Goal: Complete application form: Complete application form

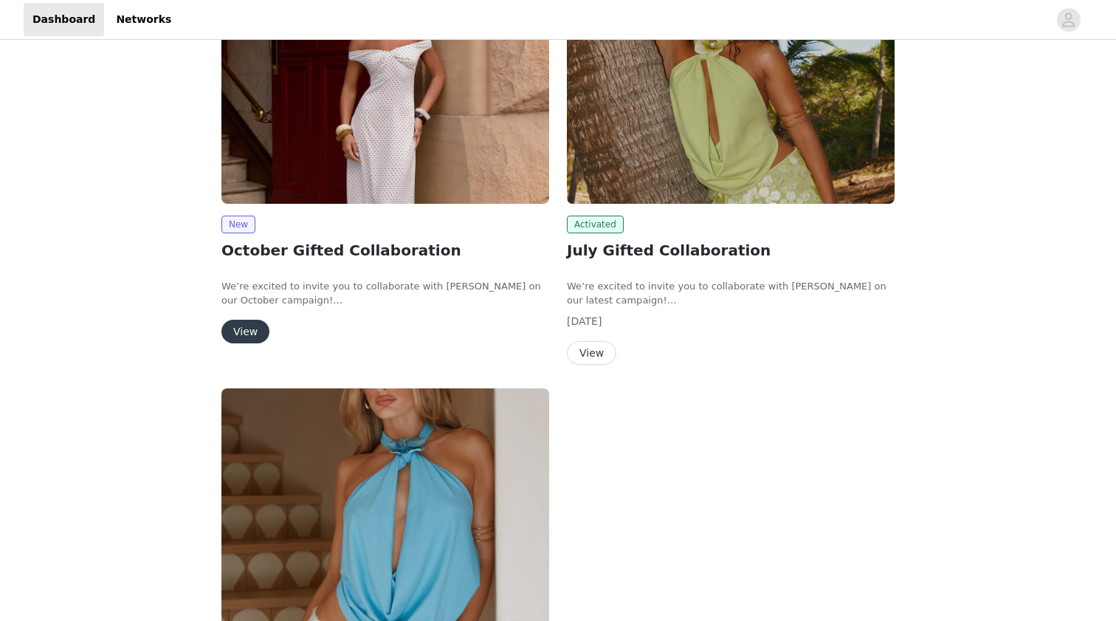
scroll to position [235, 0]
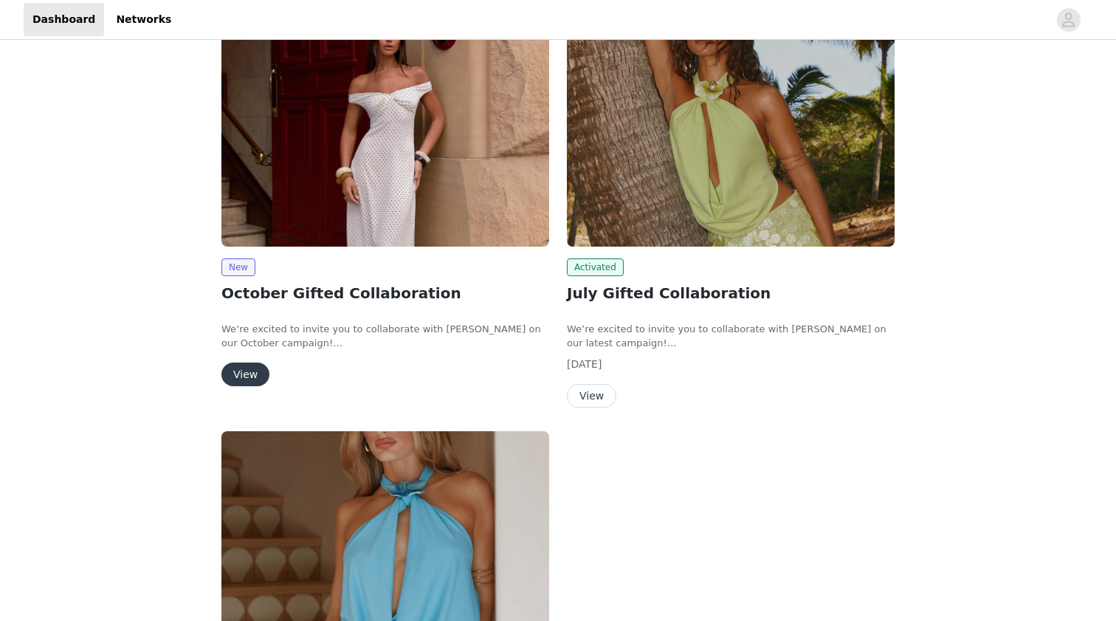
click at [249, 379] on button "View" at bounding box center [245, 374] width 48 height 24
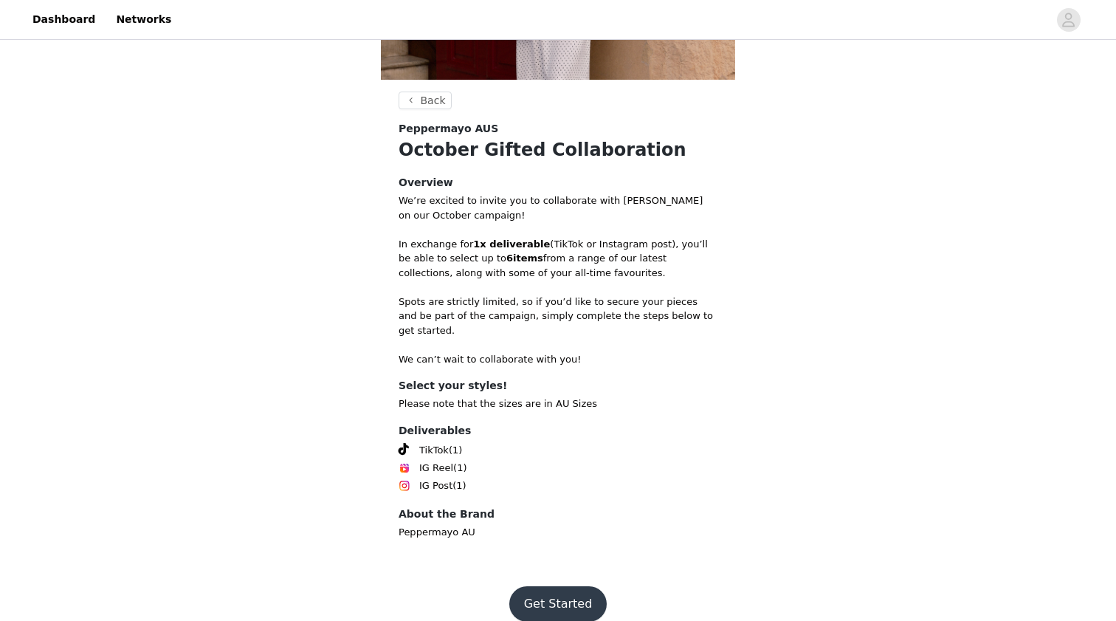
scroll to position [228, 0]
click at [567, 587] on button "Get Started" at bounding box center [558, 604] width 98 height 35
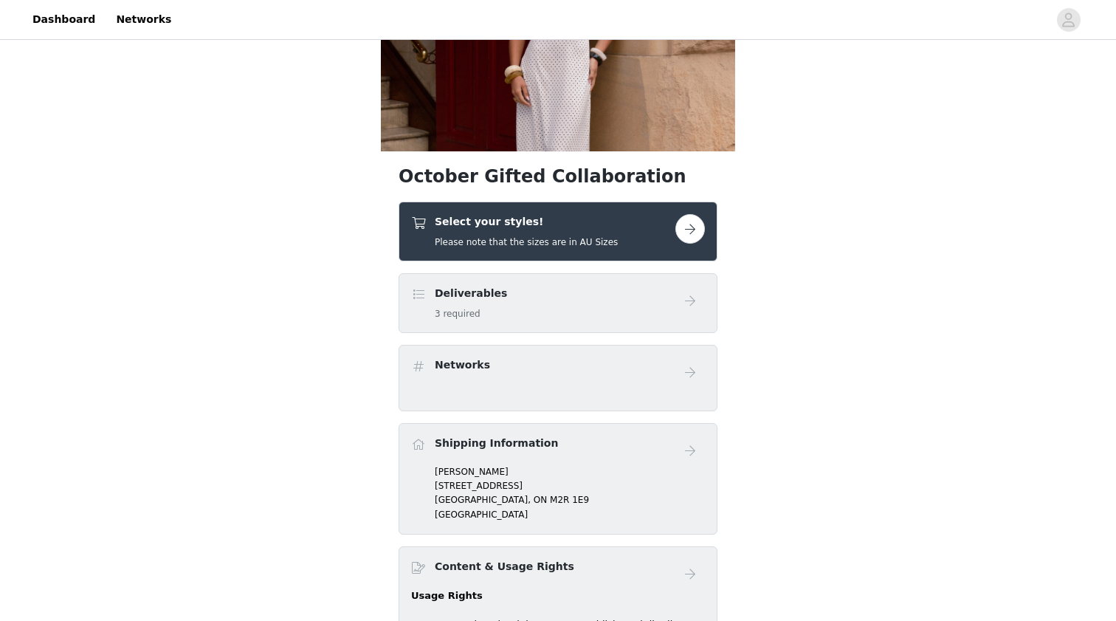
scroll to position [128, 0]
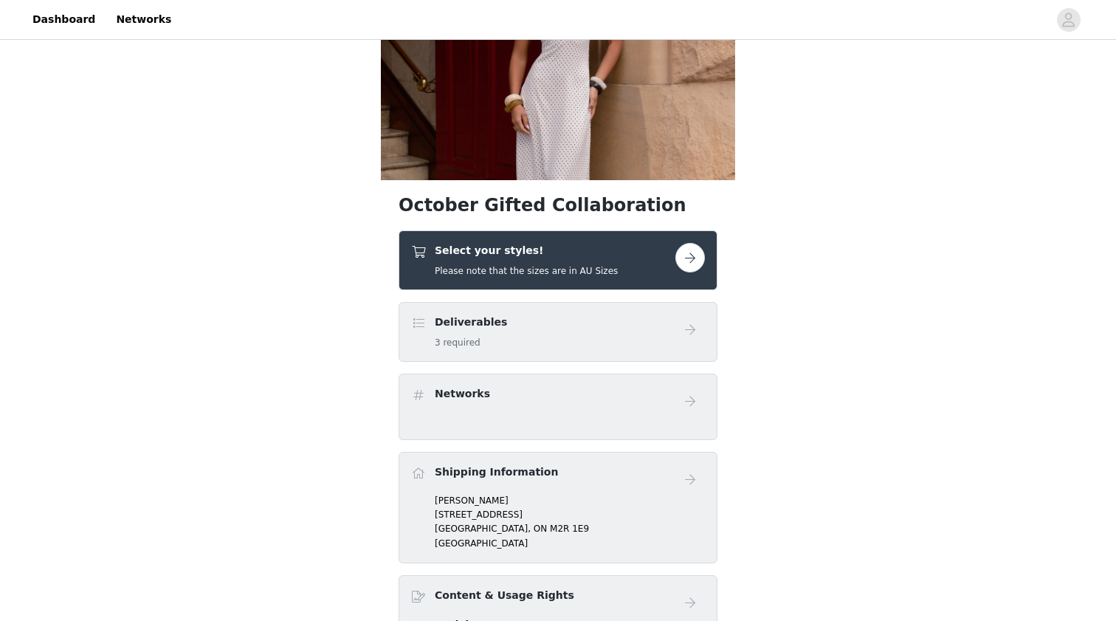
click at [687, 259] on button "button" at bounding box center [690, 258] width 30 height 30
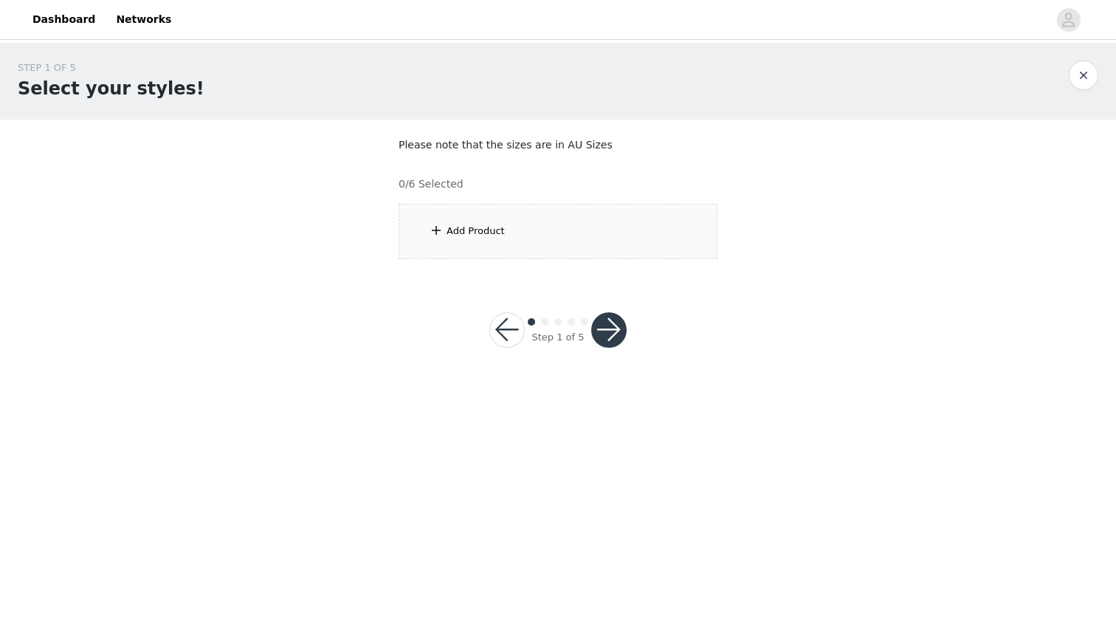
click at [464, 225] on div "Add Product" at bounding box center [476, 231] width 58 height 15
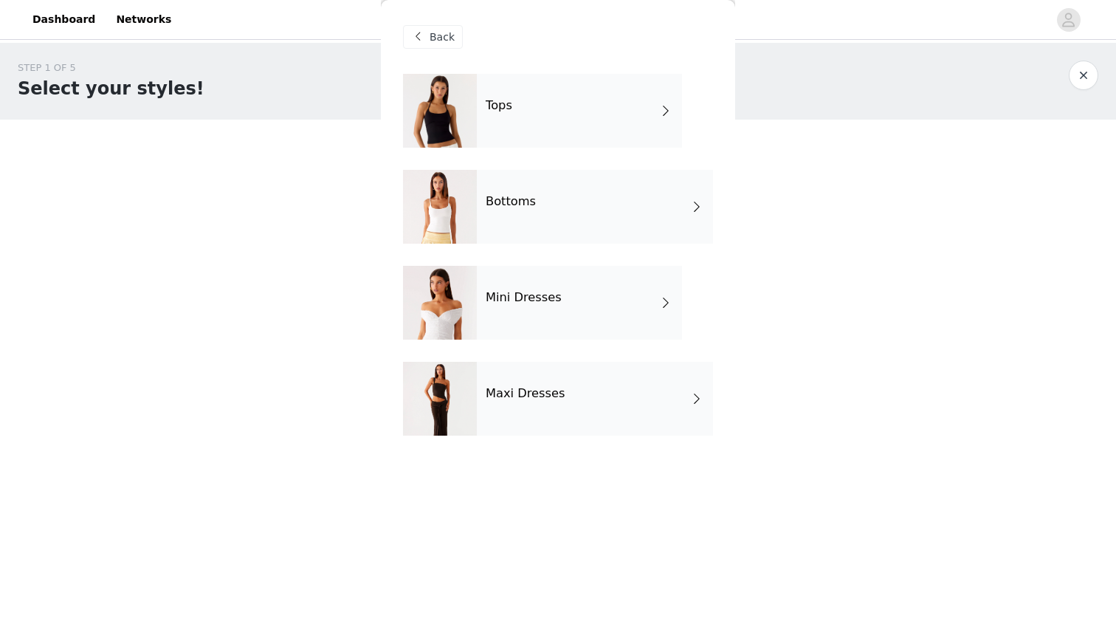
click at [547, 379] on div "Maxi Dresses" at bounding box center [595, 399] width 236 height 74
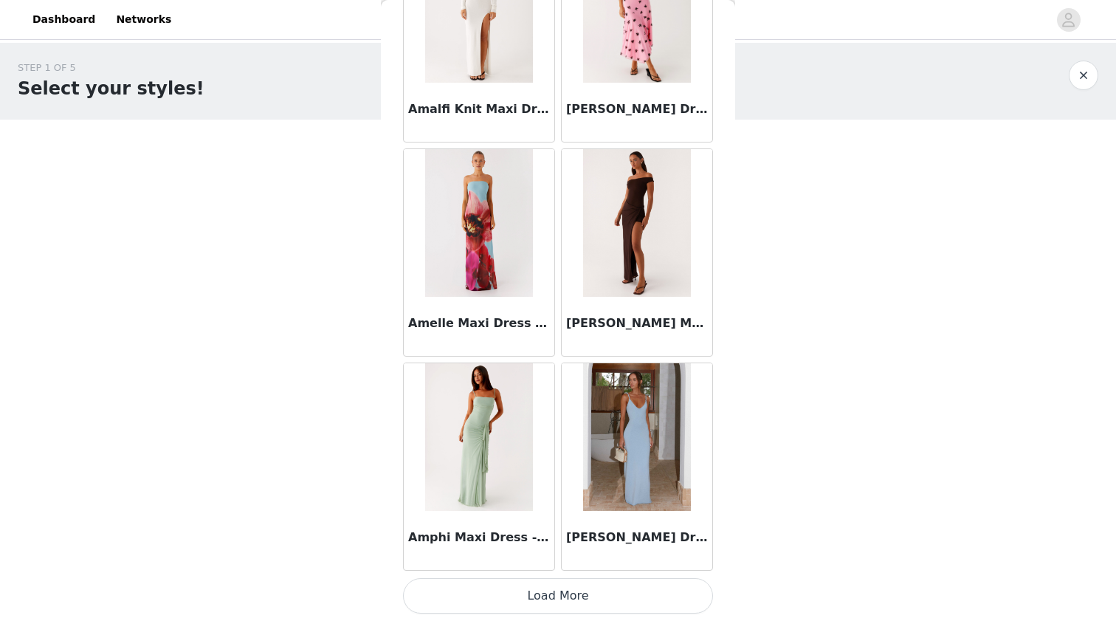
click at [503, 601] on button "Load More" at bounding box center [558, 595] width 310 height 35
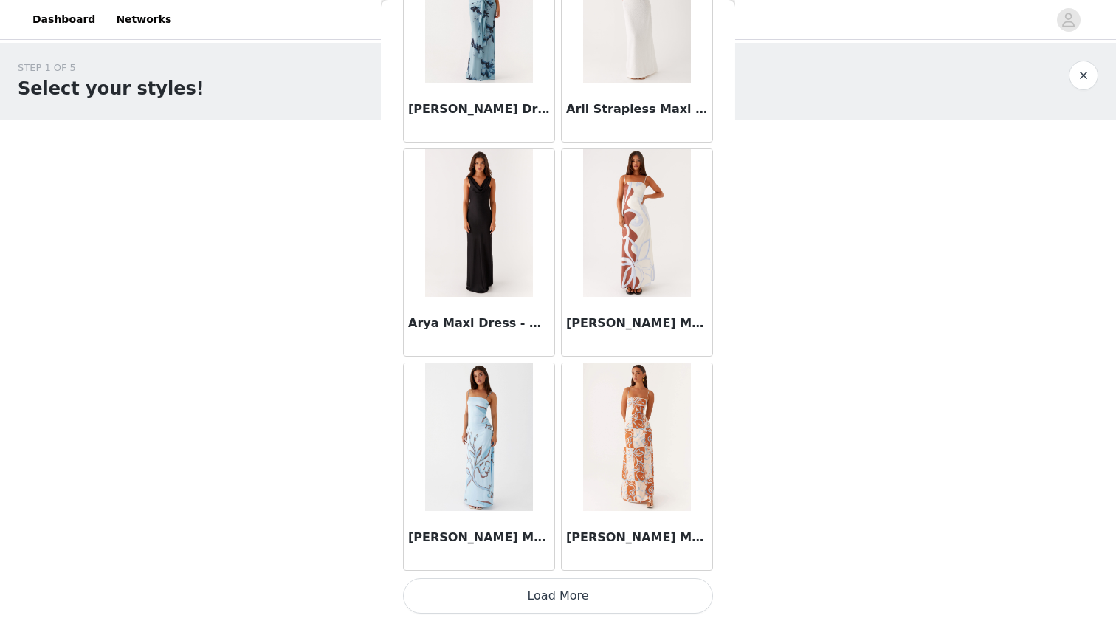
click at [533, 591] on button "Load More" at bounding box center [558, 595] width 310 height 35
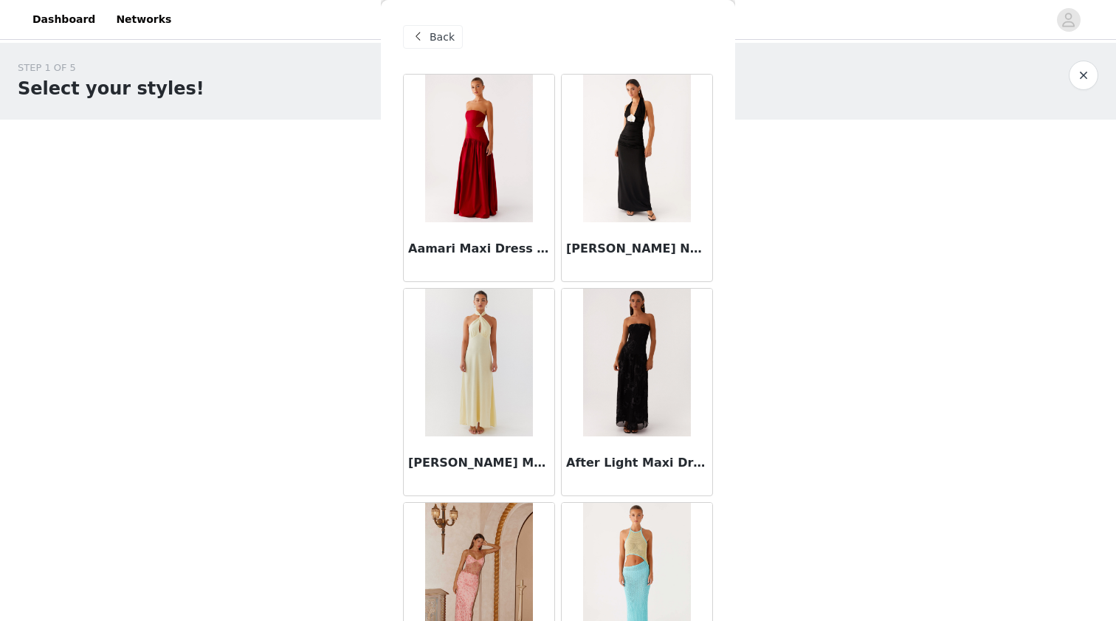
scroll to position [0, 0]
click at [433, 42] on span "Back" at bounding box center [442, 38] width 25 height 16
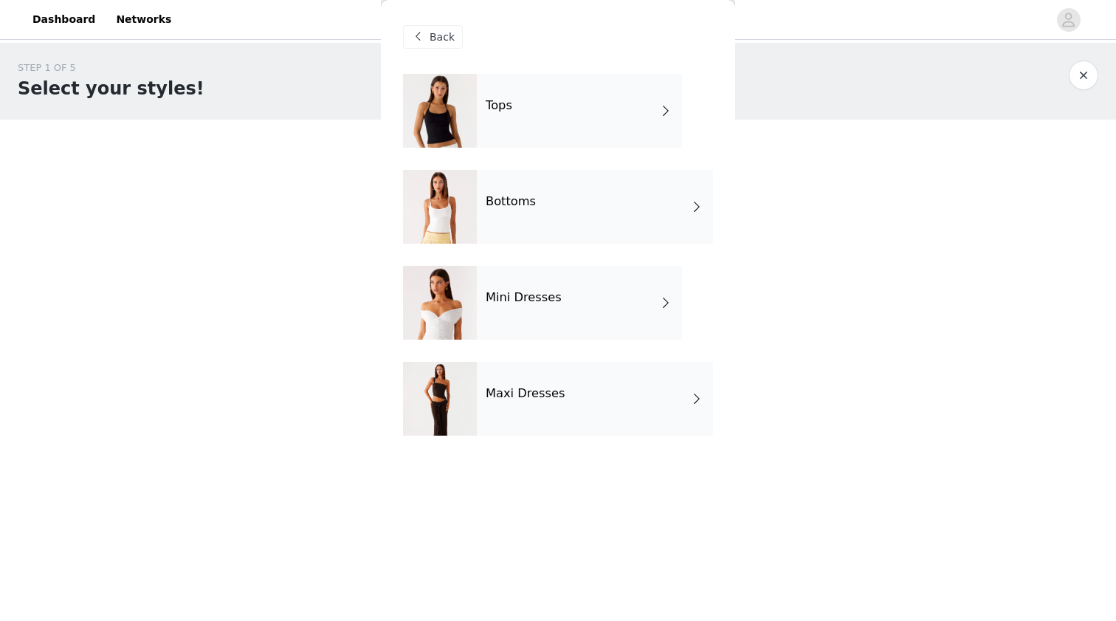
click at [433, 42] on span "Back" at bounding box center [442, 38] width 25 height 16
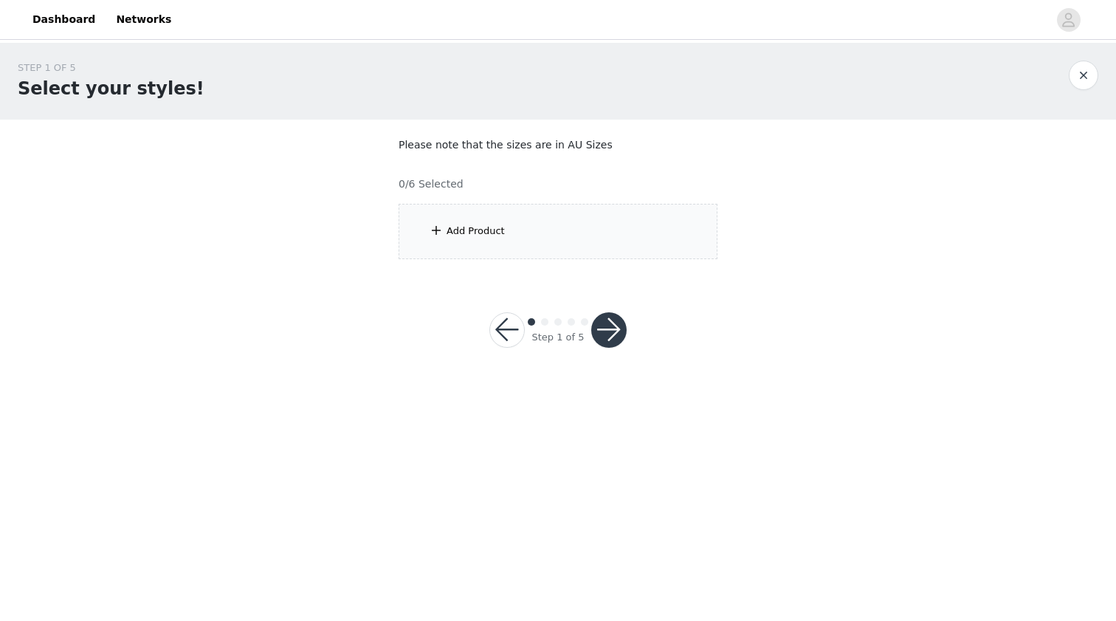
click at [485, 218] on div "Add Product" at bounding box center [558, 231] width 319 height 55
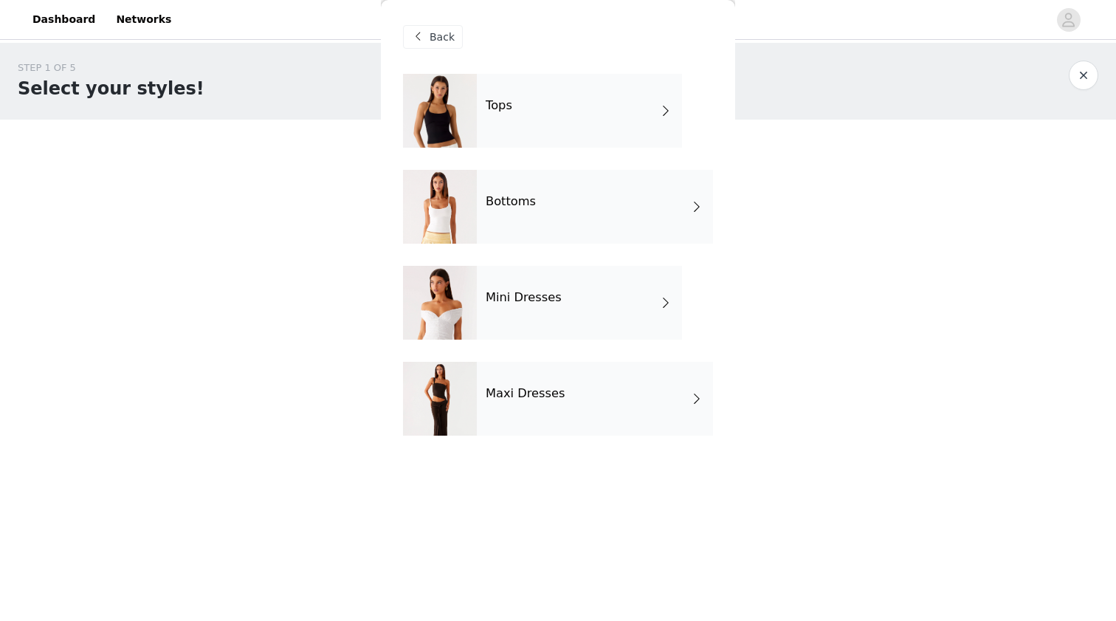
click at [492, 120] on div "Tops" at bounding box center [579, 111] width 205 height 74
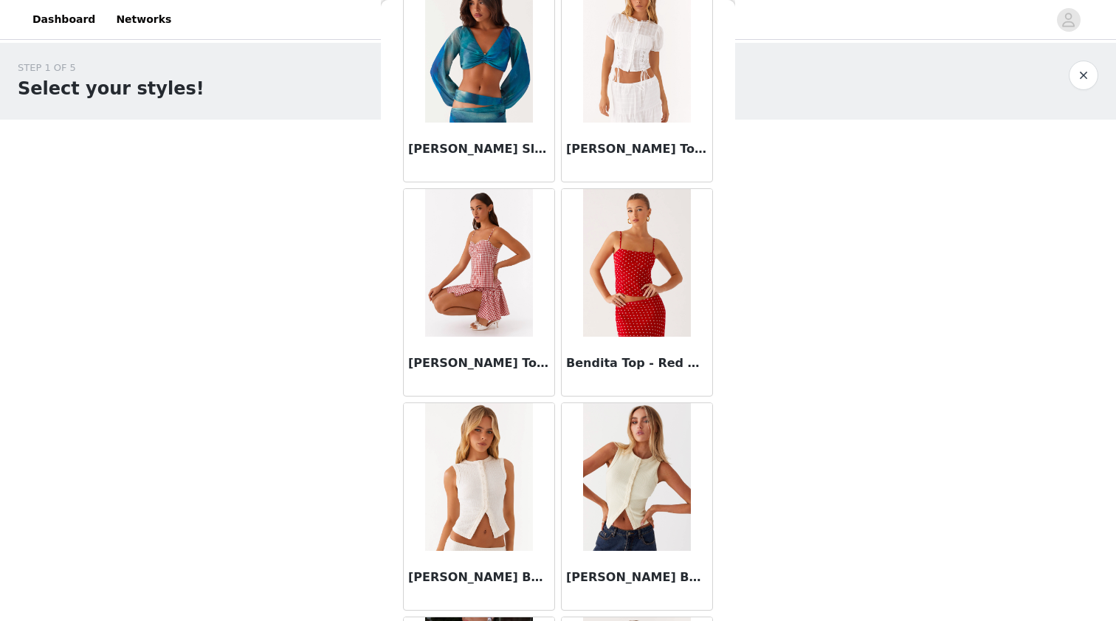
scroll to position [749, 0]
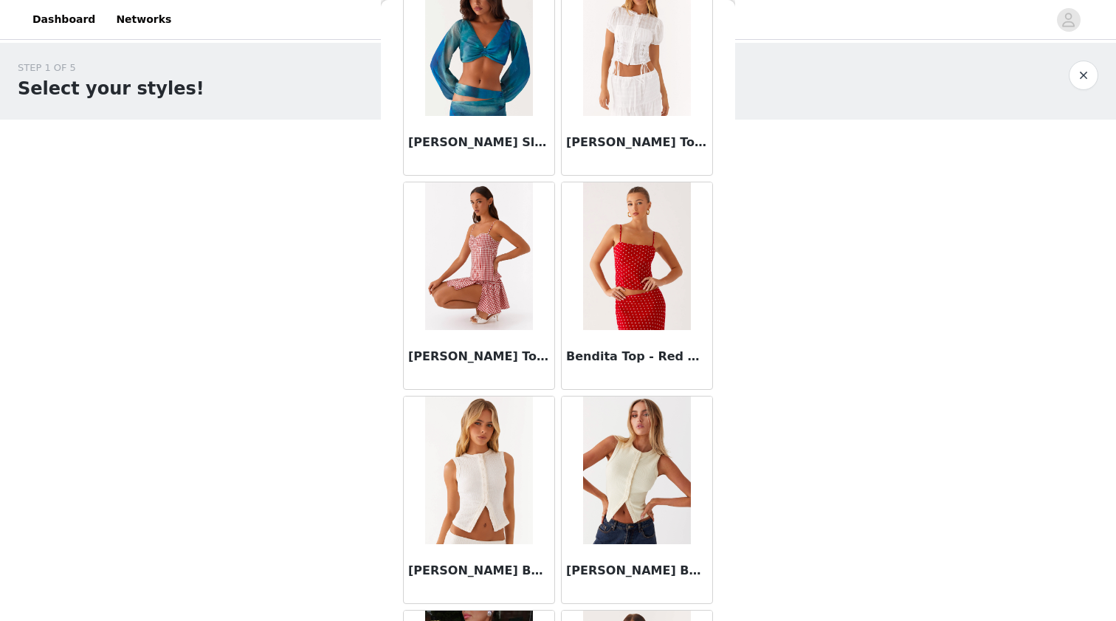
click at [630, 295] on img at bounding box center [636, 256] width 107 height 148
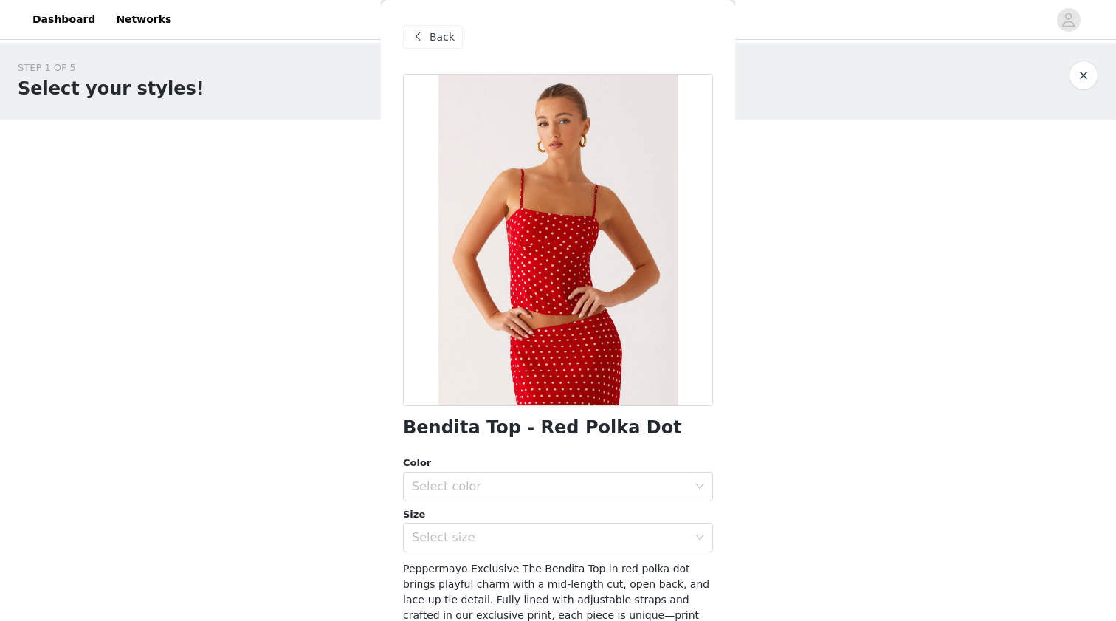
scroll to position [0, 0]
click at [418, 38] on span at bounding box center [418, 37] width 18 height 18
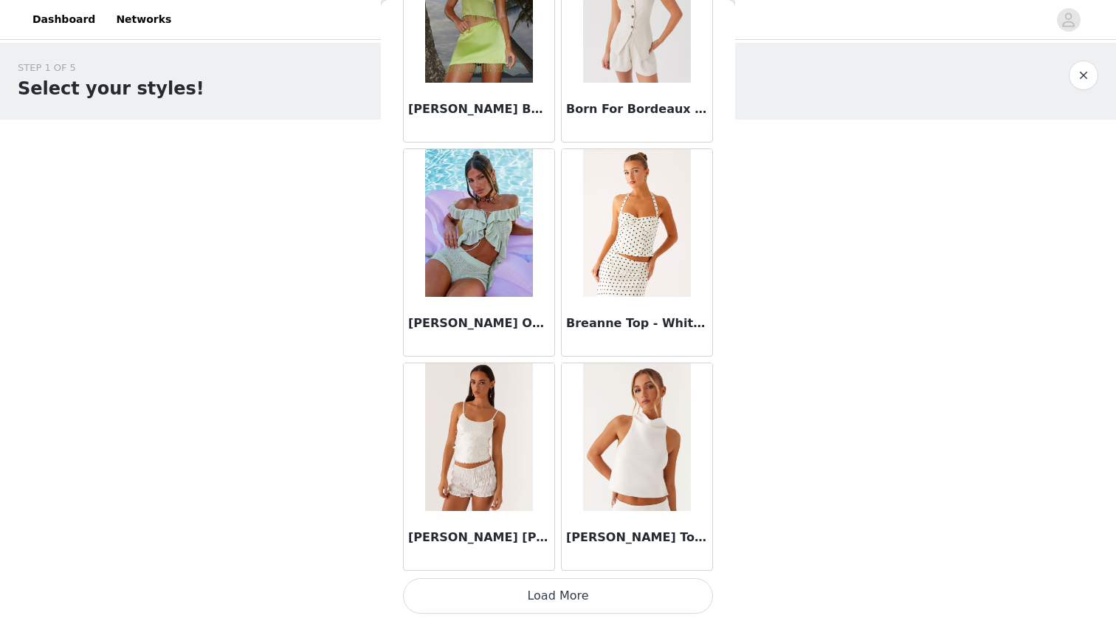
click at [621, 199] on img at bounding box center [636, 223] width 107 height 148
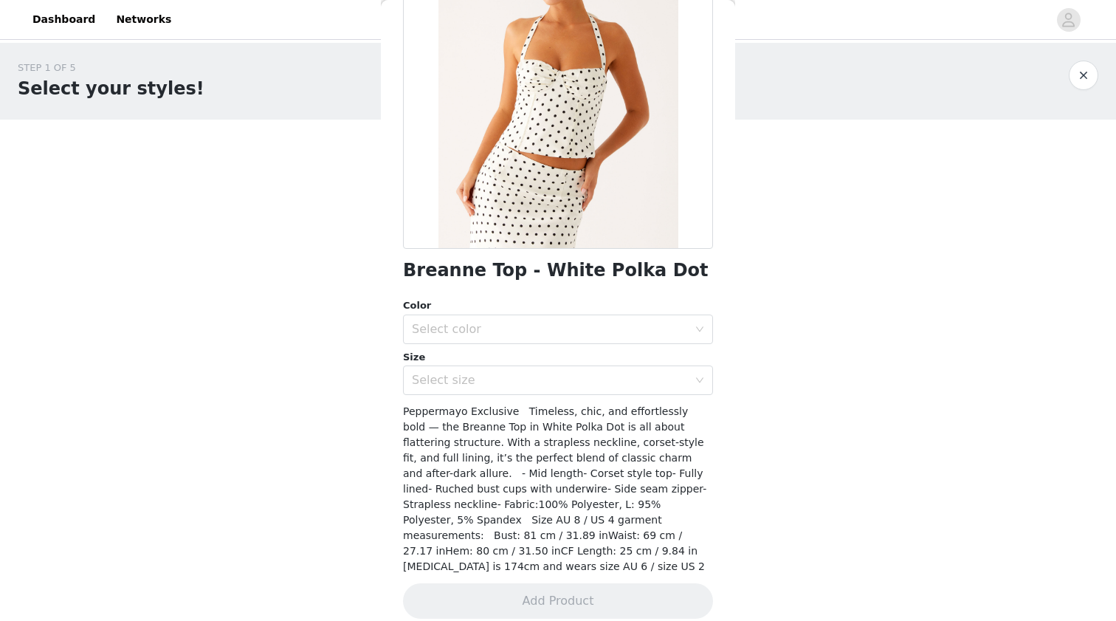
scroll to position [157, 0]
click at [531, 374] on div "Select size" at bounding box center [550, 381] width 276 height 15
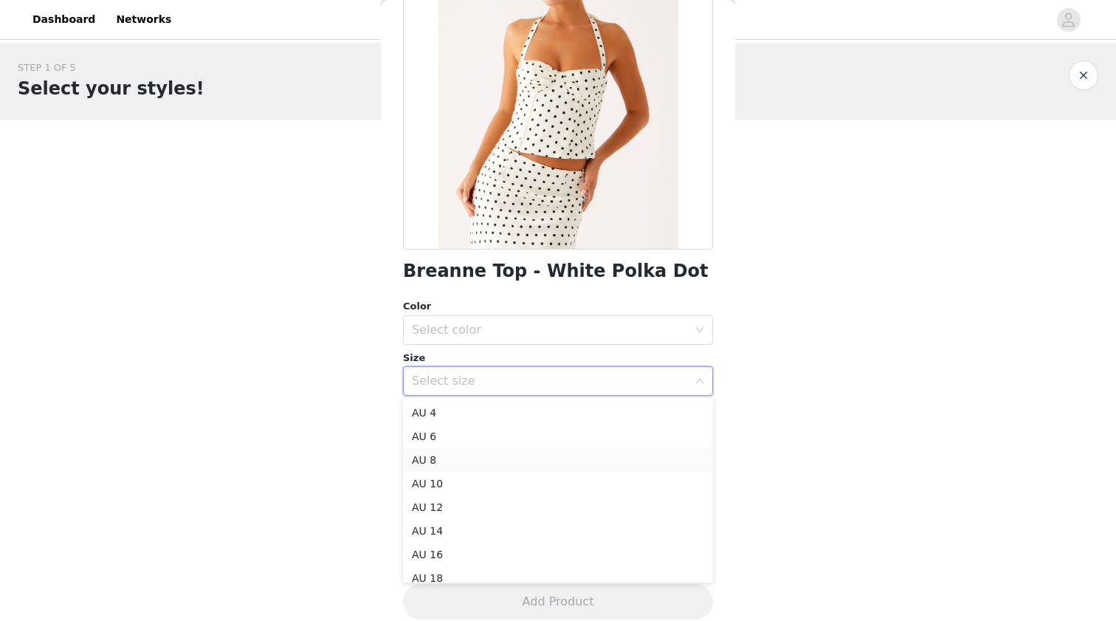
click at [476, 456] on li "AU 8" at bounding box center [558, 460] width 310 height 24
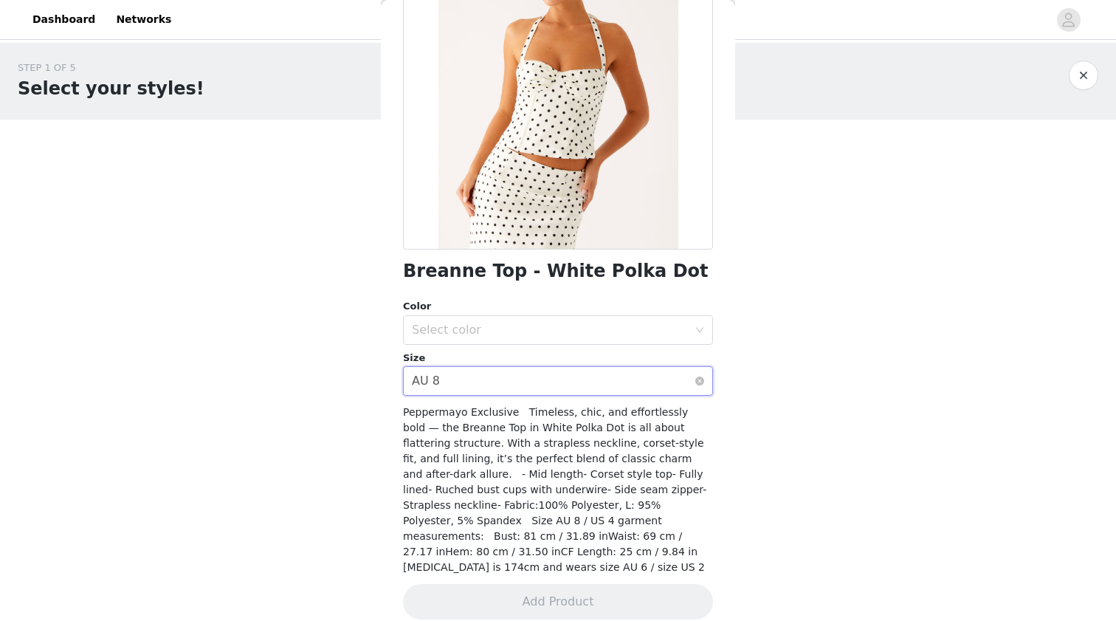
click at [688, 385] on div "Select size AU 8" at bounding box center [553, 381] width 283 height 28
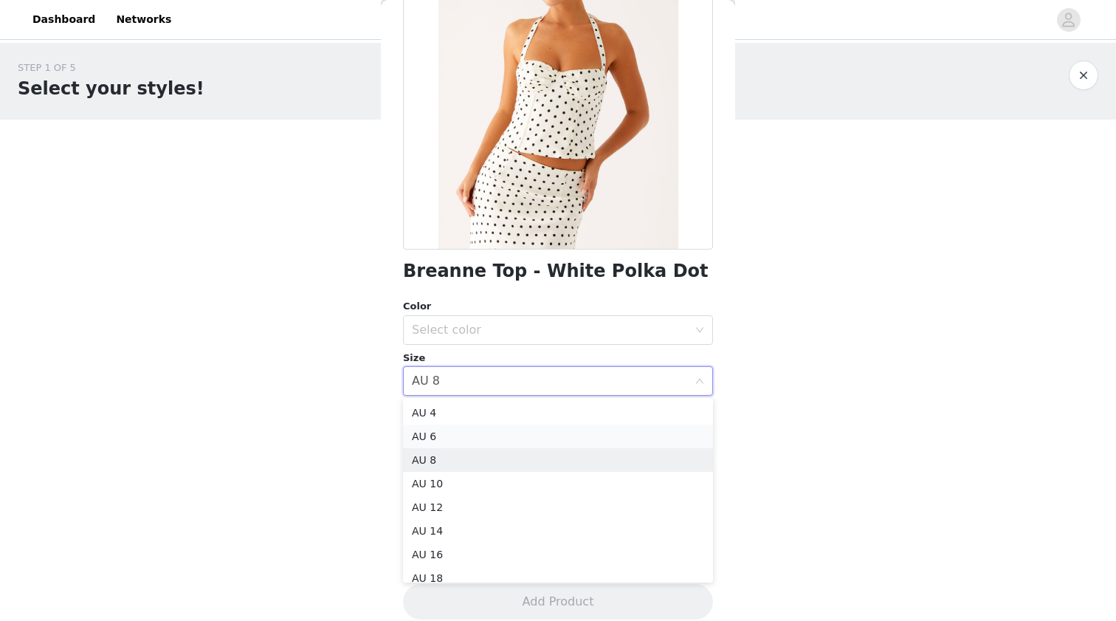
click at [650, 428] on li "AU 6" at bounding box center [558, 436] width 310 height 24
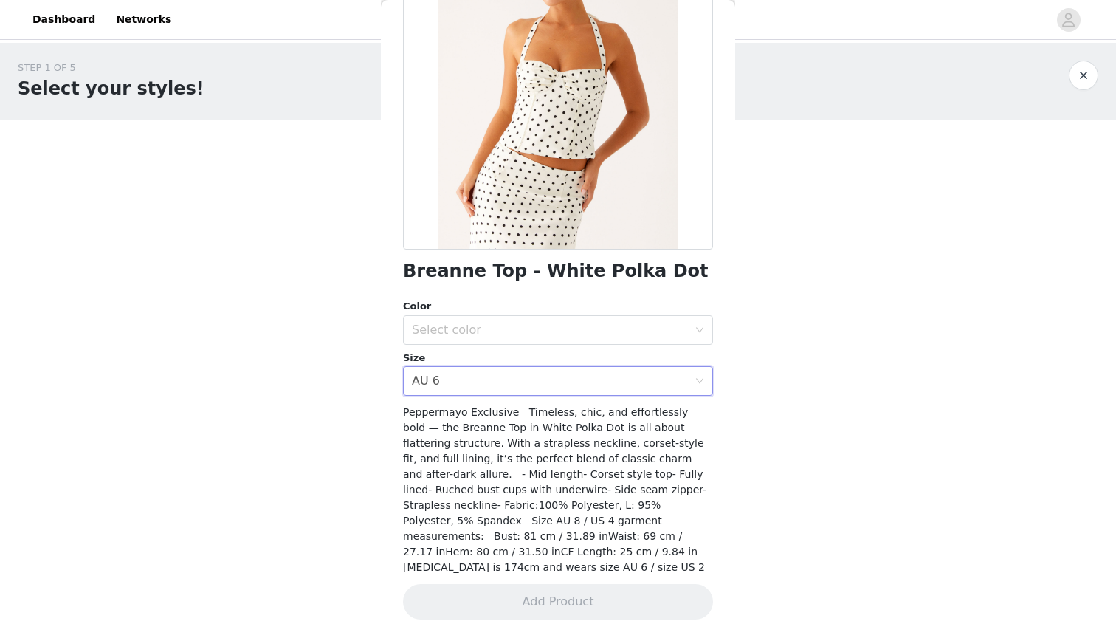
click at [812, 390] on body "Dashboard Networks STEP 1 OF 5 Select your styles! Please note that the sizes a…" at bounding box center [558, 310] width 1116 height 621
click at [703, 322] on div "Select color" at bounding box center [558, 330] width 310 height 30
click at [649, 354] on li "White Polka Dot" at bounding box center [558, 362] width 310 height 24
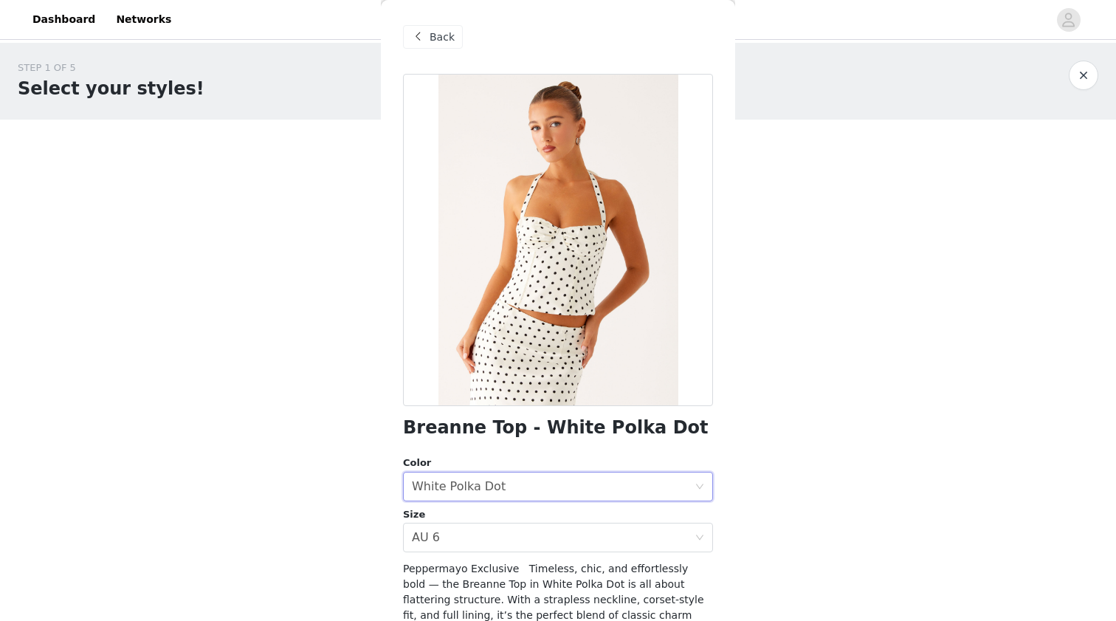
scroll to position [0, 0]
click at [573, 424] on h1 "Breanne Top - White Polka Dot" at bounding box center [556, 428] width 306 height 20
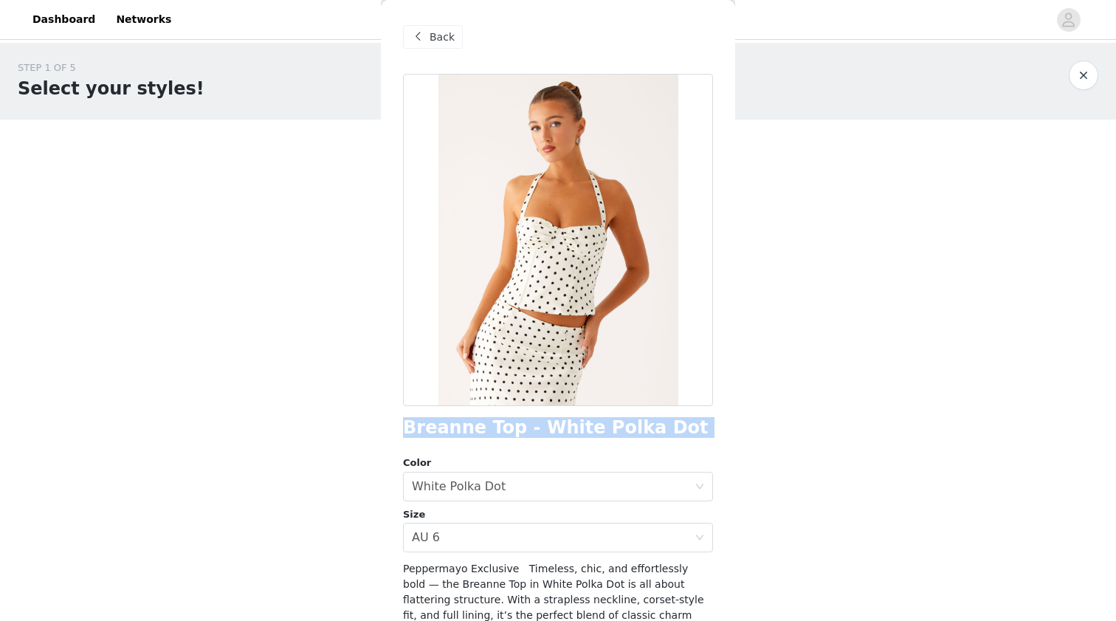
click at [573, 424] on h1 "Breanne Top - White Polka Dot" at bounding box center [556, 428] width 306 height 20
copy div "Breanne Top - White Polka Dot"
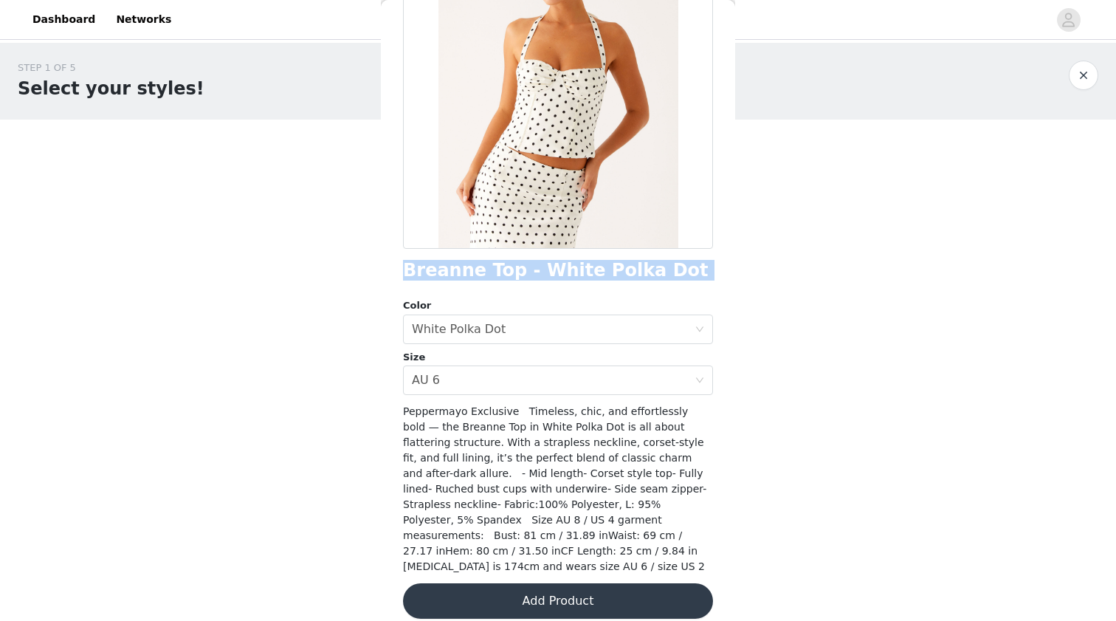
scroll to position [157, 0]
click at [503, 593] on button "Add Product" at bounding box center [558, 601] width 310 height 35
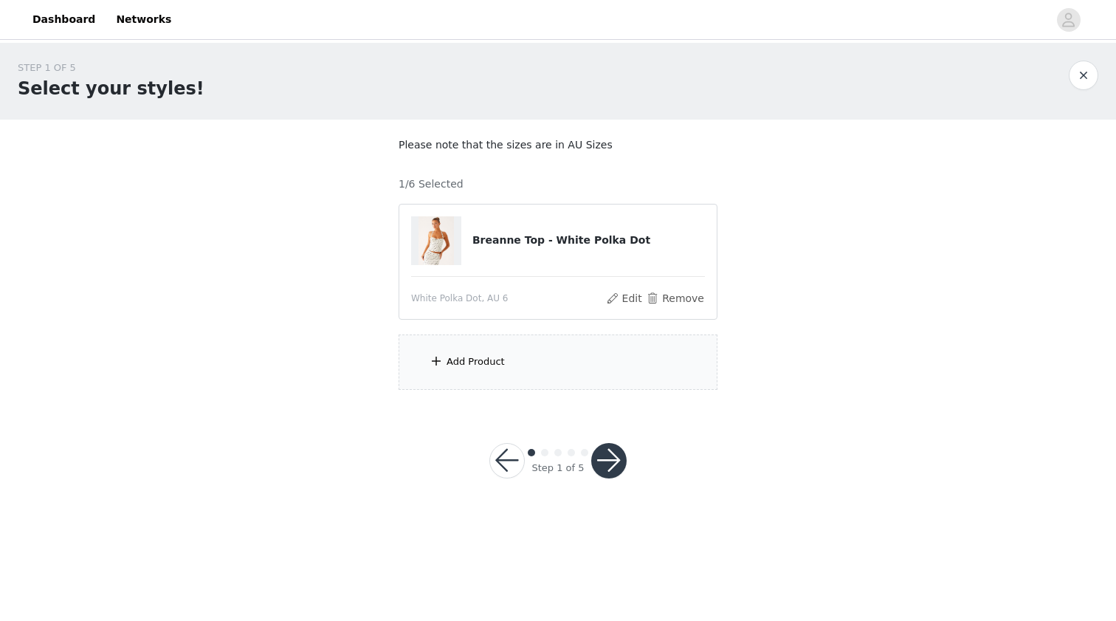
click at [502, 353] on div "Add Product" at bounding box center [558, 361] width 319 height 55
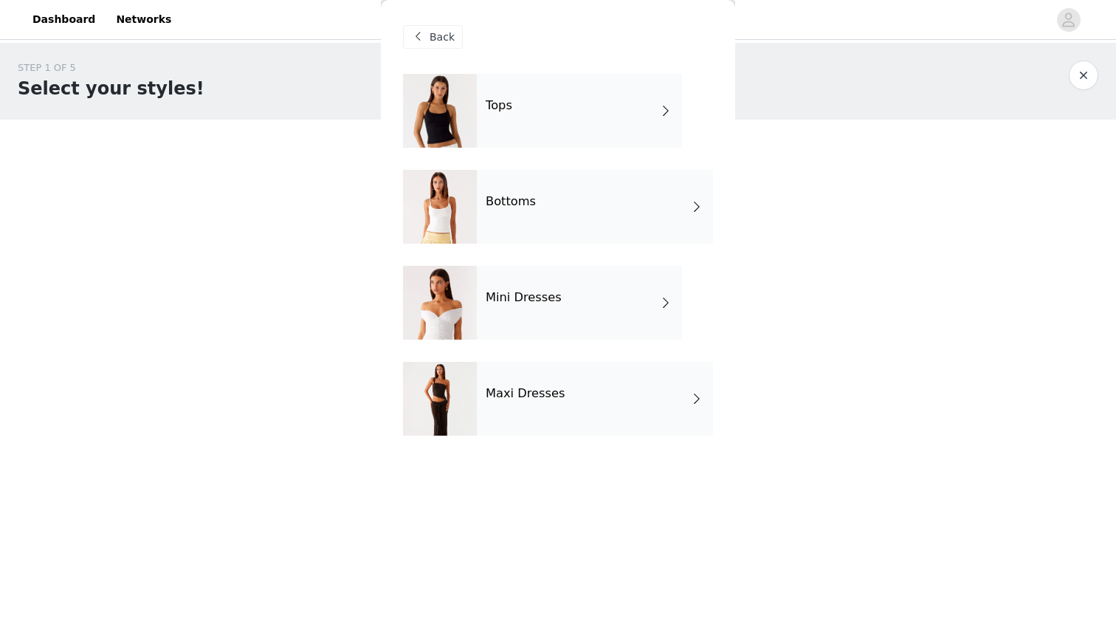
click at [523, 128] on div "Tops" at bounding box center [579, 111] width 205 height 74
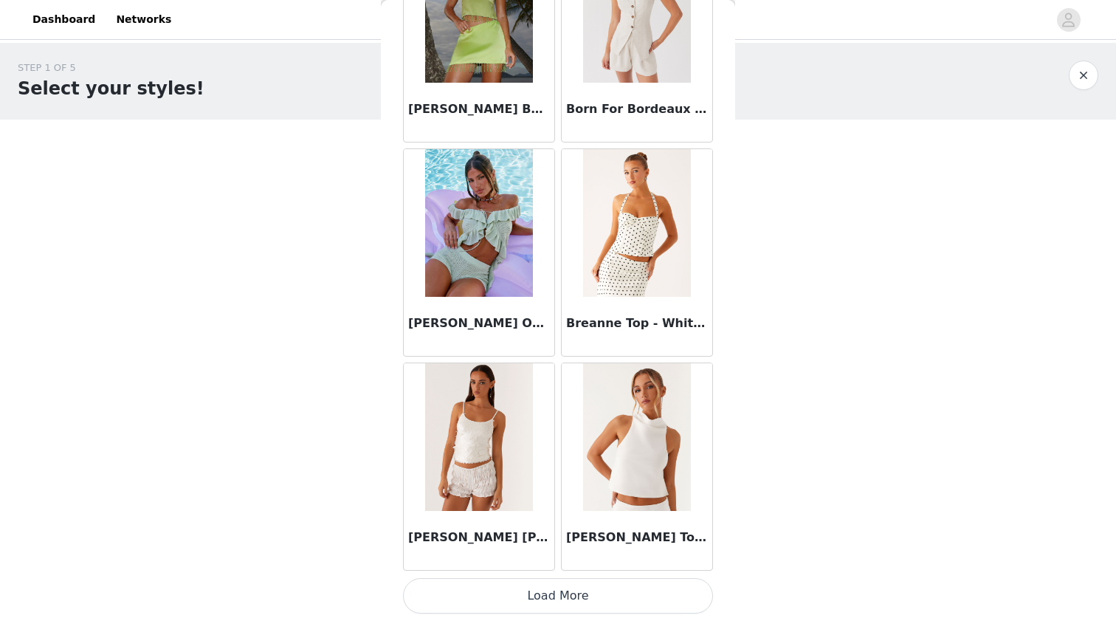
click at [490, 594] on button "Load More" at bounding box center [558, 595] width 310 height 35
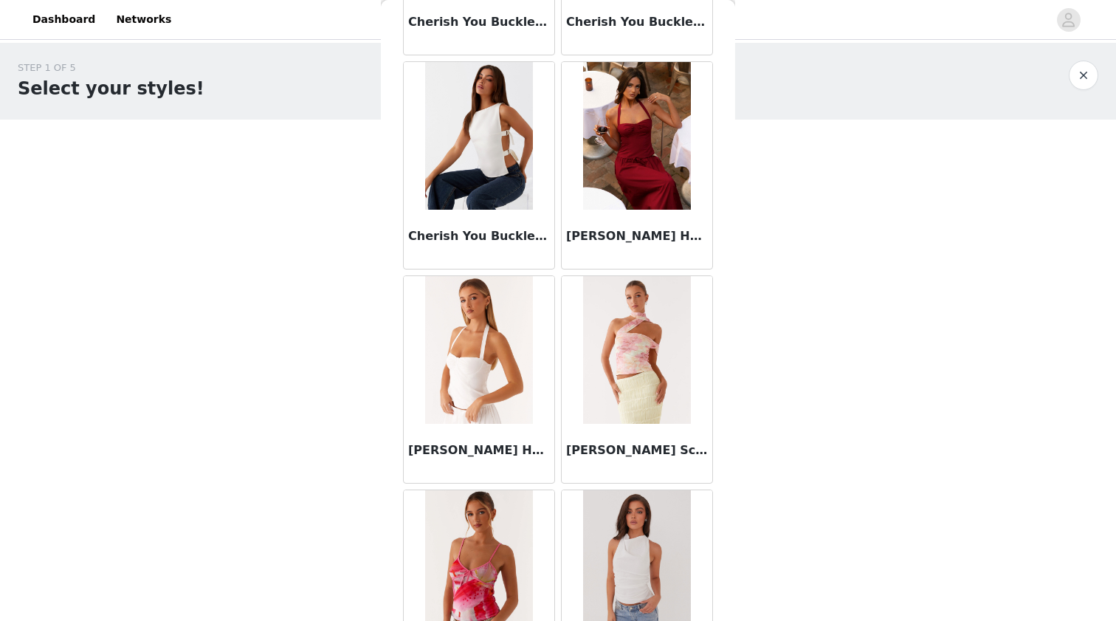
scroll to position [3071, 0]
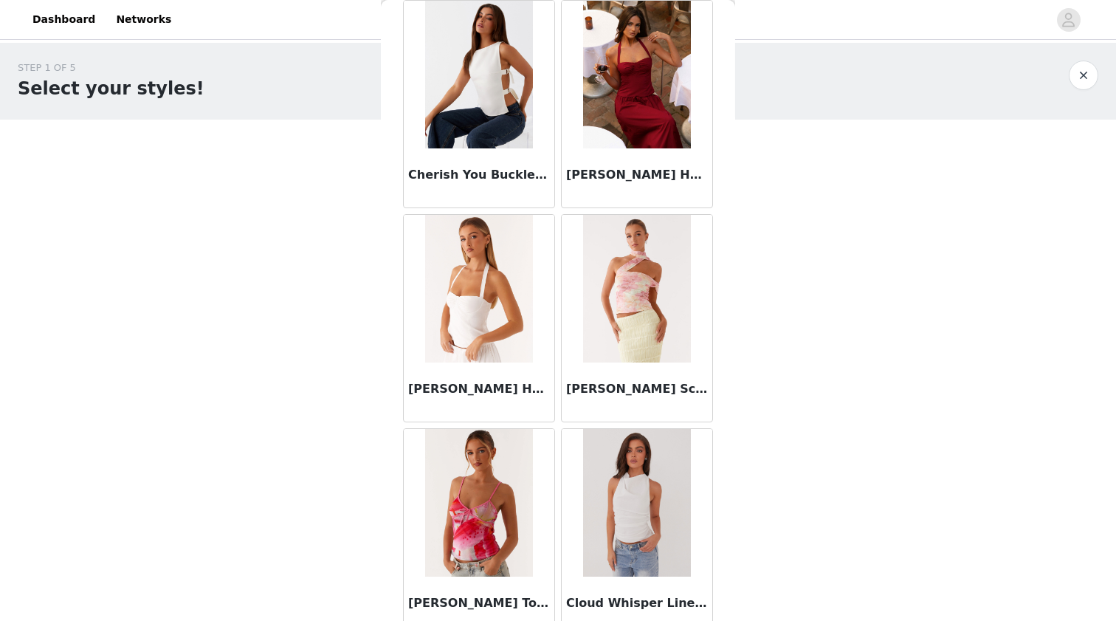
click at [439, 32] on img at bounding box center [478, 75] width 107 height 148
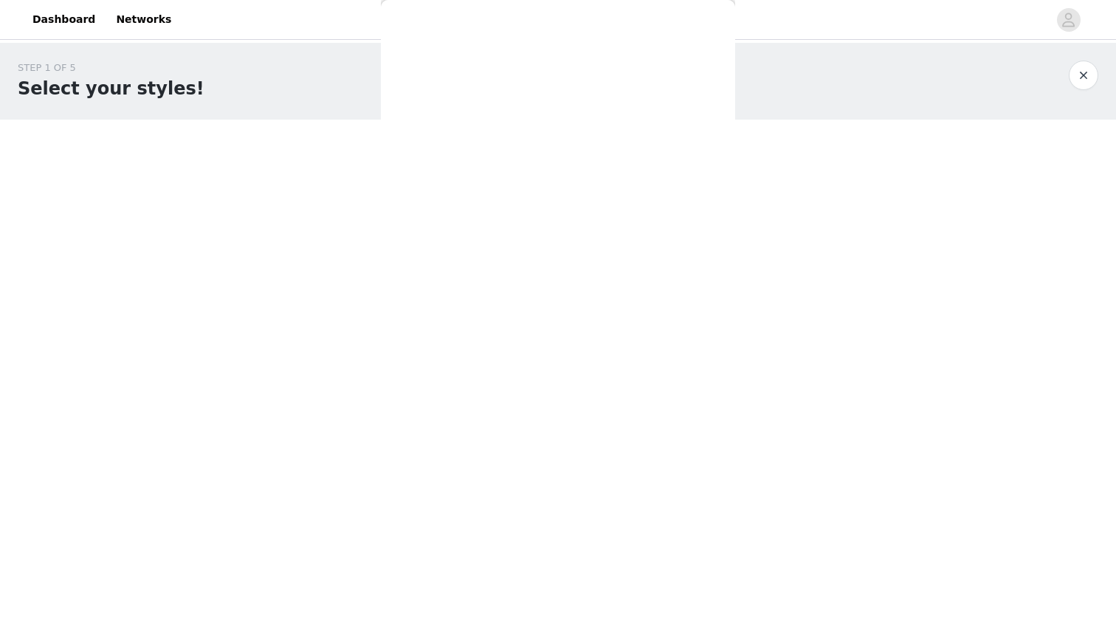
scroll to position [0, 0]
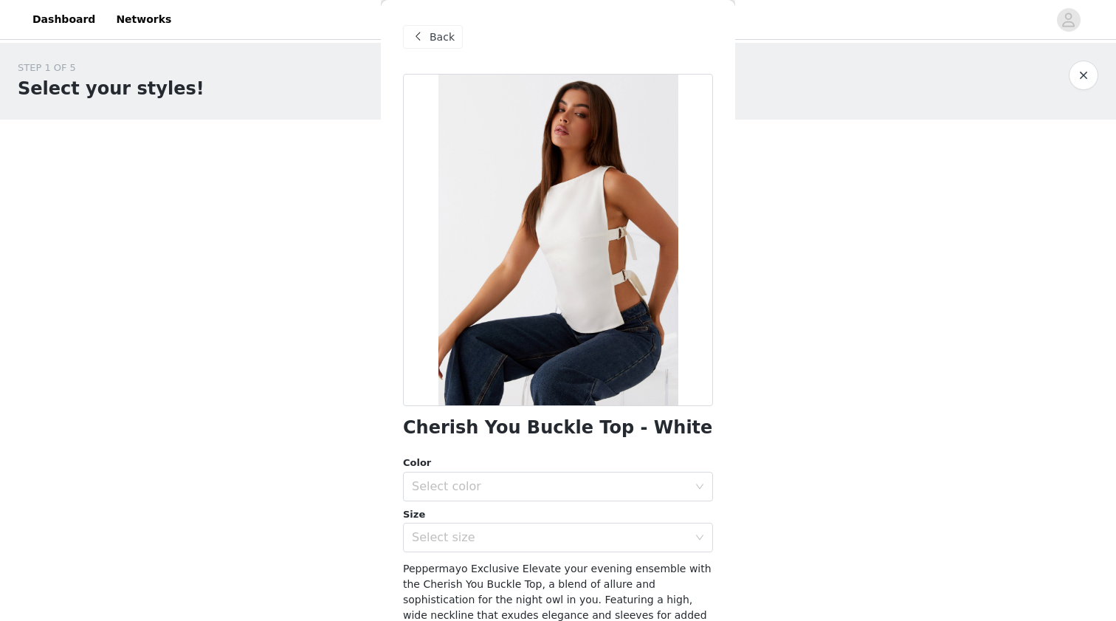
click at [436, 35] on span "Back" at bounding box center [442, 38] width 25 height 16
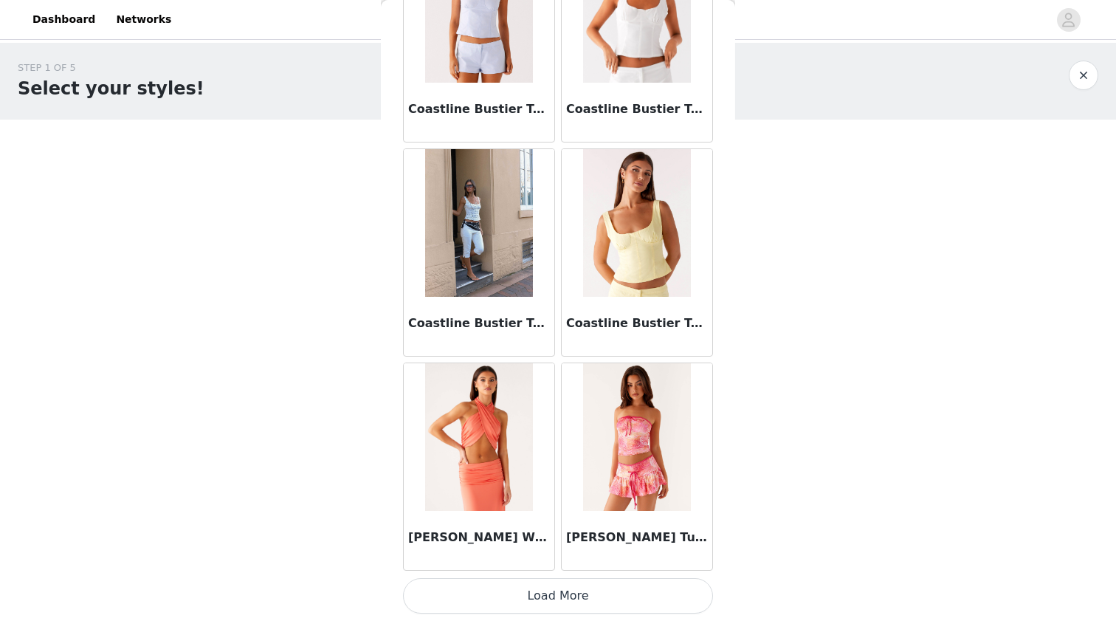
click at [532, 591] on button "Load More" at bounding box center [558, 595] width 310 height 35
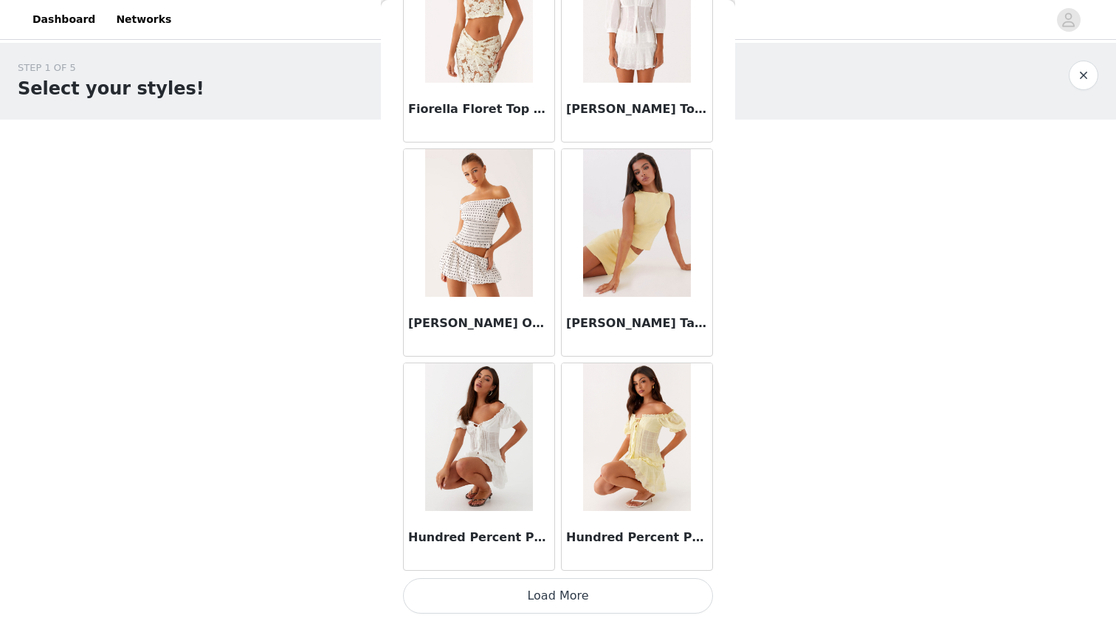
click at [519, 599] on button "Load More" at bounding box center [558, 595] width 310 height 35
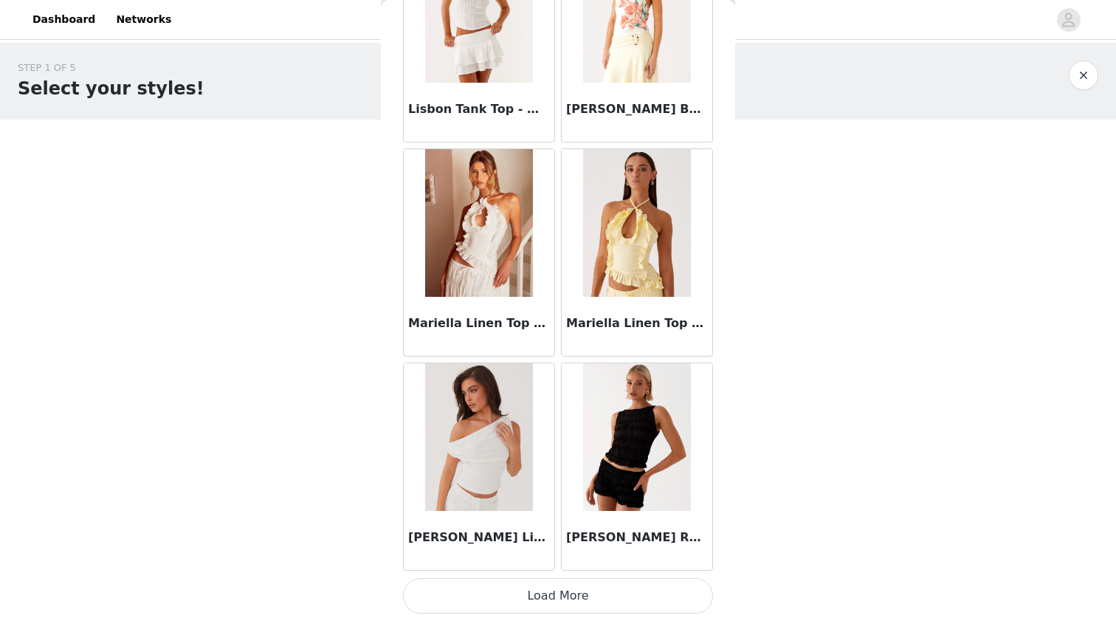
click at [511, 587] on button "Load More" at bounding box center [558, 595] width 310 height 35
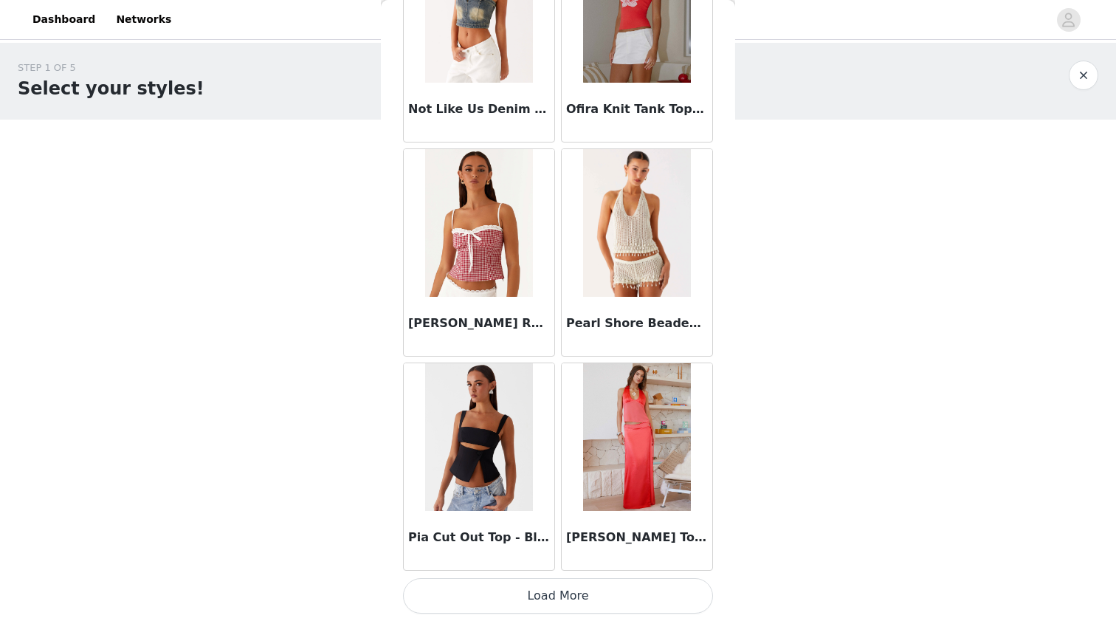
click at [486, 596] on button "Load More" at bounding box center [558, 595] width 310 height 35
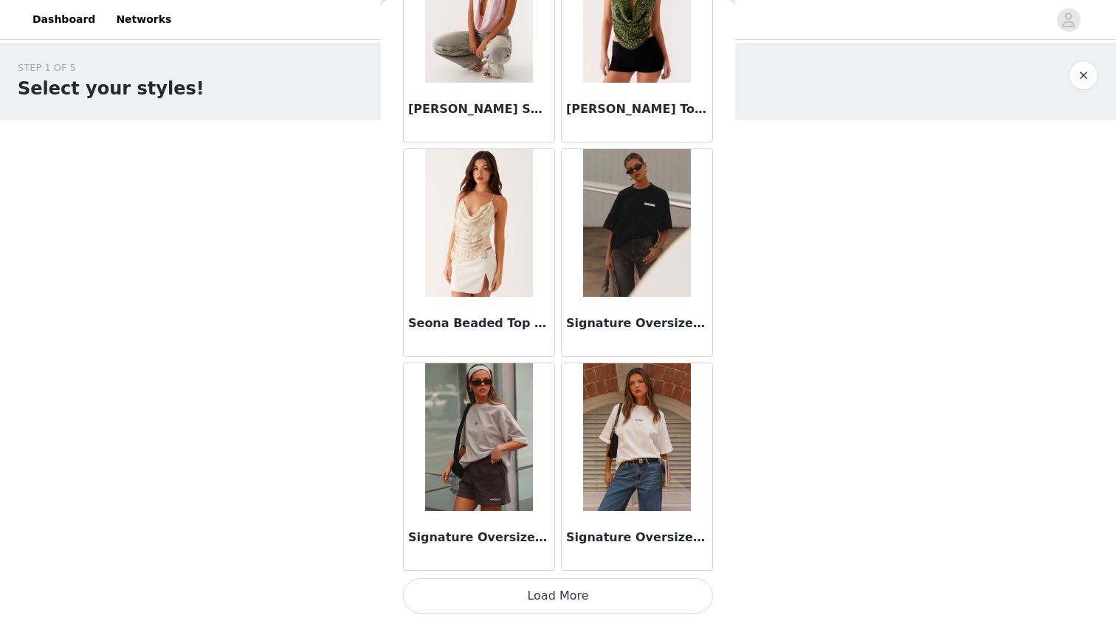
click at [515, 599] on button "Load More" at bounding box center [558, 595] width 310 height 35
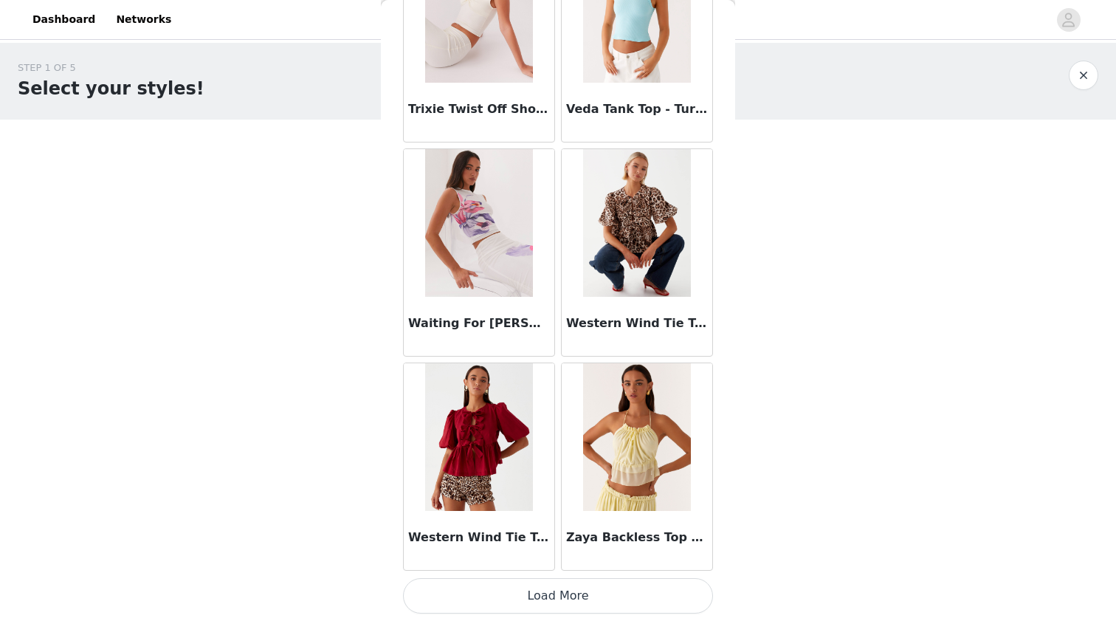
click at [535, 610] on button "Load More" at bounding box center [558, 595] width 310 height 35
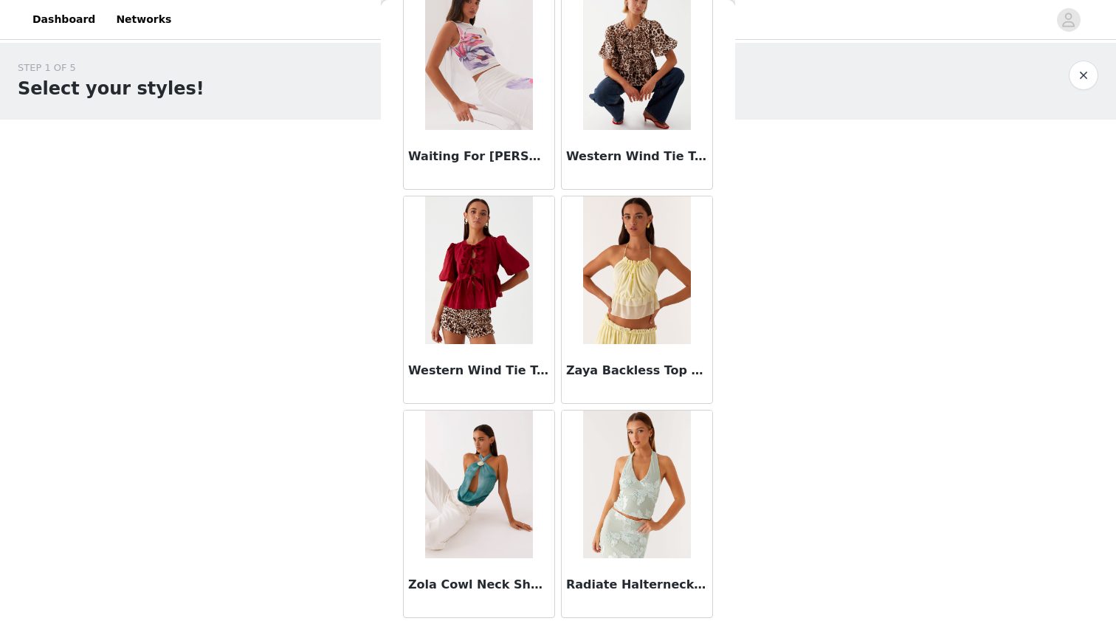
scroll to position [0, 0]
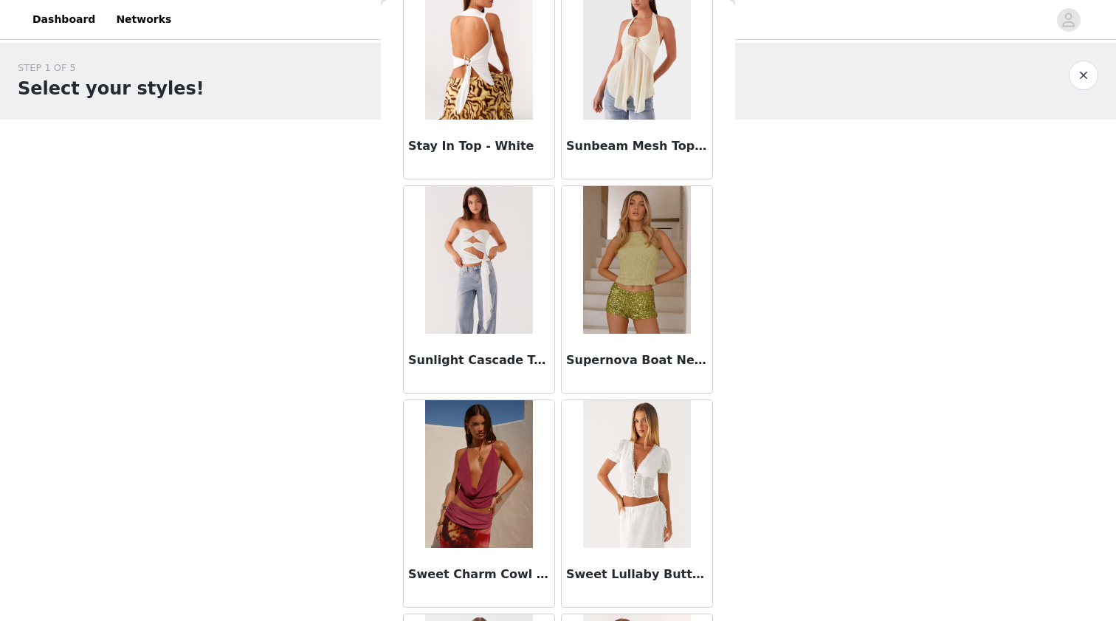
click at [480, 479] on img at bounding box center [478, 474] width 107 height 148
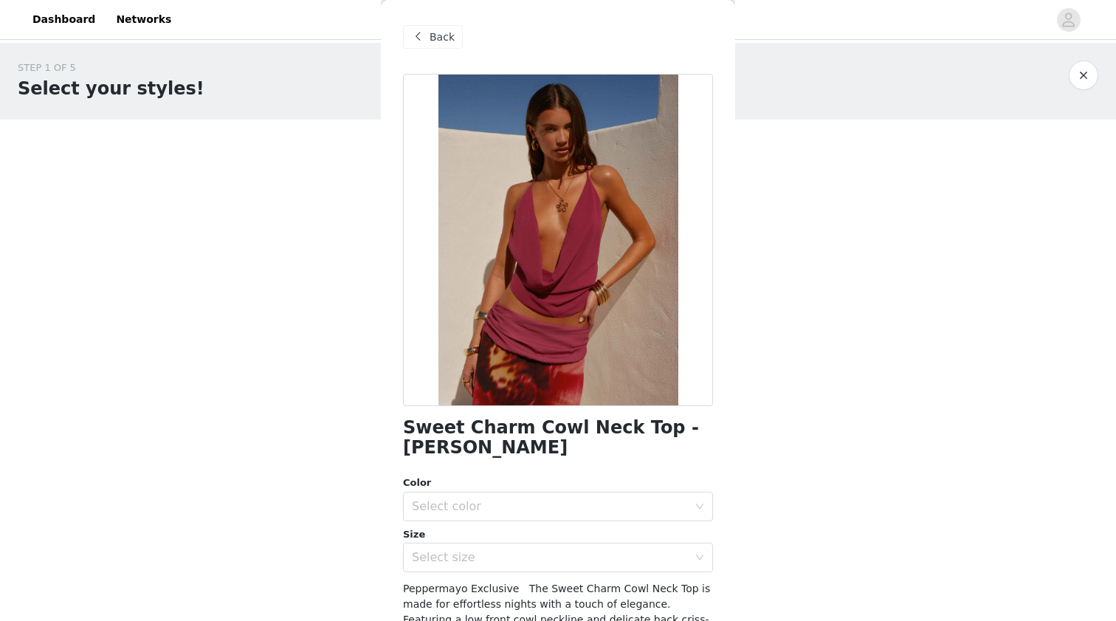
click at [429, 38] on div "Back" at bounding box center [433, 37] width 60 height 24
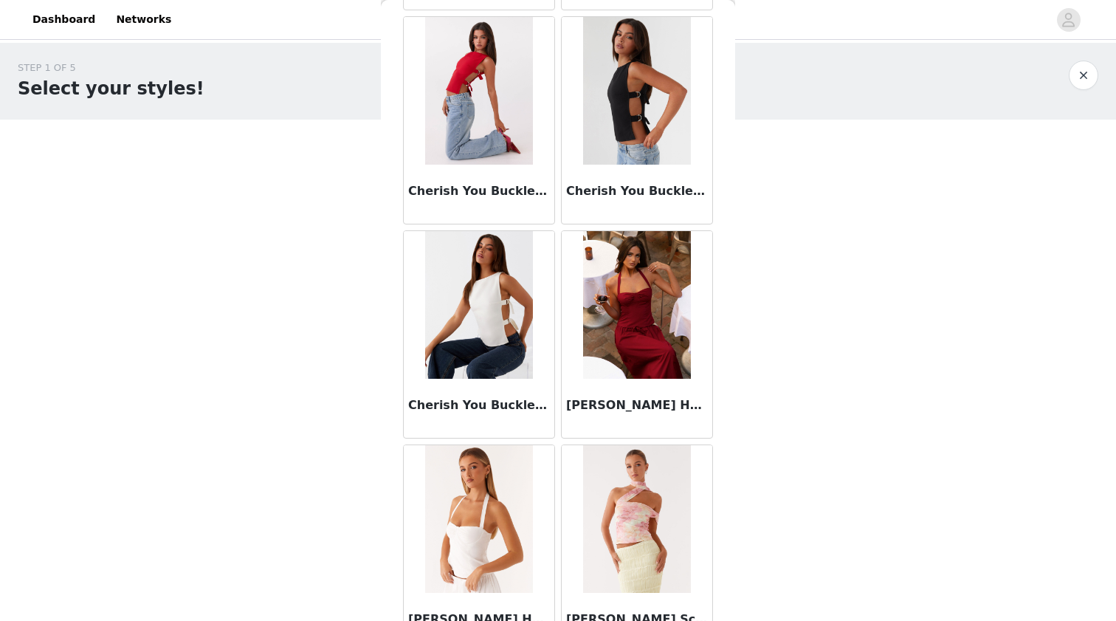
click at [611, 115] on img at bounding box center [636, 91] width 107 height 148
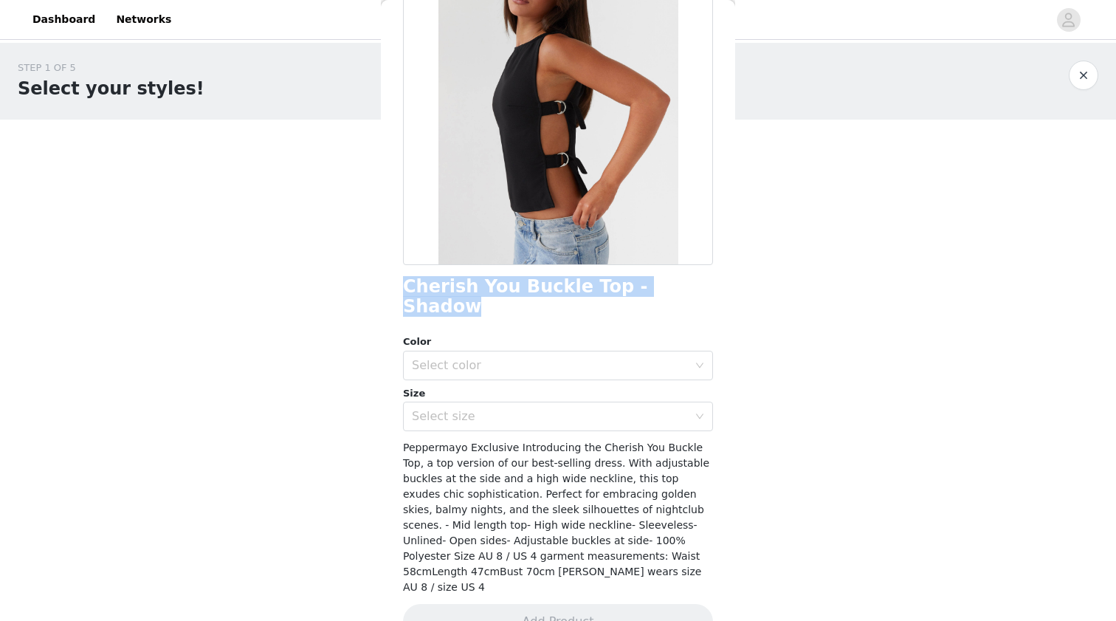
drag, startPoint x: 692, startPoint y: 295, endPoint x: 404, endPoint y: 292, distance: 287.9
click at [404, 292] on div "Cherish You Buckle Top - Shadow" at bounding box center [558, 297] width 310 height 40
copy h1 "Cherish You Buckle Top - Shadow"
click at [637, 351] on div "Select color" at bounding box center [553, 365] width 283 height 28
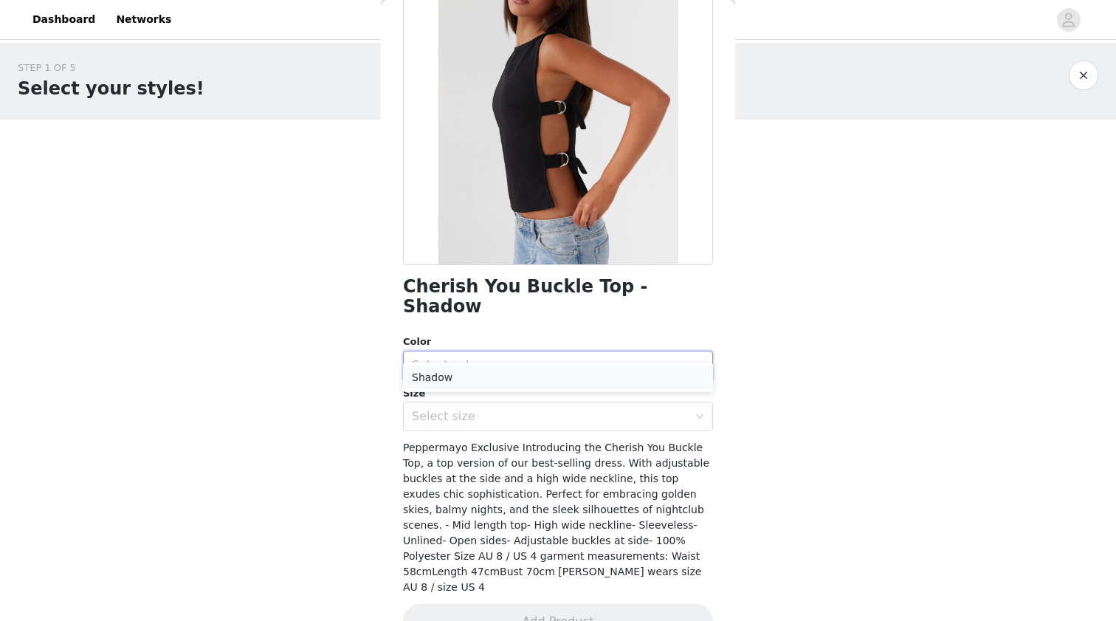
click at [570, 378] on li "Shadow" at bounding box center [558, 377] width 310 height 24
click at [562, 409] on div "Select size" at bounding box center [550, 416] width 276 height 15
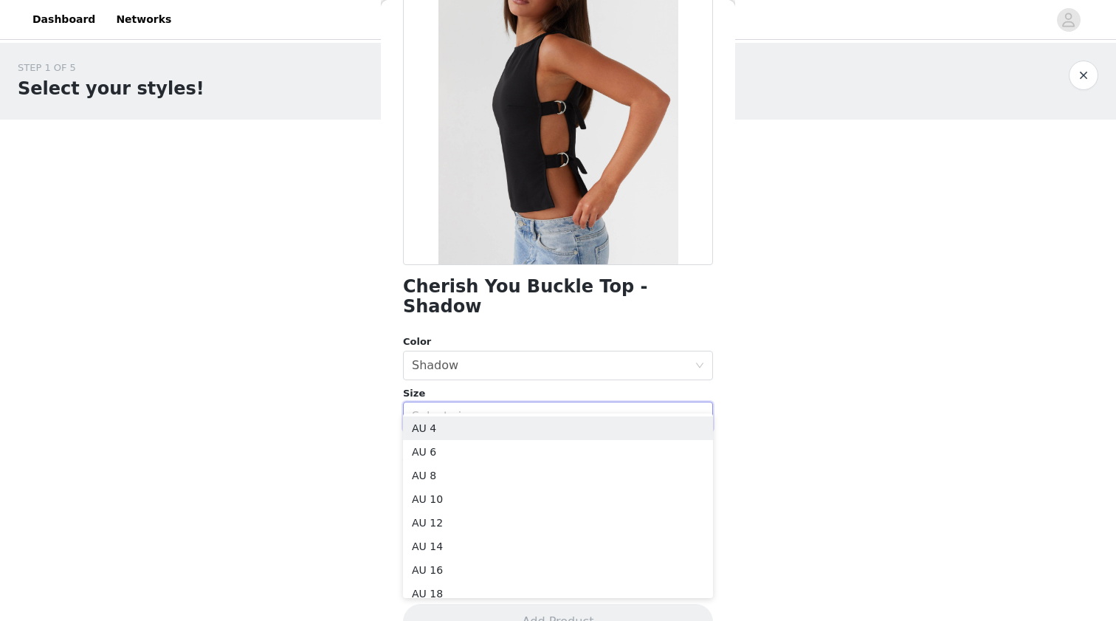
click at [836, 241] on div "STEP 1 OF 5 Select your styles! Please note that the sizes are in AU Sizes 1/6 …" at bounding box center [558, 225] width 1116 height 365
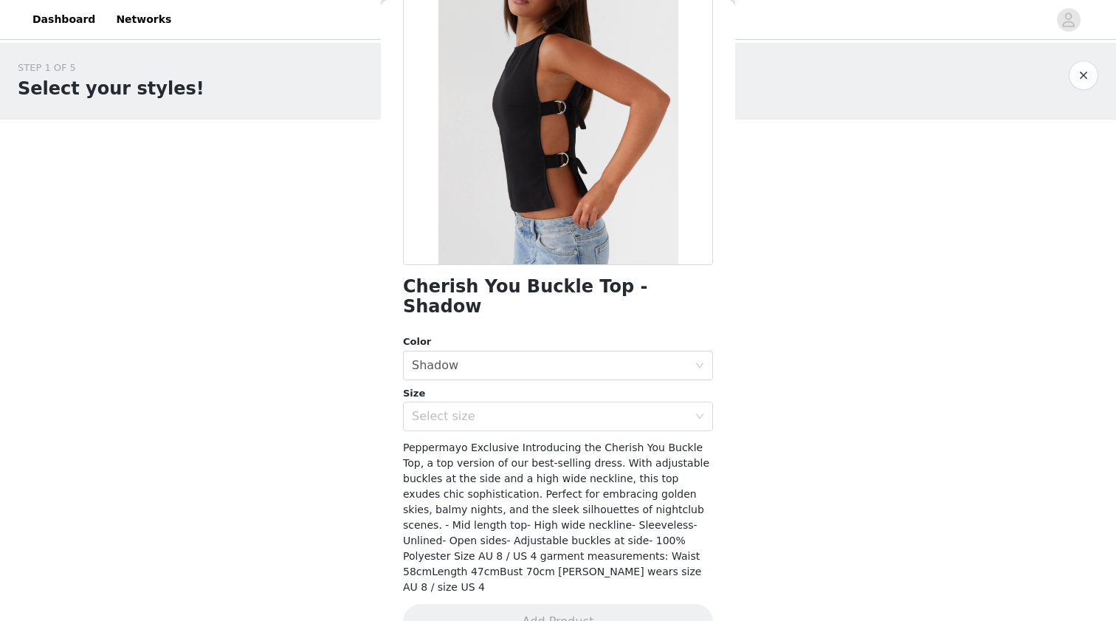
click at [317, 267] on div "STEP 1 OF 5 Select your styles! Please note that the sizes are in AU Sizes 1/6 …" at bounding box center [558, 225] width 1116 height 365
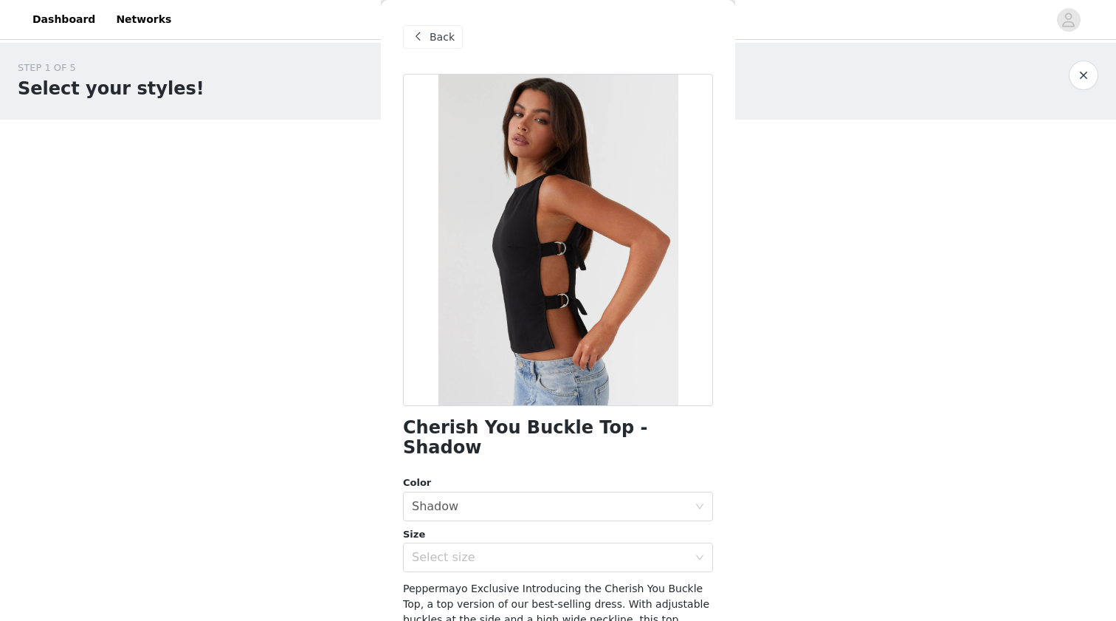
click at [426, 41] on span at bounding box center [418, 37] width 18 height 18
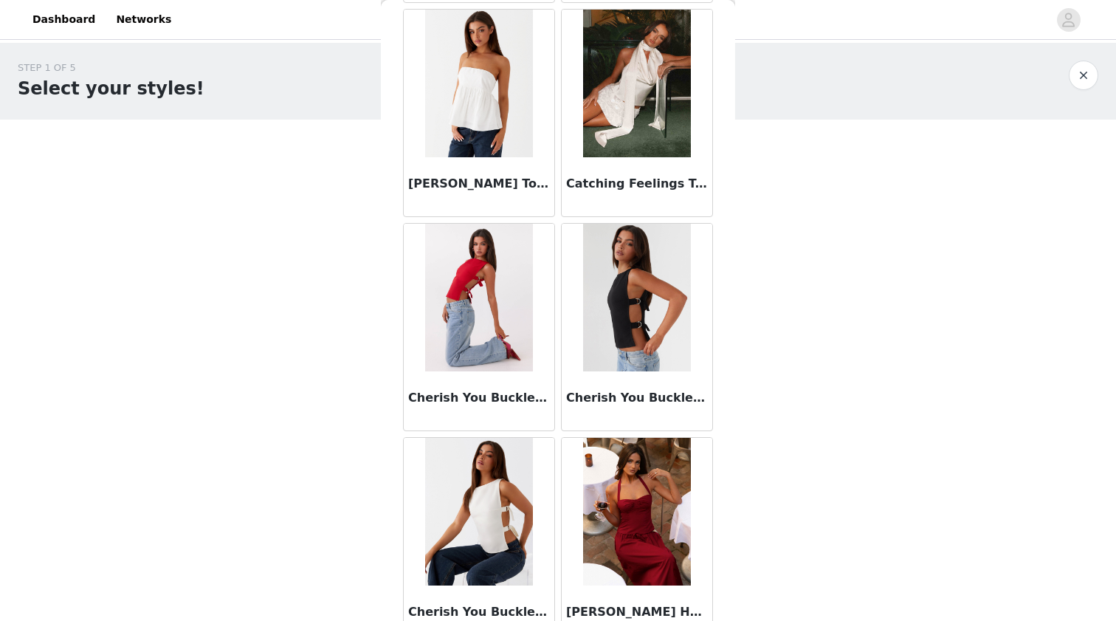
scroll to position [2854, 0]
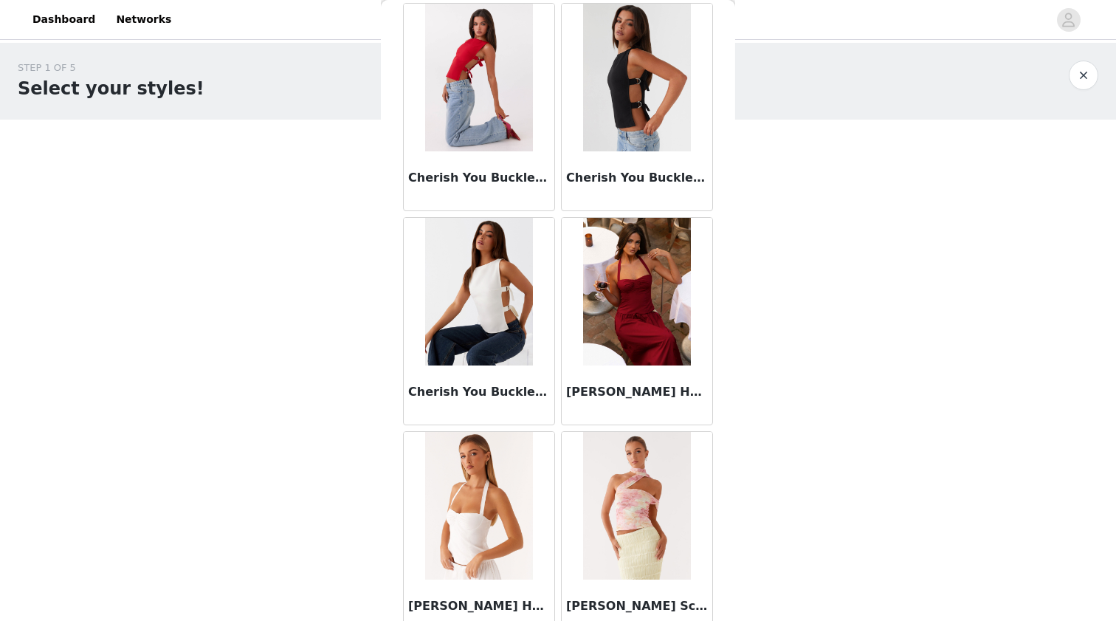
click at [484, 295] on img at bounding box center [478, 292] width 107 height 148
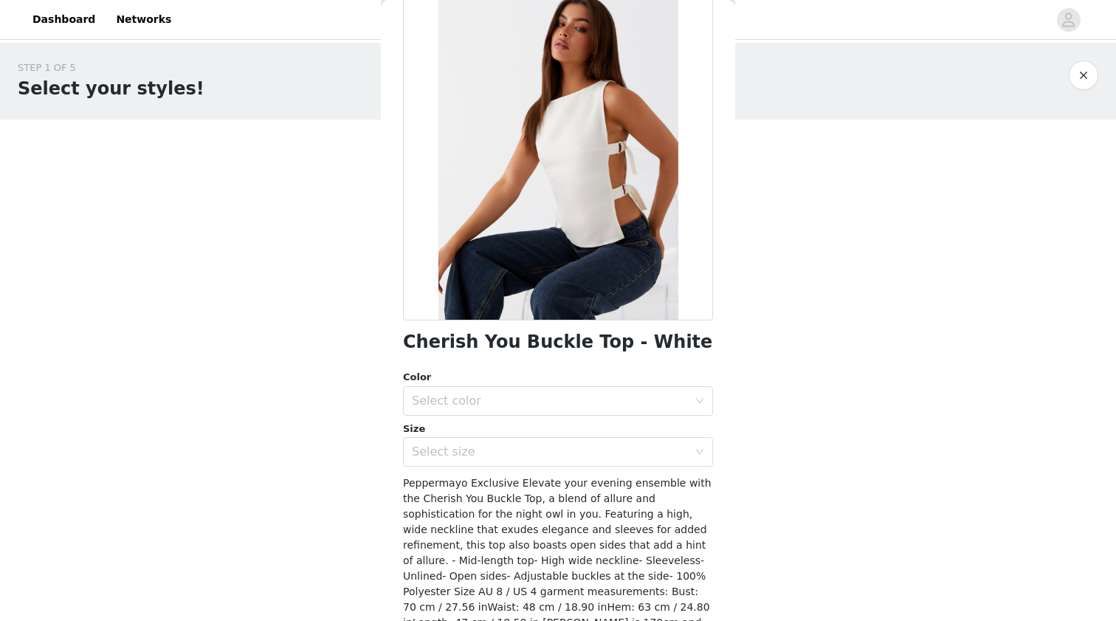
scroll to position [57, 0]
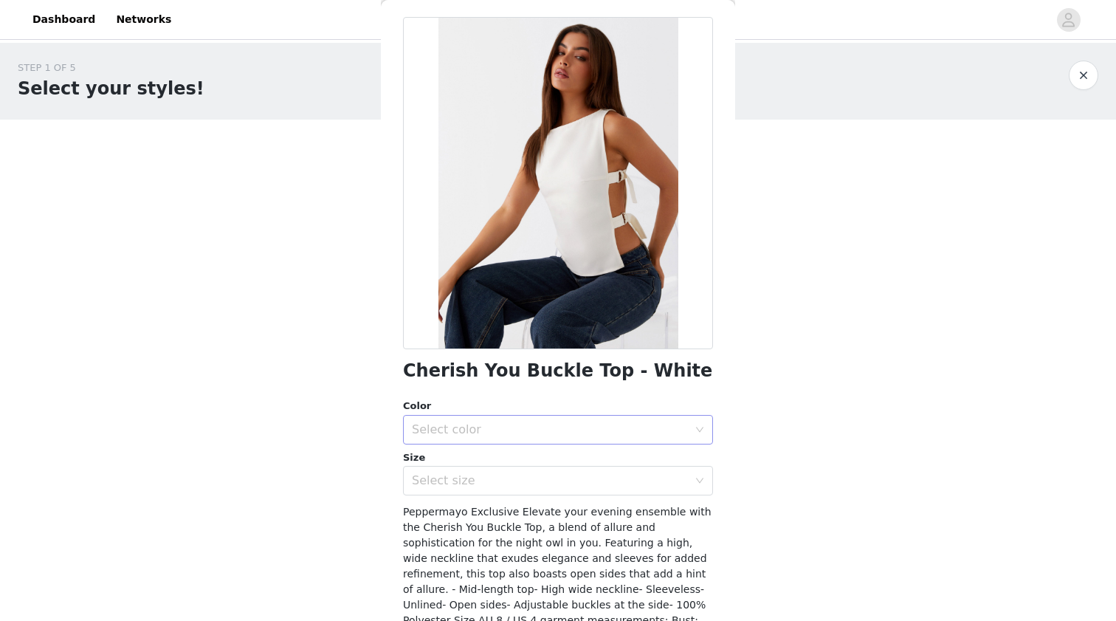
click at [551, 428] on div "Select color" at bounding box center [550, 429] width 276 height 15
click at [543, 456] on li "White" at bounding box center [558, 462] width 310 height 24
click at [540, 478] on div "Select size" at bounding box center [550, 480] width 276 height 15
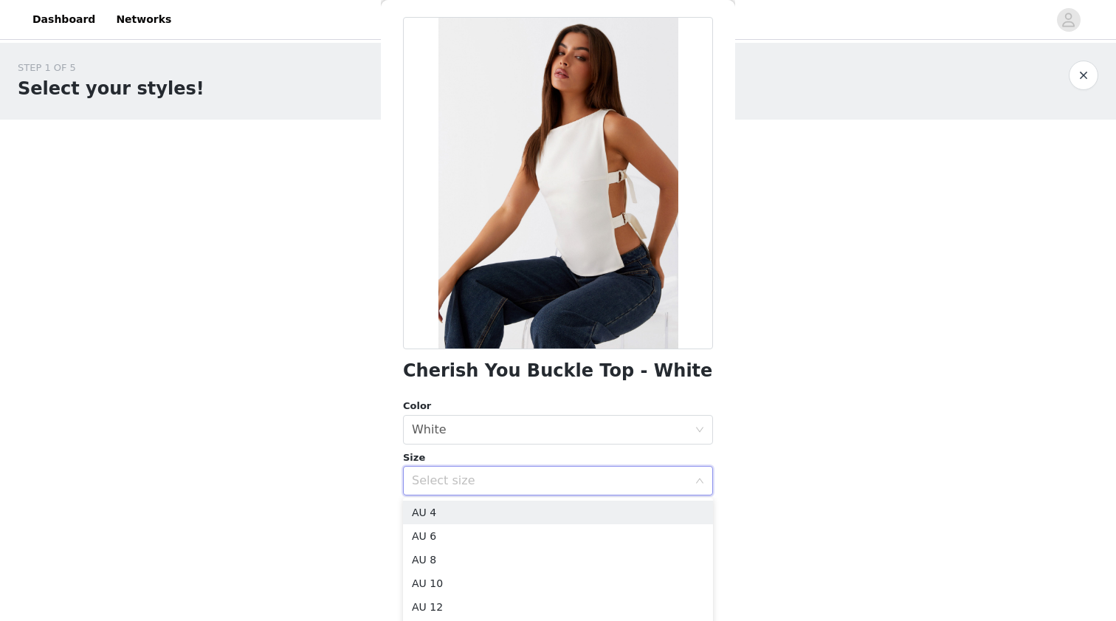
click at [808, 430] on div "STEP 1 OF 5 Select your styles! Please note that the sizes are in AU Sizes 1/6 …" at bounding box center [558, 278] width 1116 height 471
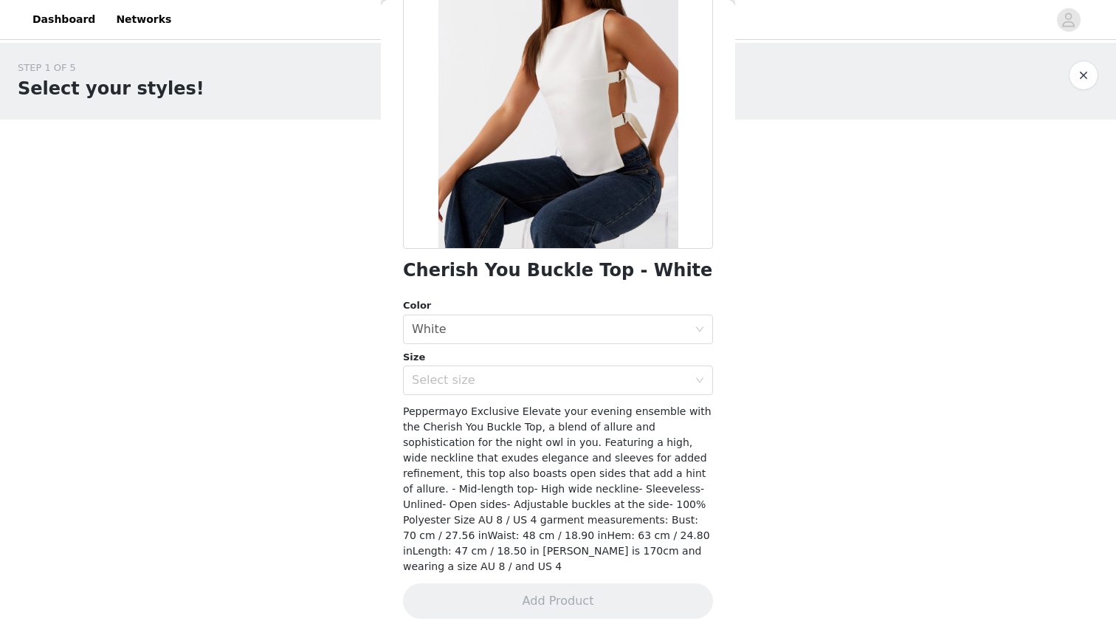
scroll to position [157, 0]
click at [596, 315] on div "Select color White" at bounding box center [558, 330] width 310 height 30
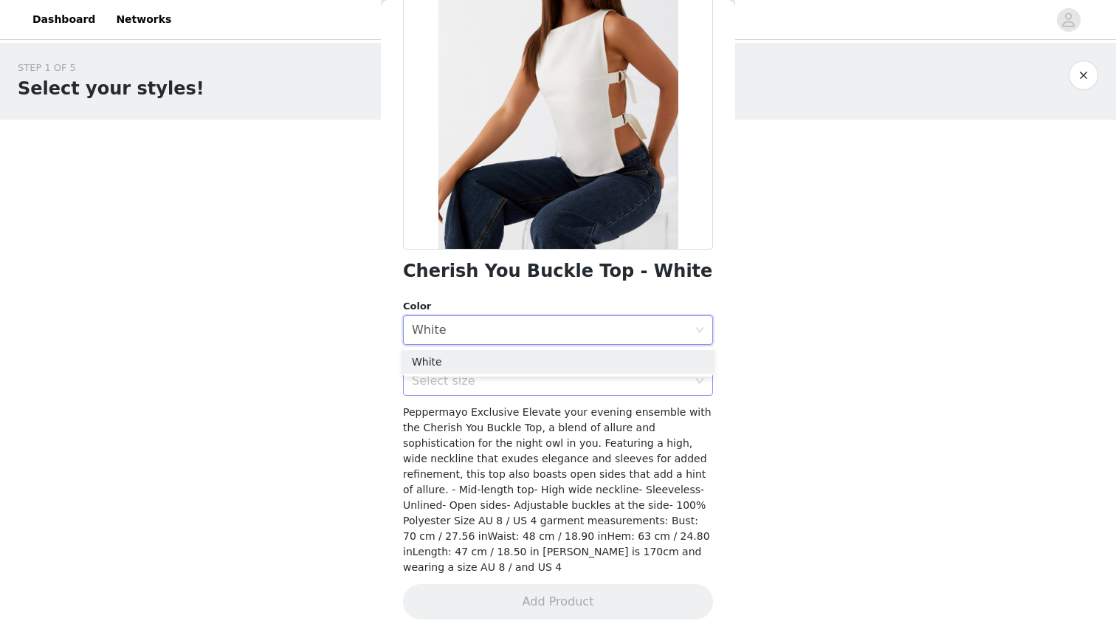
click at [538, 382] on div "Select size" at bounding box center [550, 381] width 276 height 15
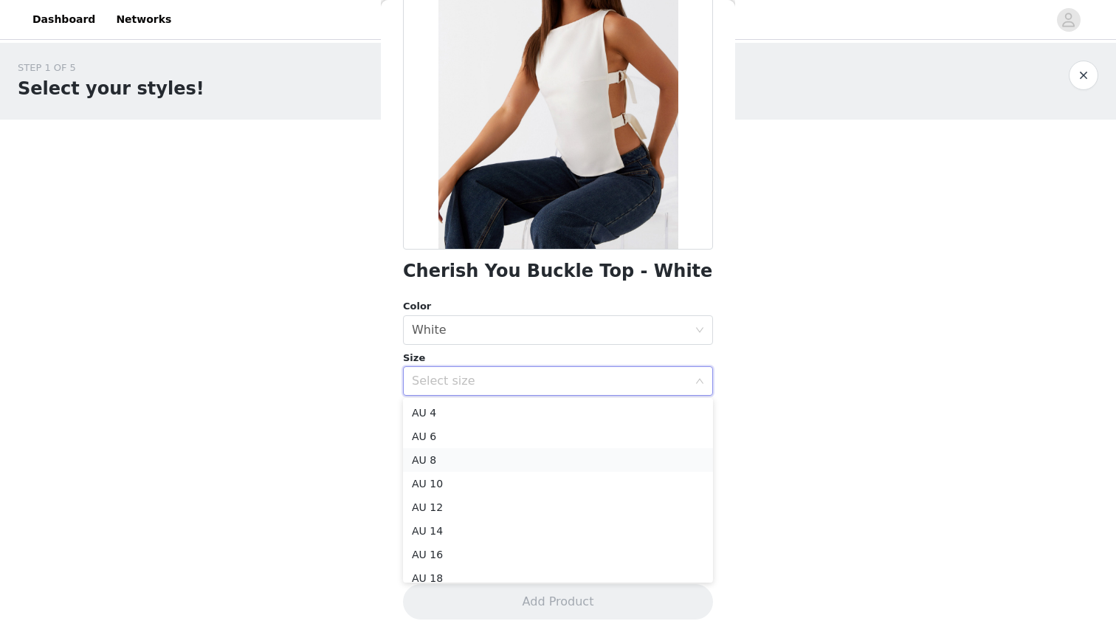
click at [526, 458] on li "AU 8" at bounding box center [558, 460] width 310 height 24
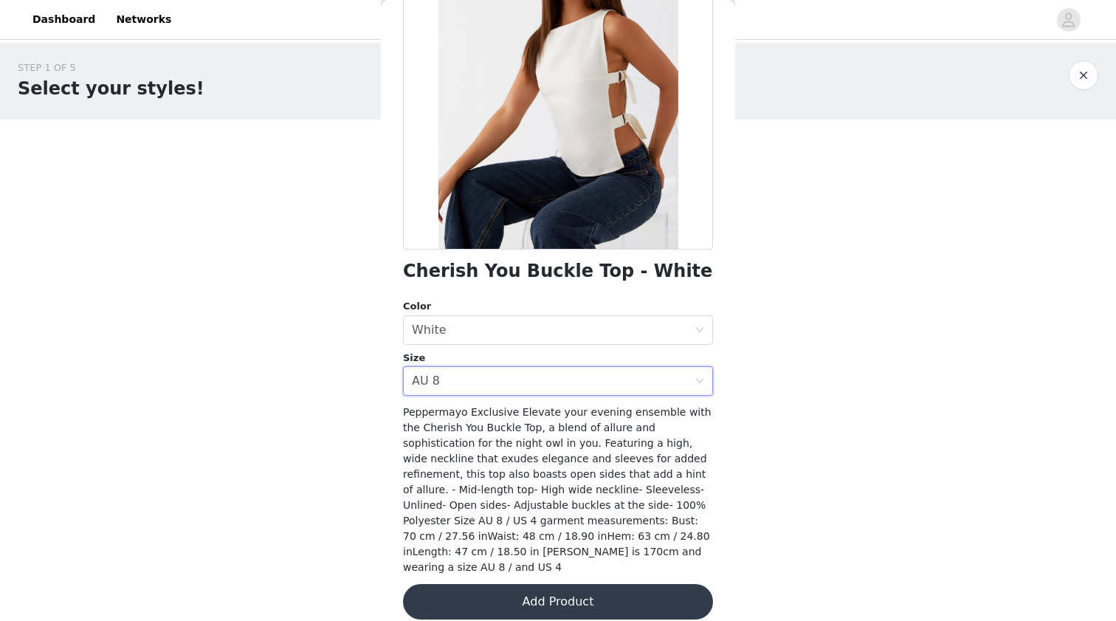
click at [516, 585] on button "Add Product" at bounding box center [558, 601] width 310 height 35
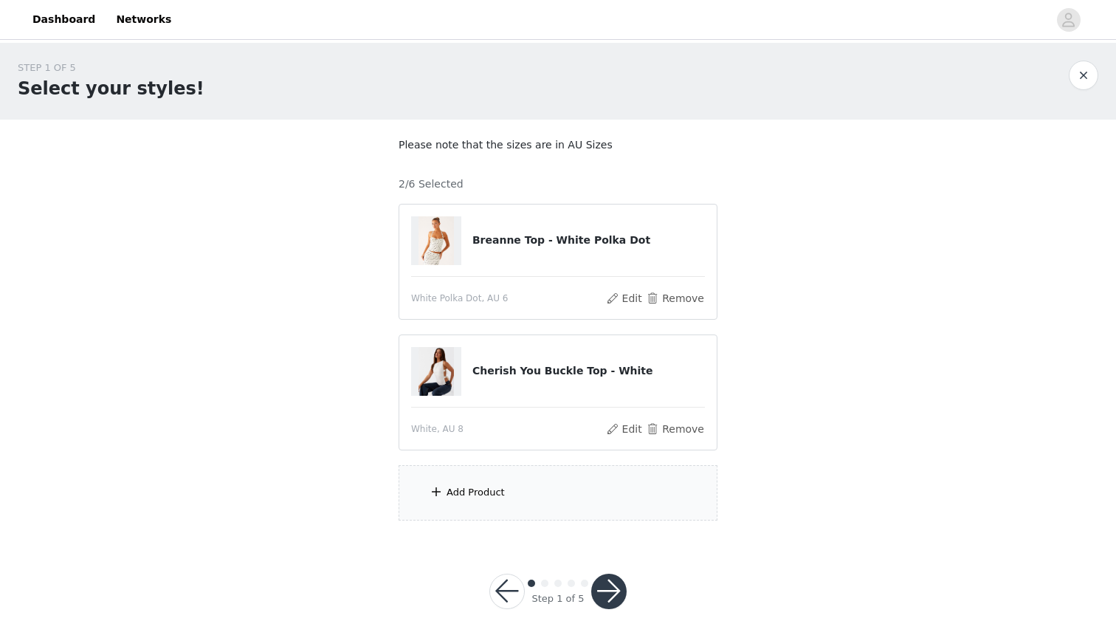
click at [480, 474] on div "Add Product" at bounding box center [558, 492] width 319 height 55
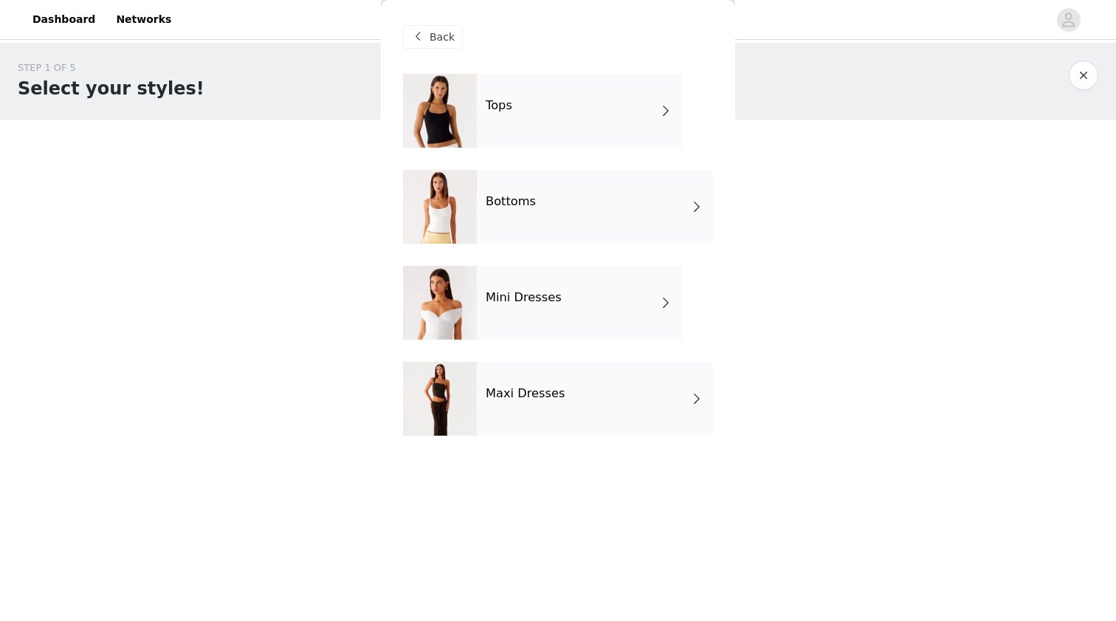
click at [507, 128] on div "Tops" at bounding box center [579, 111] width 205 height 74
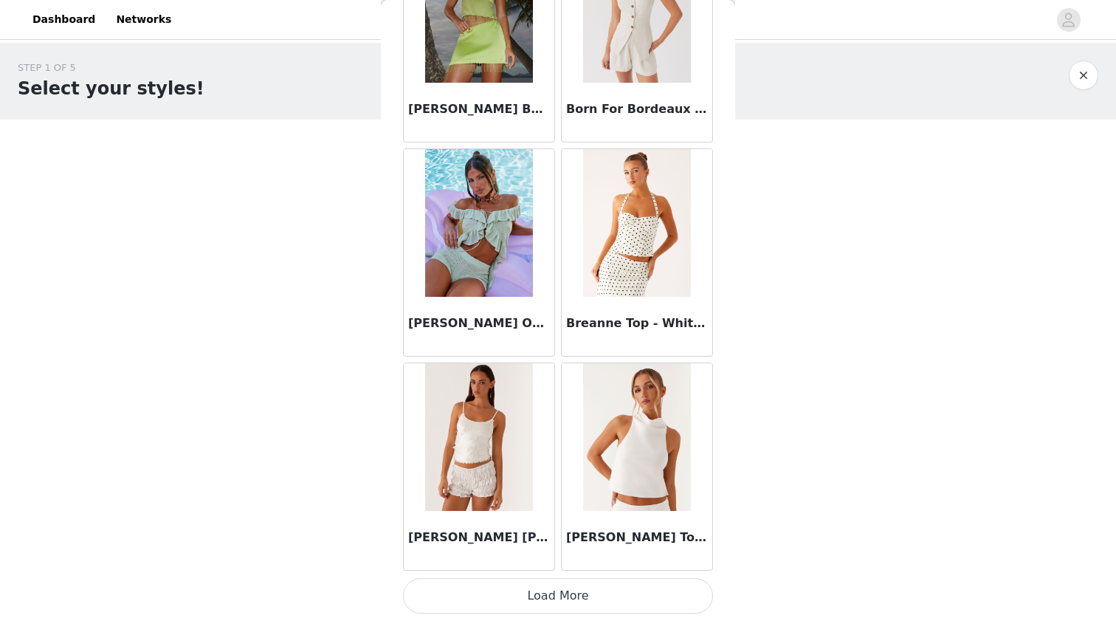
click at [494, 601] on button "Load More" at bounding box center [558, 595] width 310 height 35
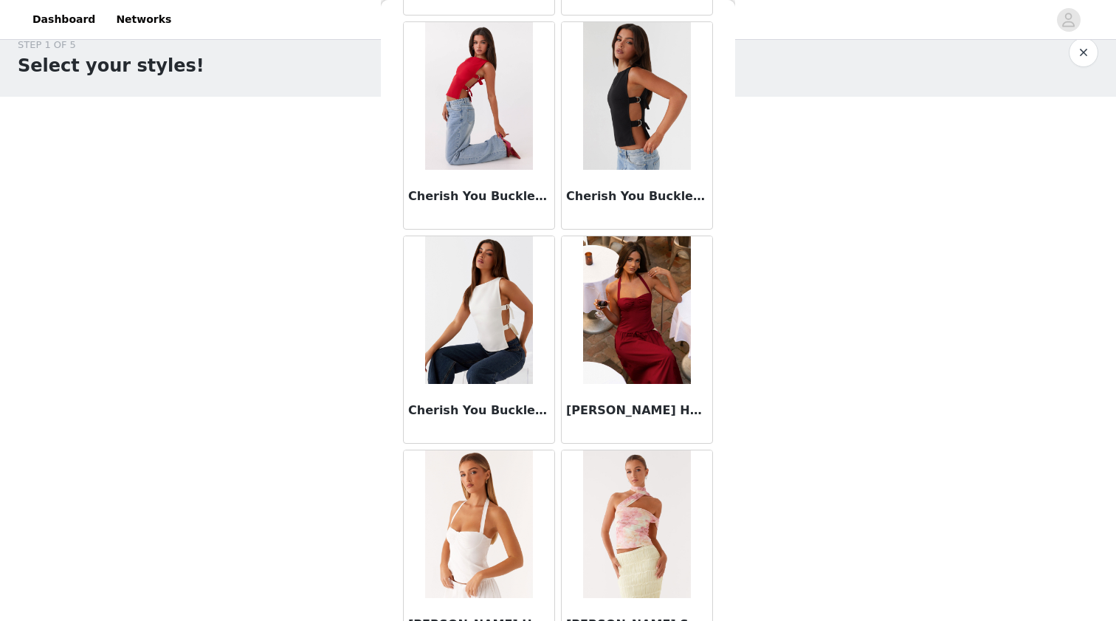
scroll to position [3071, 0]
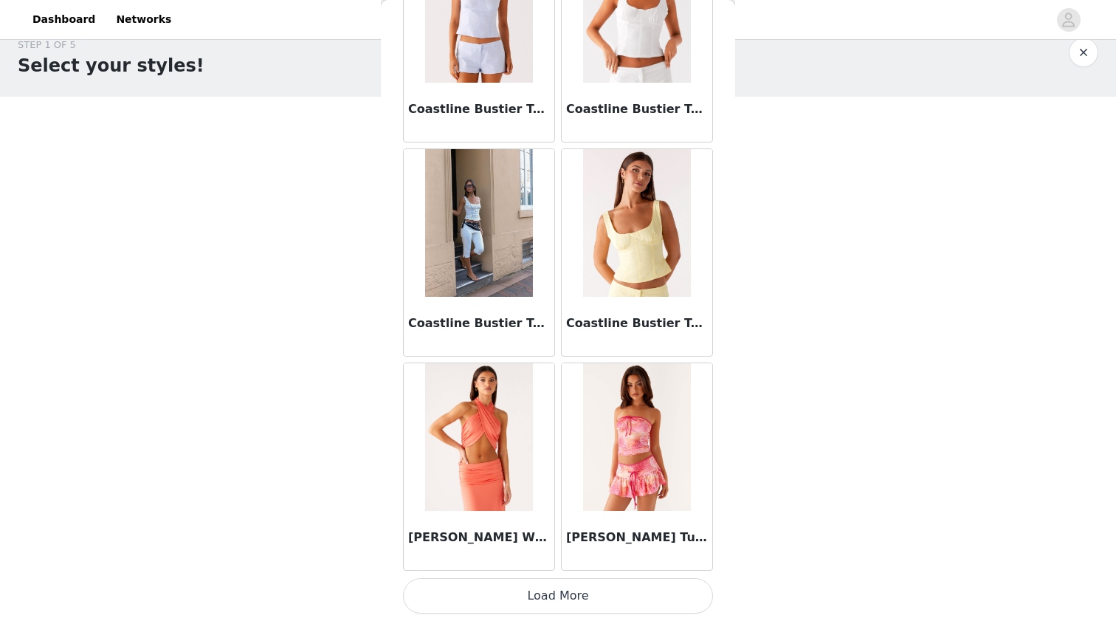
click at [505, 606] on button "Load More" at bounding box center [558, 595] width 310 height 35
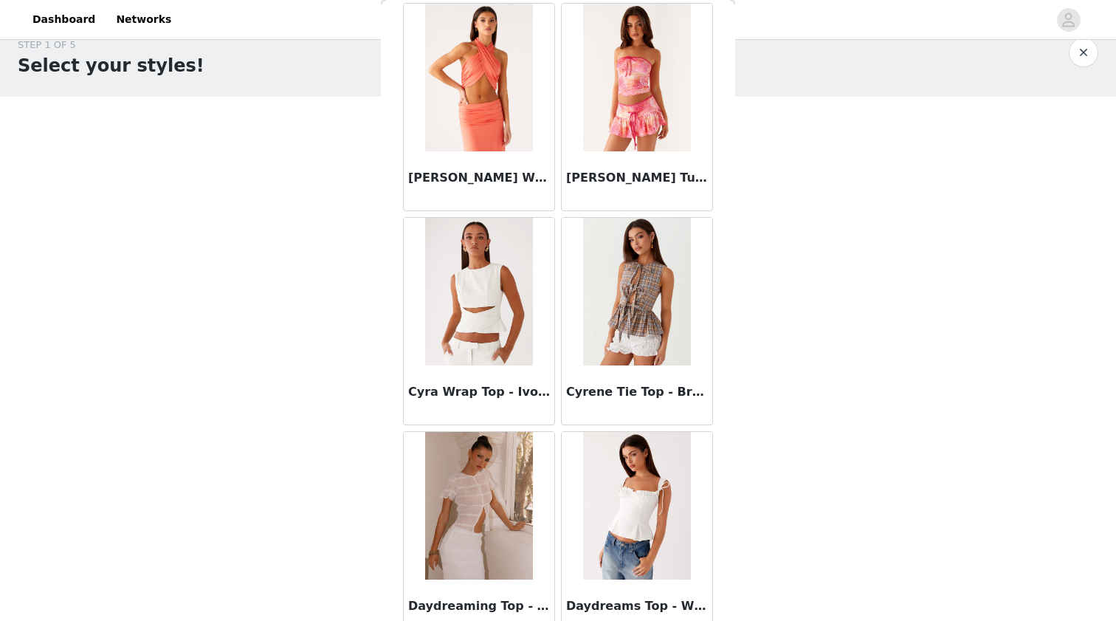
scroll to position [4331, 0]
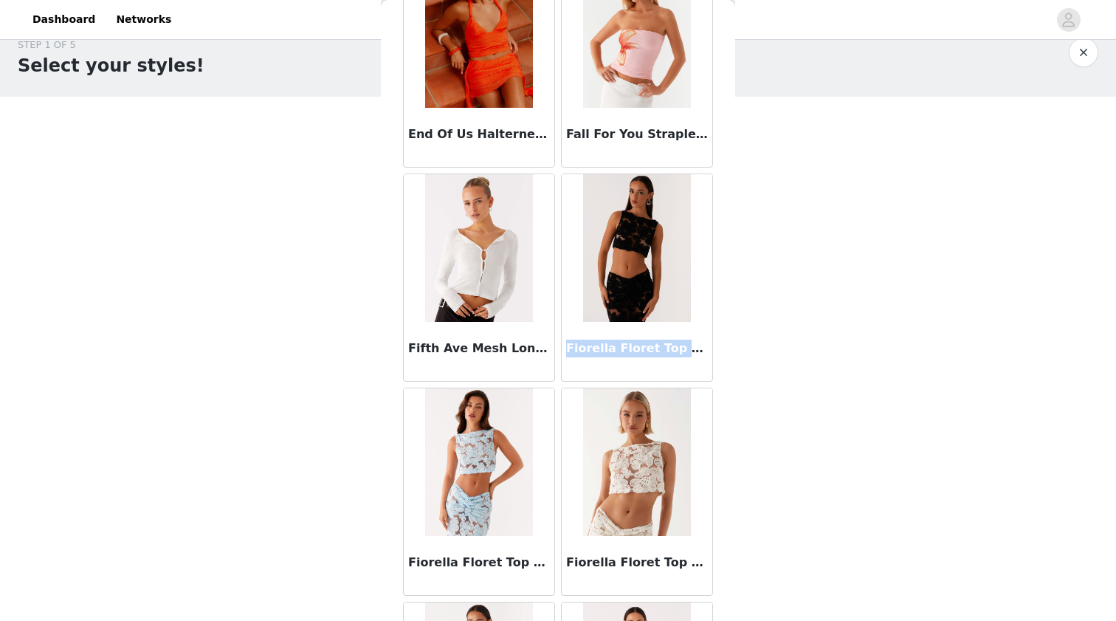
drag, startPoint x: 567, startPoint y: 350, endPoint x: 706, endPoint y: 348, distance: 139.5
click at [706, 348] on h3 "Fiorella Floret Top - Black" at bounding box center [637, 349] width 142 height 18
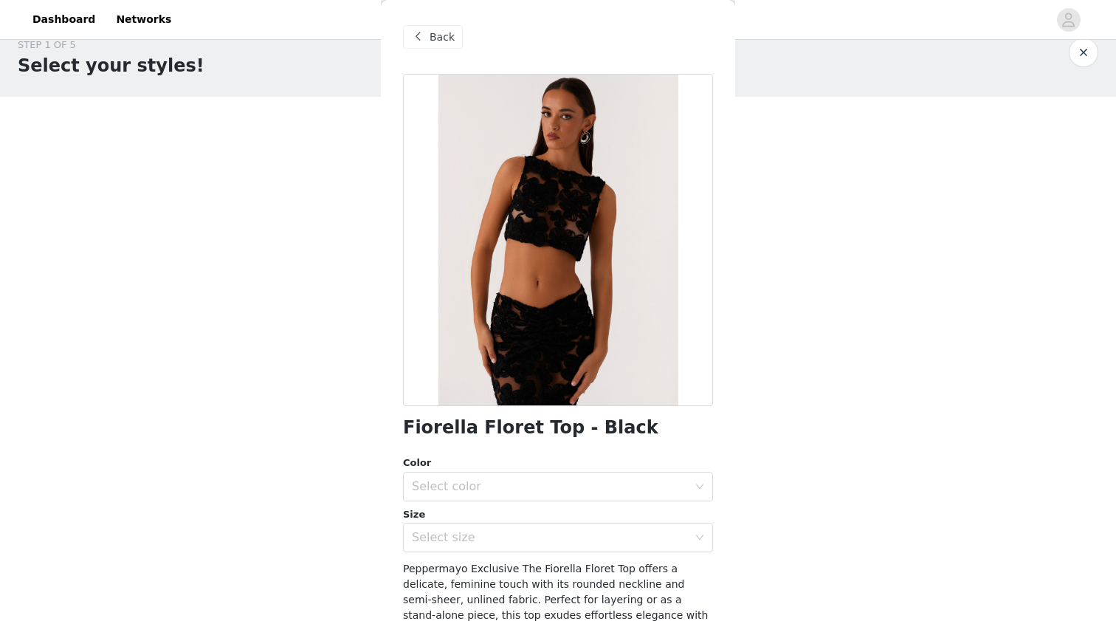
scroll to position [0, 0]
click at [437, 26] on div "Back" at bounding box center [433, 37] width 60 height 24
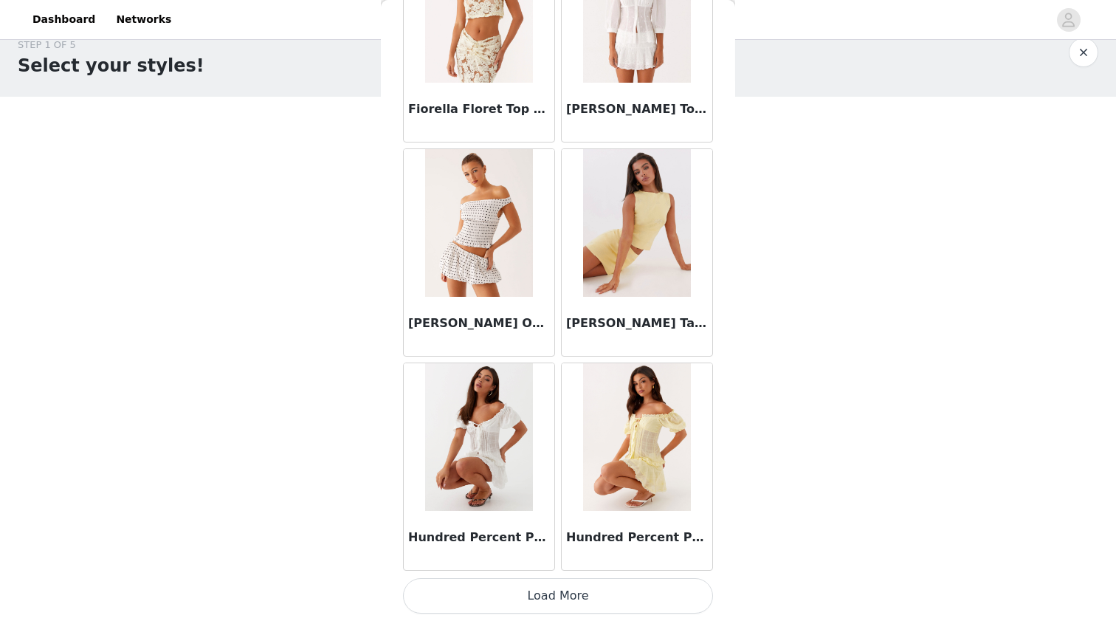
click at [535, 596] on button "Load More" at bounding box center [558, 595] width 310 height 35
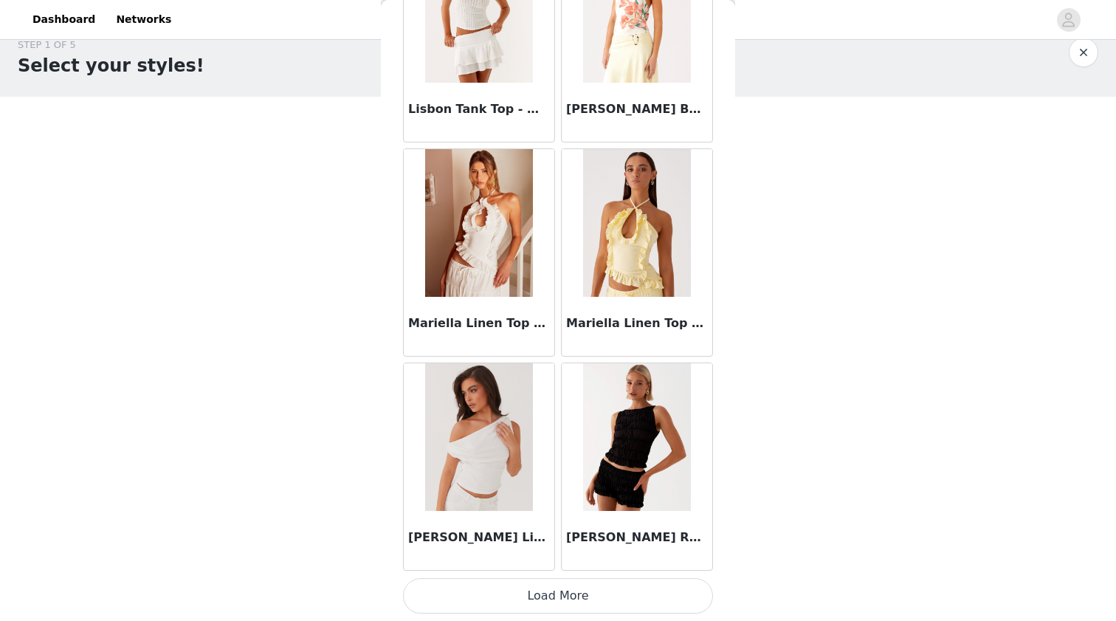
scroll to position [8061, 0]
click at [538, 596] on button "Load More" at bounding box center [558, 595] width 310 height 35
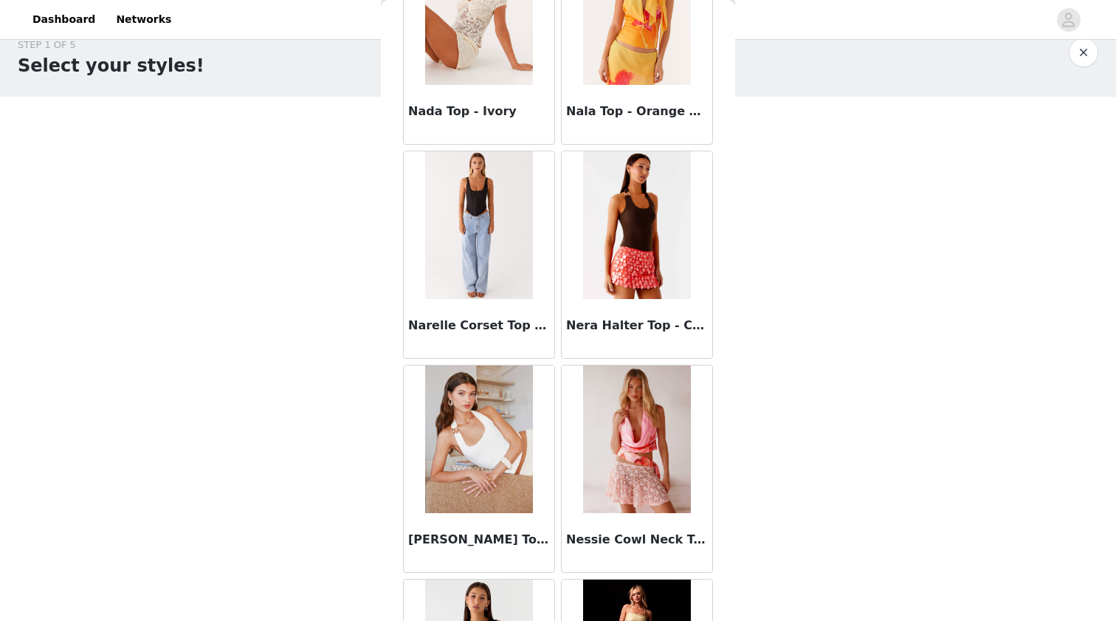
scroll to position [9354, 0]
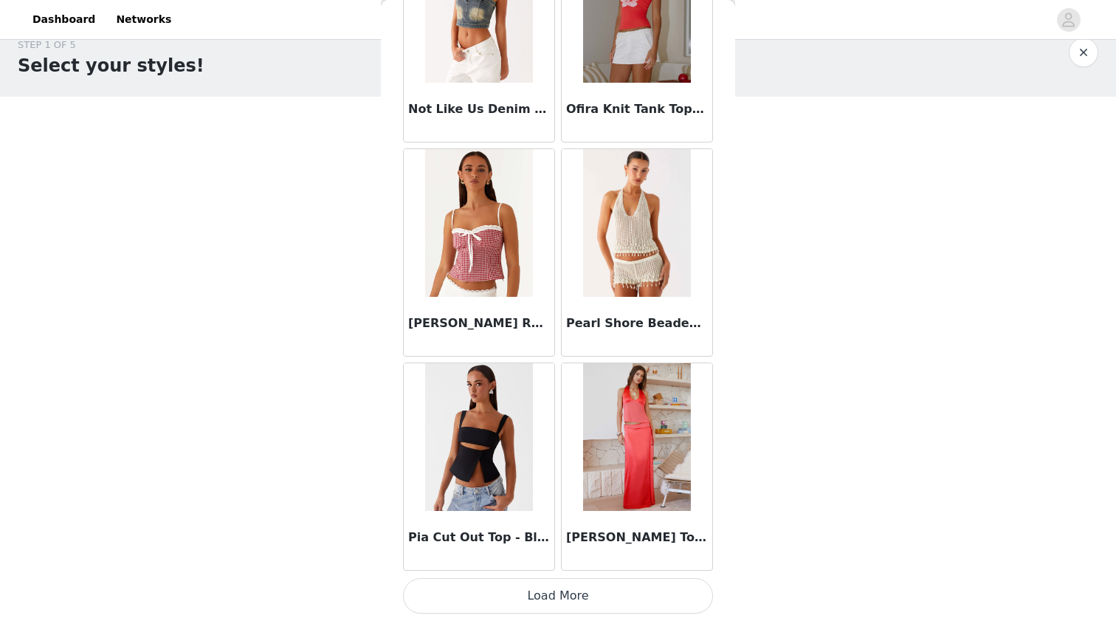
click at [520, 588] on button "Load More" at bounding box center [558, 595] width 310 height 35
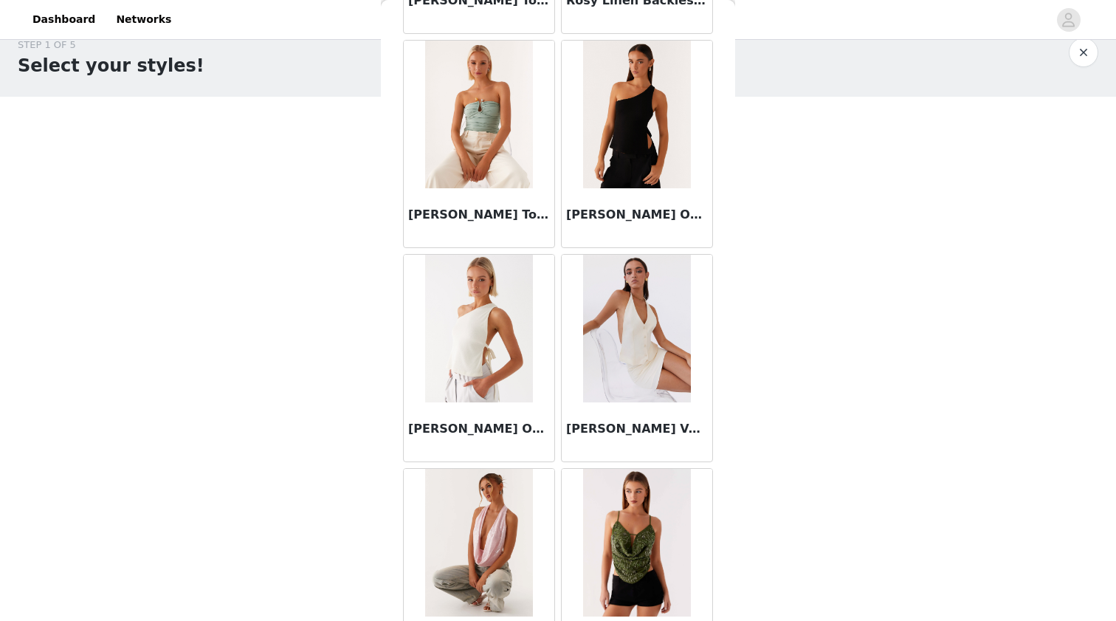
scroll to position [12089, 0]
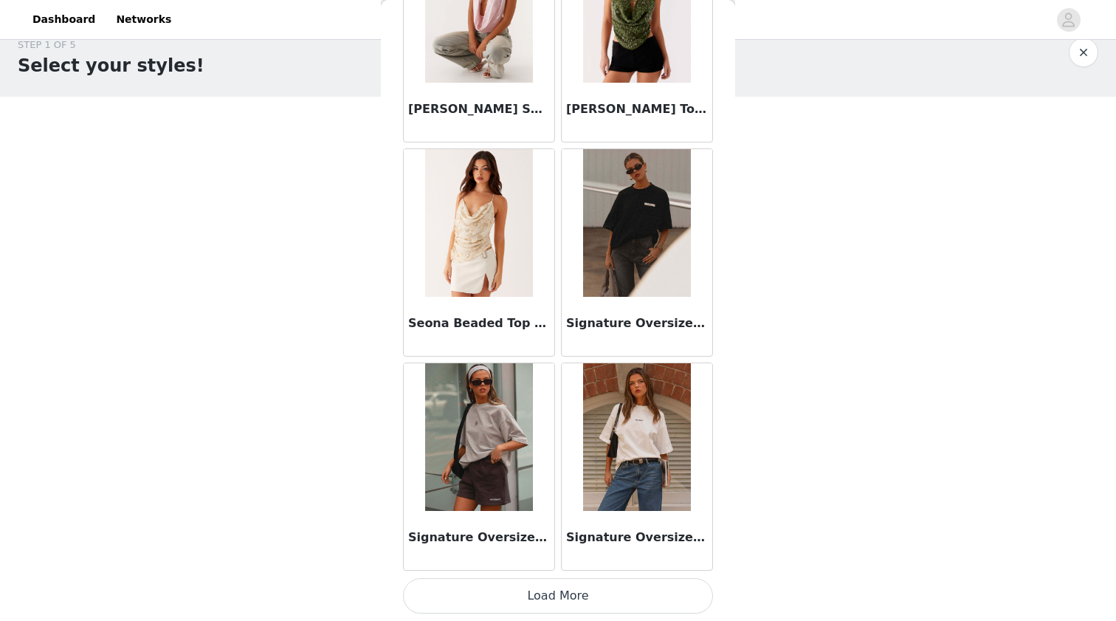
click at [546, 591] on button "Load More" at bounding box center [558, 595] width 310 height 35
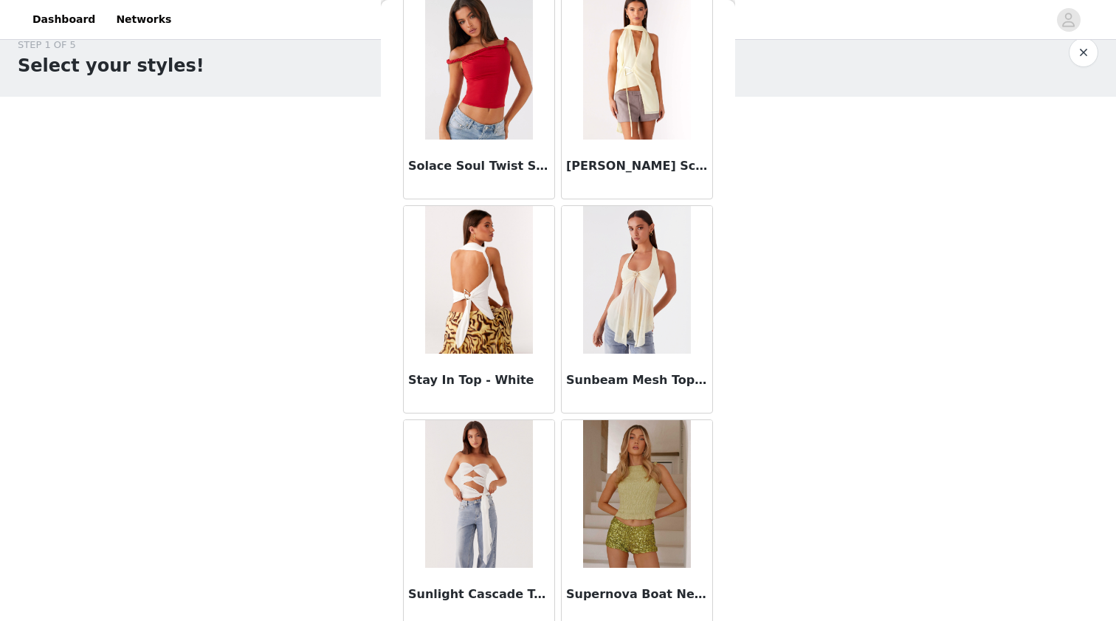
scroll to position [13536, 0]
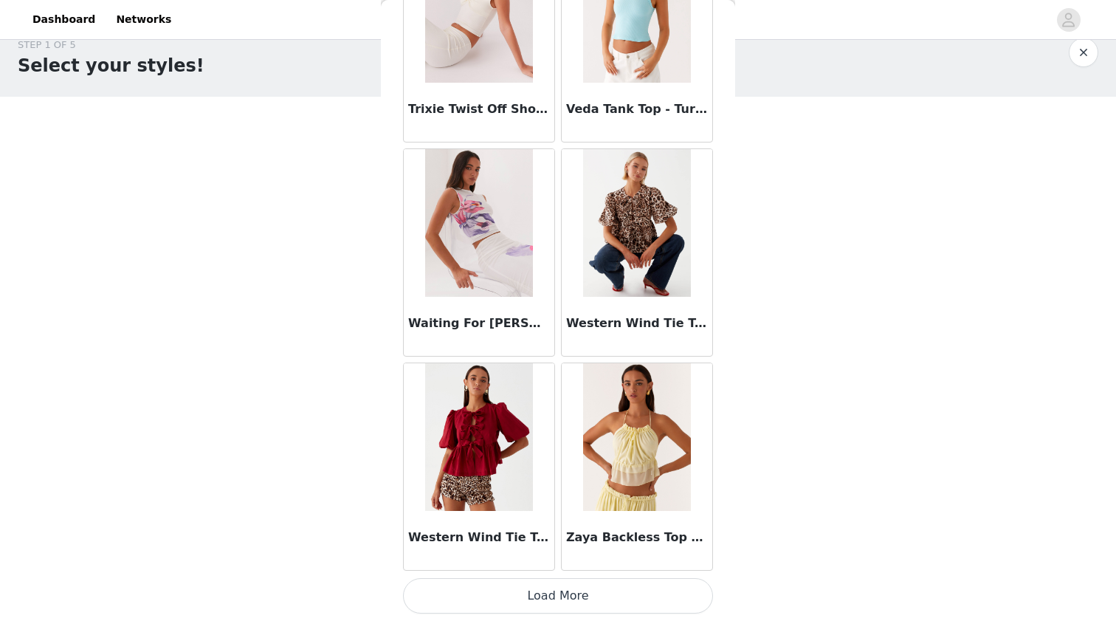
click at [526, 589] on button "Load More" at bounding box center [558, 595] width 310 height 35
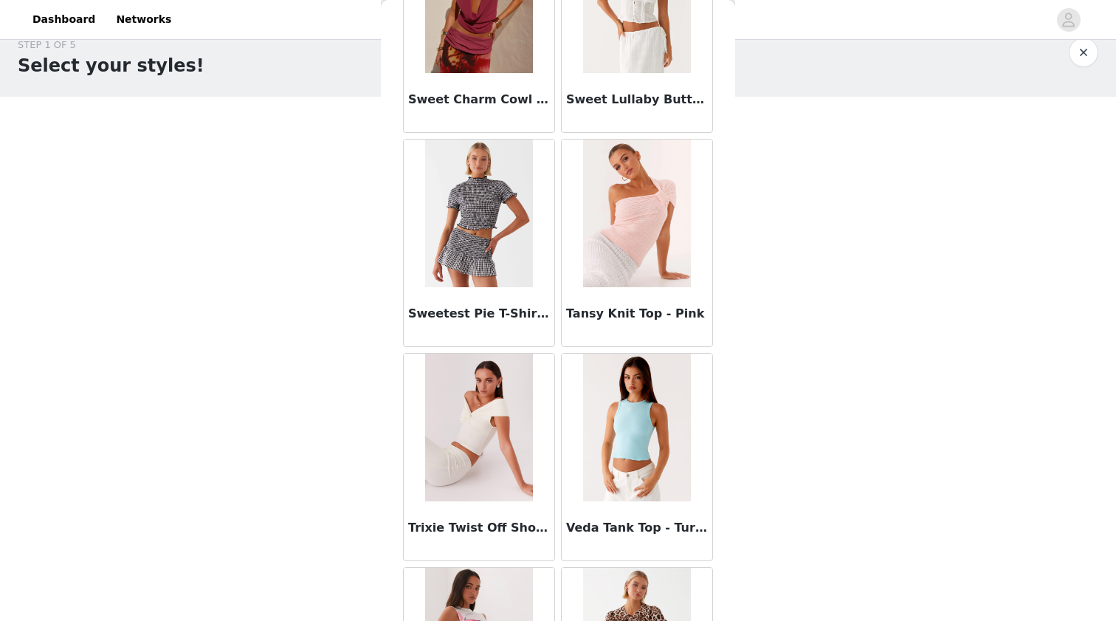
scroll to position [13595, 0]
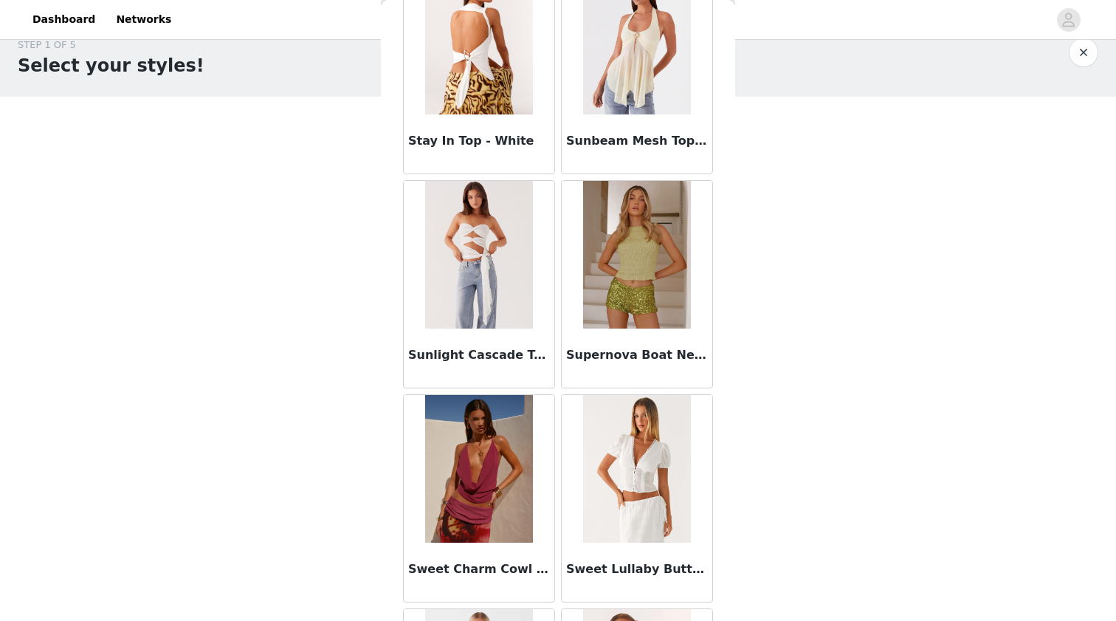
click at [833, 244] on div "STEP 1 OF 5 Select your styles! Please note that the sizes are in AU Sizes 2/6 …" at bounding box center [558, 267] width 1116 height 495
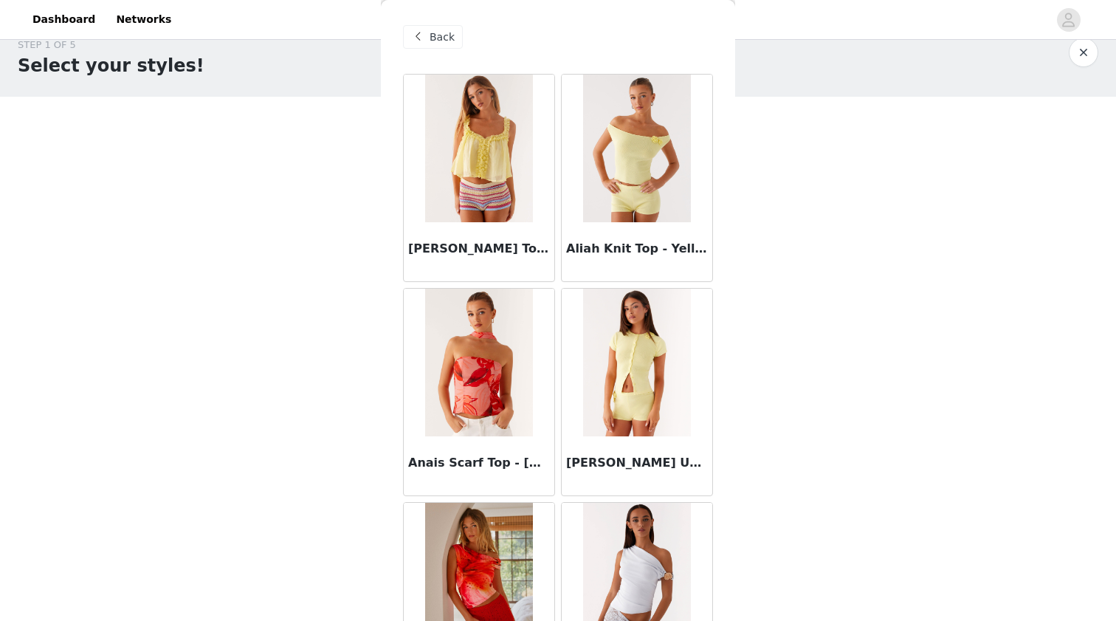
scroll to position [0, 0]
click at [439, 36] on span "Back" at bounding box center [442, 38] width 25 height 16
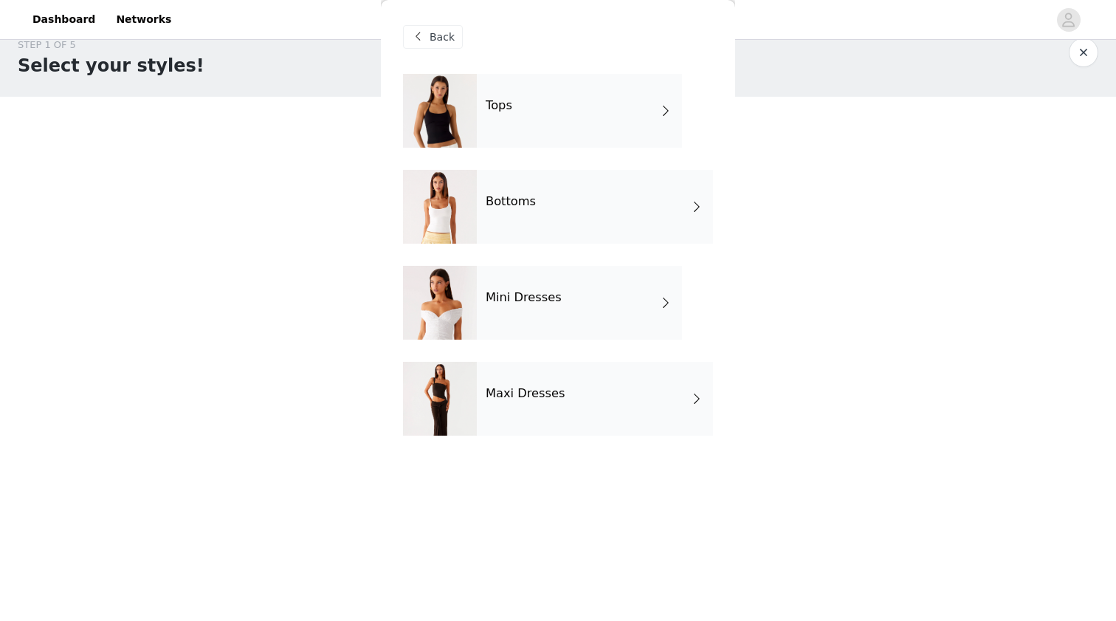
click at [533, 204] on div "Bottoms" at bounding box center [595, 207] width 236 height 74
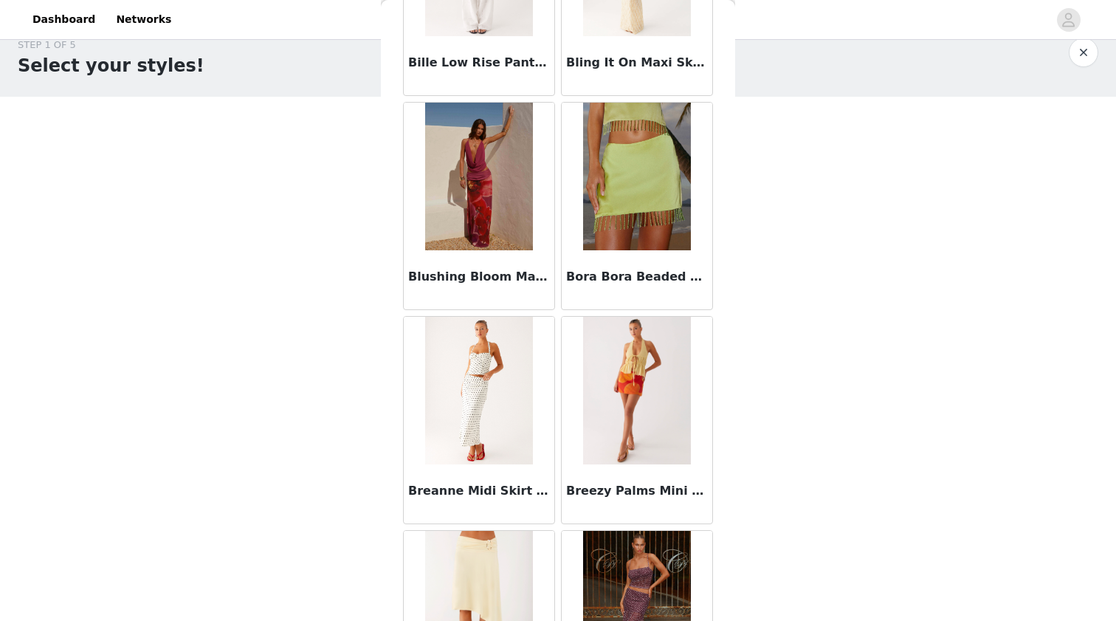
scroll to position [1519, 0]
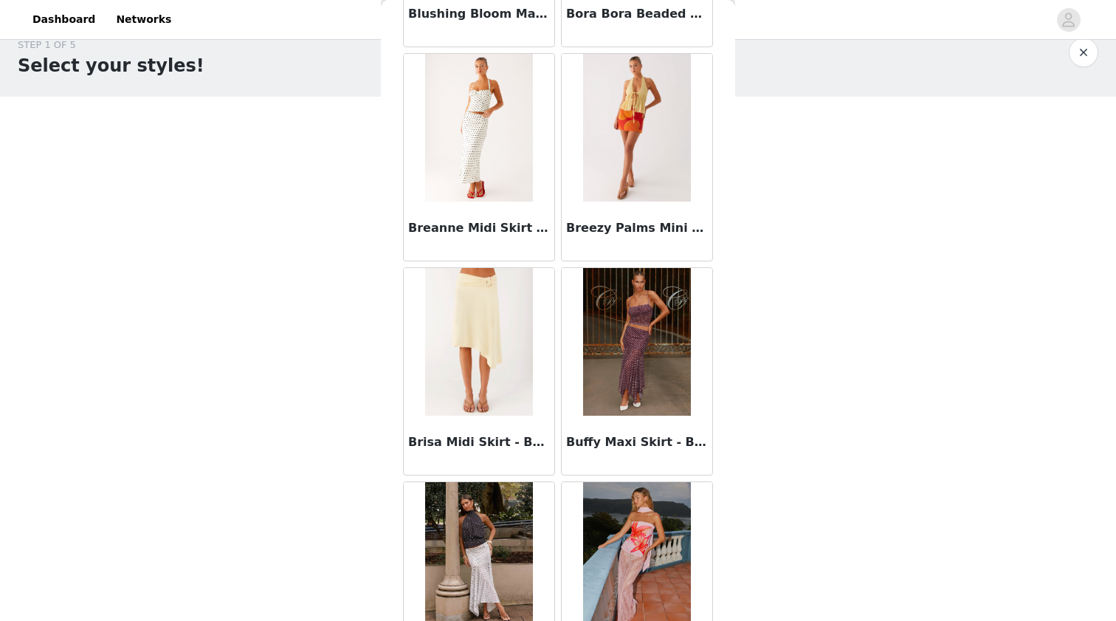
click at [477, 105] on img at bounding box center [478, 128] width 107 height 148
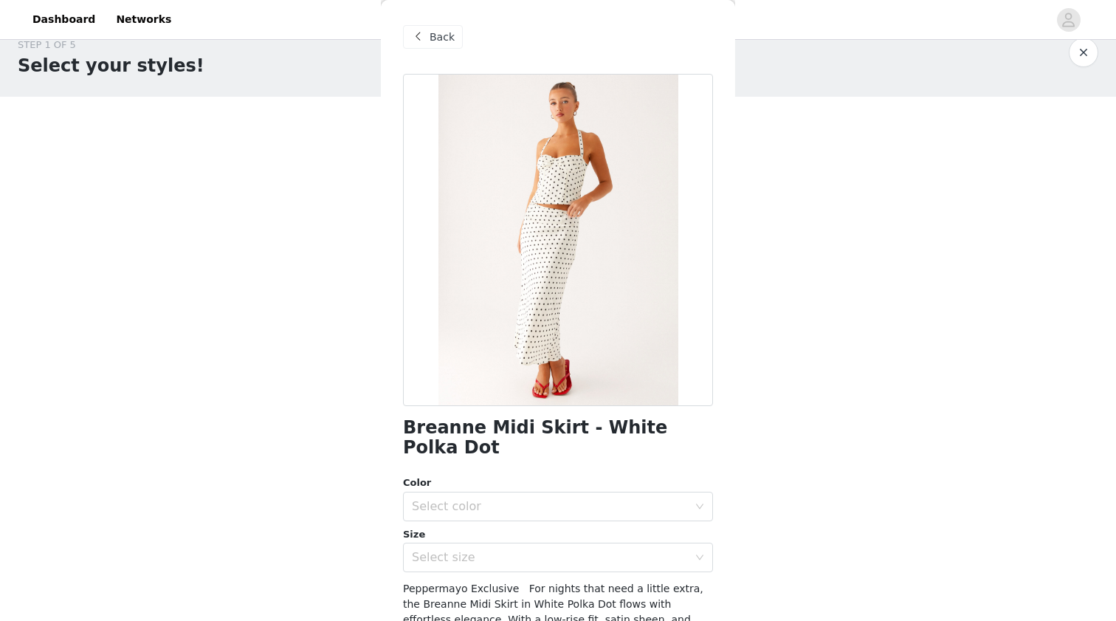
scroll to position [84, 0]
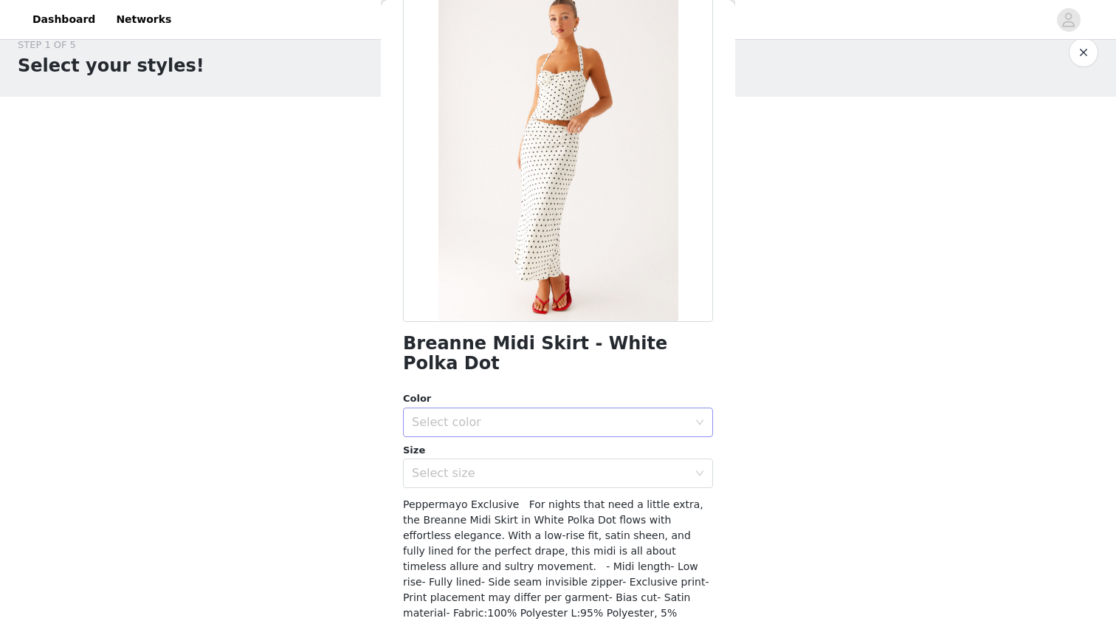
click at [463, 415] on div "Select color" at bounding box center [550, 422] width 276 height 15
click at [463, 431] on li "White Polka Dot" at bounding box center [558, 434] width 310 height 24
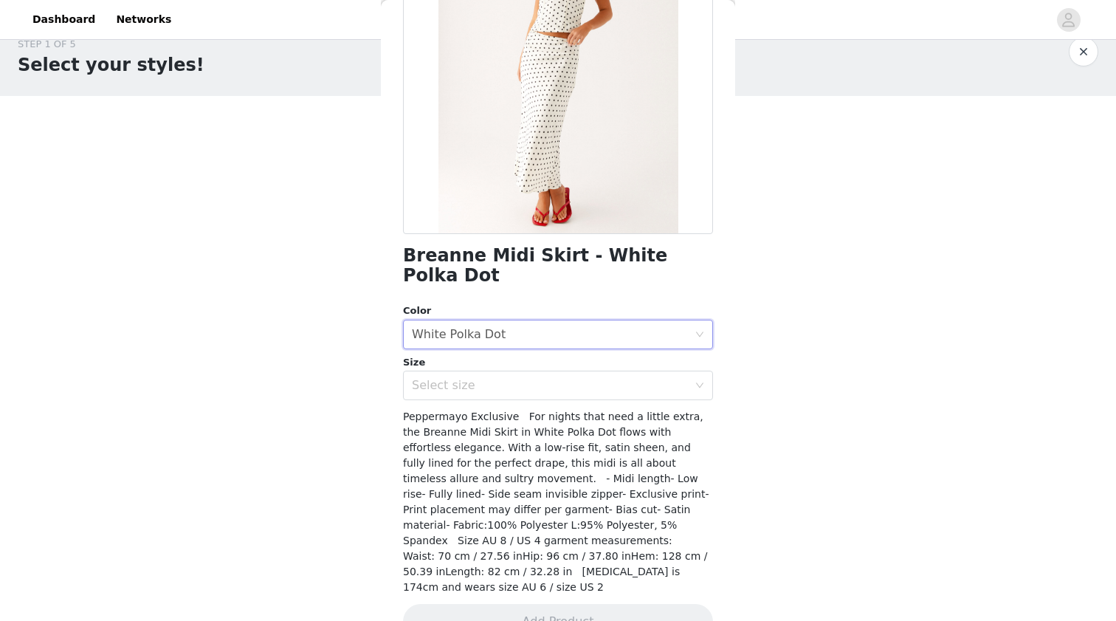
scroll to position [23, 0]
click at [518, 378] on div "Select size" at bounding box center [550, 385] width 276 height 15
click at [822, 345] on div "STEP 1 OF 5 Select your styles! Please note that the sizes are in AU Sizes 2/6 …" at bounding box center [558, 267] width 1116 height 495
click at [668, 371] on div "Select size" at bounding box center [553, 385] width 283 height 28
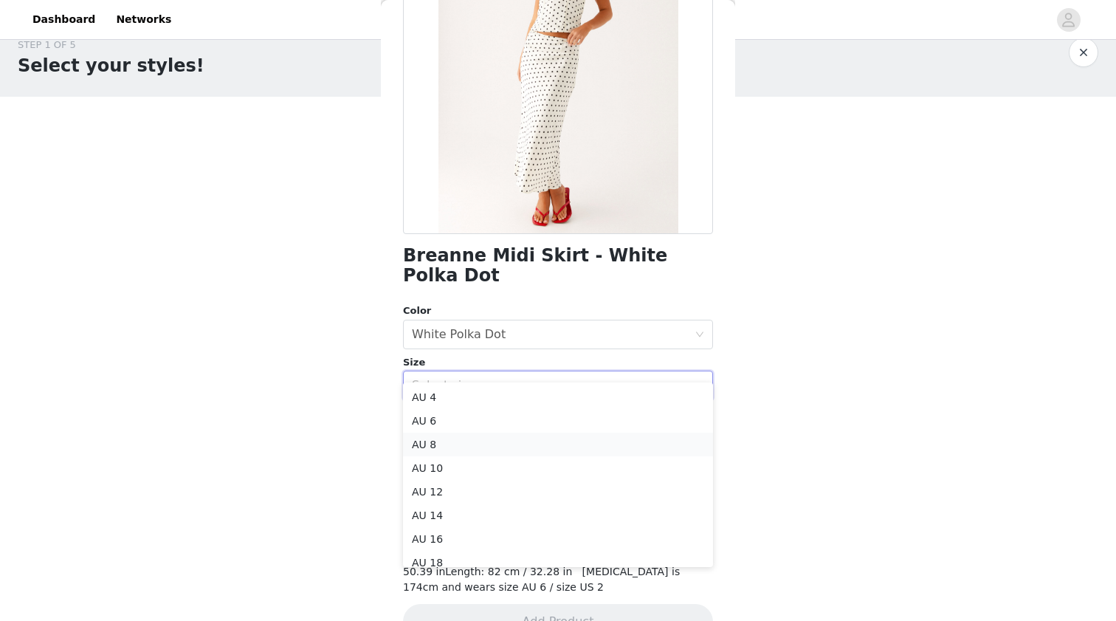
click at [600, 441] on li "AU 8" at bounding box center [558, 445] width 310 height 24
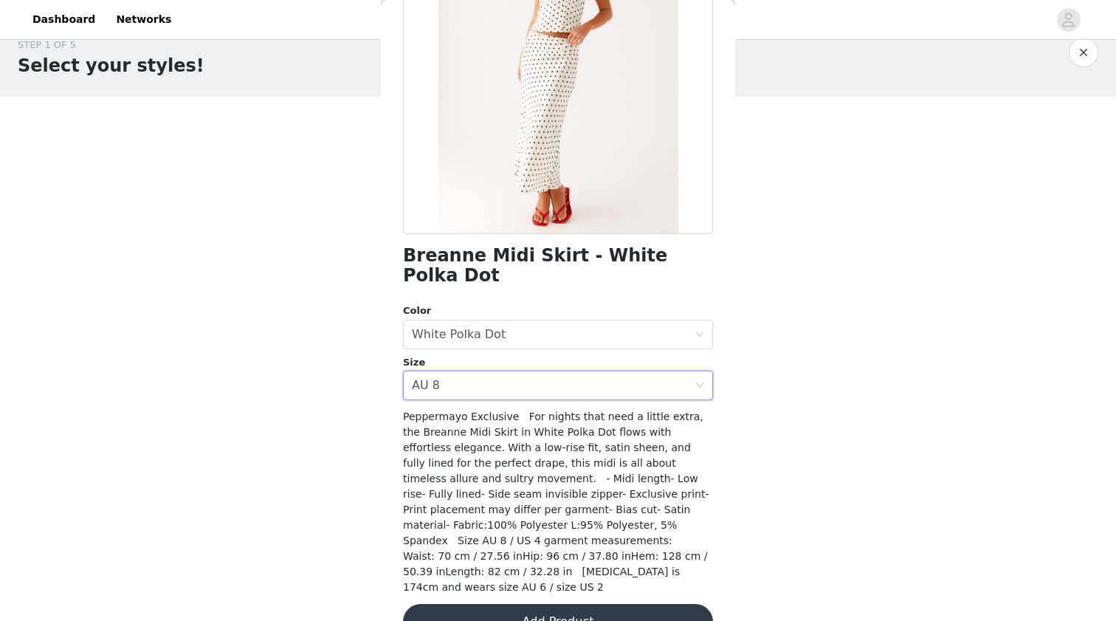
click at [561, 604] on button "Add Product" at bounding box center [558, 621] width 310 height 35
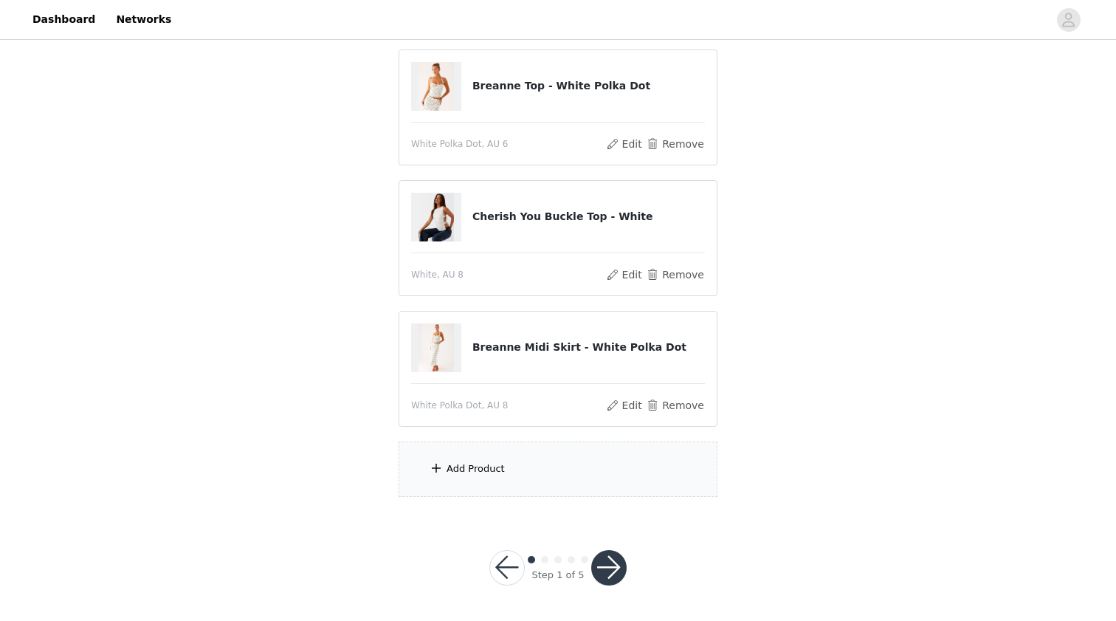
scroll to position [154, 0]
click at [503, 467] on div "Add Product" at bounding box center [558, 469] width 319 height 55
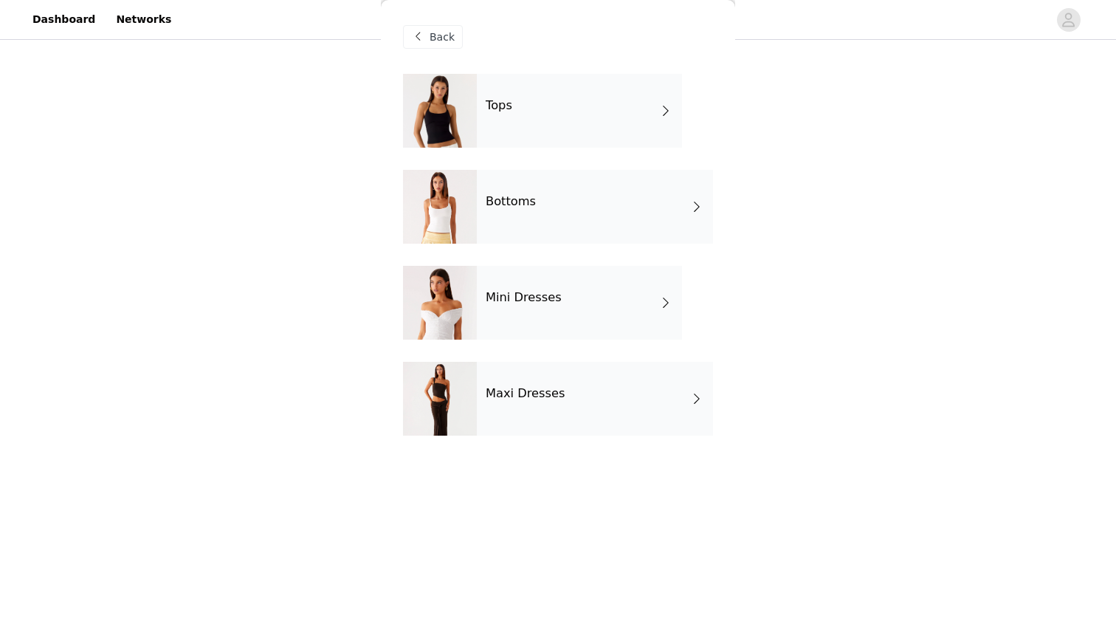
click at [549, 227] on div "Bottoms" at bounding box center [595, 207] width 236 height 74
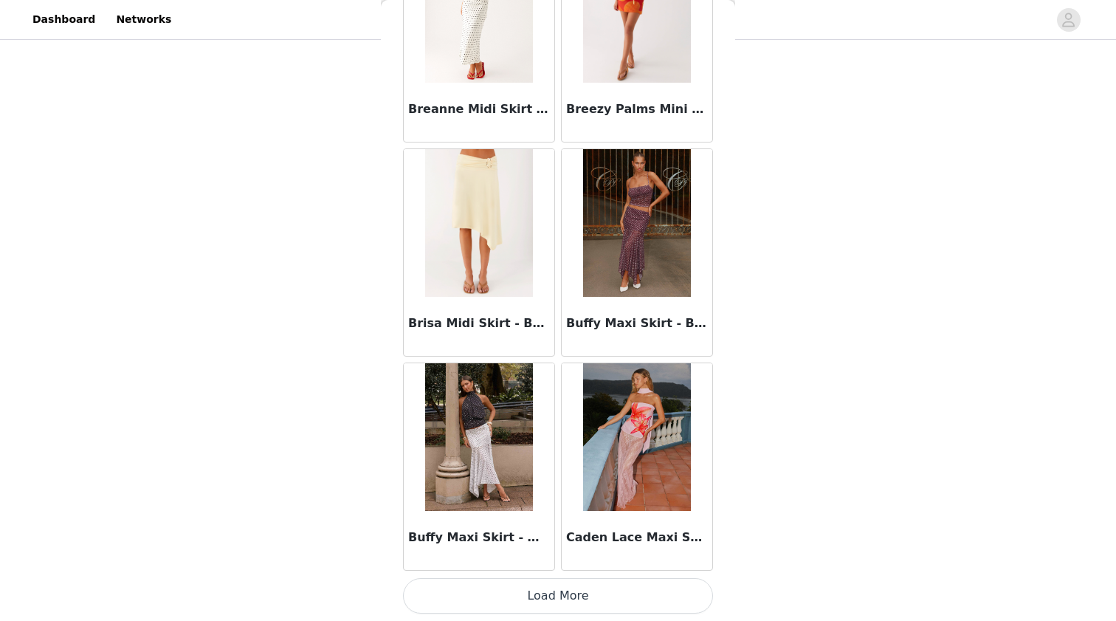
click at [495, 594] on button "Load More" at bounding box center [558, 595] width 310 height 35
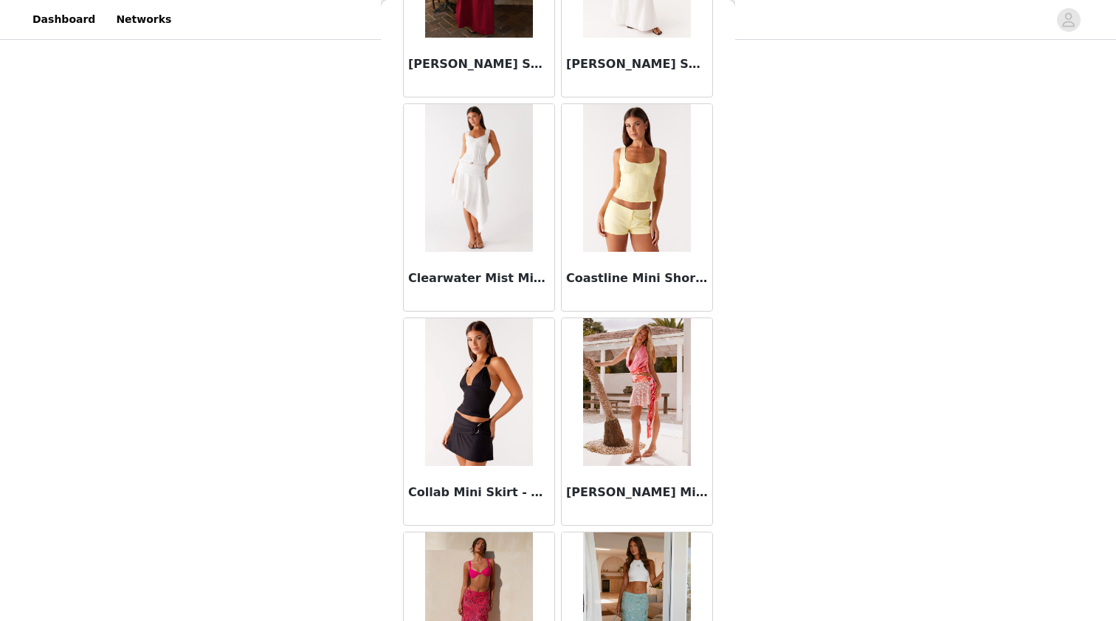
scroll to position [3025, 0]
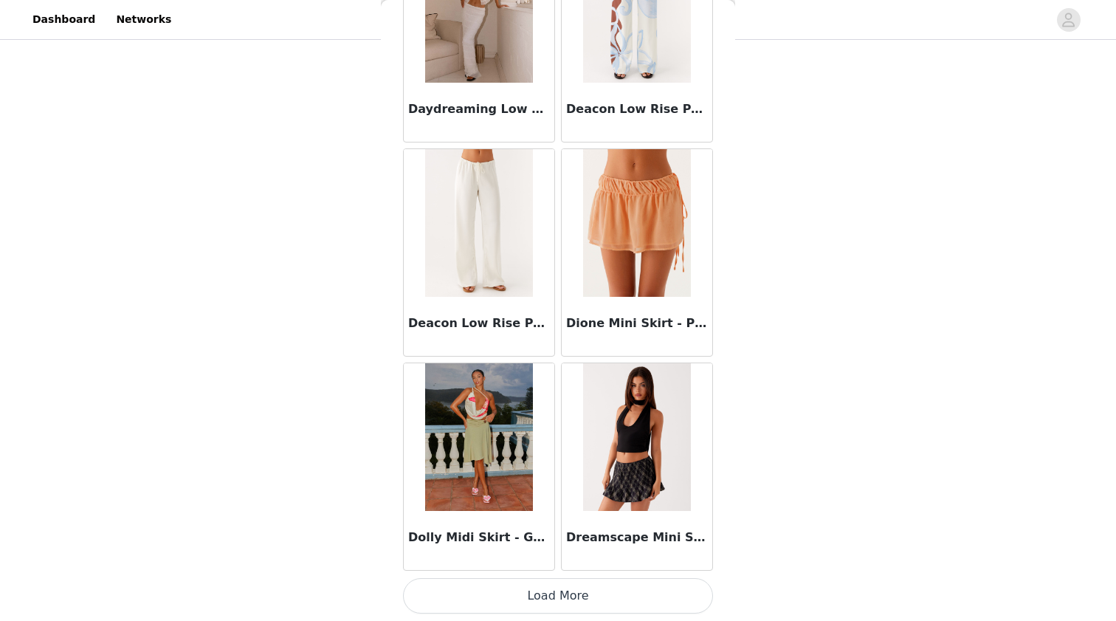
click at [520, 599] on button "Load More" at bounding box center [558, 595] width 310 height 35
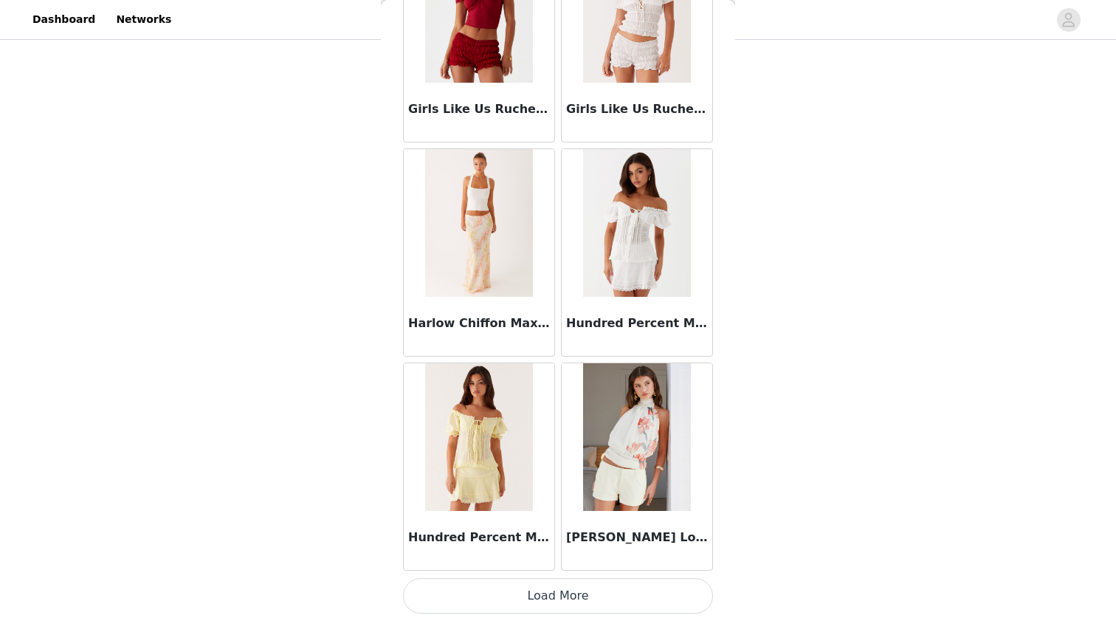
scroll to position [154, 0]
click at [556, 591] on button "Load More" at bounding box center [558, 595] width 310 height 35
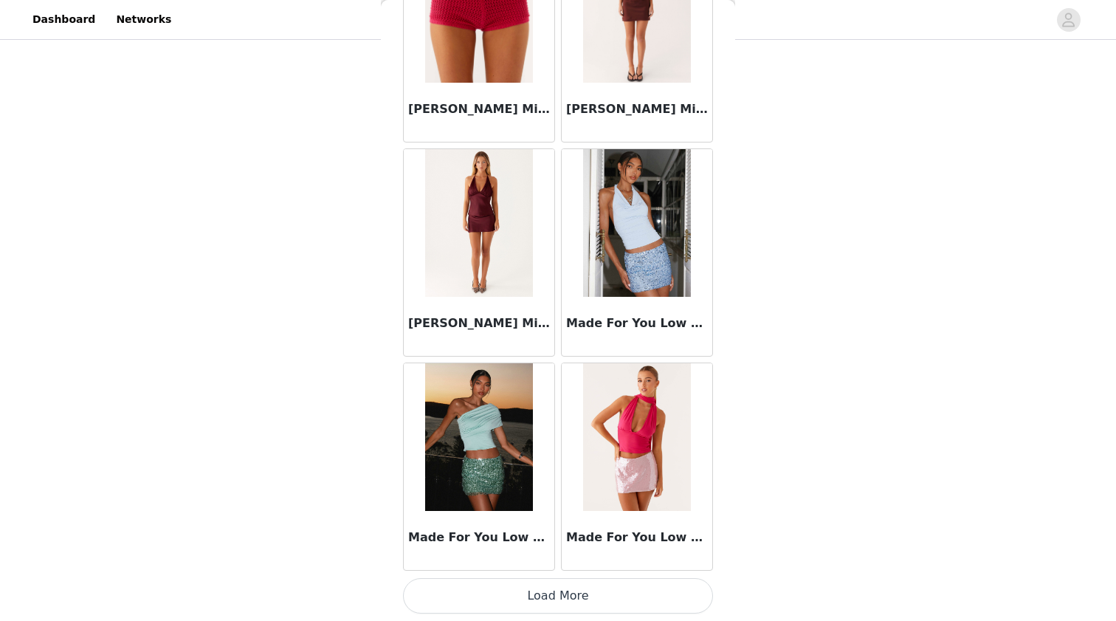
scroll to position [8061, 0]
click at [525, 590] on button "Load More" at bounding box center [558, 595] width 310 height 35
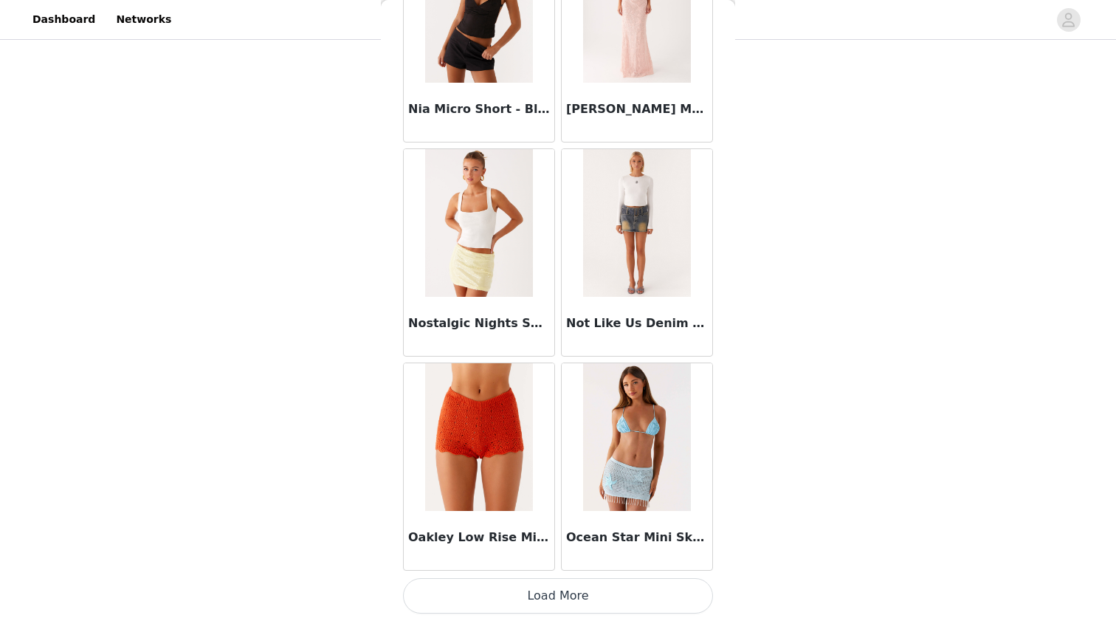
scroll to position [10202, 0]
click at [494, 595] on button "Load More" at bounding box center [558, 595] width 310 height 35
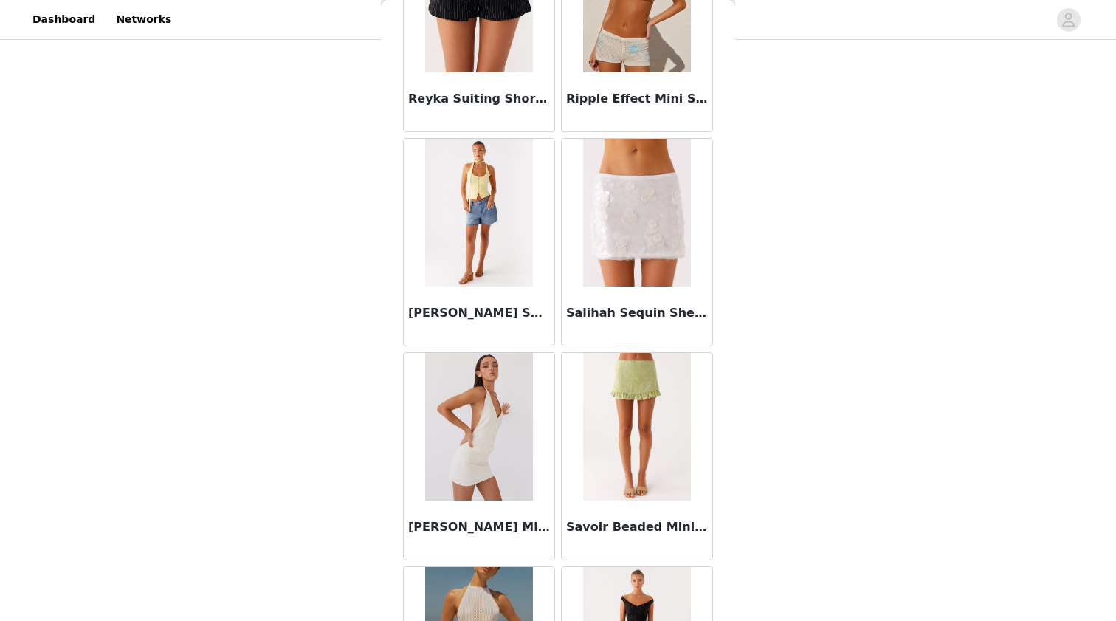
scroll to position [12194, 0]
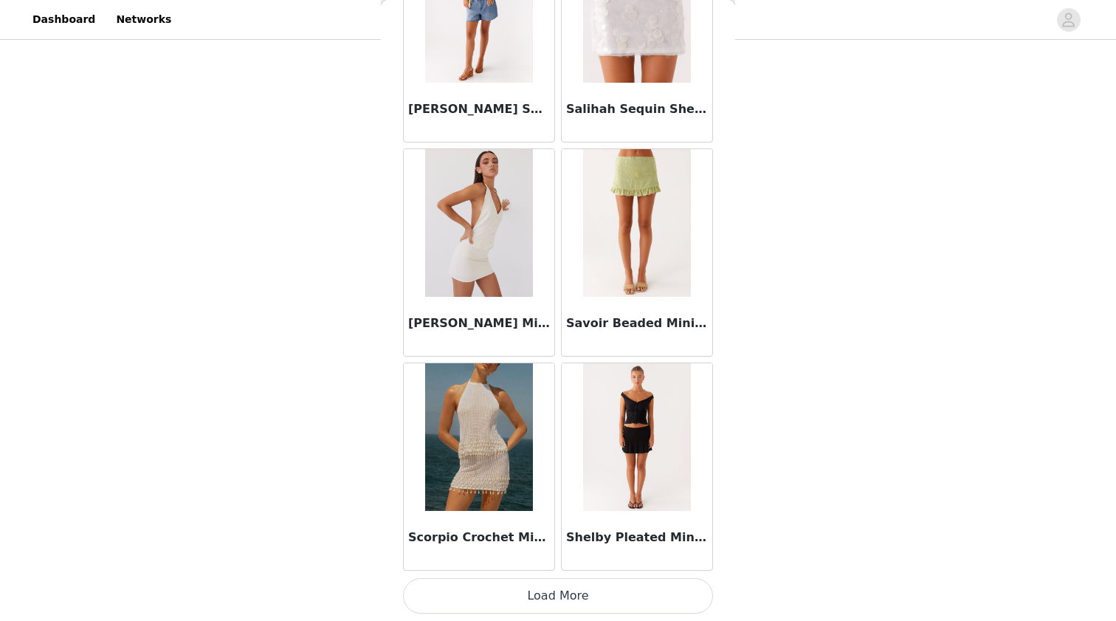
click at [523, 601] on button "Load More" at bounding box center [558, 595] width 310 height 35
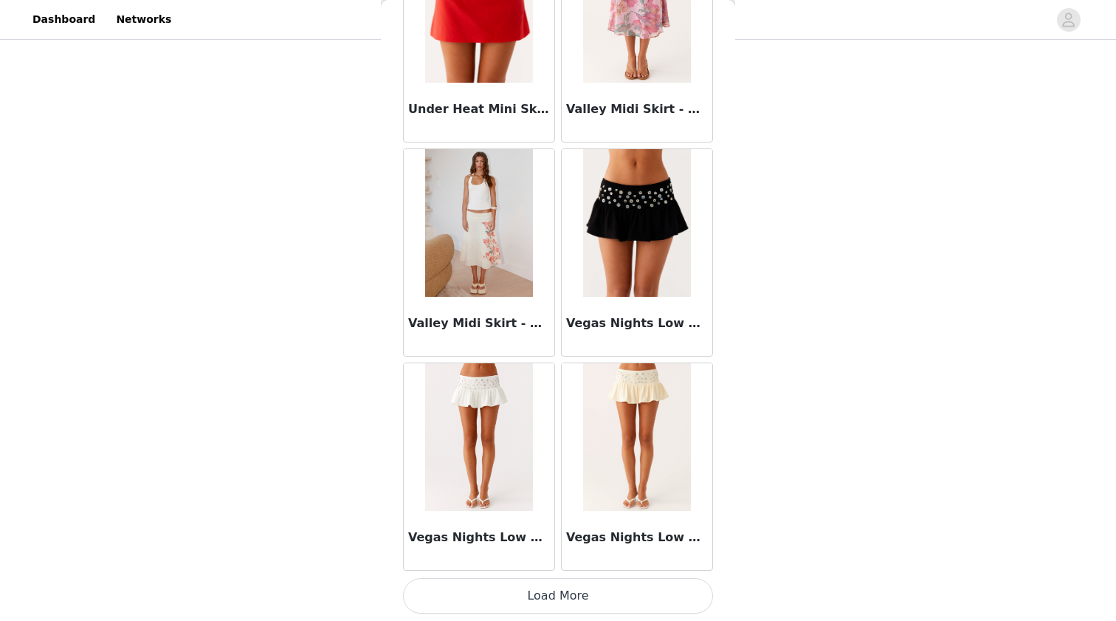
scroll to position [154, 0]
click at [522, 601] on button "Load More" at bounding box center [558, 595] width 310 height 35
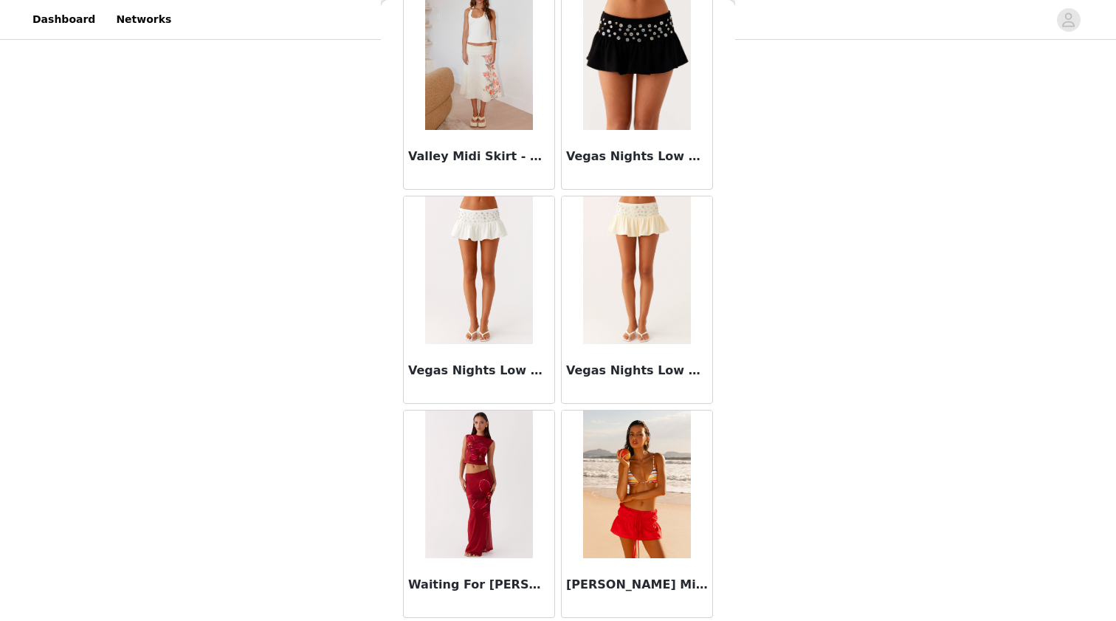
click at [852, 227] on div "STEP 1 OF 5 Select your styles! Please note that the sizes are in AU Sizes 3/6 …" at bounding box center [558, 202] width 1116 height 626
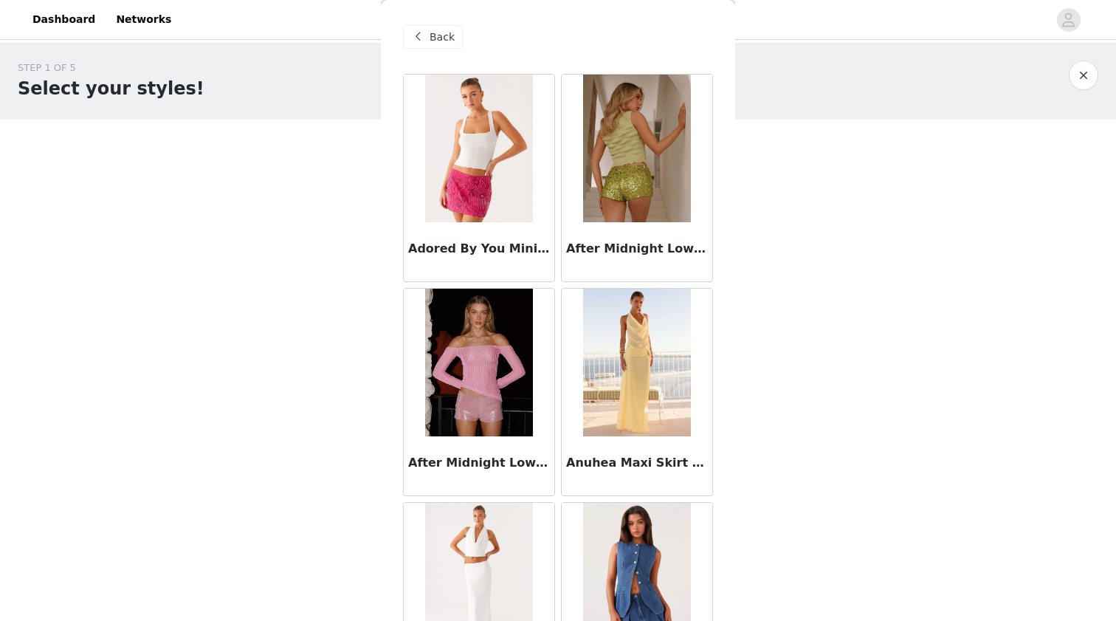
scroll to position [0, 0]
click at [444, 30] on span "Back" at bounding box center [442, 38] width 25 height 16
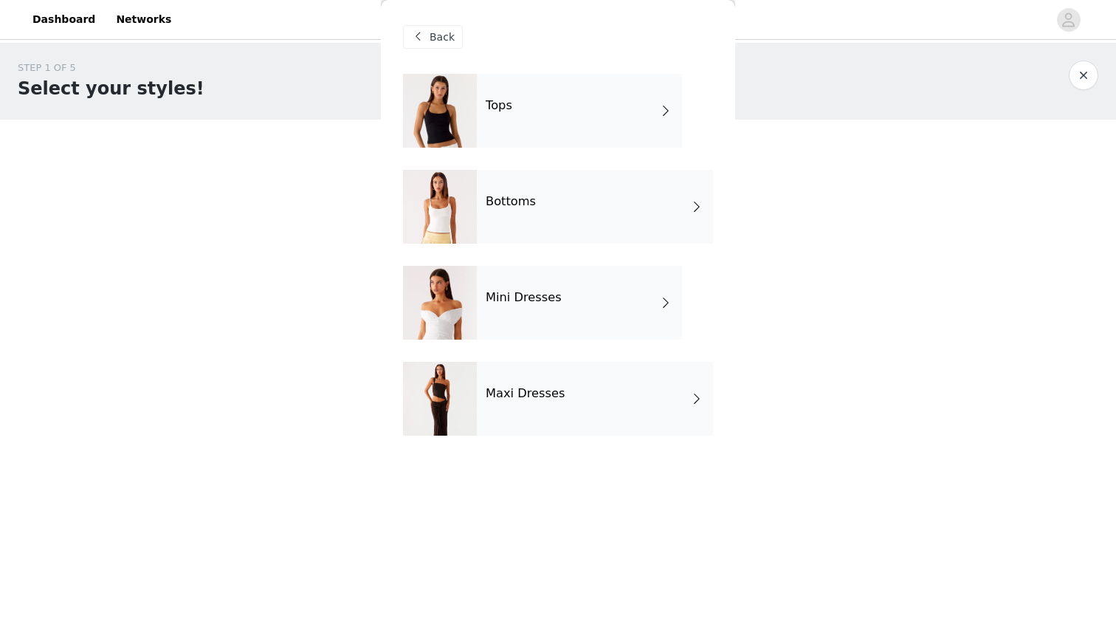
click at [576, 300] on div "Mini Dresses" at bounding box center [579, 303] width 205 height 74
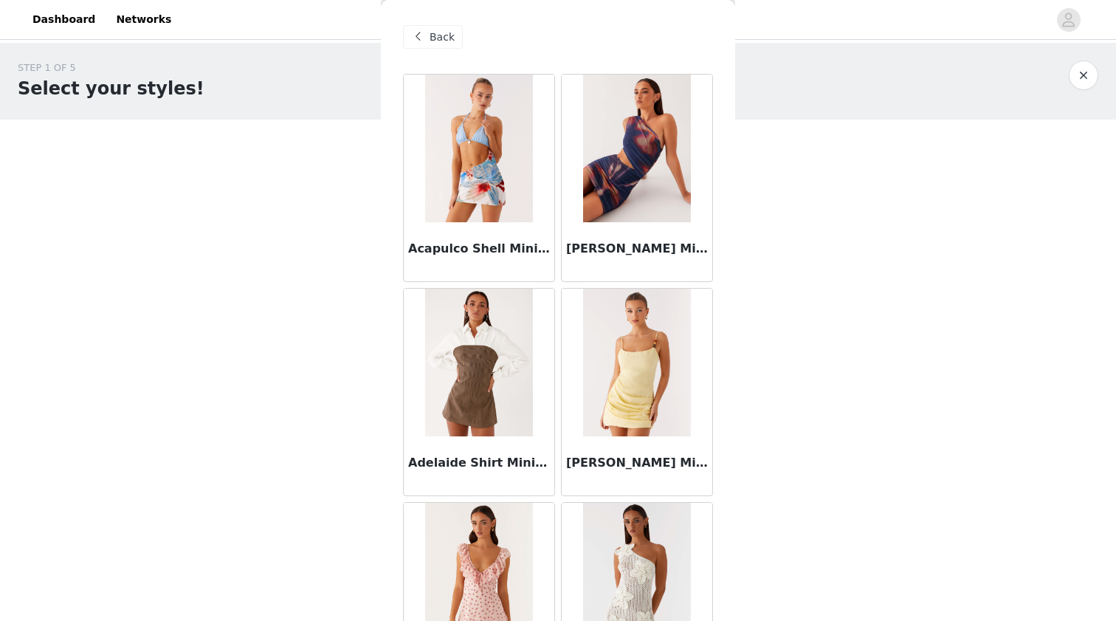
click at [466, 394] on img at bounding box center [478, 363] width 107 height 148
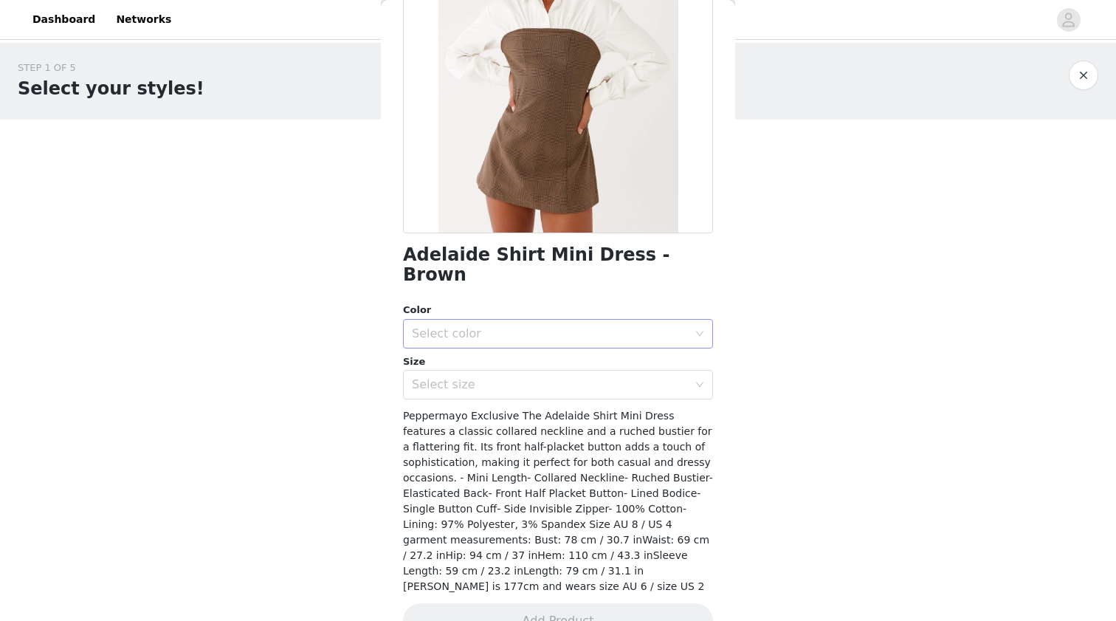
scroll to position [172, 0]
click at [541, 378] on div "Select size" at bounding box center [550, 385] width 276 height 15
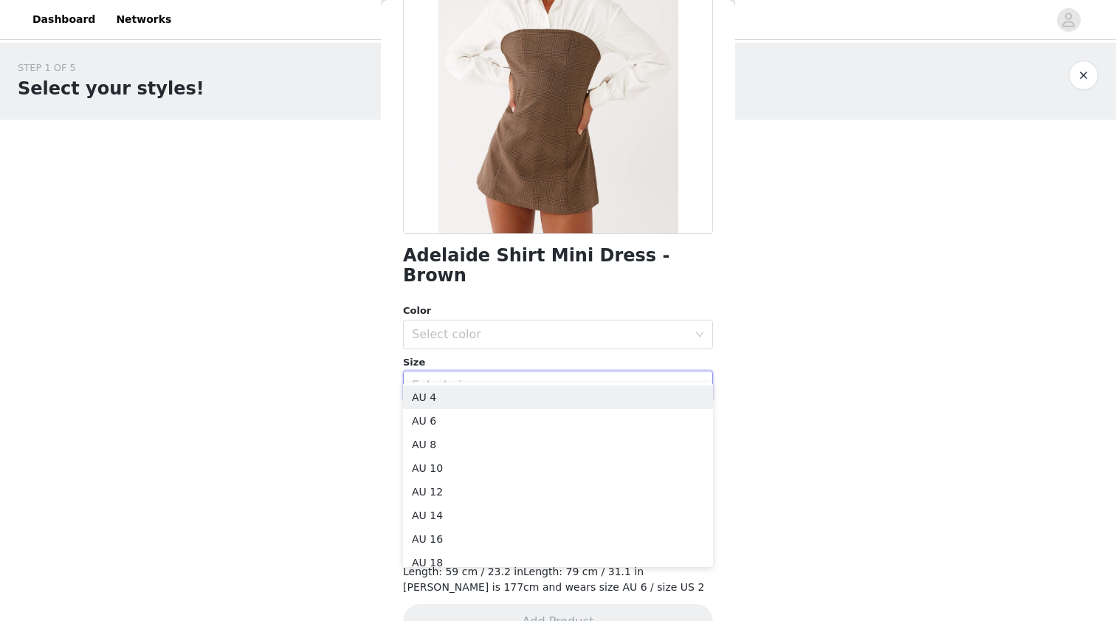
click at [541, 378] on div "Select size" at bounding box center [550, 385] width 276 height 15
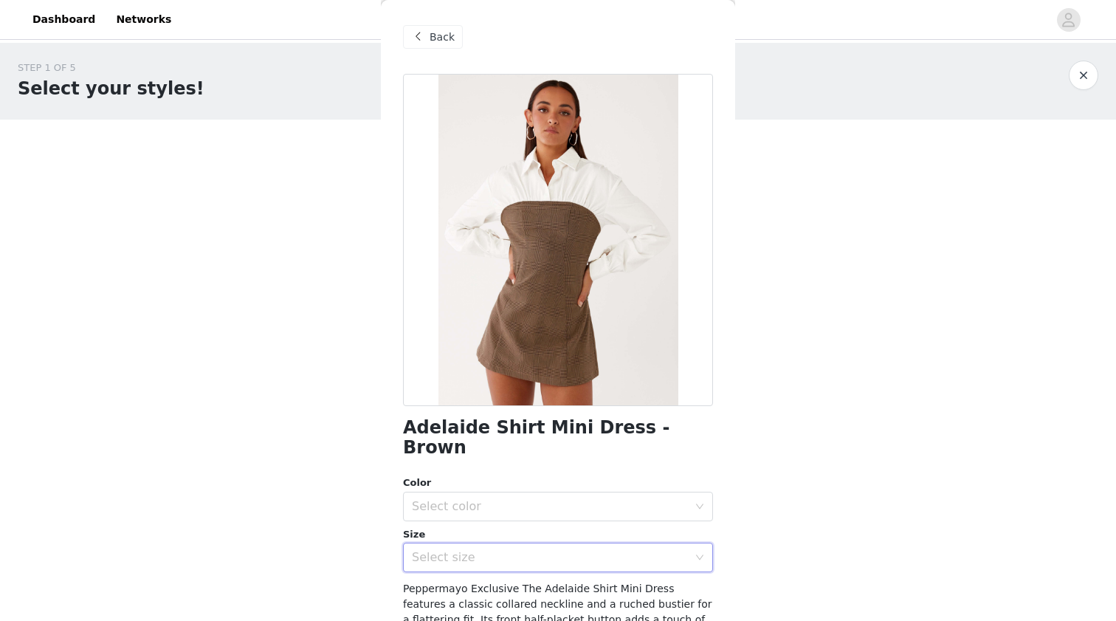
scroll to position [0, 0]
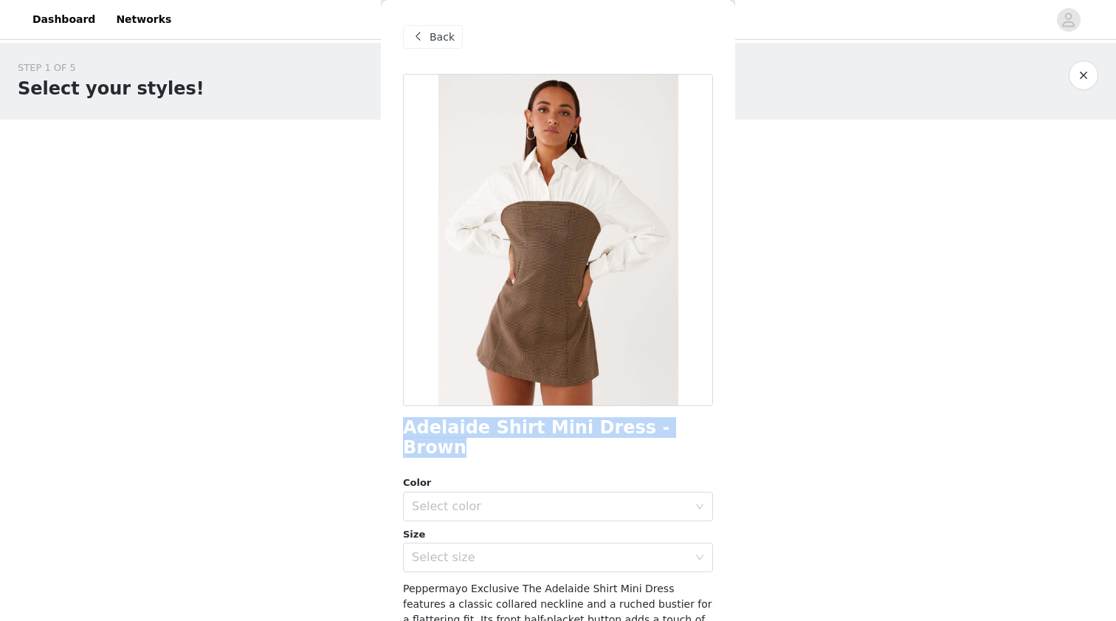
drag, startPoint x: 675, startPoint y: 427, endPoint x: 404, endPoint y: 427, distance: 271.7
click at [404, 427] on div "Adelaide Shirt Mini Dress - Brown" at bounding box center [558, 438] width 310 height 40
copy h1 "Adelaide Shirt Mini Dress - Brown"
click at [503, 499] on div "Select color" at bounding box center [550, 506] width 276 height 15
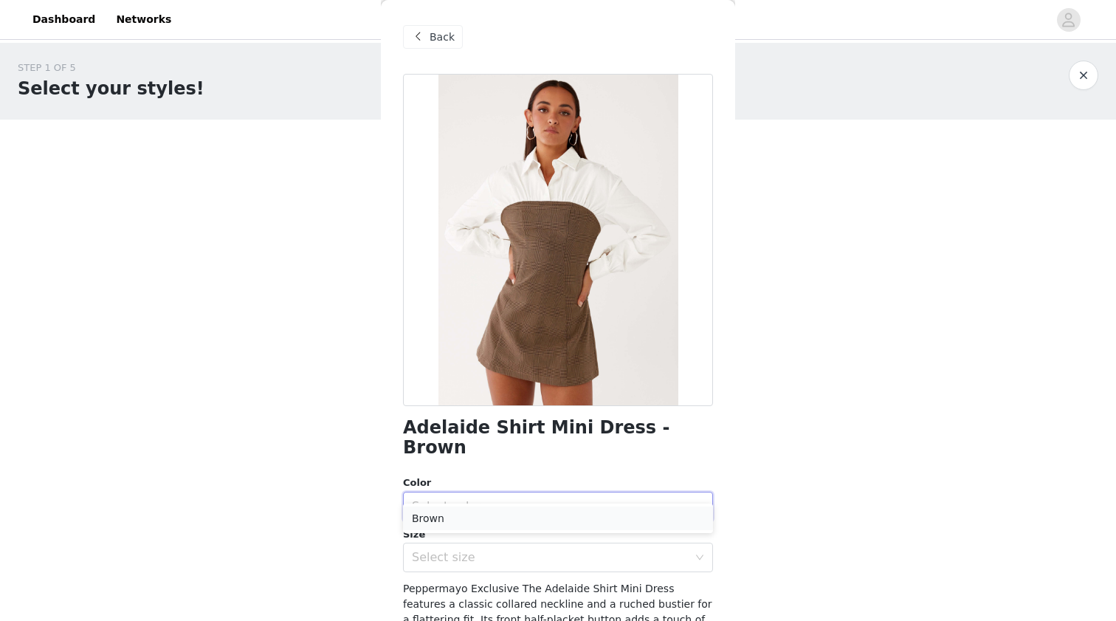
click at [490, 507] on li "Brown" at bounding box center [558, 518] width 310 height 24
click at [472, 550] on div "Select size" at bounding box center [550, 557] width 276 height 15
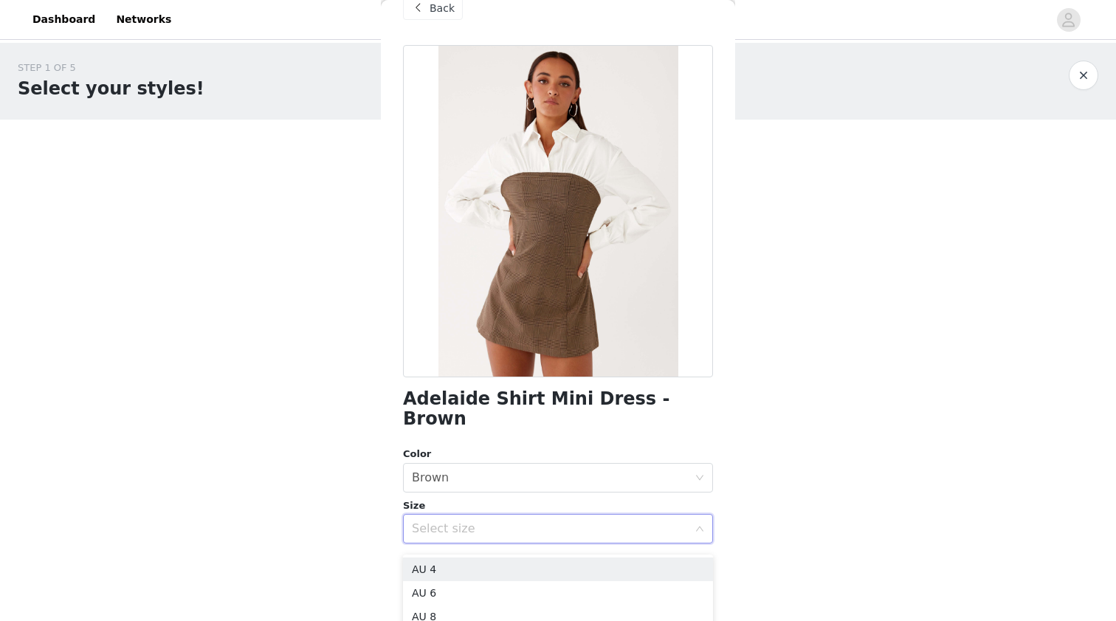
scroll to position [41, 0]
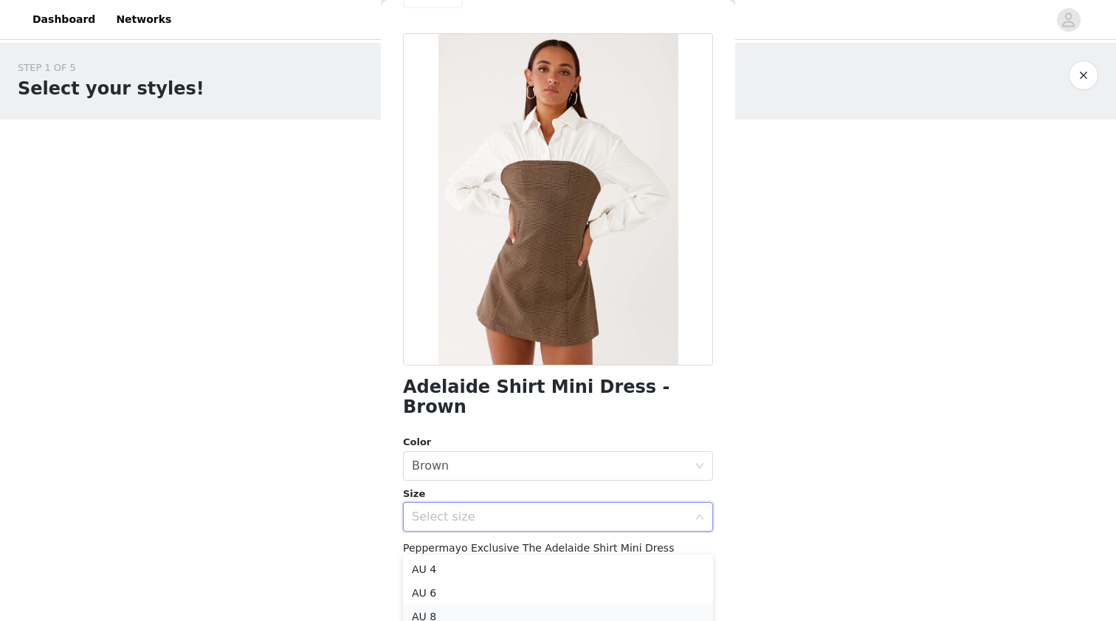
click at [445, 611] on li "AU 8" at bounding box center [558, 617] width 310 height 24
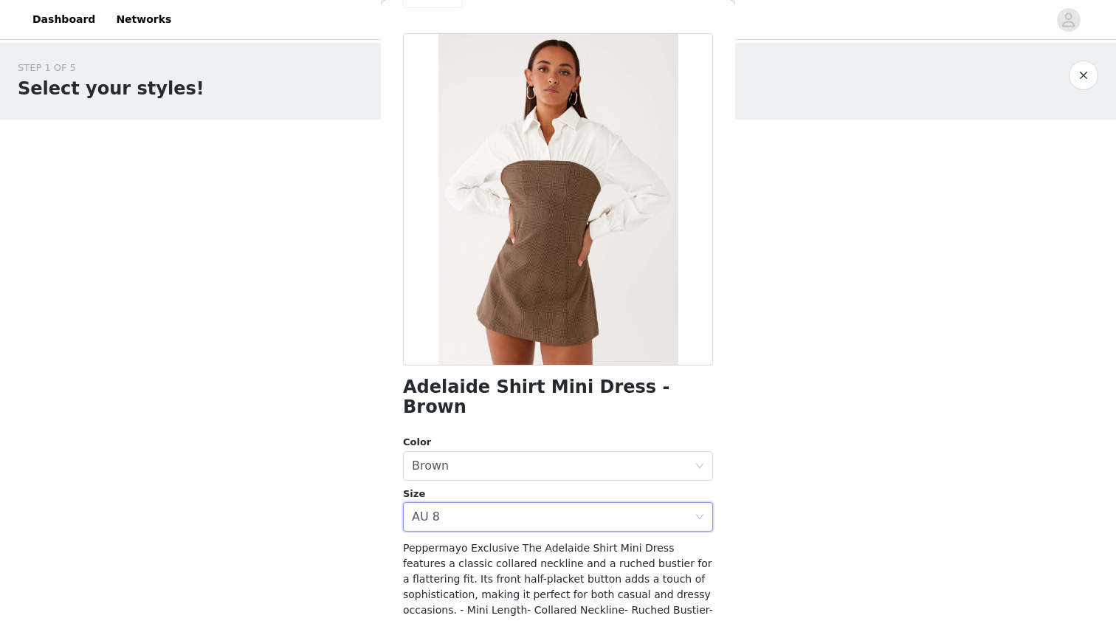
click at [799, 419] on div "STEP 1 OF 5 Select your styles! Please note that the sizes are in AU Sizes 3/6 …" at bounding box center [558, 356] width 1116 height 626
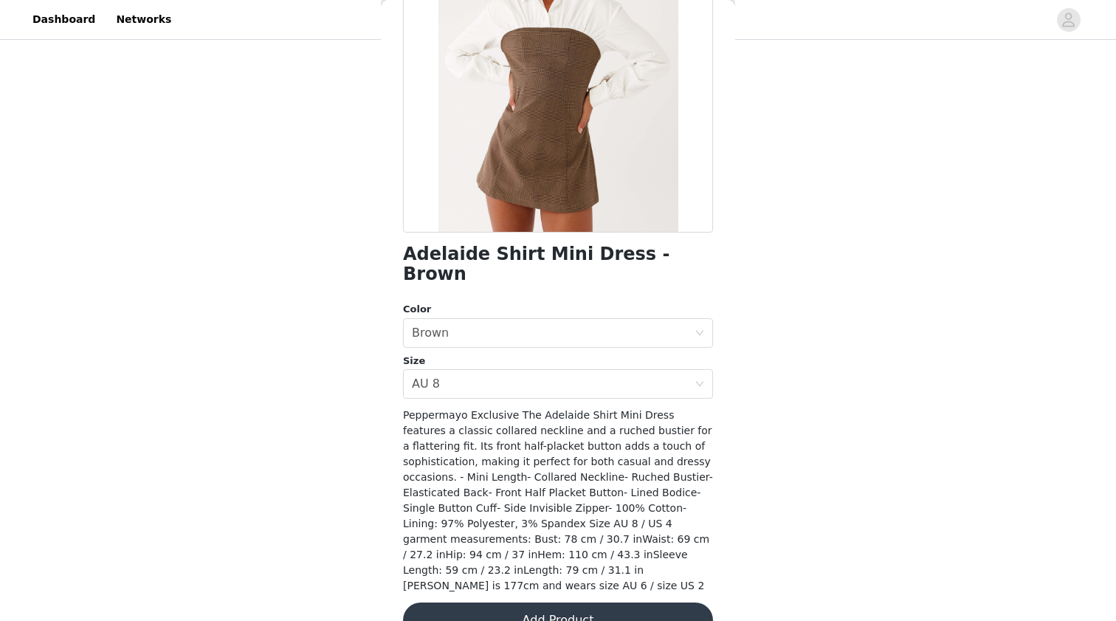
scroll to position [172, 0]
click at [513, 604] on button "Add Product" at bounding box center [558, 621] width 310 height 35
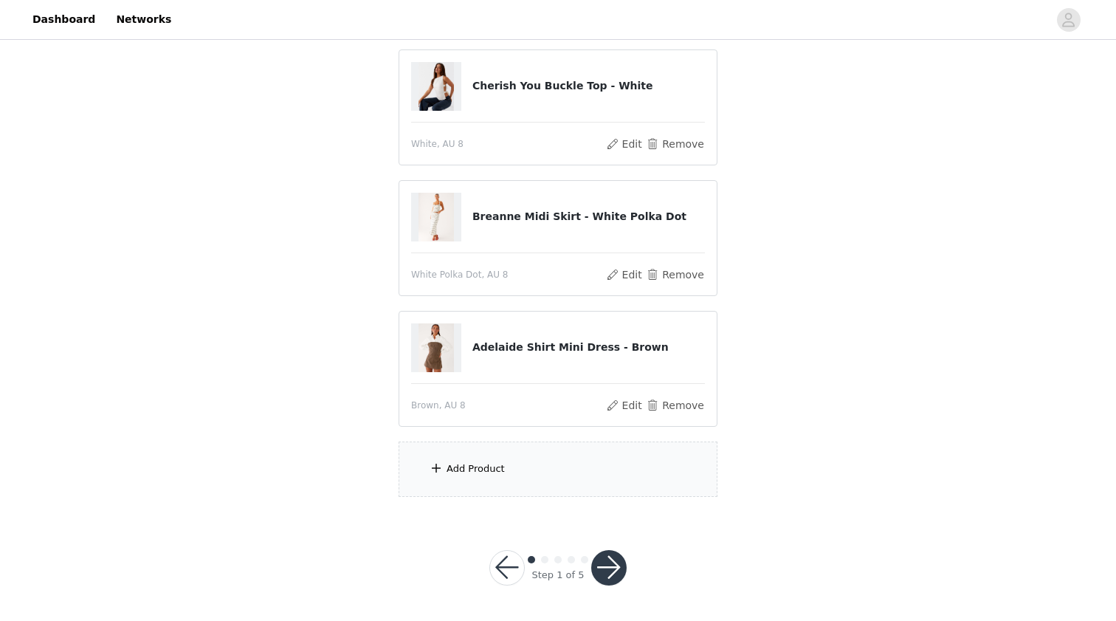
scroll to position [284, 0]
click at [482, 464] on div "Add Product" at bounding box center [476, 469] width 58 height 15
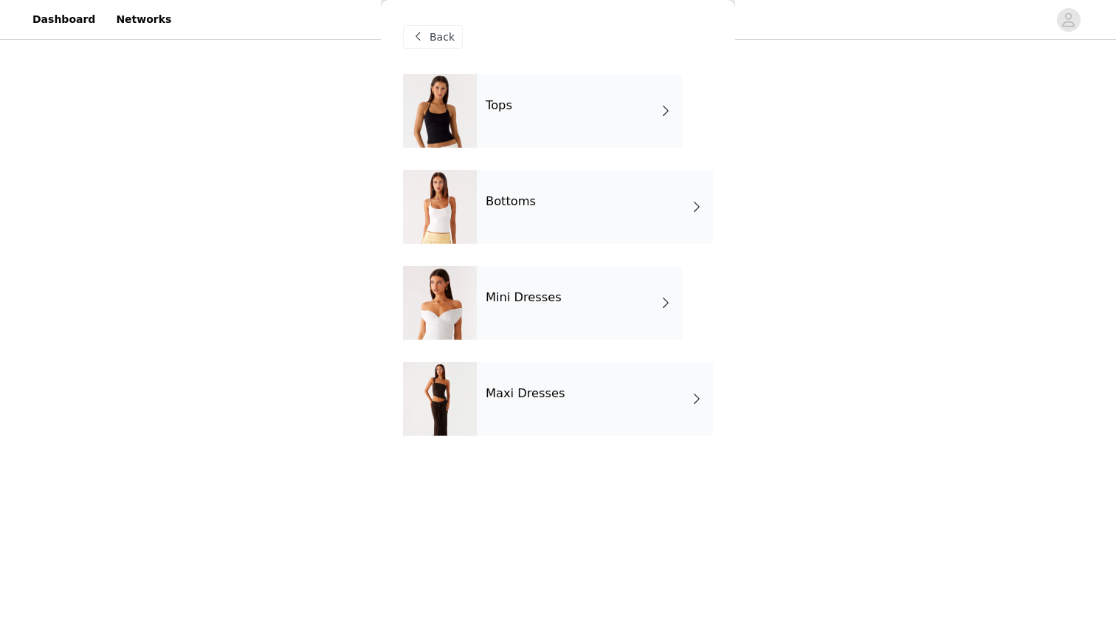
click at [544, 286] on div "Mini Dresses" at bounding box center [579, 303] width 205 height 74
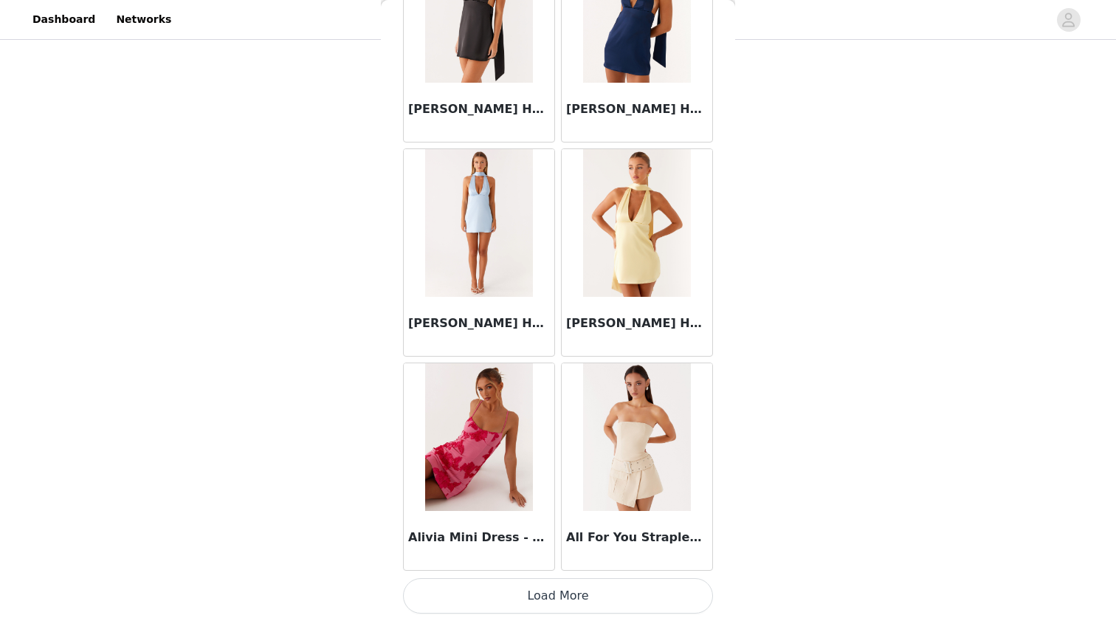
click at [500, 592] on button "Load More" at bounding box center [558, 595] width 310 height 35
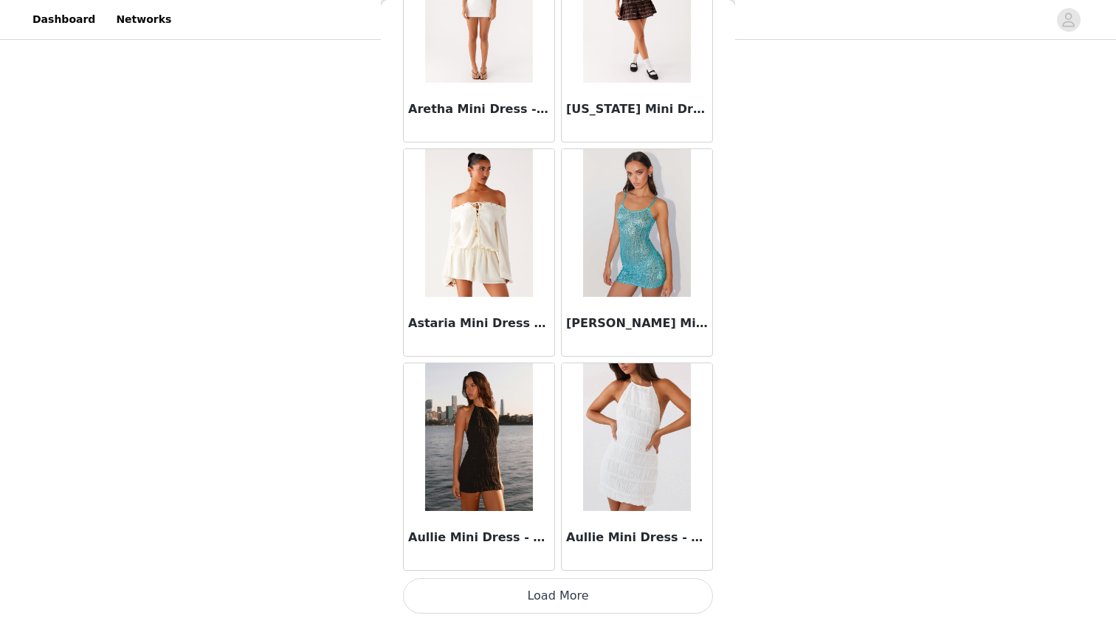
scroll to position [3779, 0]
click at [515, 605] on button "Load More" at bounding box center [558, 595] width 310 height 35
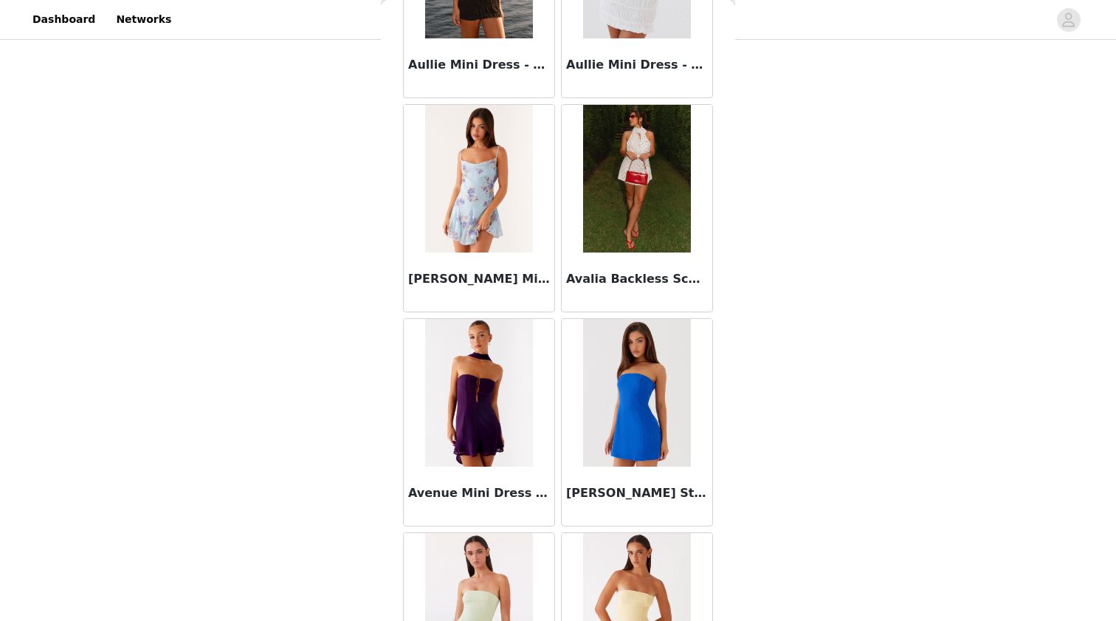
scroll to position [4265, 0]
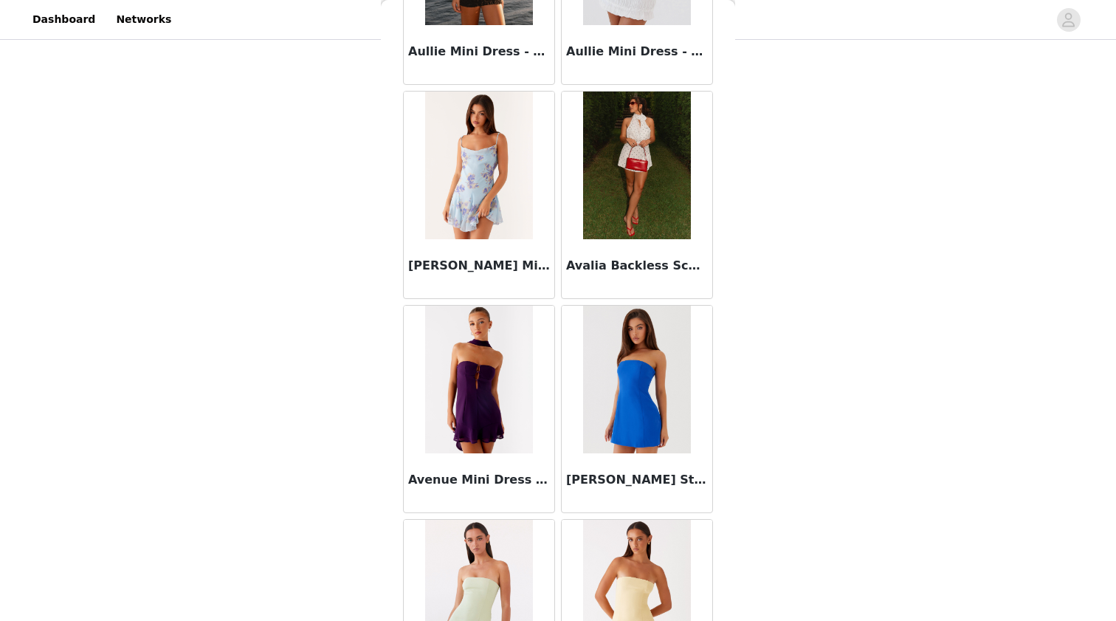
click at [616, 162] on img at bounding box center [636, 166] width 107 height 148
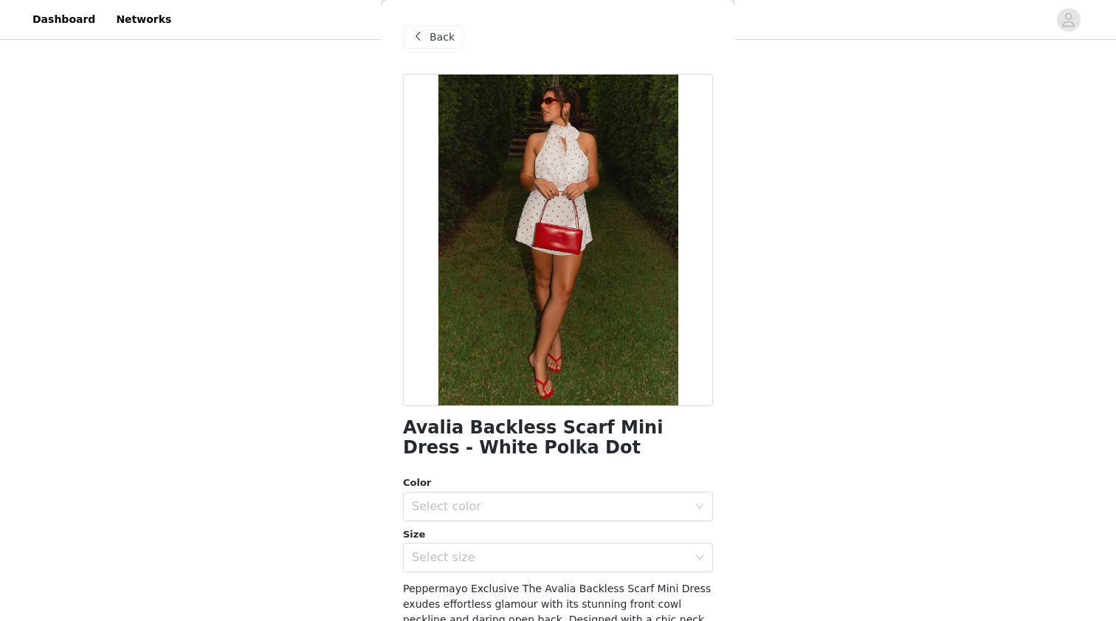
scroll to position [0, 0]
click at [426, 37] on span at bounding box center [418, 37] width 18 height 18
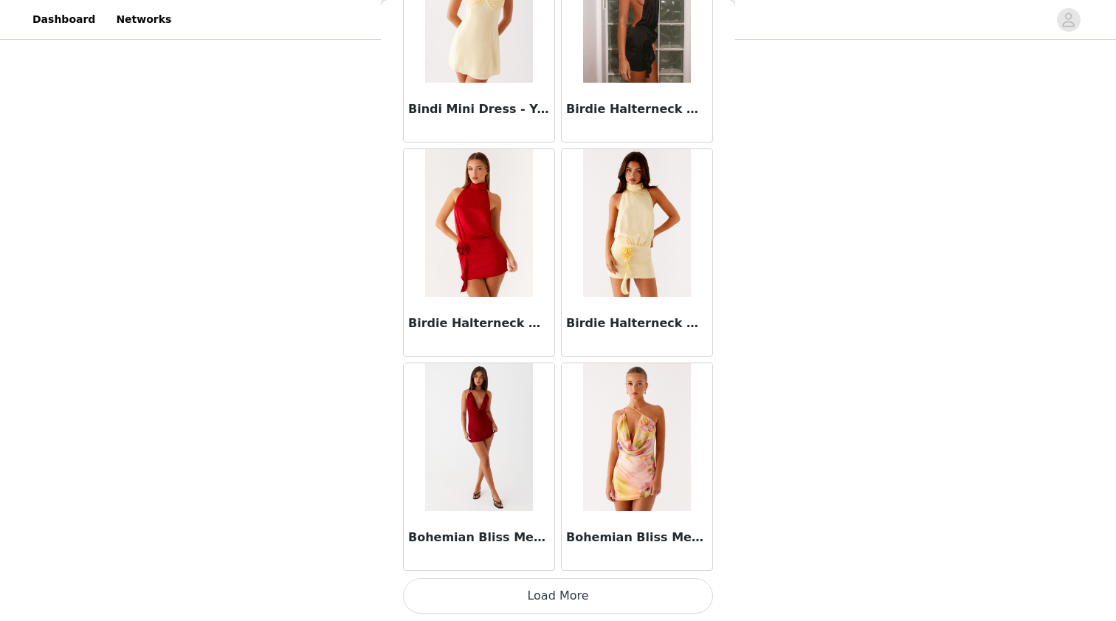
scroll to position [284, 0]
click at [486, 593] on button "Load More" at bounding box center [558, 595] width 310 height 35
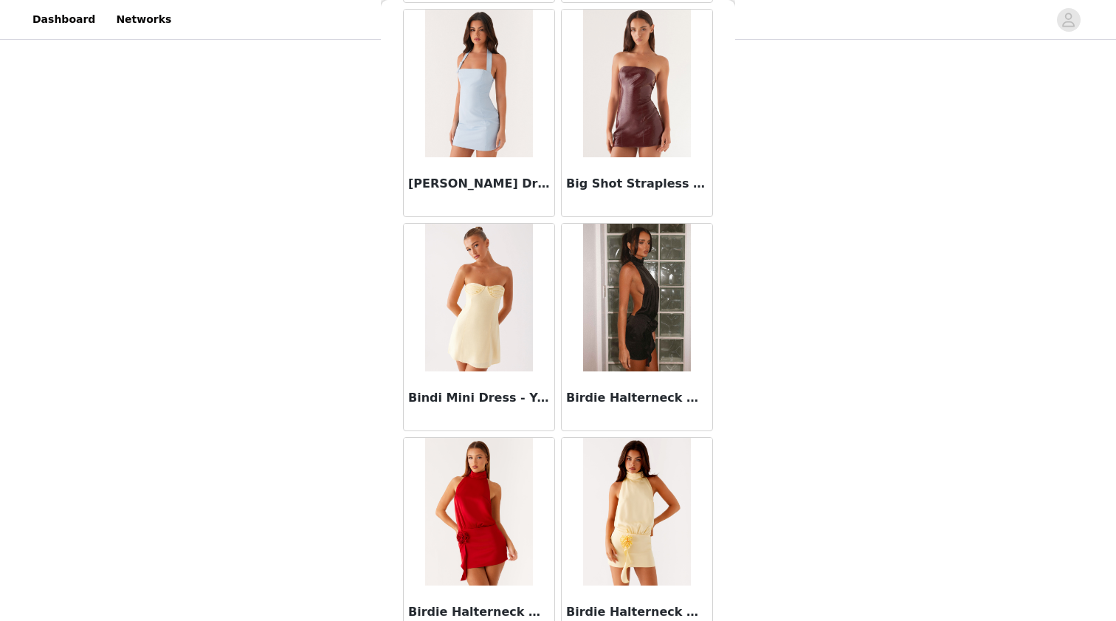
scroll to position [5630, 0]
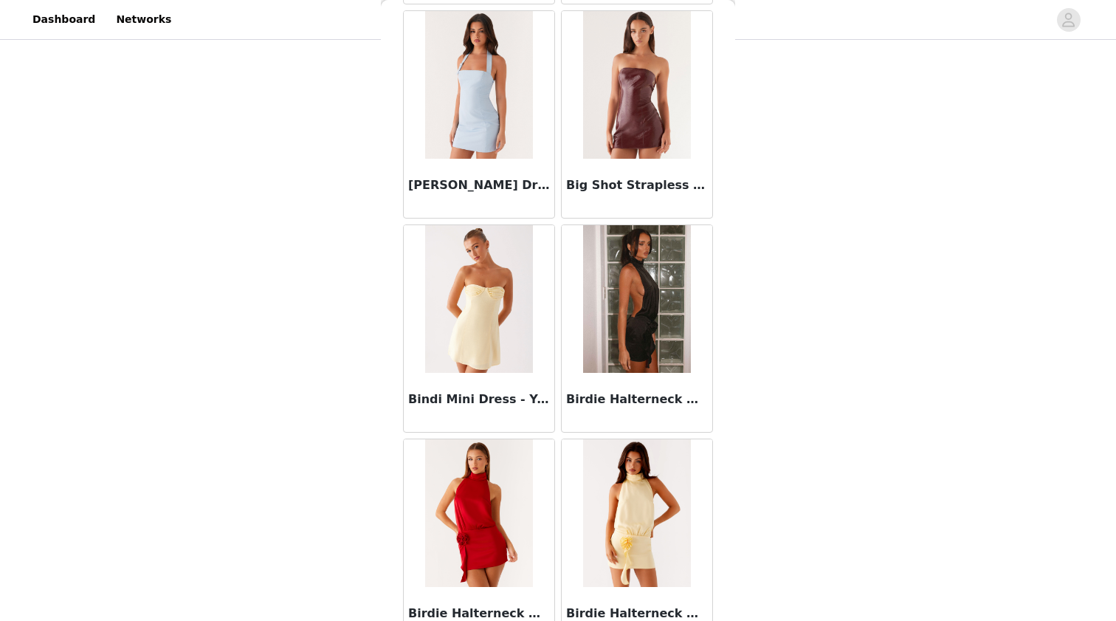
click at [625, 292] on img at bounding box center [636, 299] width 107 height 148
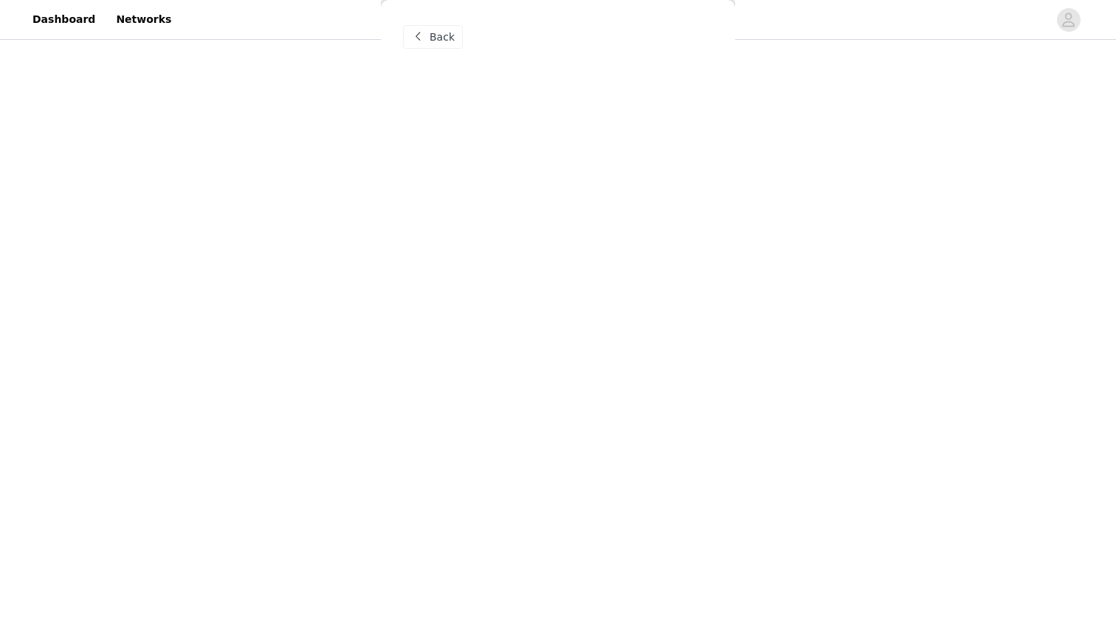
scroll to position [0, 0]
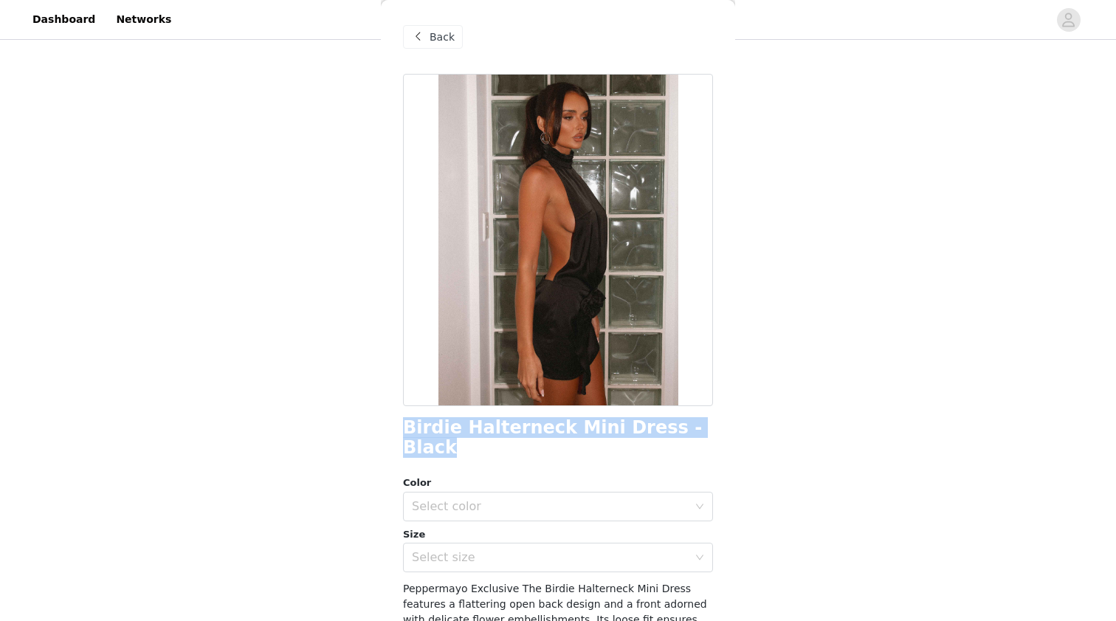
drag, startPoint x: 693, startPoint y: 431, endPoint x: 403, endPoint y: 429, distance: 290.1
click at [403, 429] on div "Birdie Halterneck Mini Dress - Black" at bounding box center [558, 438] width 310 height 40
copy h1 "Birdie Halterneck Mini Dress - Black"
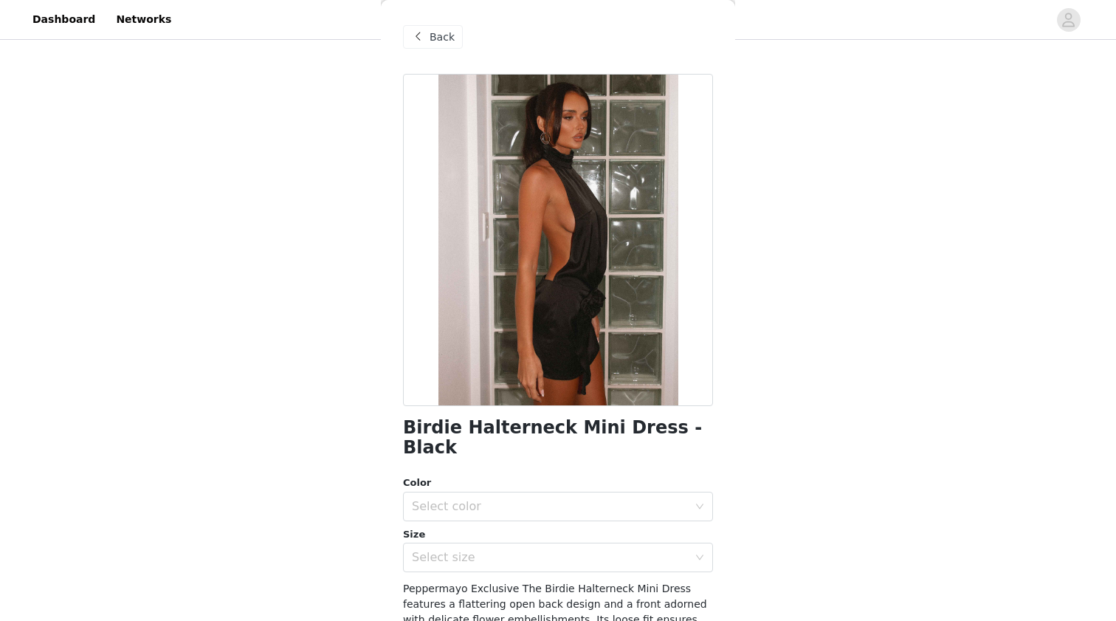
click at [461, 29] on div "Back" at bounding box center [433, 37] width 60 height 24
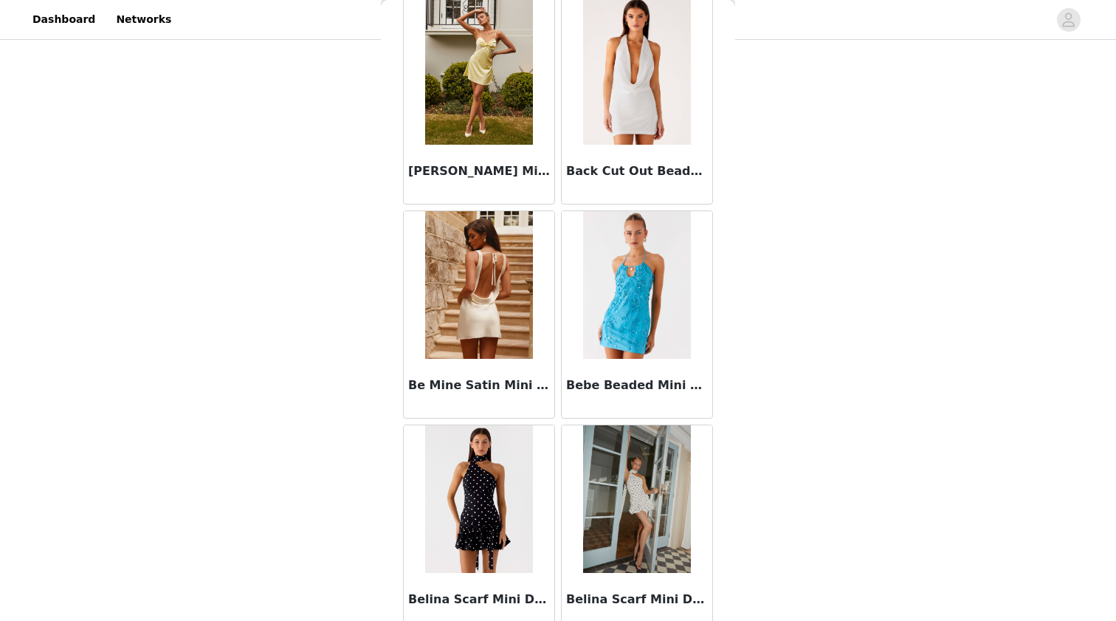
scroll to position [5112, 0]
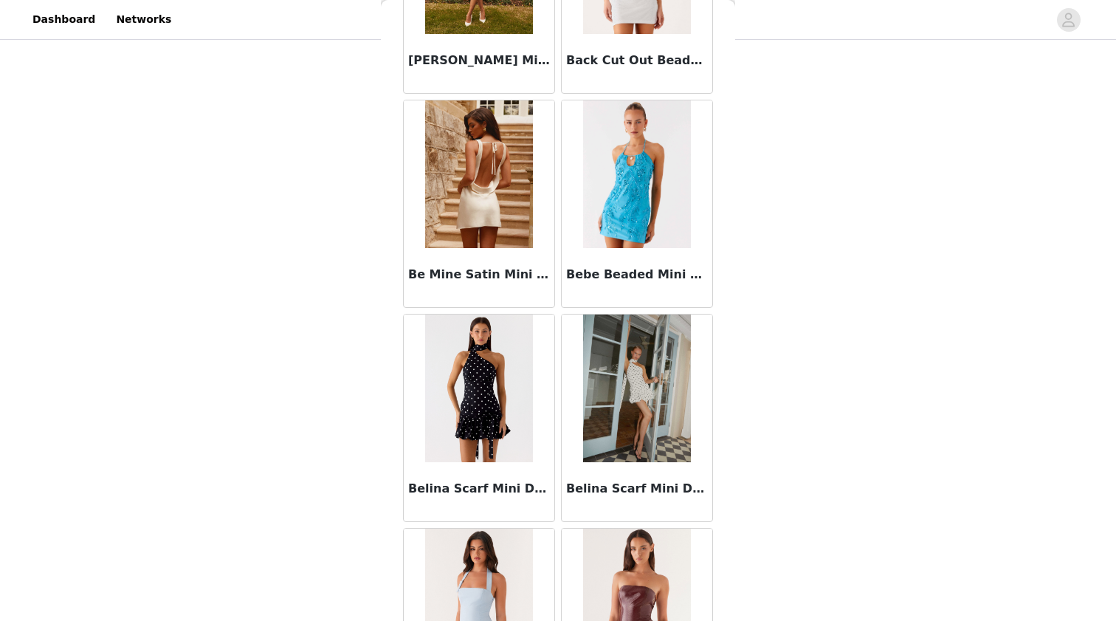
click at [481, 376] on img at bounding box center [478, 388] width 107 height 148
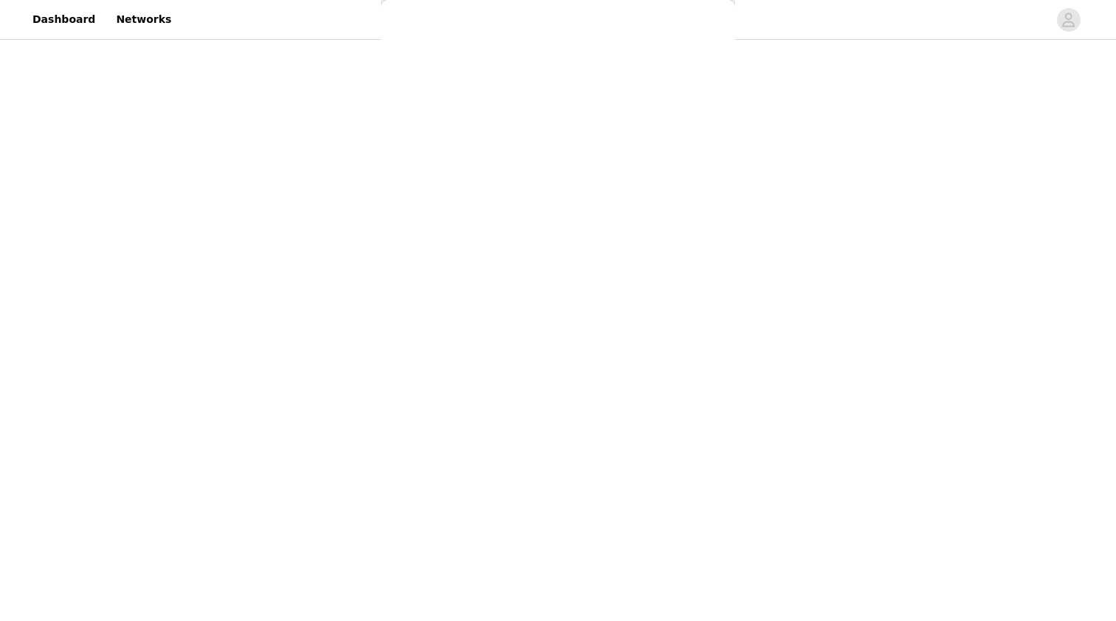
scroll to position [192, 0]
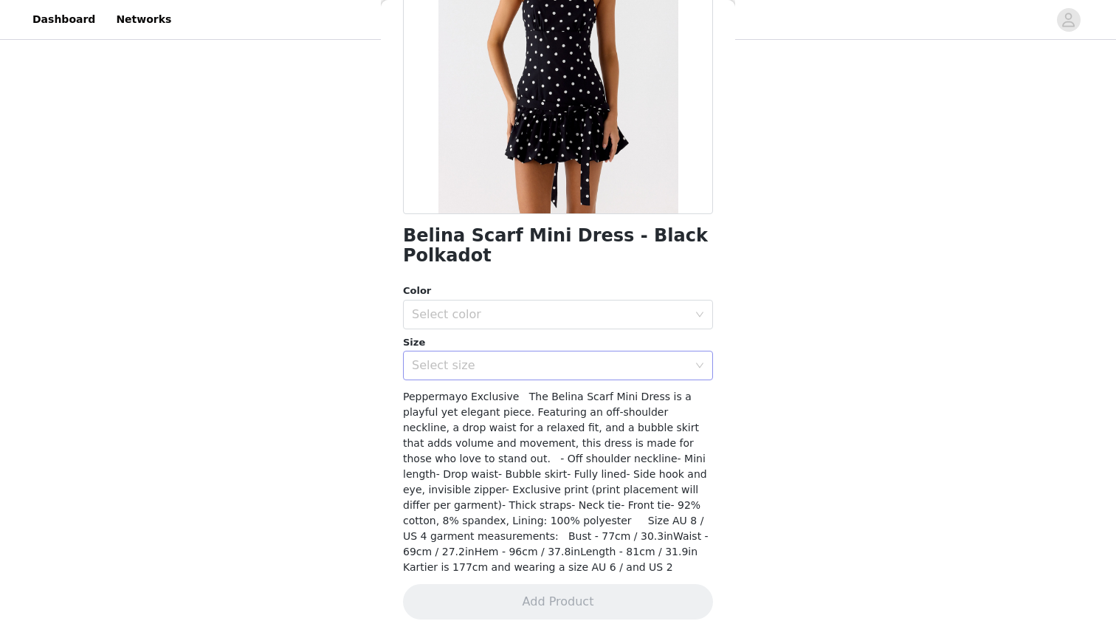
click at [480, 361] on div "Select size" at bounding box center [550, 365] width 276 height 15
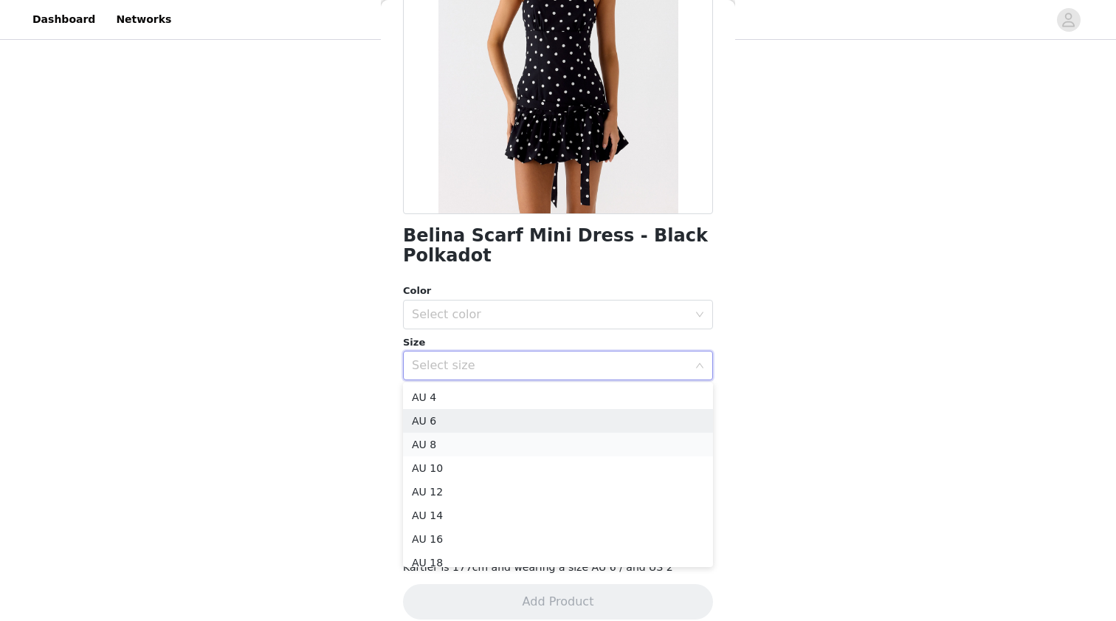
click at [470, 439] on li "AU 8" at bounding box center [558, 445] width 310 height 24
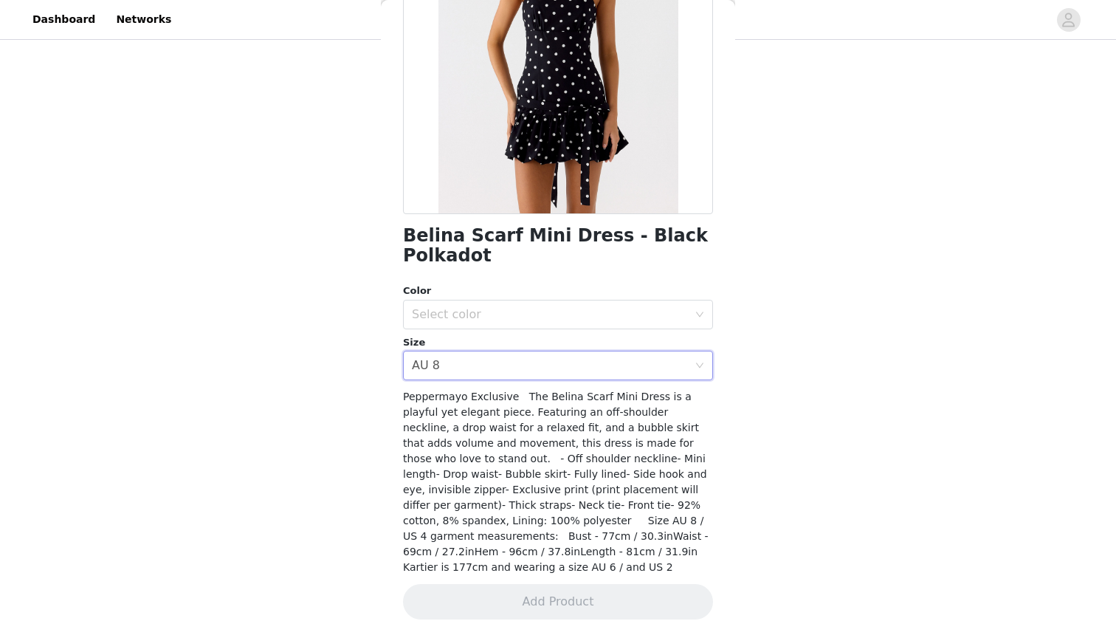
click at [481, 329] on div "Color Select color Size Select size AU 8" at bounding box center [558, 331] width 310 height 97
click at [474, 316] on div "Select color" at bounding box center [550, 314] width 276 height 15
click at [474, 340] on li "Black Polkadot" at bounding box center [558, 346] width 310 height 24
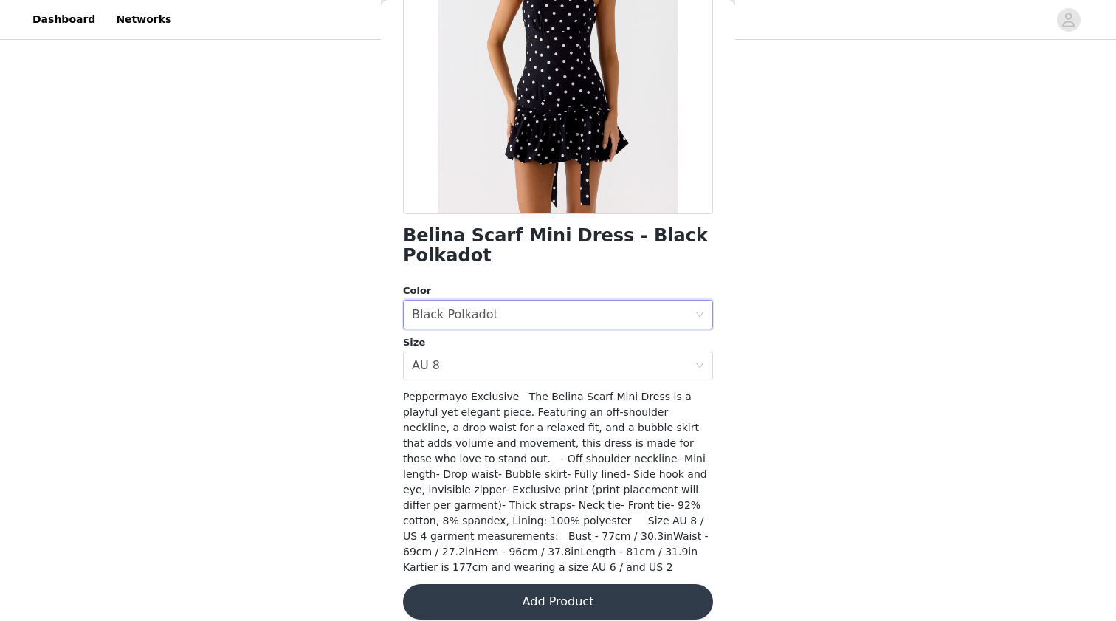
click at [534, 587] on button "Add Product" at bounding box center [558, 601] width 310 height 35
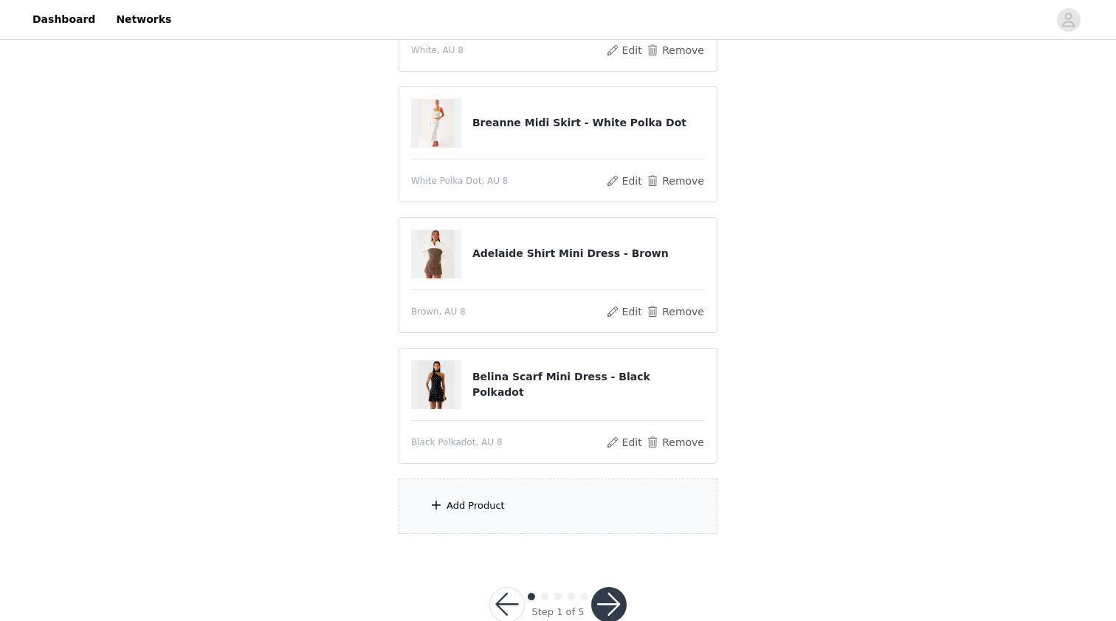
scroll to position [385, 0]
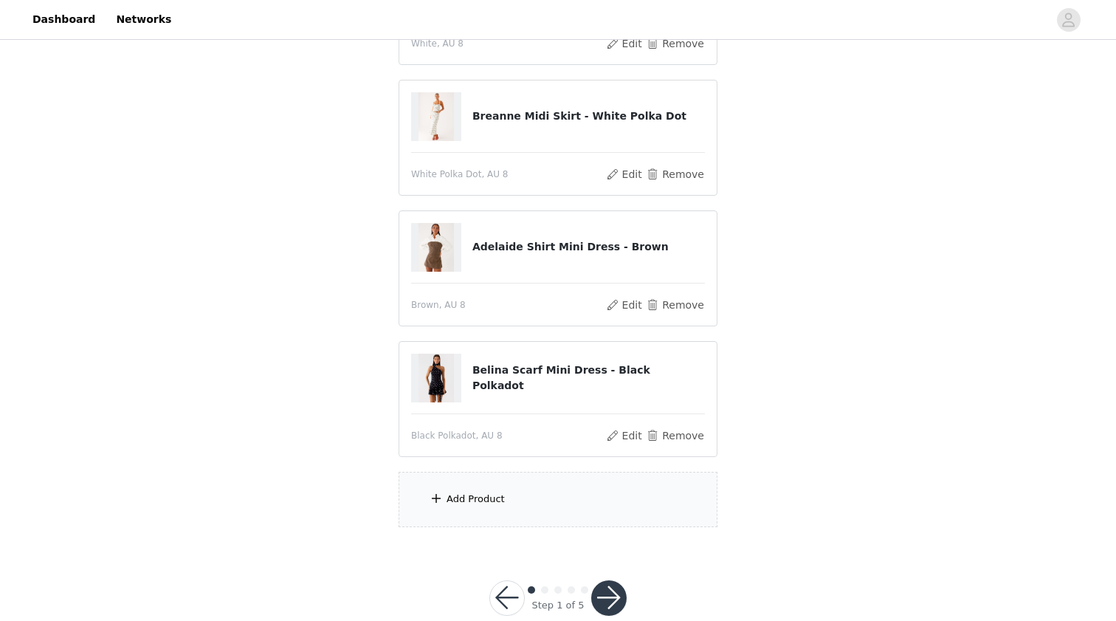
click at [582, 489] on div "Add Product" at bounding box center [558, 499] width 319 height 55
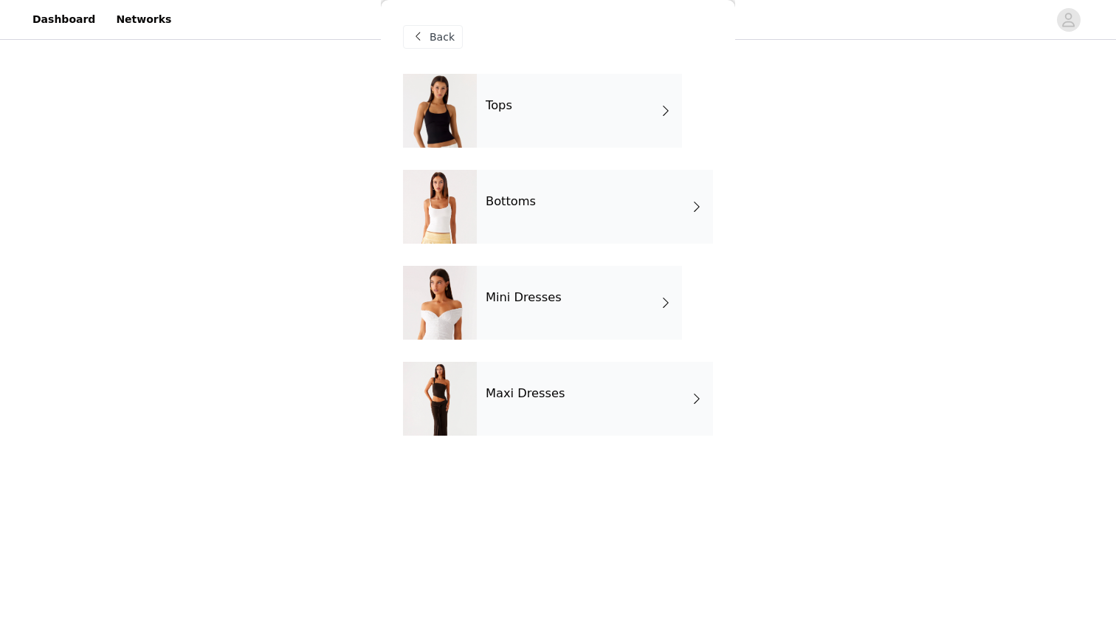
click at [543, 281] on div "Mini Dresses" at bounding box center [579, 303] width 205 height 74
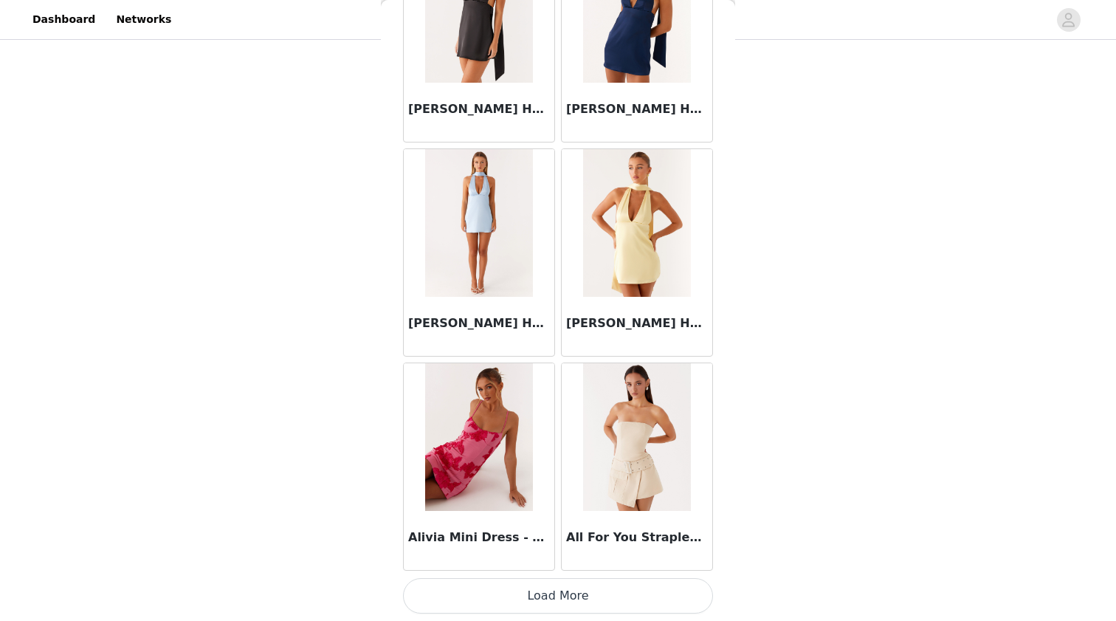
click at [490, 599] on button "Load More" at bounding box center [558, 595] width 310 height 35
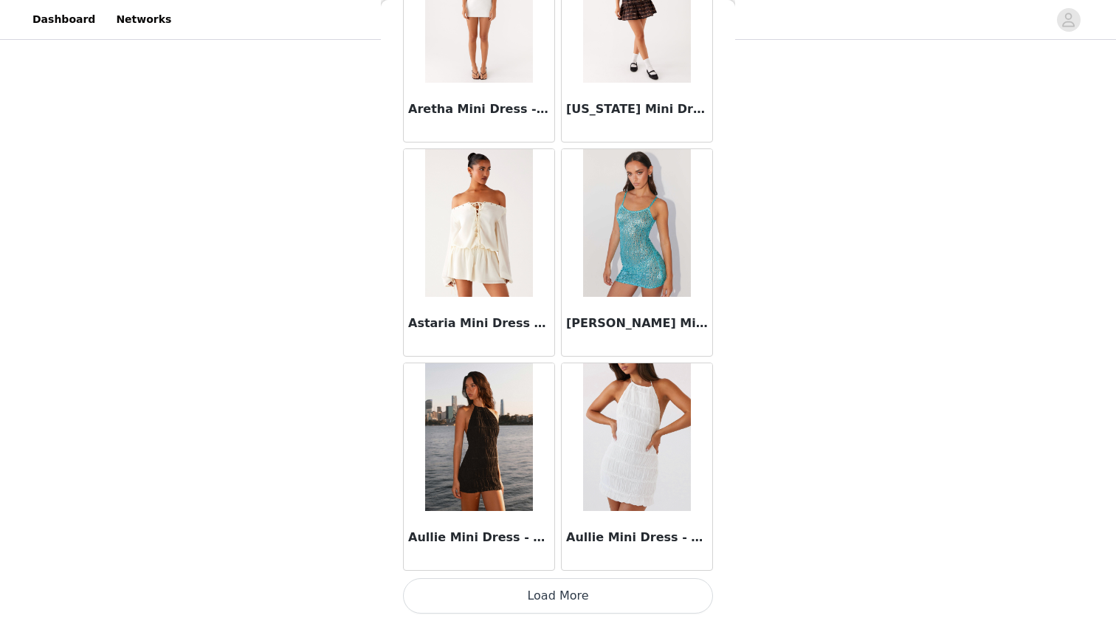
scroll to position [415, 0]
click at [493, 599] on button "Load More" at bounding box center [558, 595] width 310 height 35
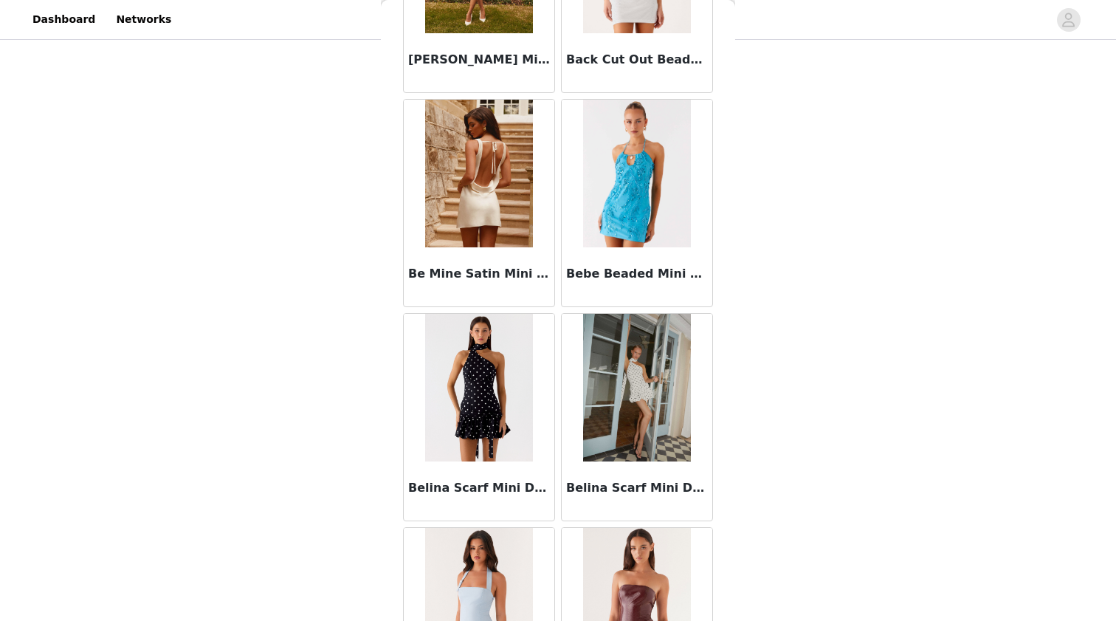
scroll to position [5102, 0]
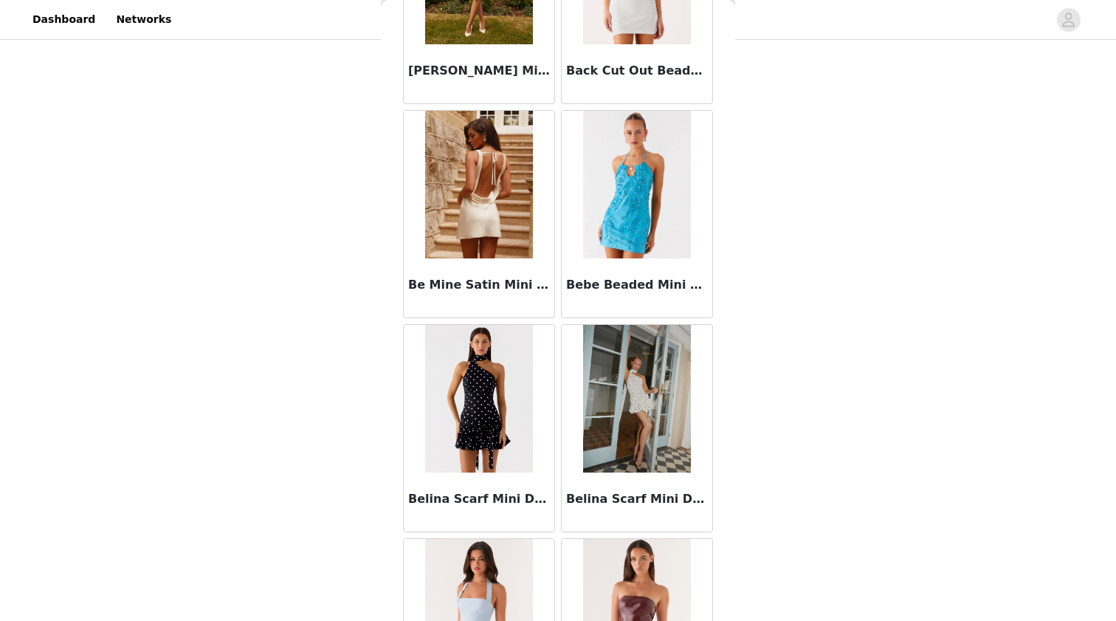
click at [453, 238] on img at bounding box center [478, 185] width 107 height 148
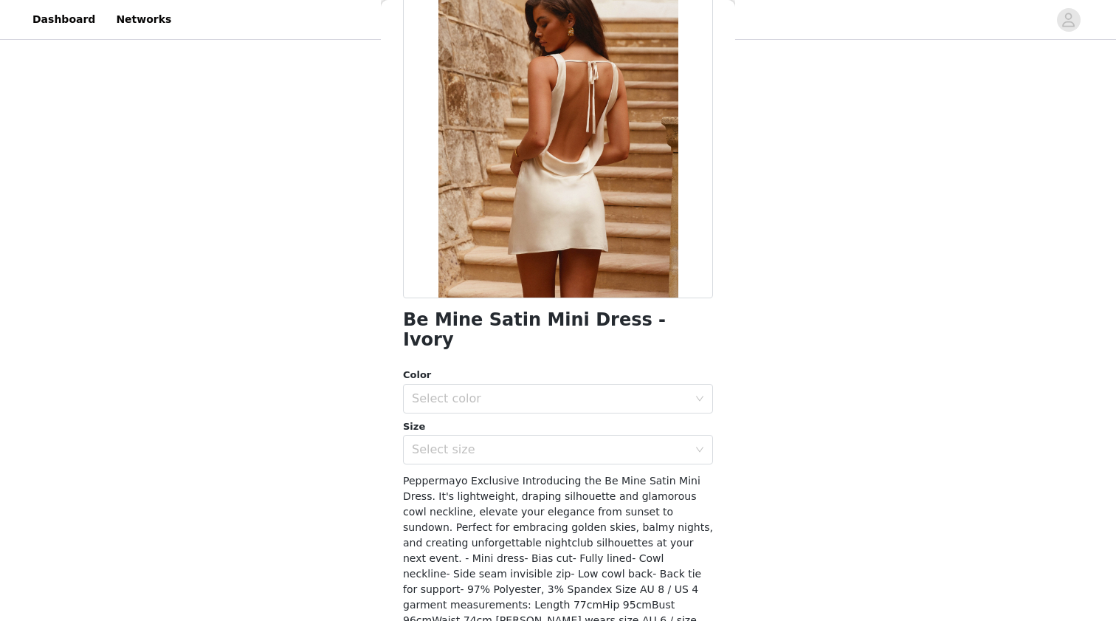
scroll to position [25, 0]
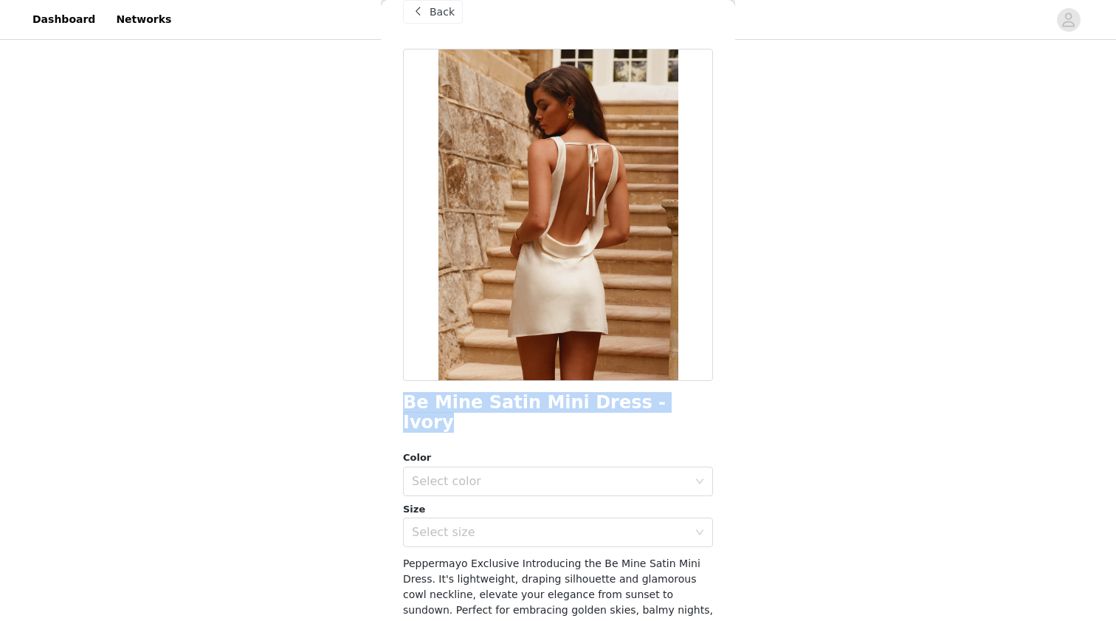
drag, startPoint x: 667, startPoint y: 402, endPoint x: 399, endPoint y: 402, distance: 268.0
click at [399, 402] on div "Back Be Mine Satin Mini Dress - Ivory Color Select color Size Select size Peppe…" at bounding box center [558, 310] width 354 height 621
copy h1 "Be Mine Satin Mini Dress - Ivory"
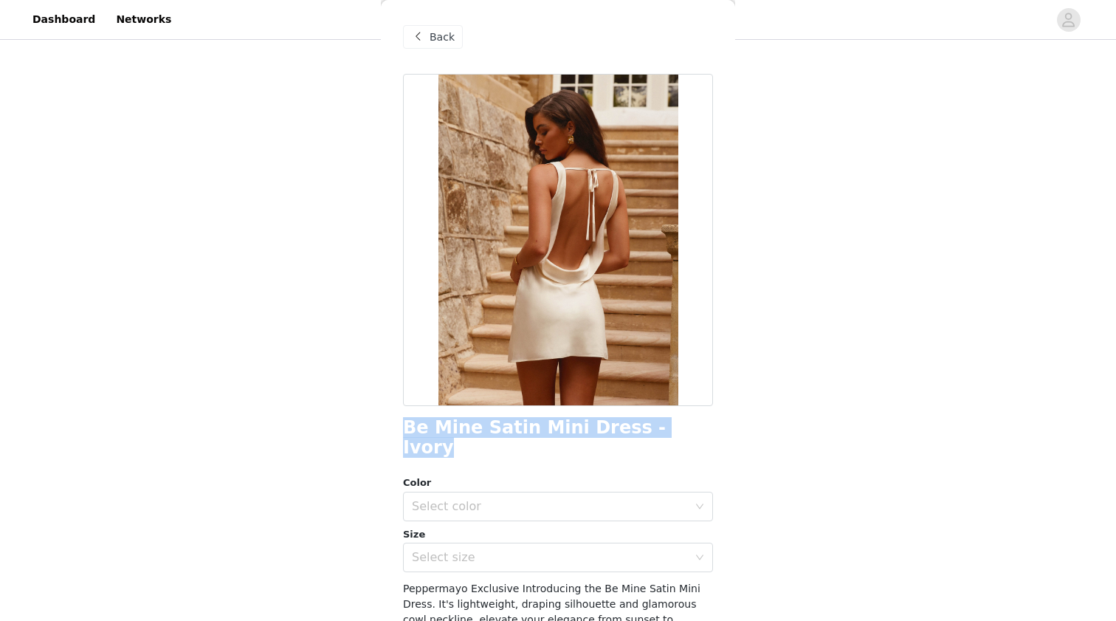
scroll to position [0, 0]
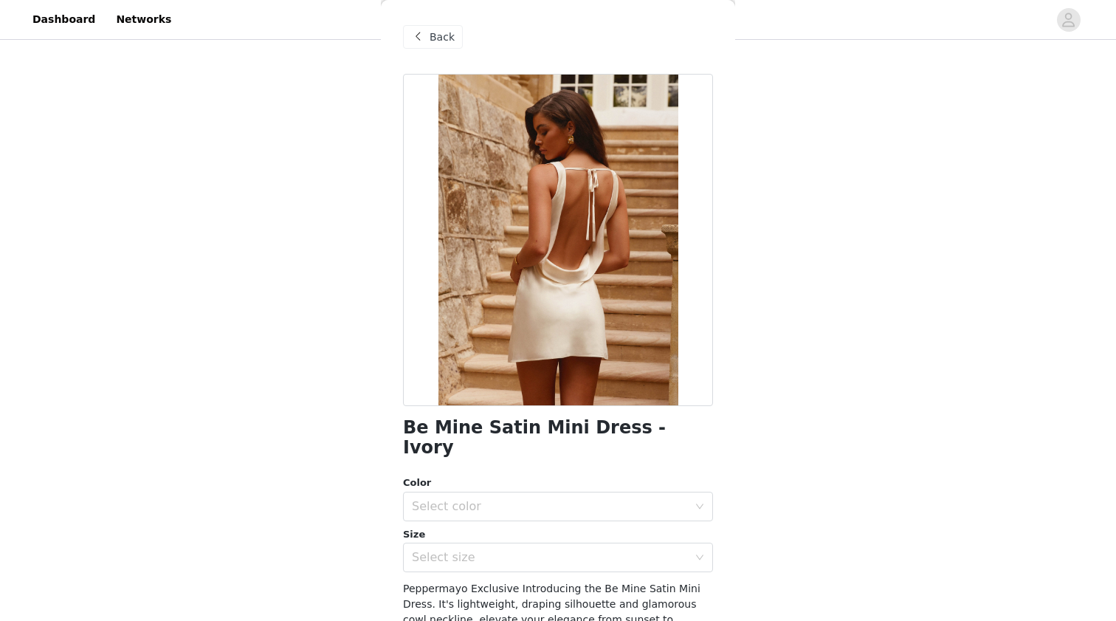
click at [427, 25] on div "Back" at bounding box center [433, 37] width 60 height 24
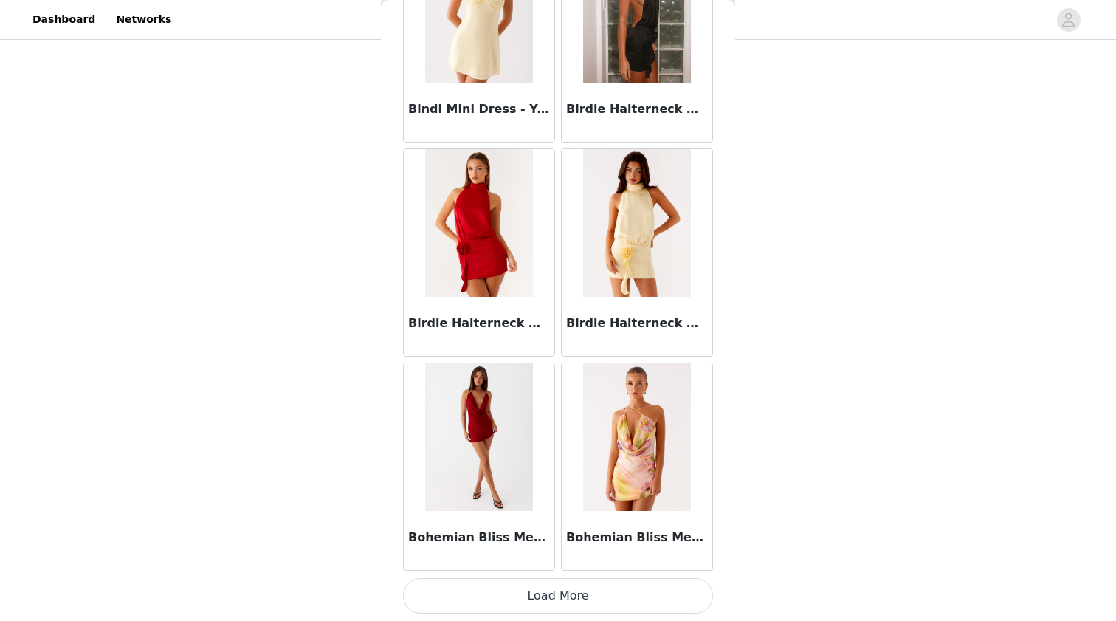
click at [479, 583] on button "Load More" at bounding box center [558, 595] width 310 height 35
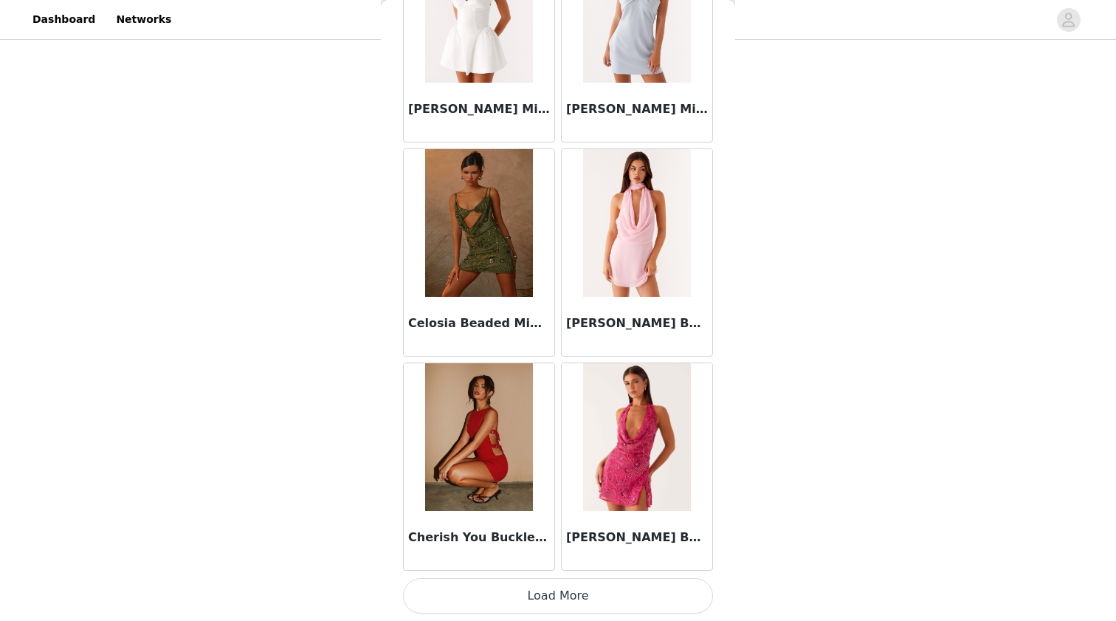
click at [487, 596] on button "Load More" at bounding box center [558, 595] width 310 height 35
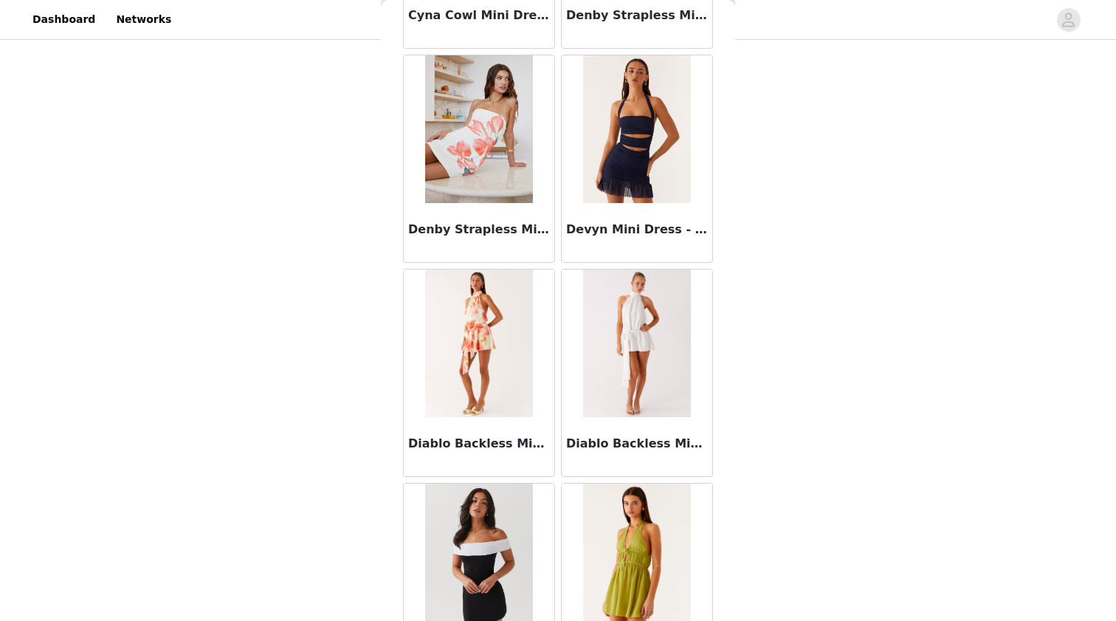
scroll to position [10005, 0]
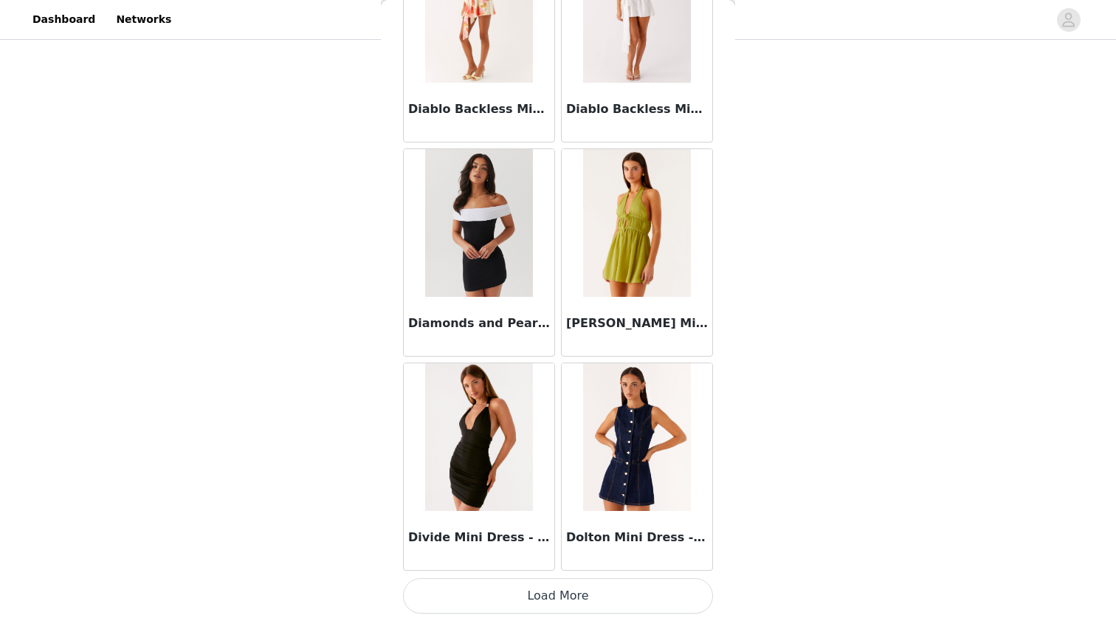
click at [567, 601] on button "Load More" at bounding box center [558, 595] width 310 height 35
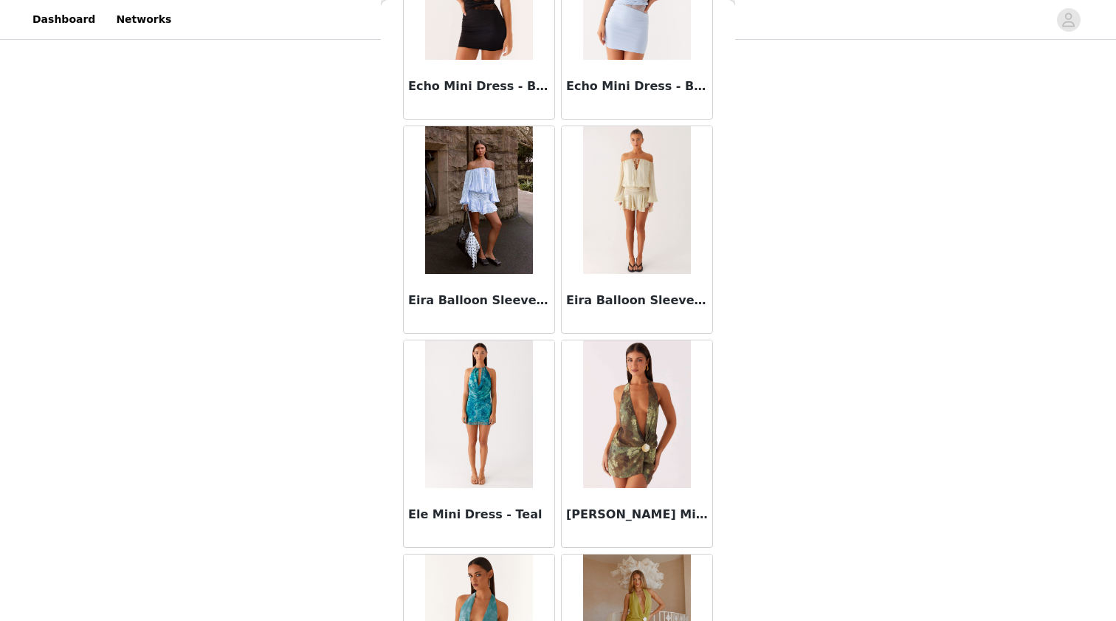
scroll to position [11170, 0]
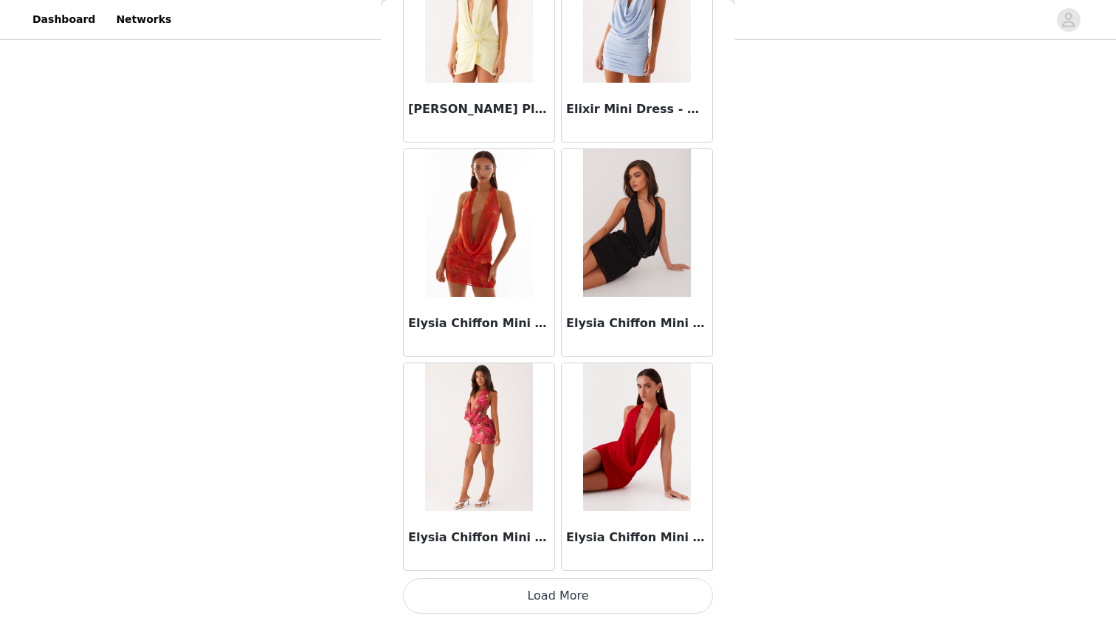
click at [569, 607] on button "Load More" at bounding box center [558, 595] width 310 height 35
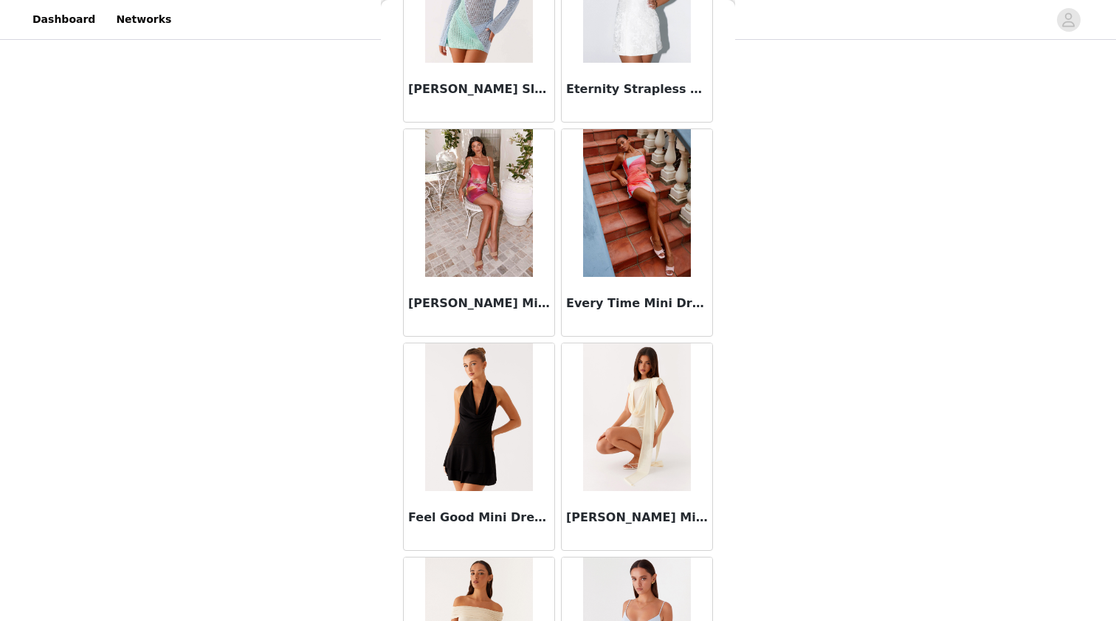
scroll to position [14144, 0]
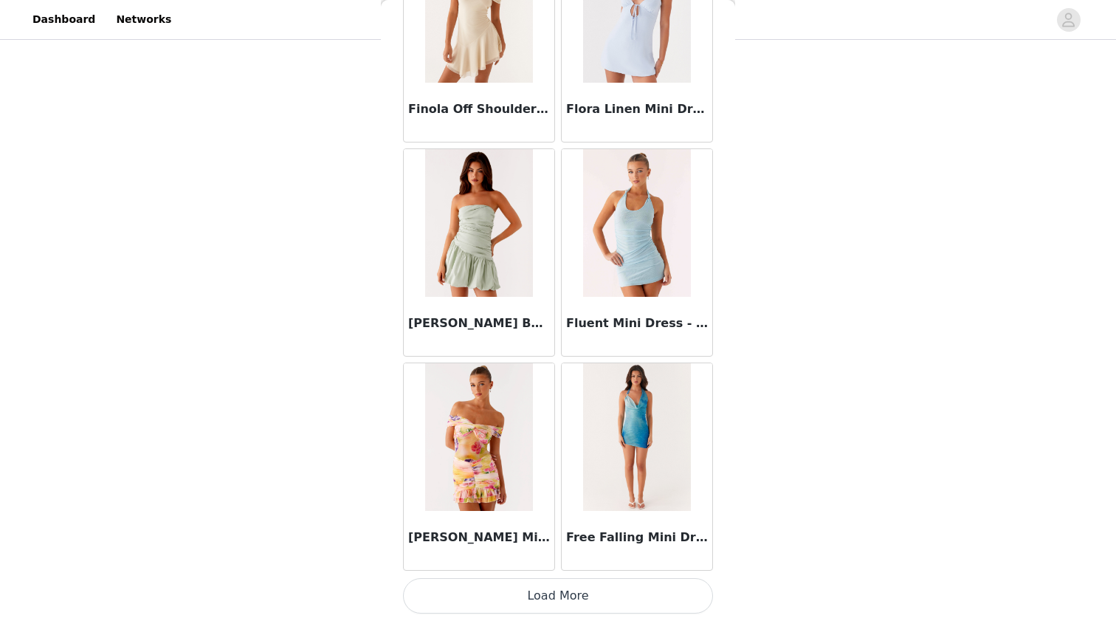
click at [554, 591] on button "Load More" at bounding box center [558, 595] width 310 height 35
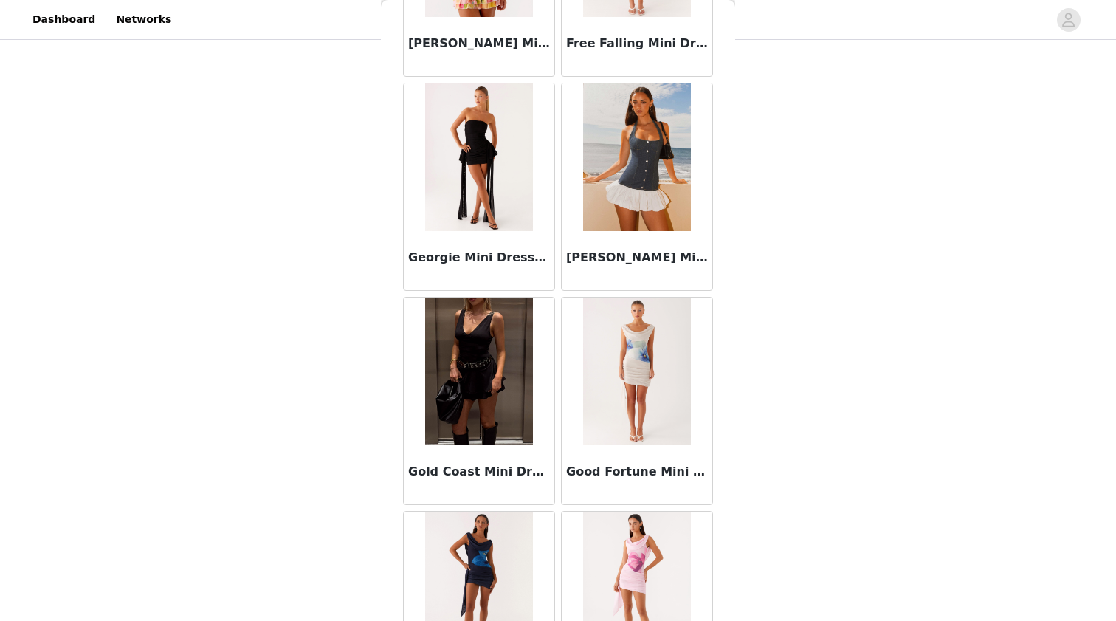
scroll to position [15257, 0]
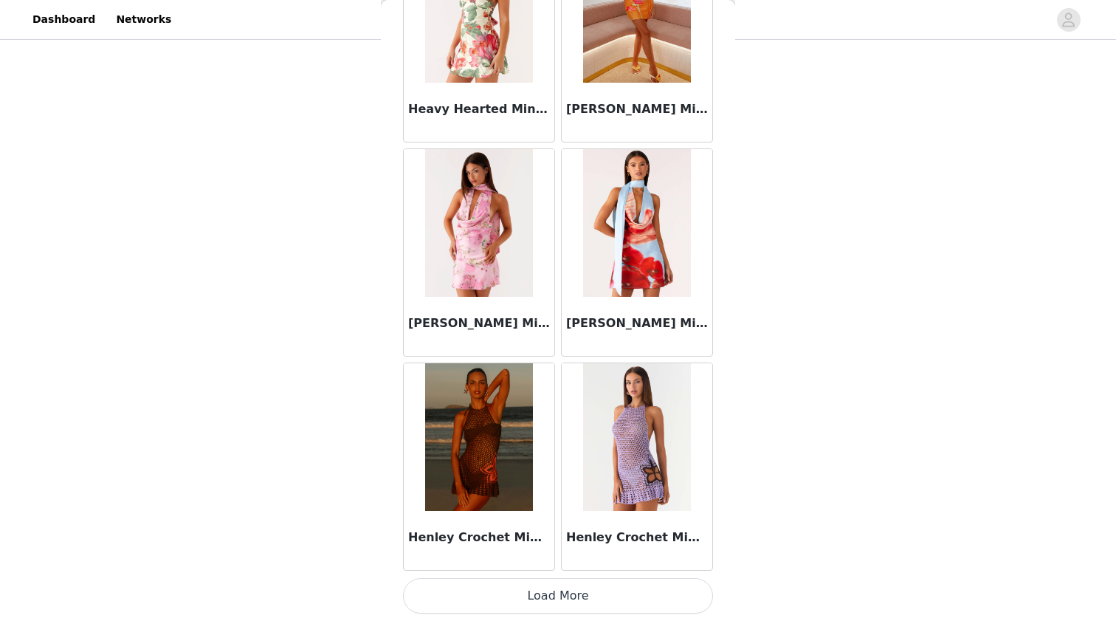
click at [534, 594] on button "Load More" at bounding box center [558, 595] width 310 height 35
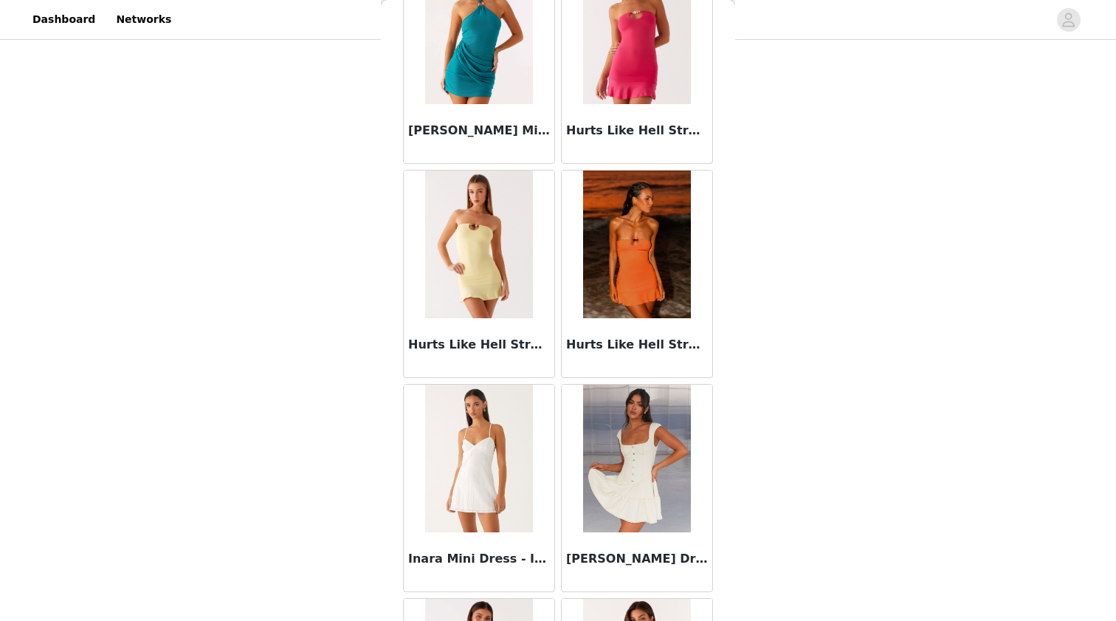
scroll to position [17698, 0]
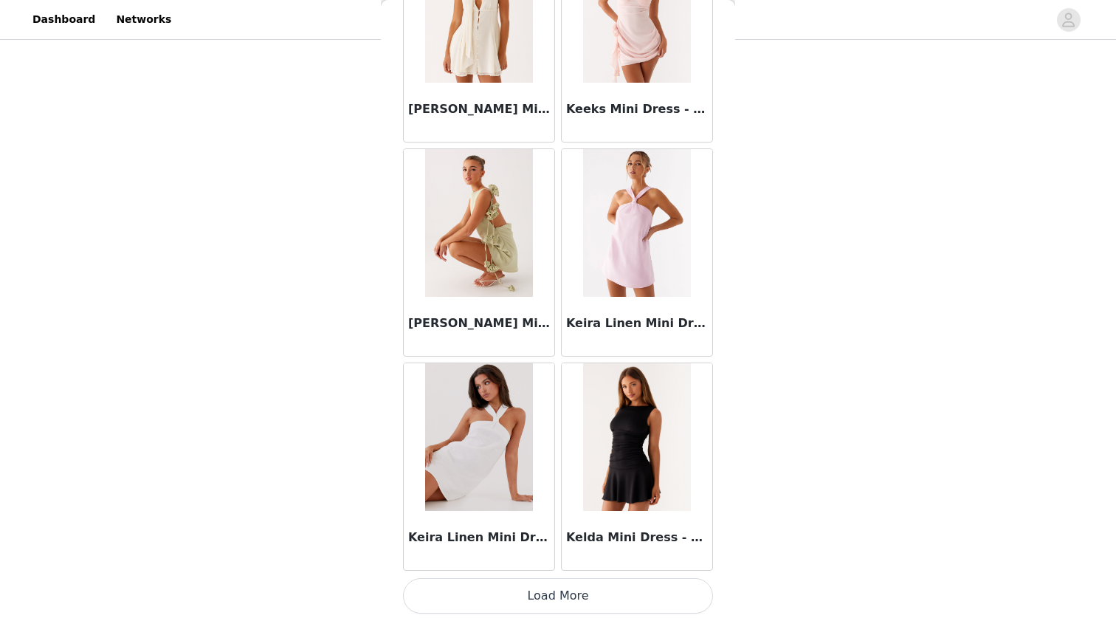
click at [537, 587] on button "Load More" at bounding box center [558, 595] width 310 height 35
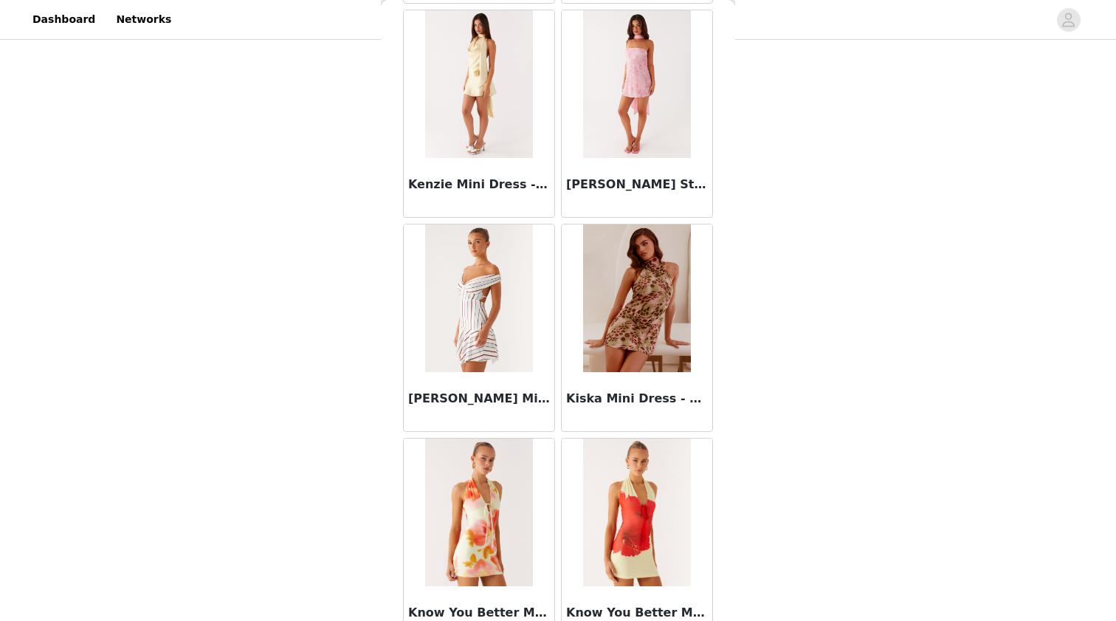
scroll to position [19458, 0]
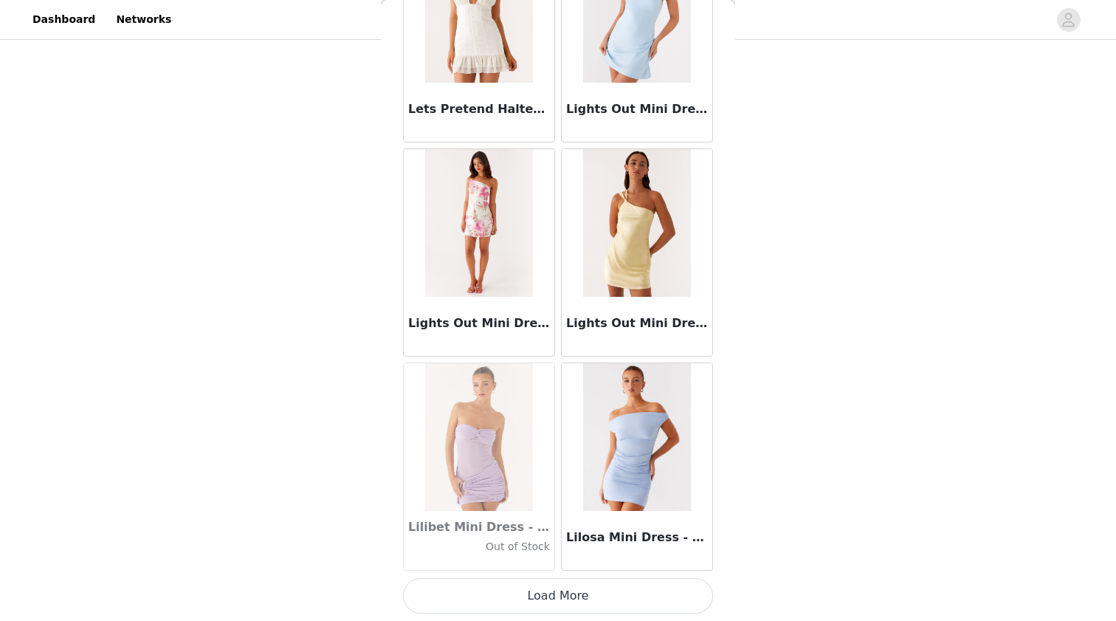
click at [529, 605] on button "Load More" at bounding box center [558, 595] width 310 height 35
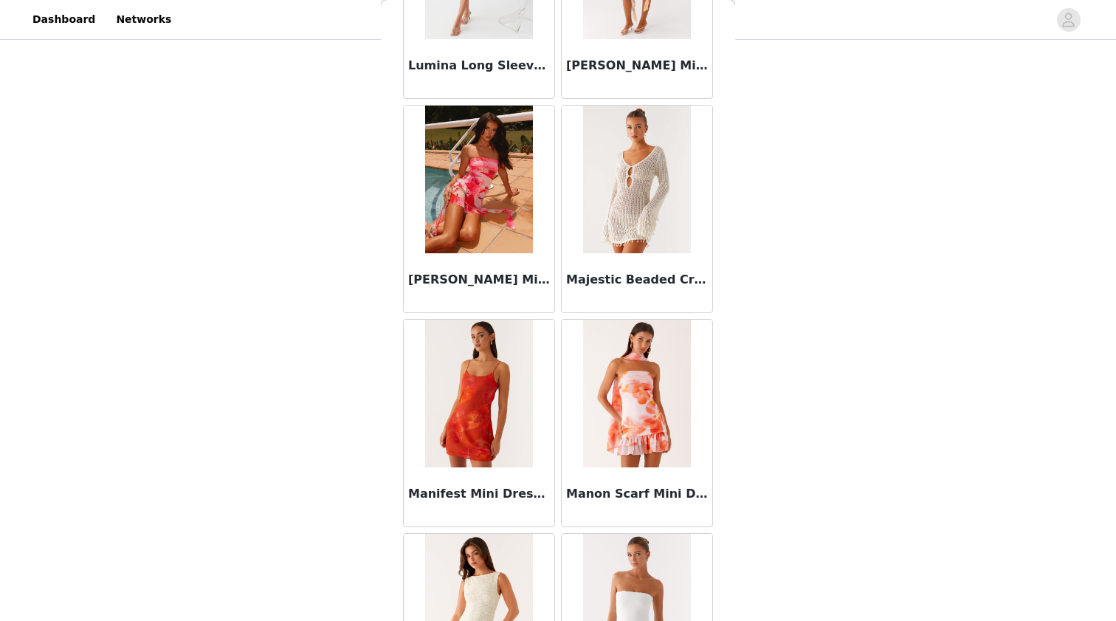
scroll to position [22963, 0]
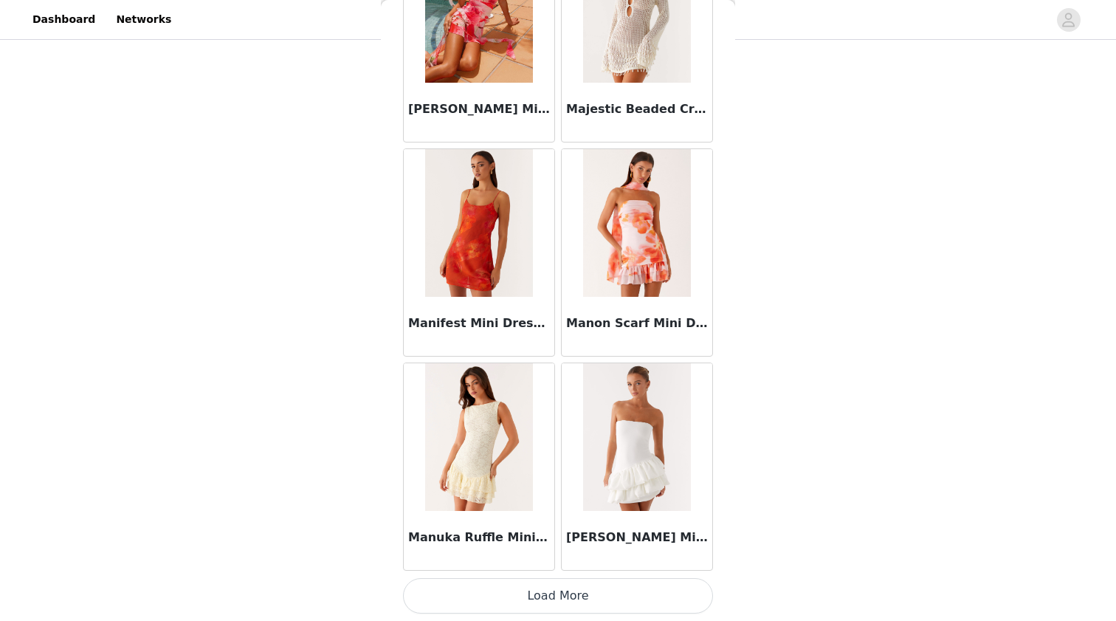
click at [534, 595] on button "Load More" at bounding box center [558, 595] width 310 height 35
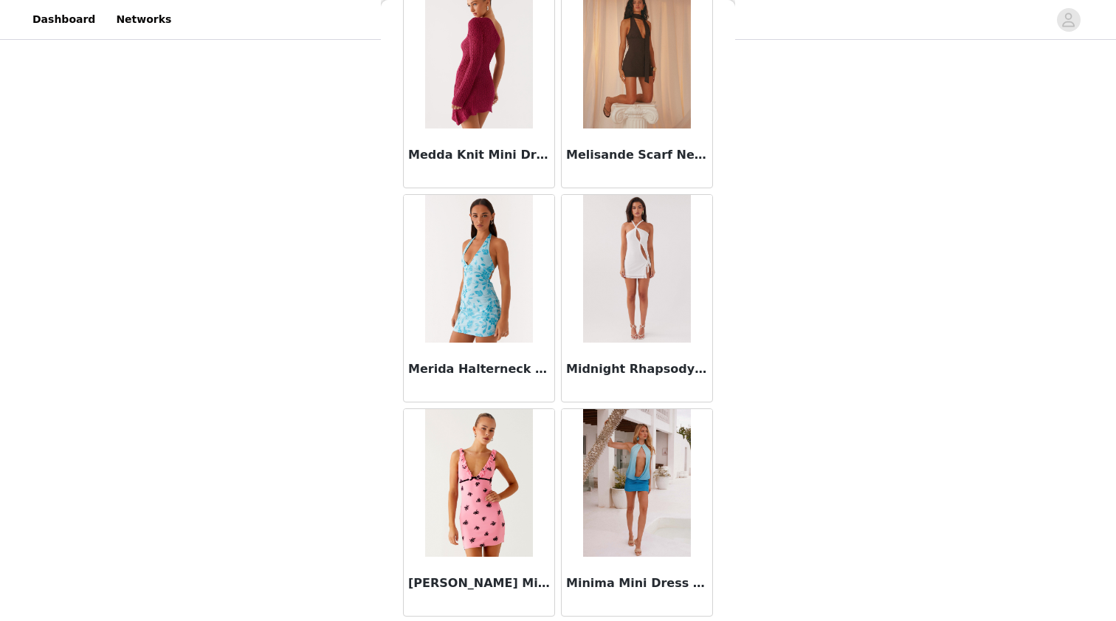
scroll to position [24628, 0]
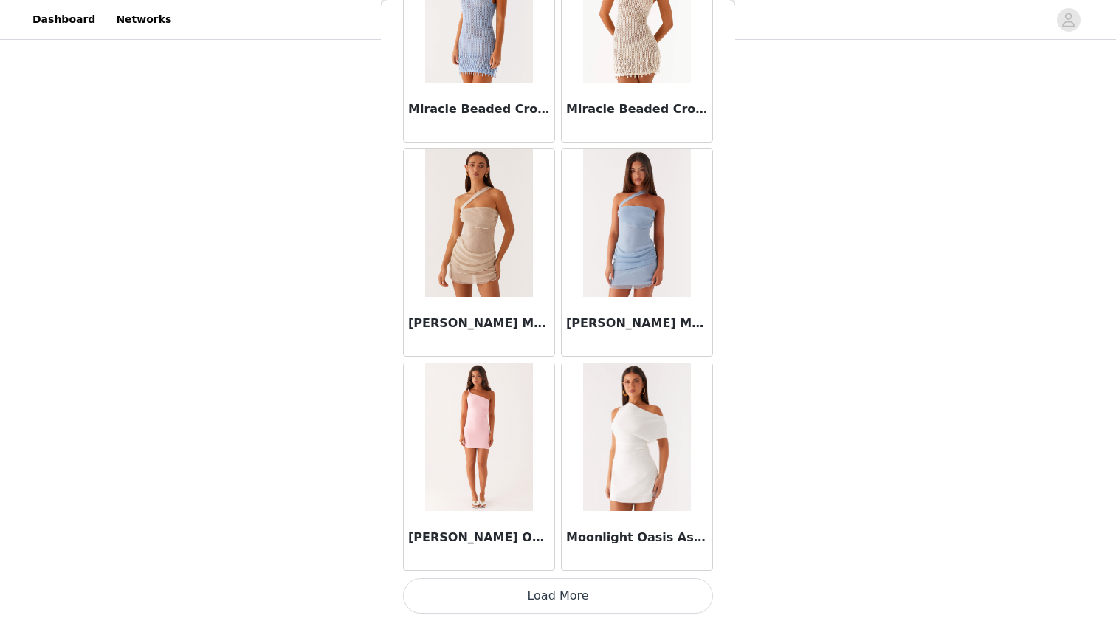
click at [555, 598] on button "Load More" at bounding box center [558, 595] width 310 height 35
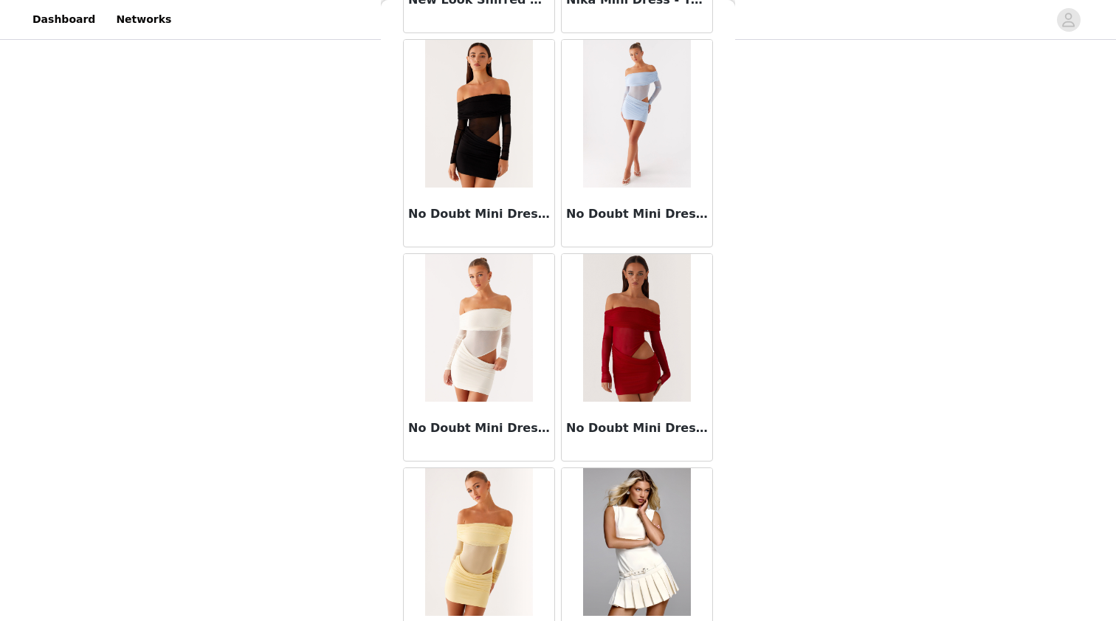
scroll to position [26537, 0]
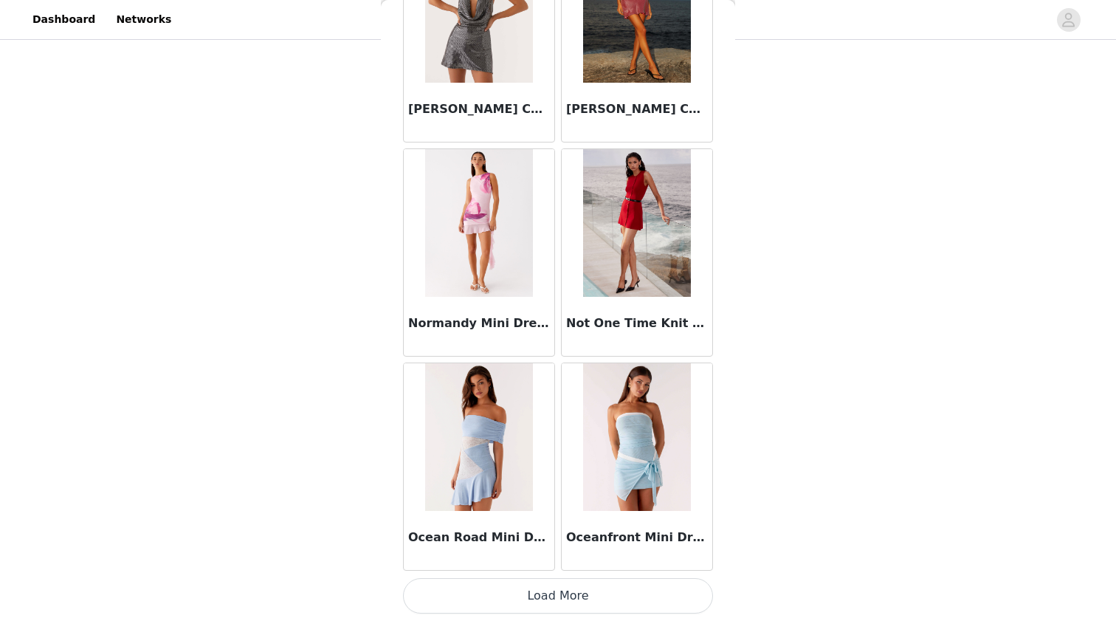
click at [557, 584] on button "Load More" at bounding box center [558, 595] width 310 height 35
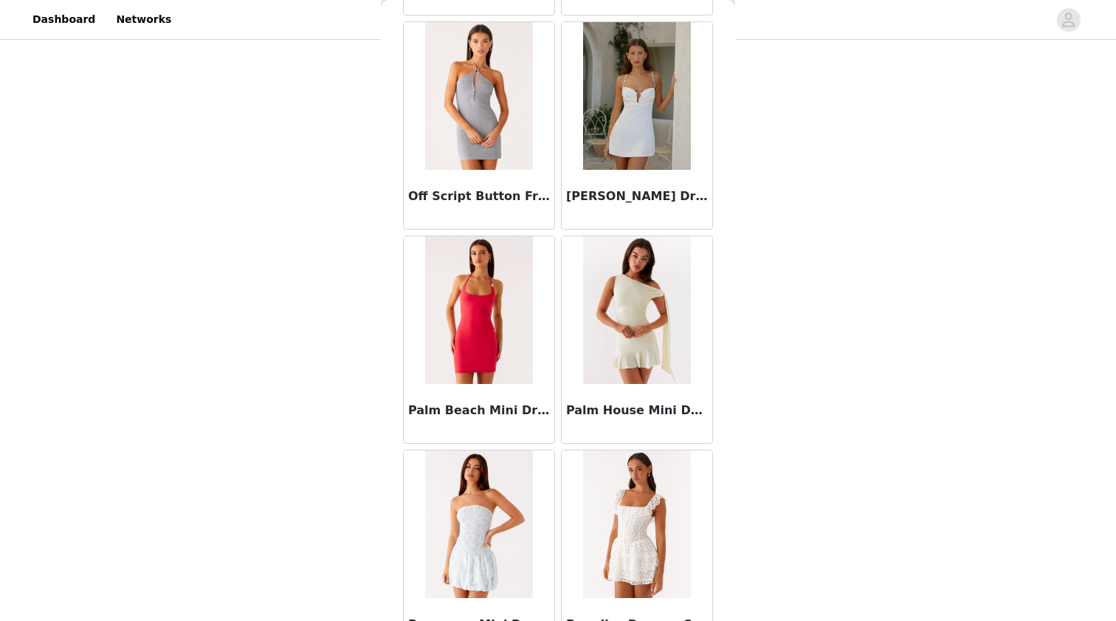
scroll to position [28763, 0]
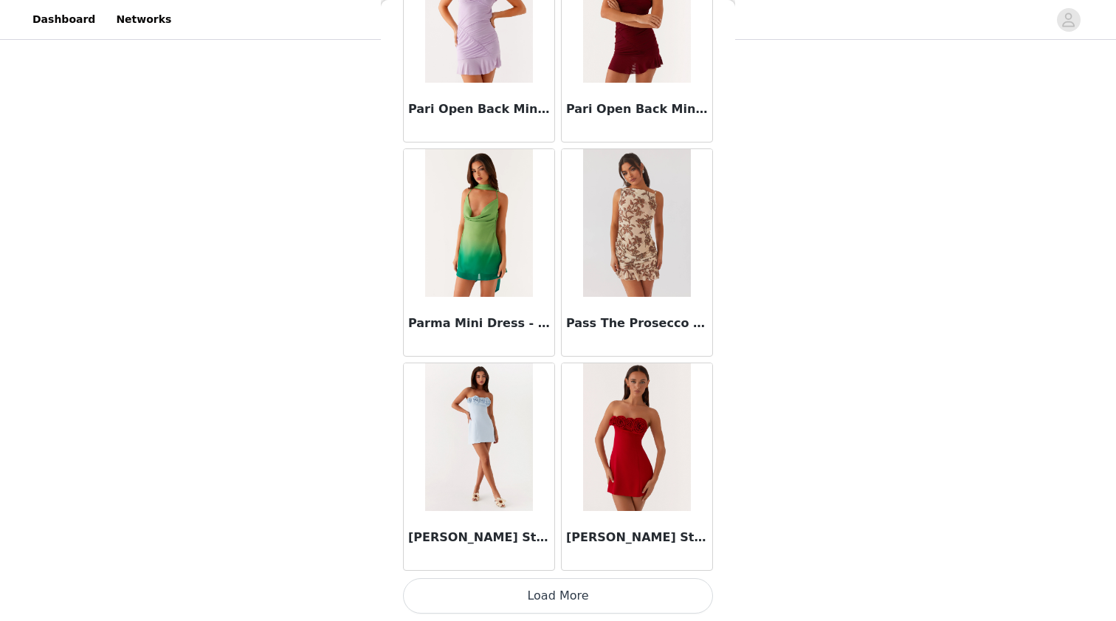
click at [538, 599] on button "Load More" at bounding box center [558, 595] width 310 height 35
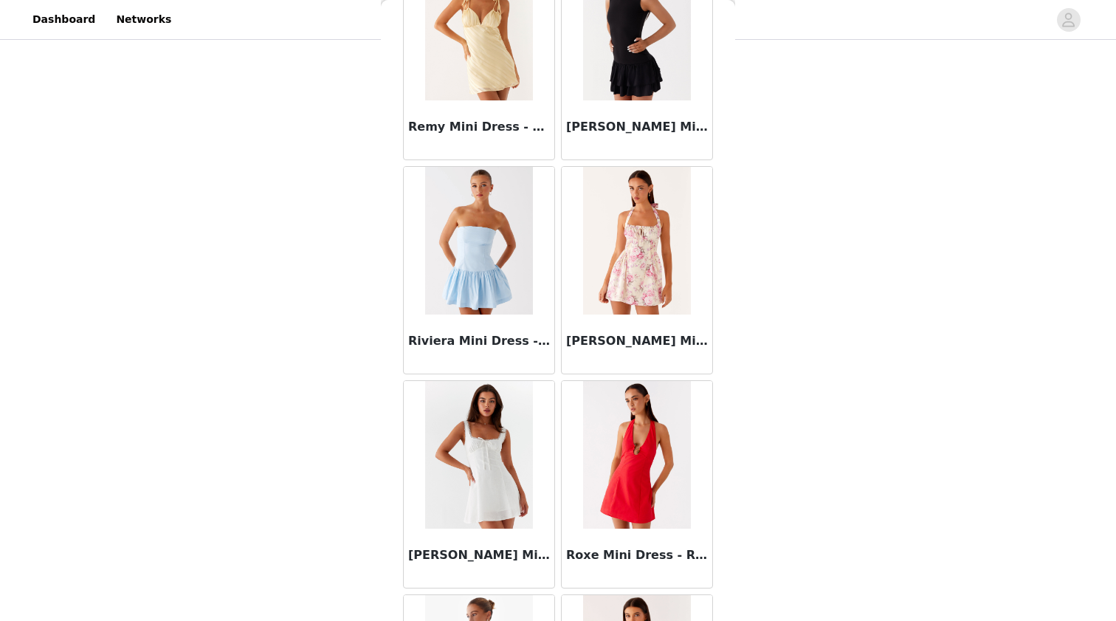
scroll to position [31167, 0]
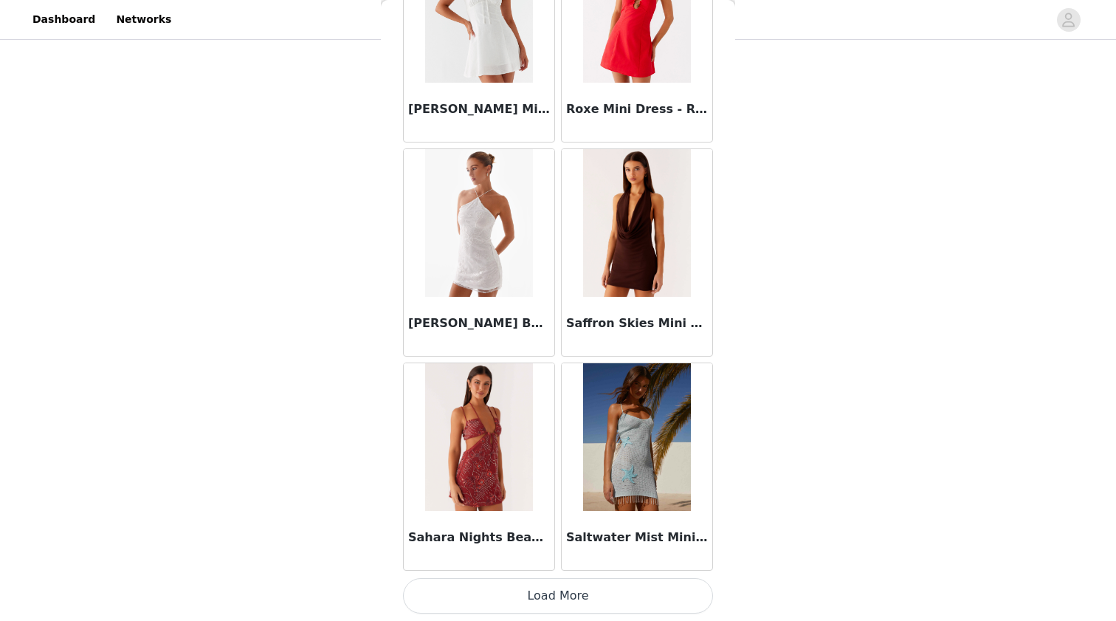
click at [466, 585] on button "Load More" at bounding box center [558, 595] width 310 height 35
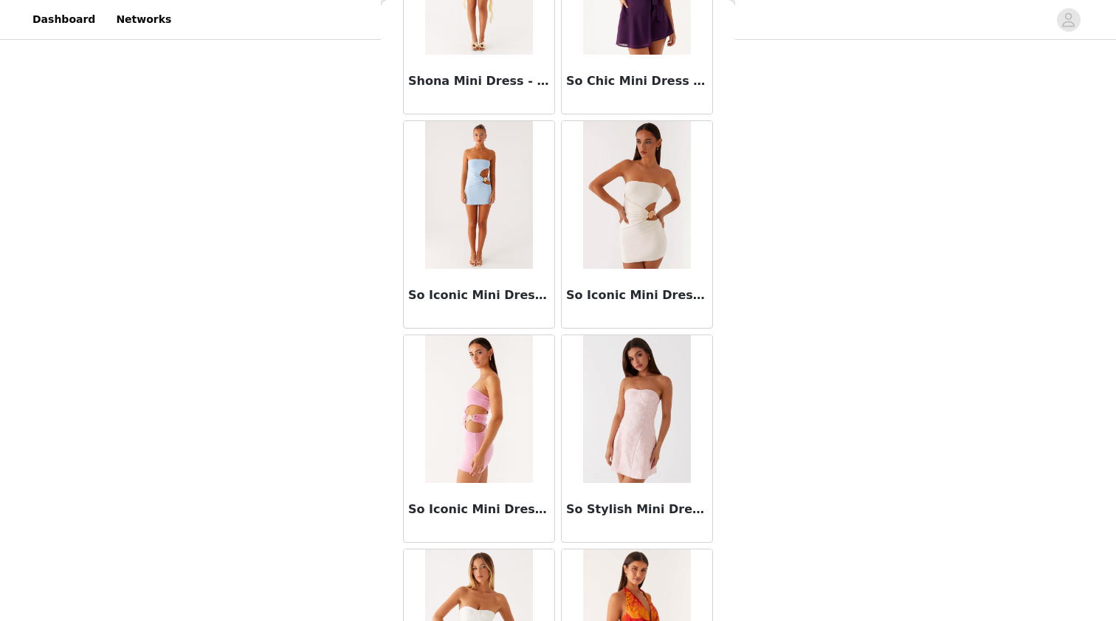
scroll to position [32762, 0]
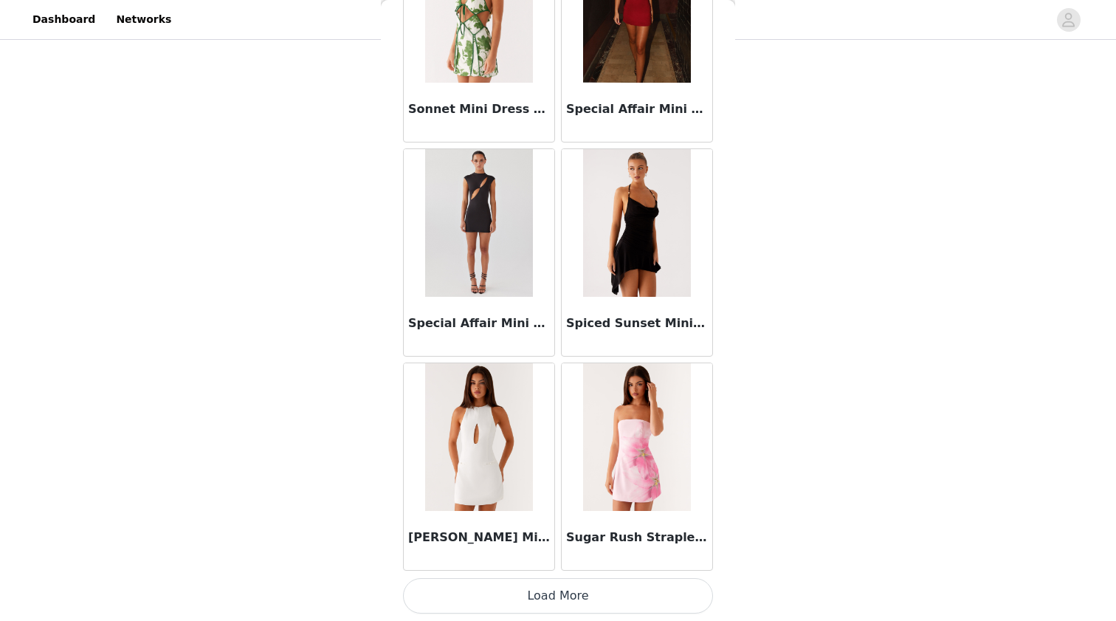
click at [475, 596] on button "Load More" at bounding box center [558, 595] width 310 height 35
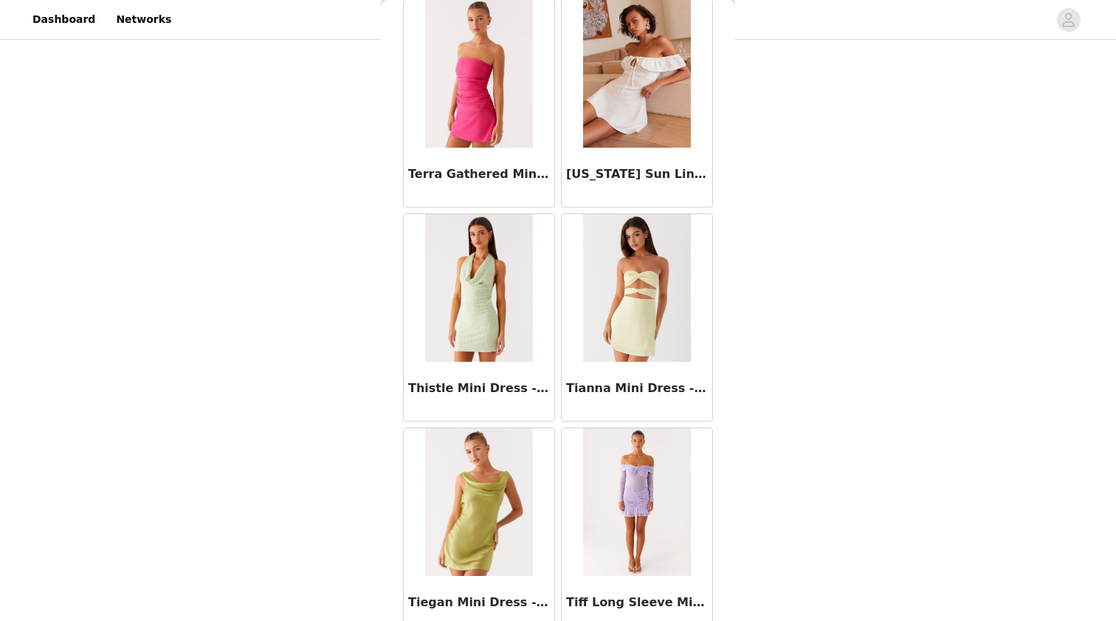
scroll to position [35236, 0]
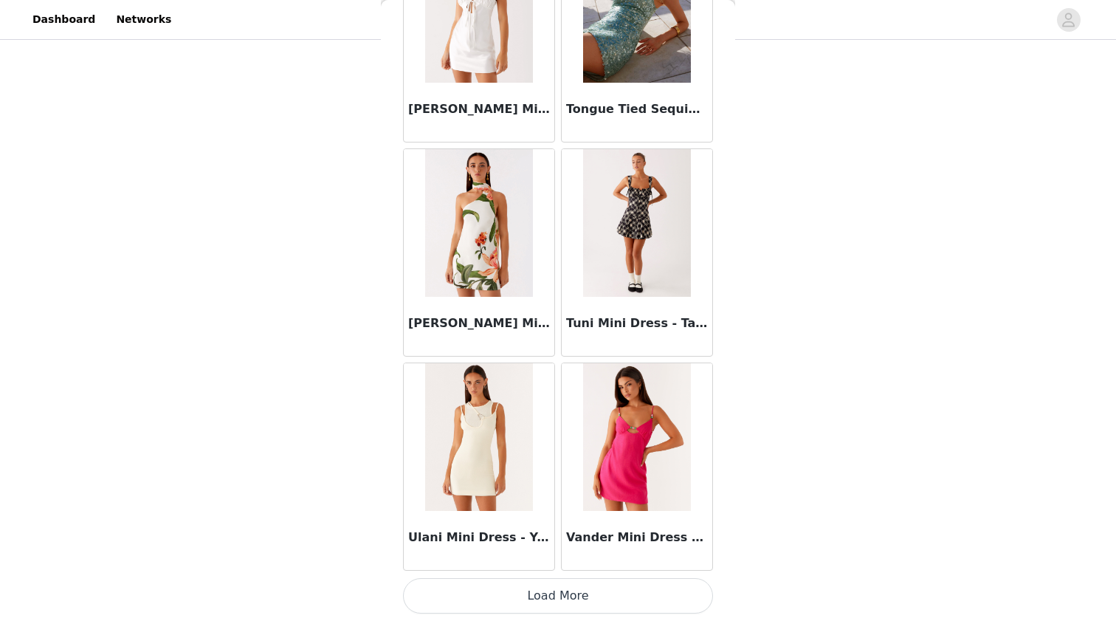
click at [515, 605] on button "Load More" at bounding box center [558, 595] width 310 height 35
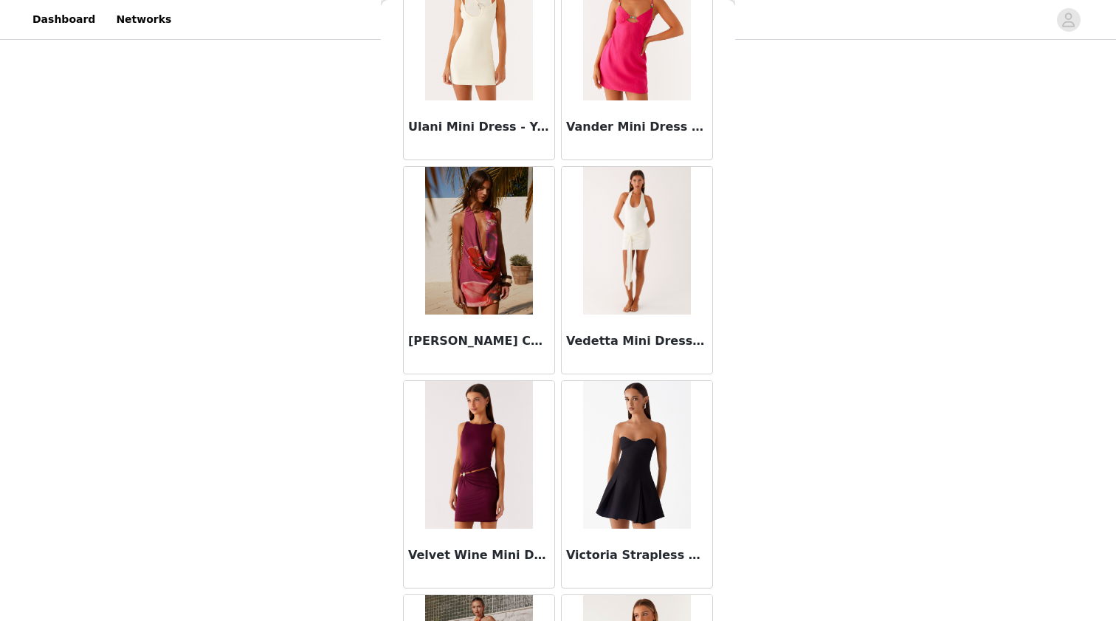
scroll to position [36505, 0]
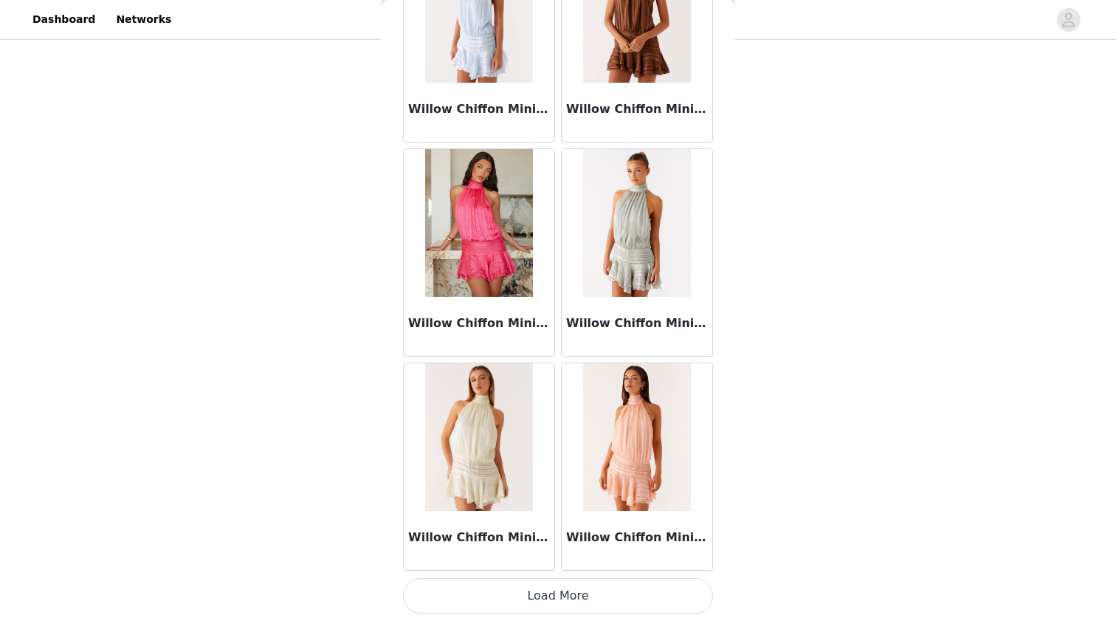
click at [496, 592] on button "Load More" at bounding box center [558, 595] width 310 height 35
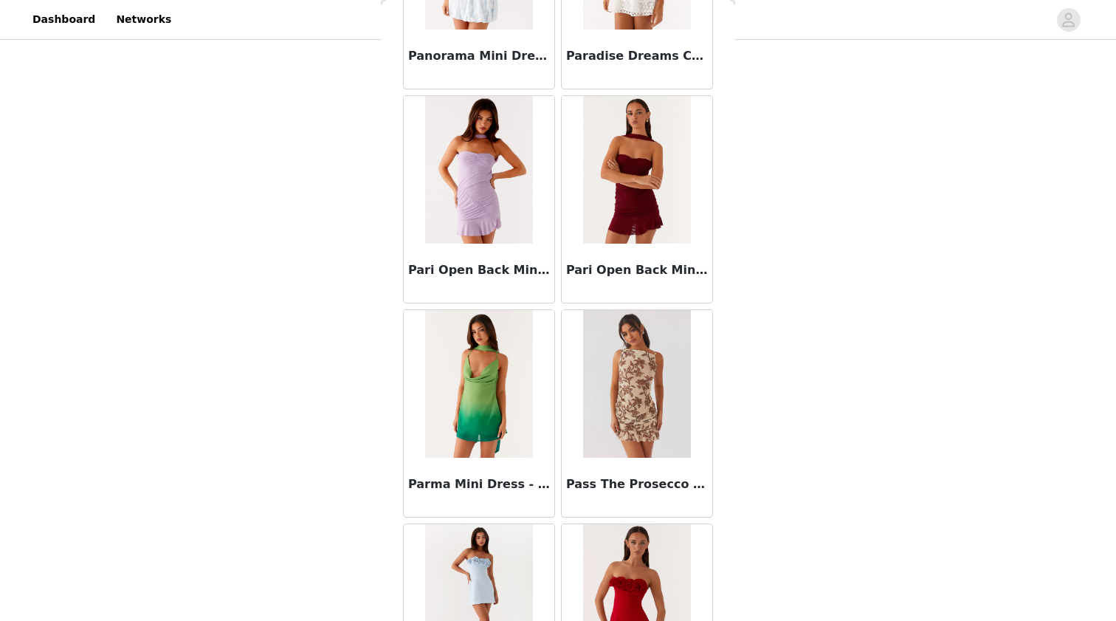
scroll to position [29498, 0]
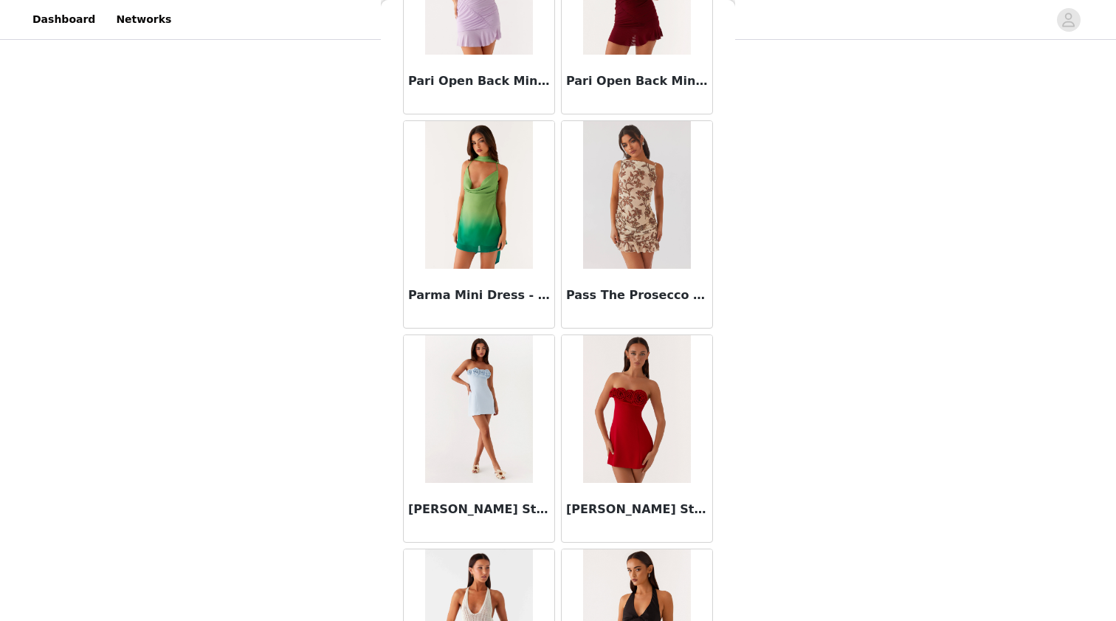
click at [484, 403] on img at bounding box center [478, 409] width 107 height 148
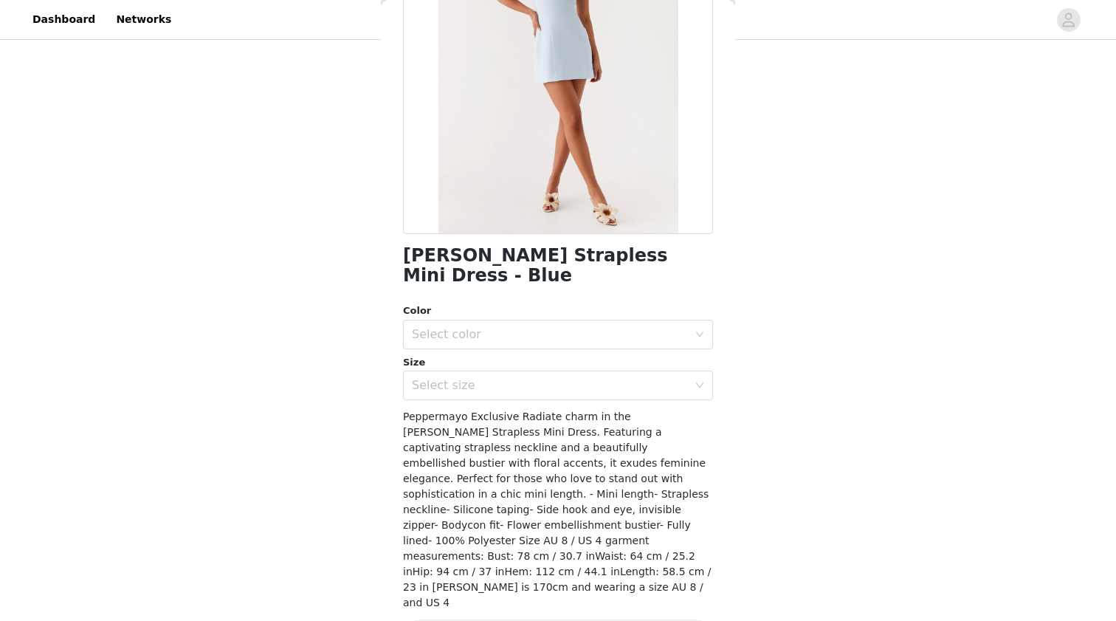
scroll to position [7, 0]
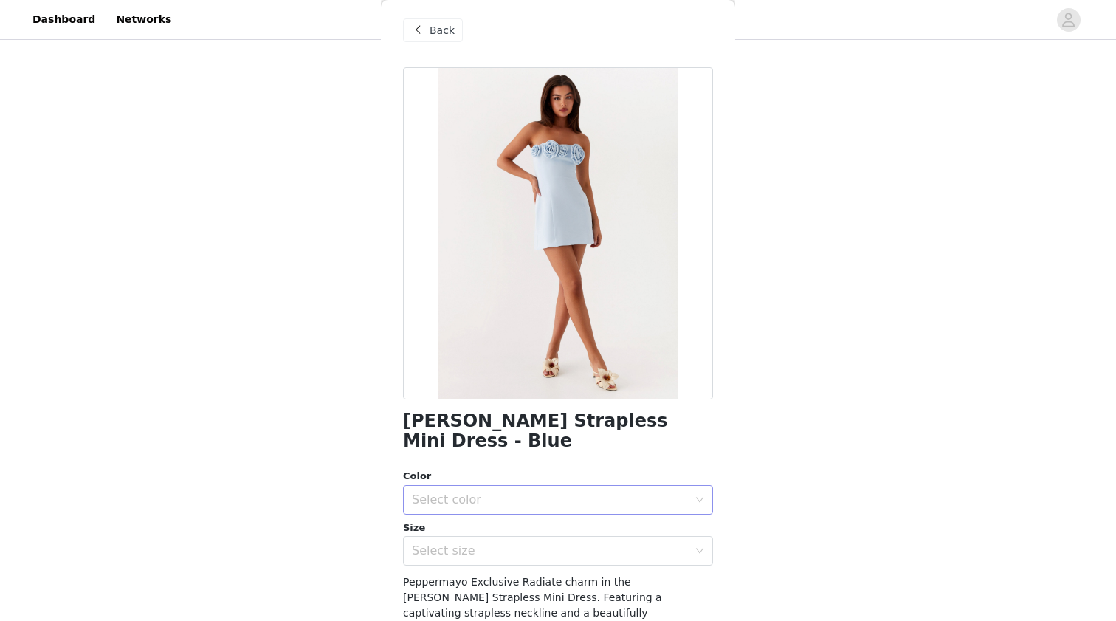
click at [483, 492] on div "Select color" at bounding box center [550, 499] width 276 height 15
click at [475, 503] on li "Blue" at bounding box center [558, 512] width 310 height 24
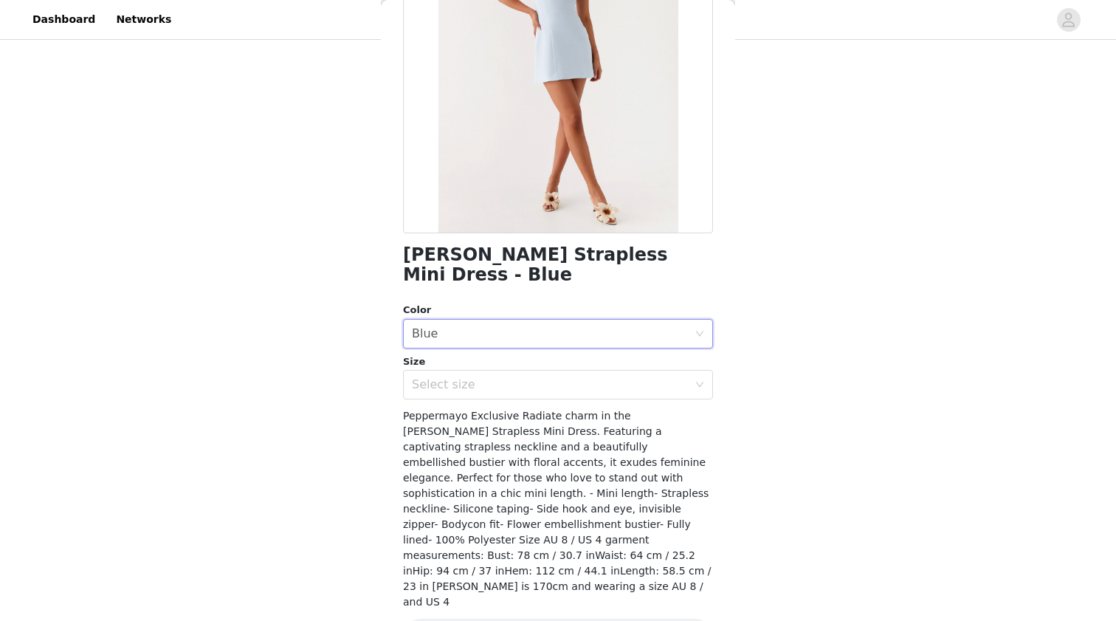
scroll to position [172, 0]
click at [480, 378] on div "Select size" at bounding box center [550, 385] width 276 height 15
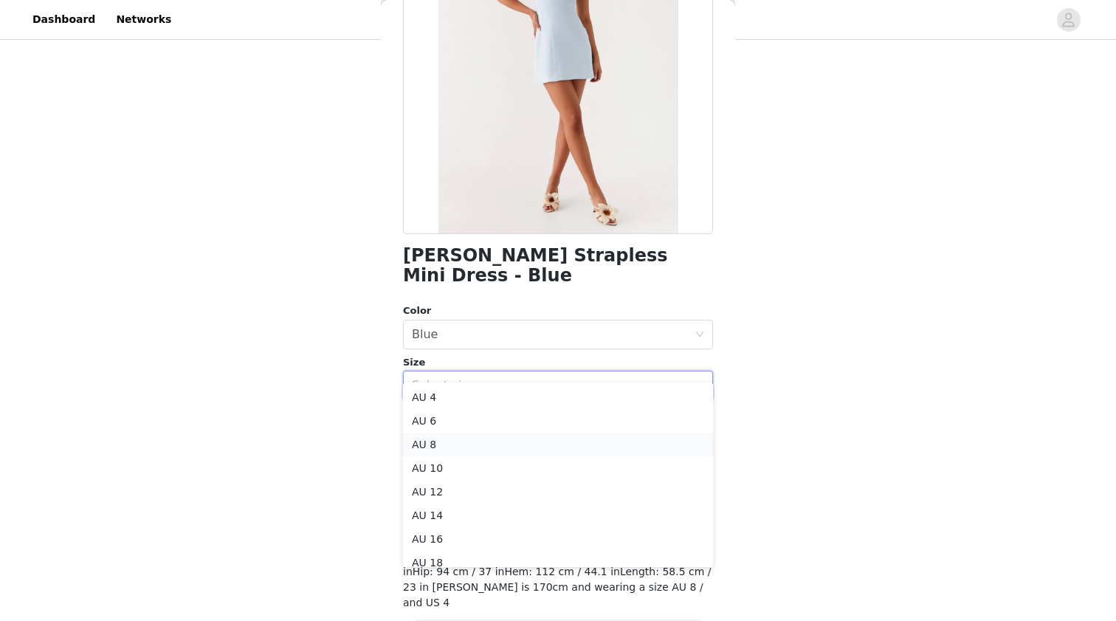
click at [456, 442] on li "AU 8" at bounding box center [558, 445] width 310 height 24
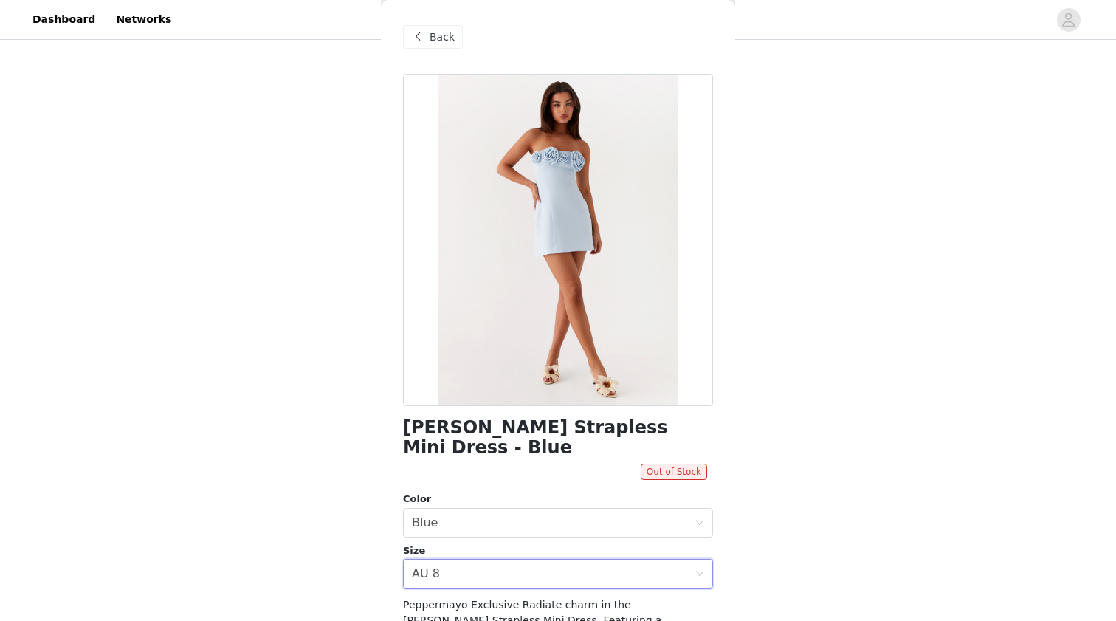
scroll to position [0, 0]
click at [459, 46] on div "Back" at bounding box center [433, 37] width 60 height 24
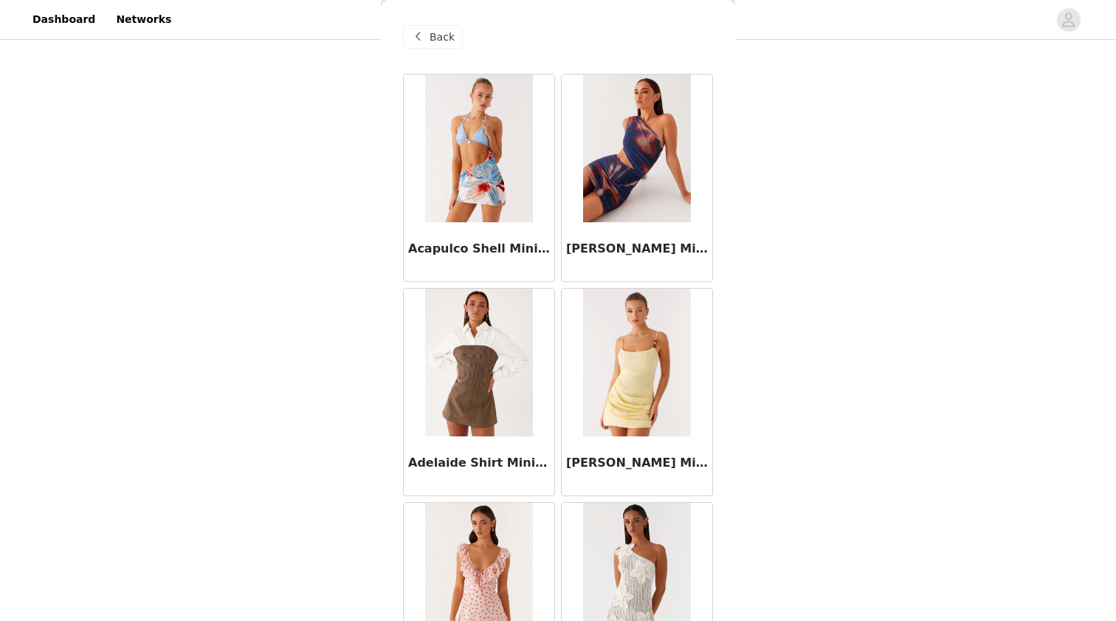
click at [828, 244] on div "STEP 1 OF 5 Select your styles! Please note that the sizes are in AU Sizes 5/6 …" at bounding box center [558, 71] width 1116 height 887
click at [455, 36] on div "Back" at bounding box center [433, 37] width 60 height 24
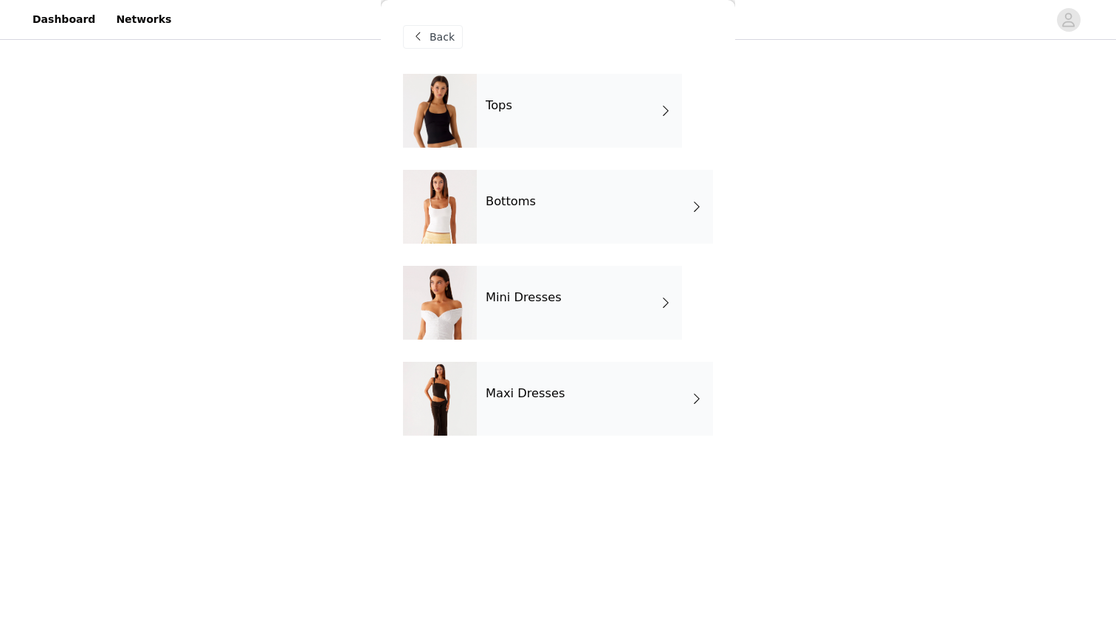
scroll to position [308, 0]
click at [446, 43] on span "Back" at bounding box center [442, 38] width 25 height 16
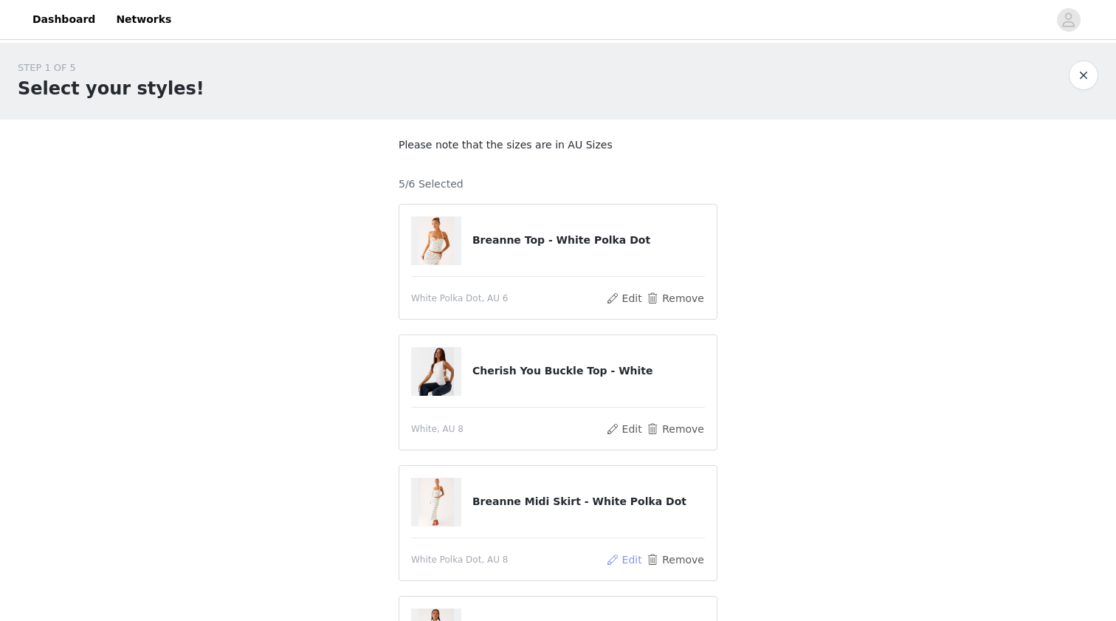
scroll to position [0, 0]
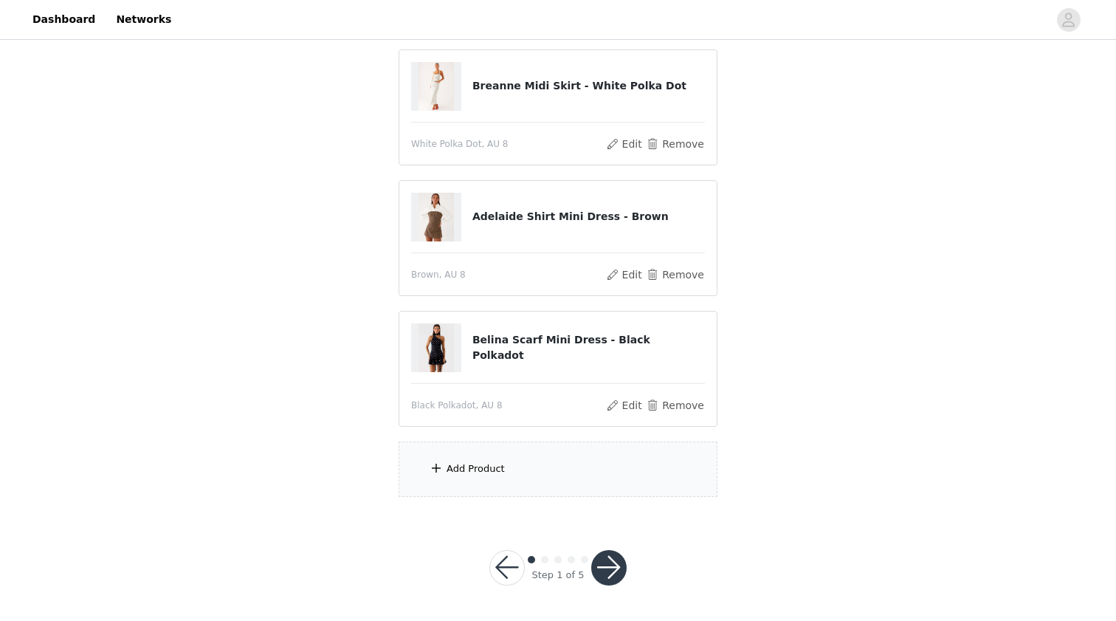
click at [481, 459] on div "Add Product" at bounding box center [558, 468] width 319 height 55
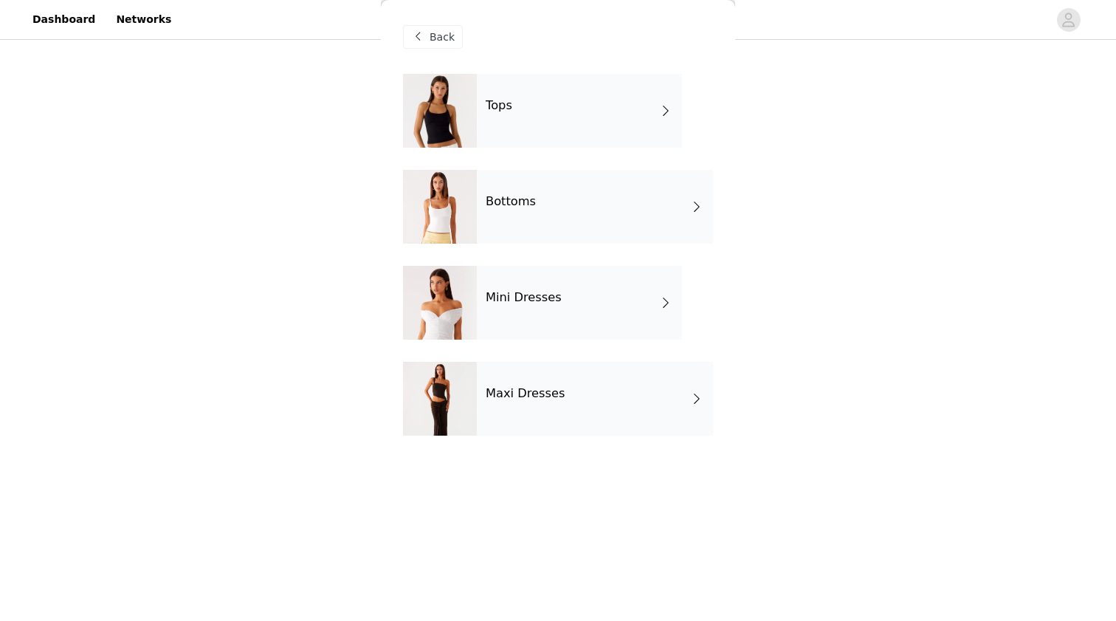
click at [529, 400] on h4 "Maxi Dresses" at bounding box center [526, 393] width 80 height 13
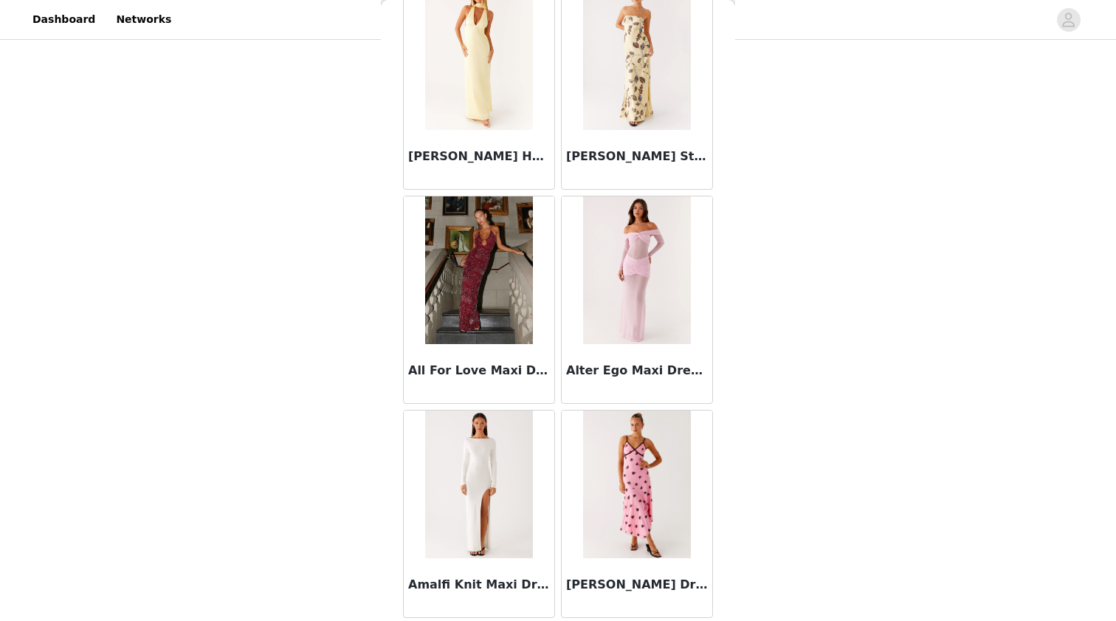
scroll to position [1166, 0]
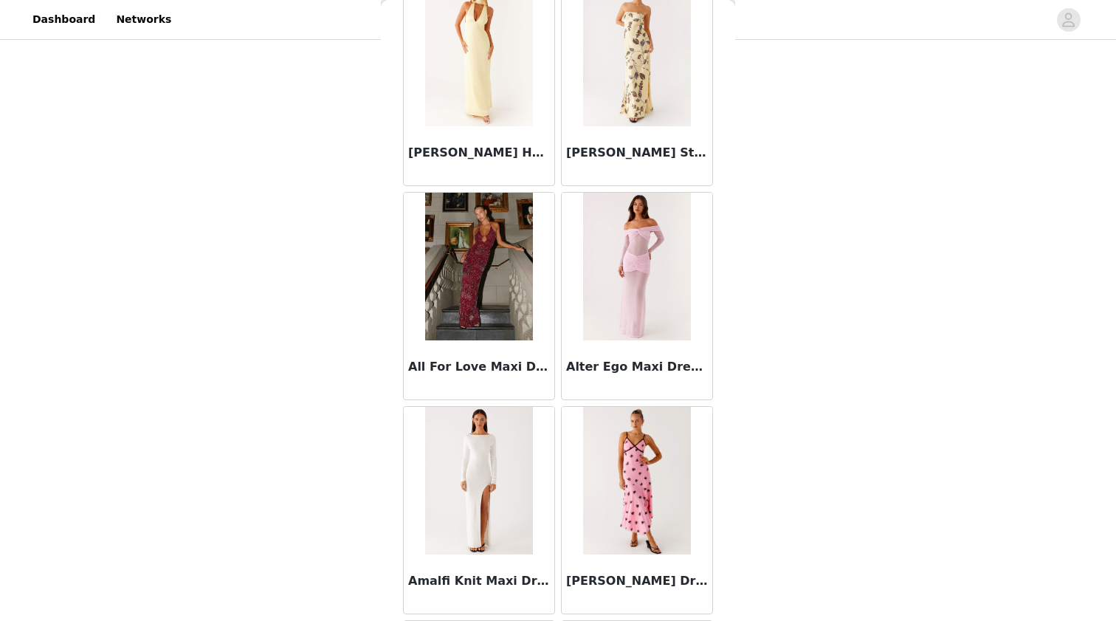
click at [498, 281] on img at bounding box center [478, 267] width 107 height 148
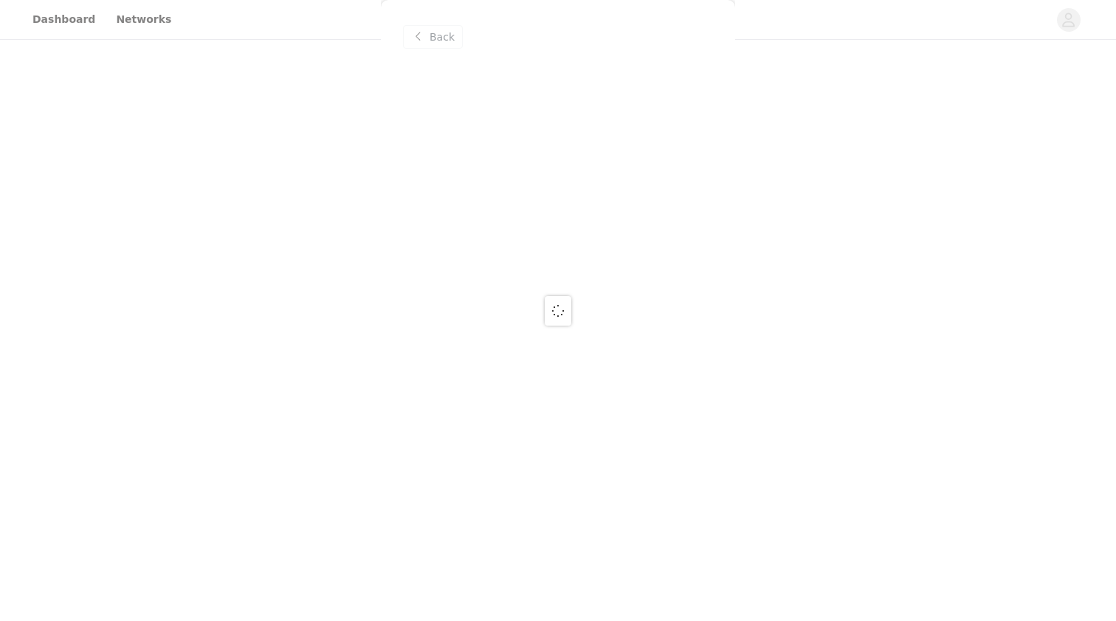
scroll to position [0, 0]
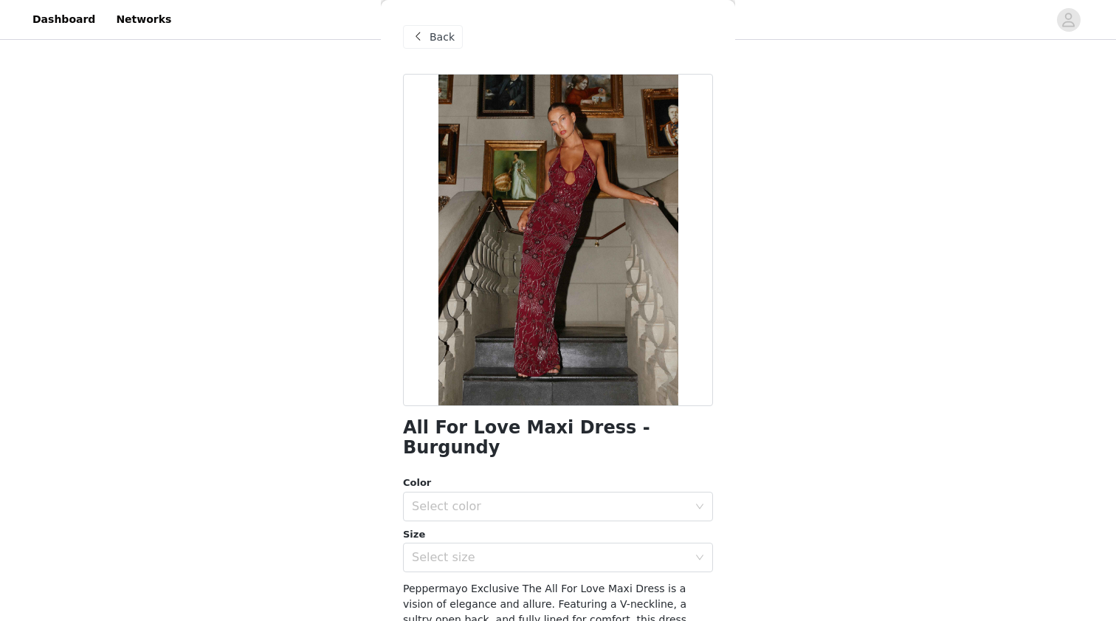
click at [443, 37] on span "Back" at bounding box center [442, 38] width 25 height 16
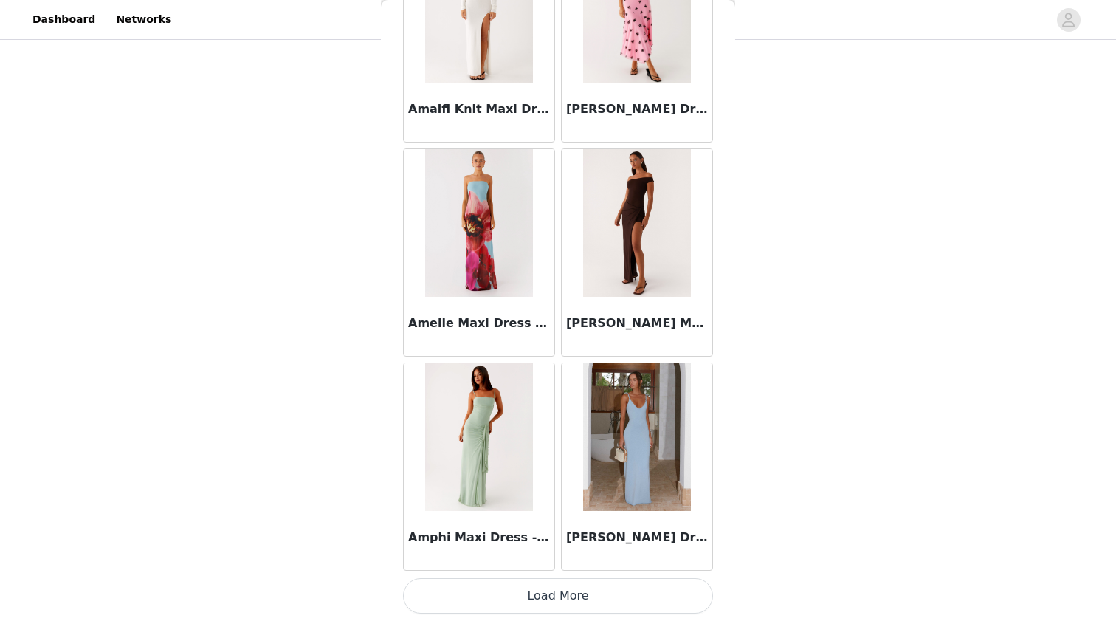
scroll to position [415, 0]
click at [534, 605] on button "Load More" at bounding box center [558, 595] width 310 height 35
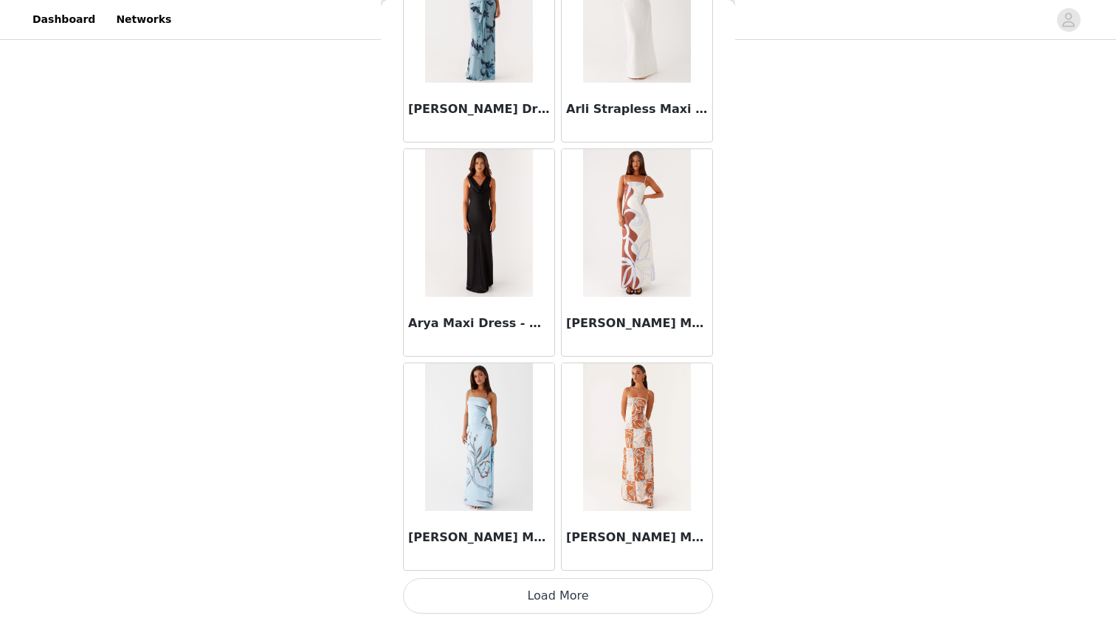
click at [508, 589] on button "Load More" at bounding box center [558, 595] width 310 height 35
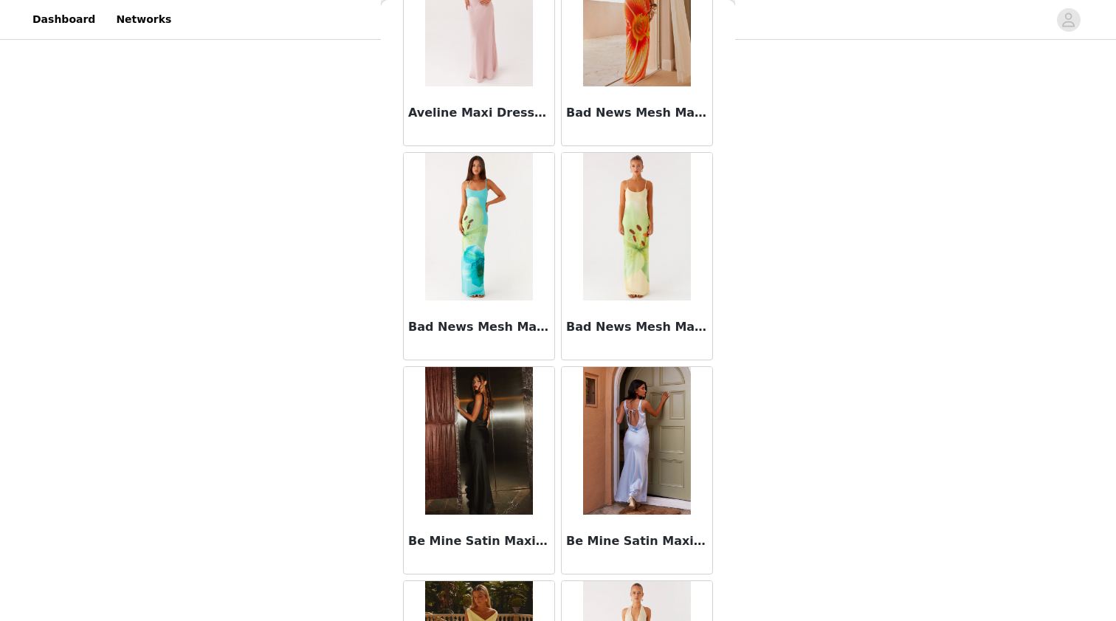
scroll to position [5916, 0]
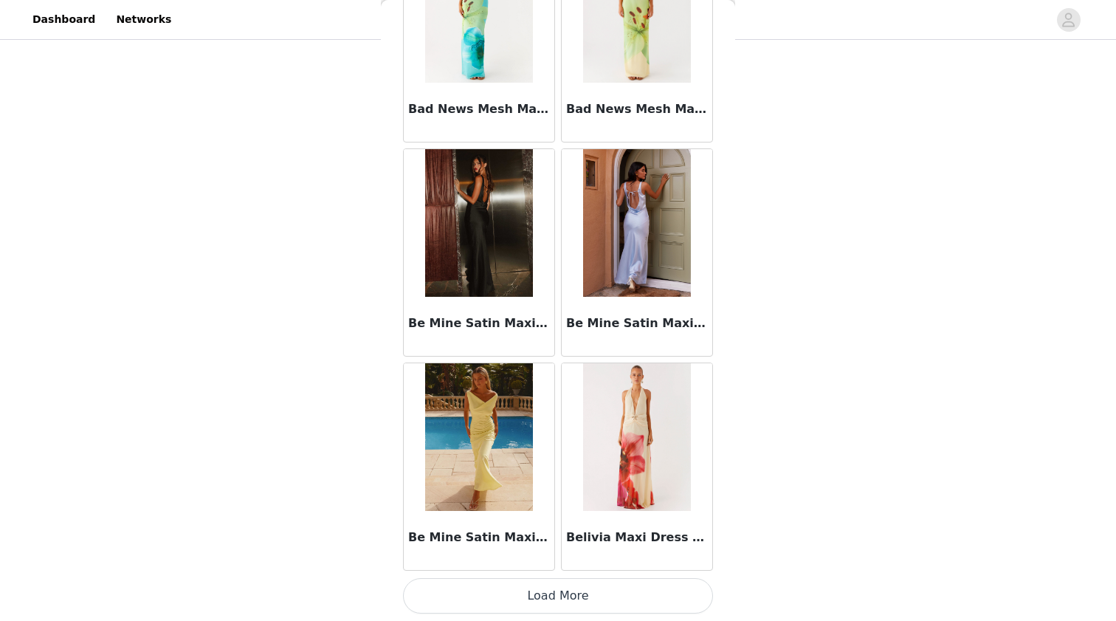
click at [489, 597] on button "Load More" at bounding box center [558, 595] width 310 height 35
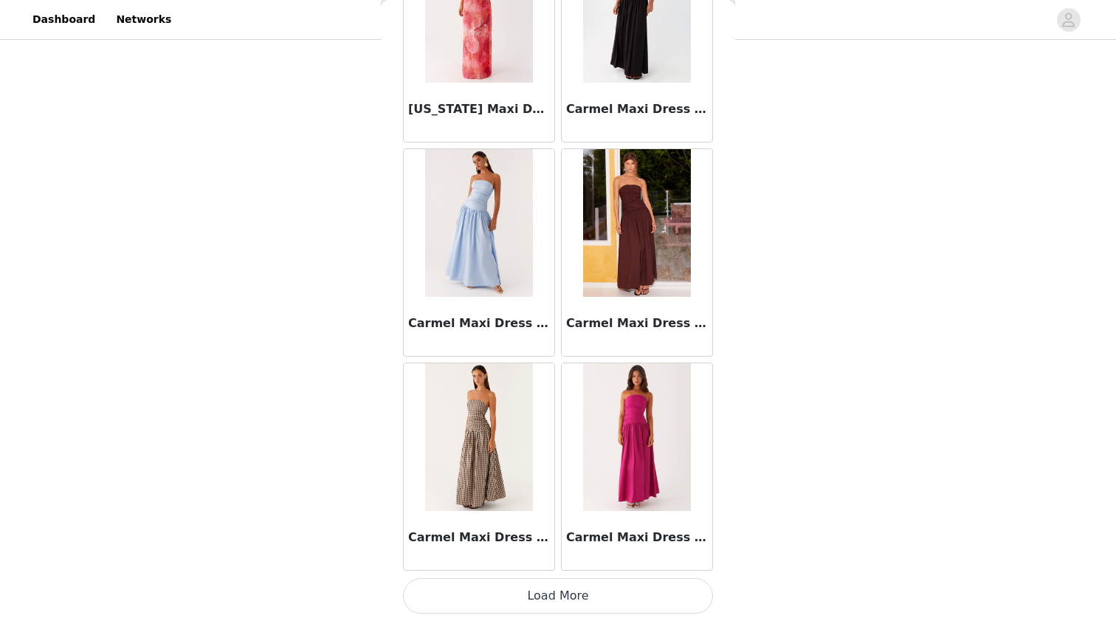
scroll to position [415, 0]
click at [430, 585] on button "Load More" at bounding box center [558, 595] width 310 height 35
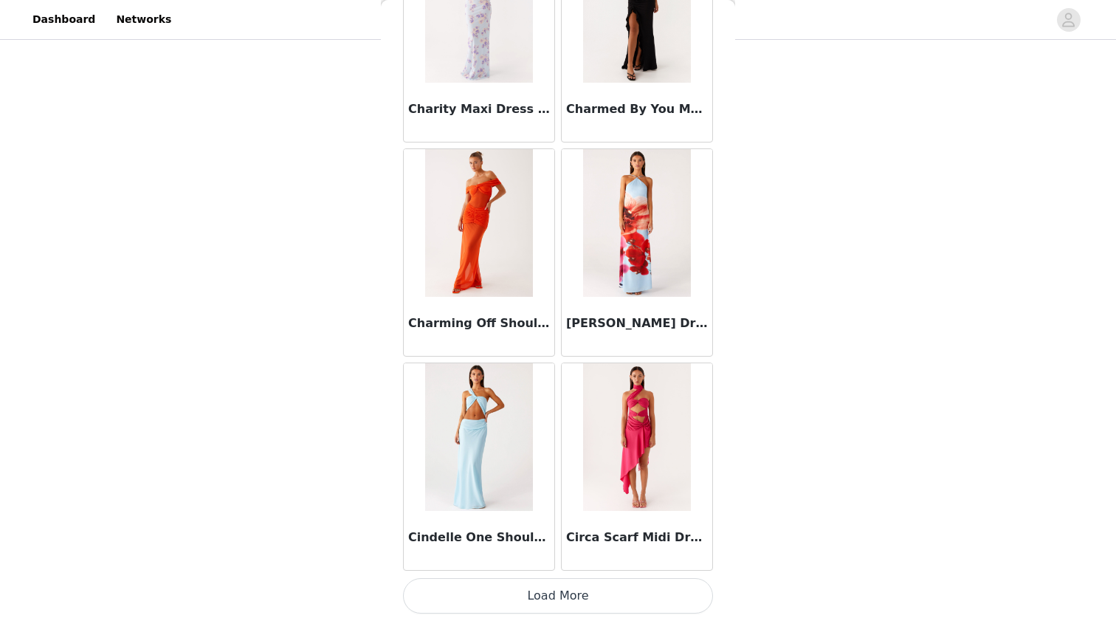
click at [464, 599] on button "Load More" at bounding box center [558, 595] width 310 height 35
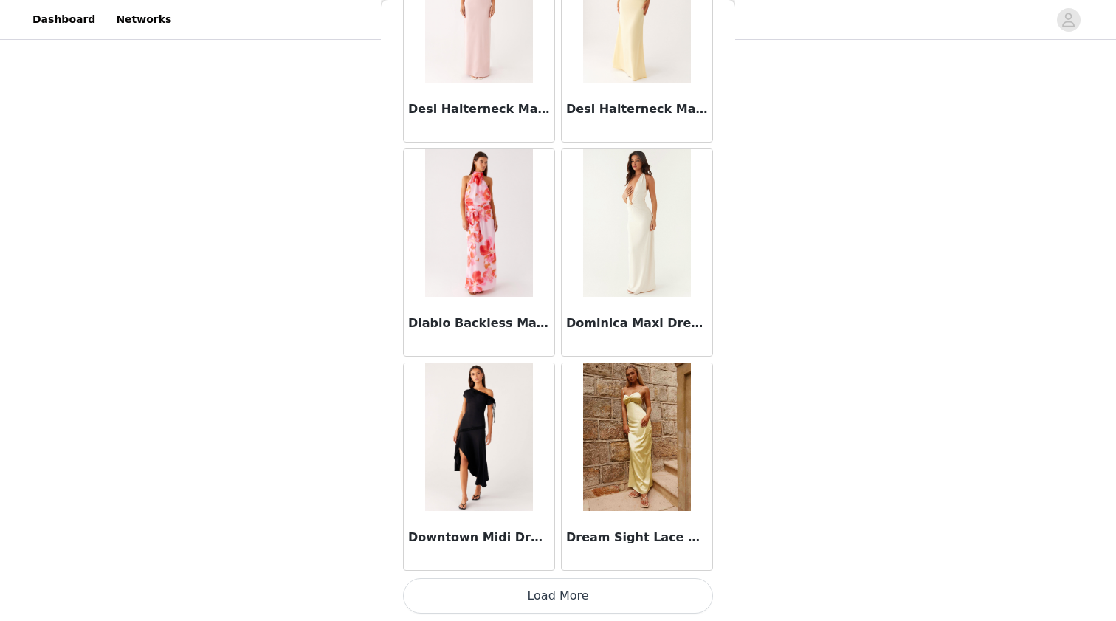
scroll to position [12343, 0]
click at [468, 594] on button "Load More" at bounding box center [558, 595] width 310 height 35
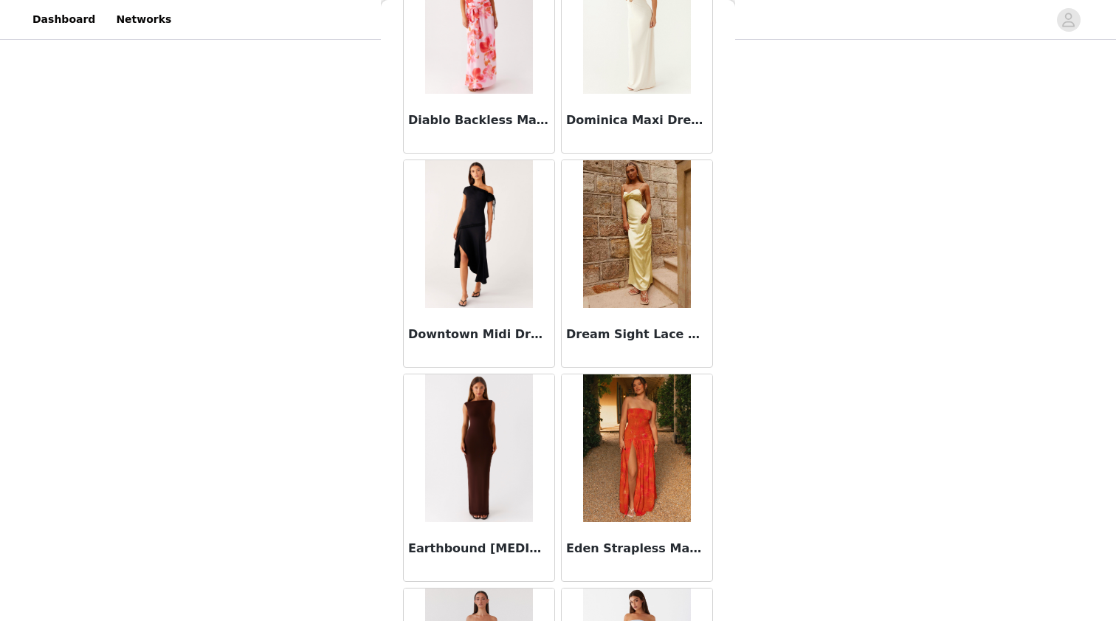
scroll to position [12894, 0]
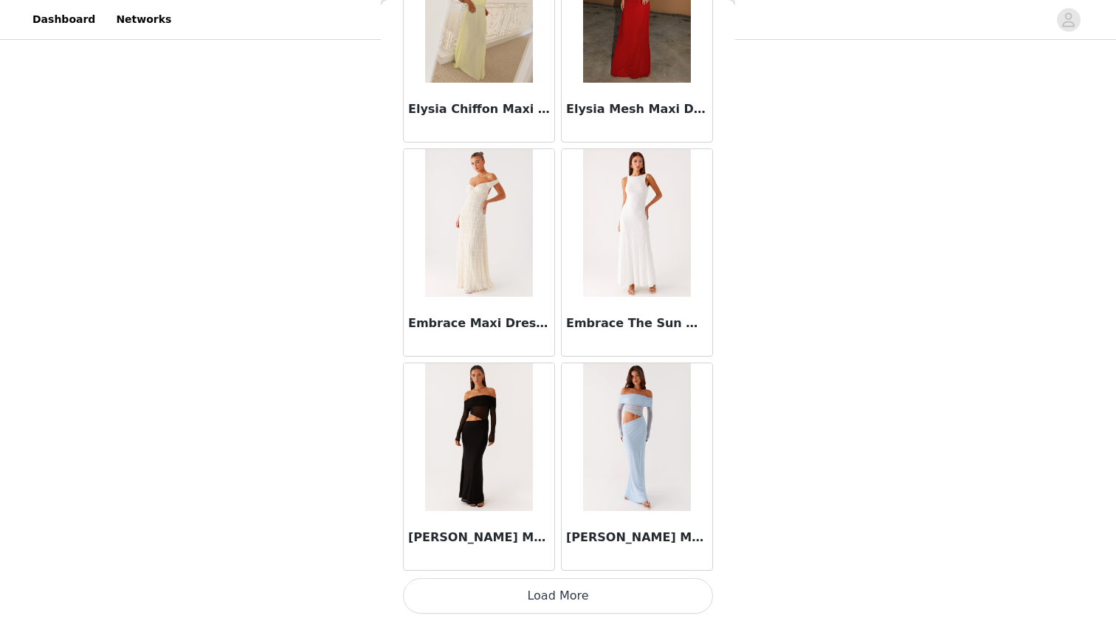
click at [763, 252] on div "STEP 1 OF 5 Select your styles! Please note that the sizes are in AU Sizes 5/6 …" at bounding box center [558, 71] width 1116 height 887
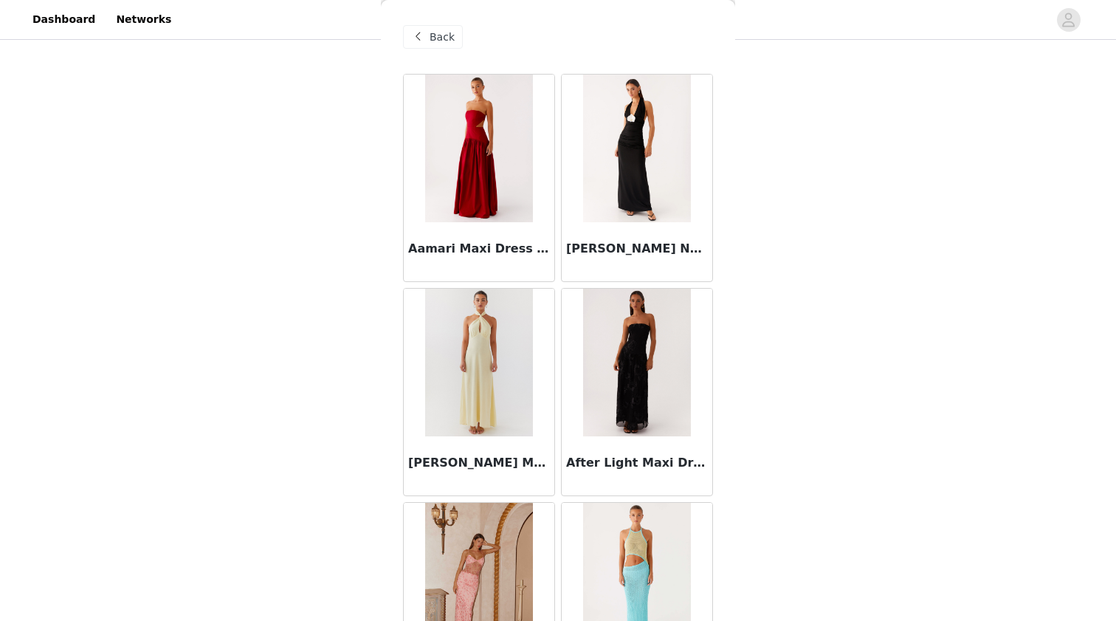
scroll to position [0, 0]
click at [439, 42] on span "Back" at bounding box center [442, 38] width 25 height 16
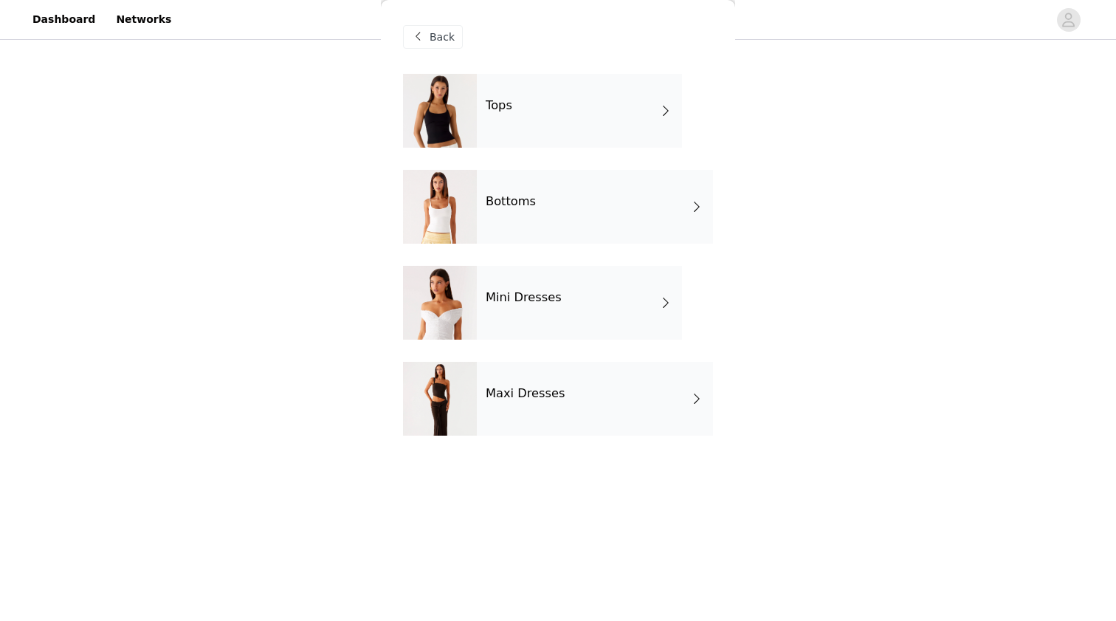
click at [543, 292] on h4 "Mini Dresses" at bounding box center [524, 297] width 76 height 13
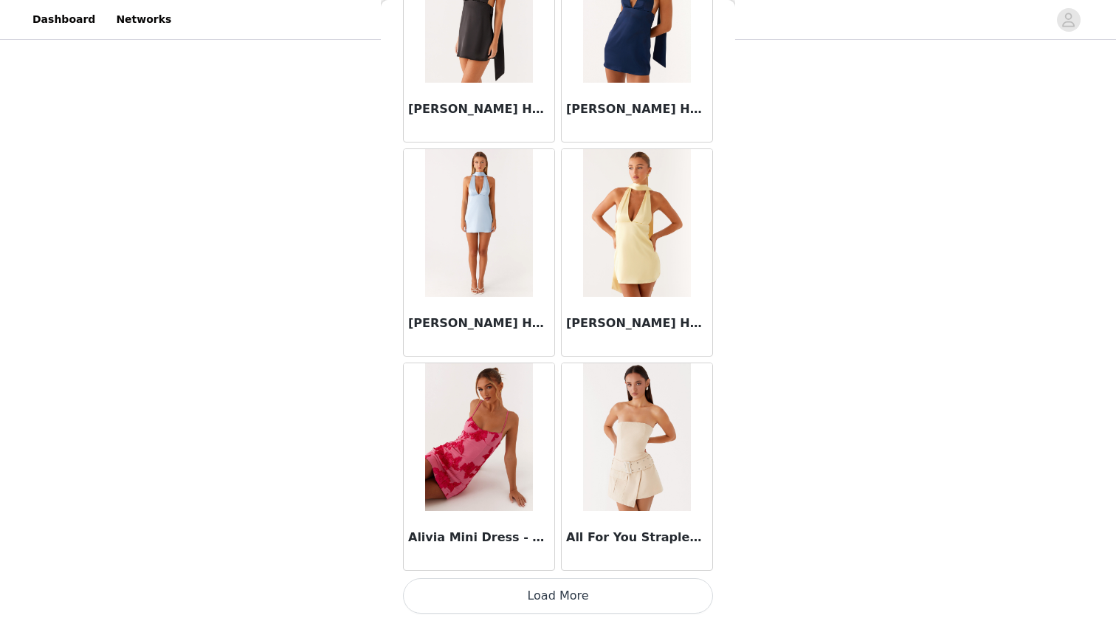
scroll to position [415, 0]
click at [501, 595] on button "Load More" at bounding box center [558, 595] width 310 height 35
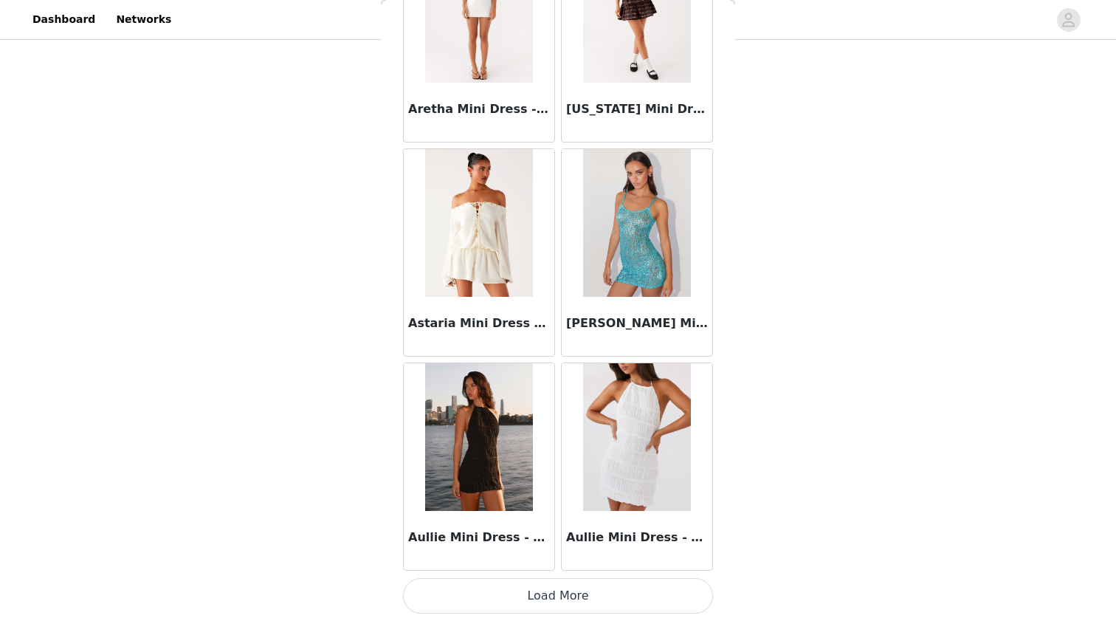
click at [507, 588] on button "Load More" at bounding box center [558, 595] width 310 height 35
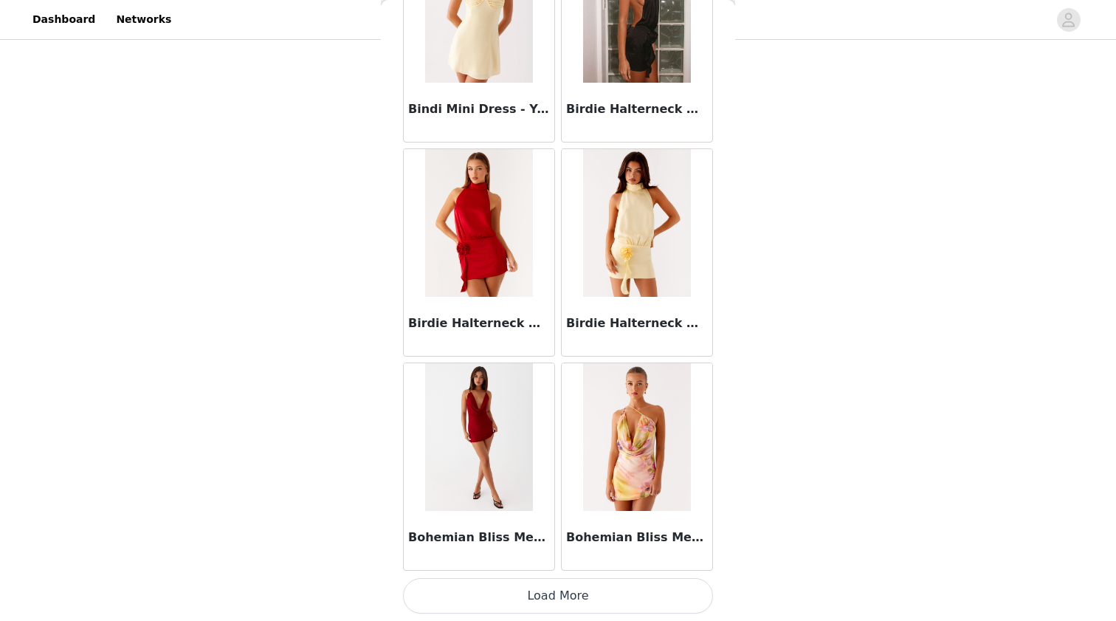
click at [464, 594] on button "Load More" at bounding box center [558, 595] width 310 height 35
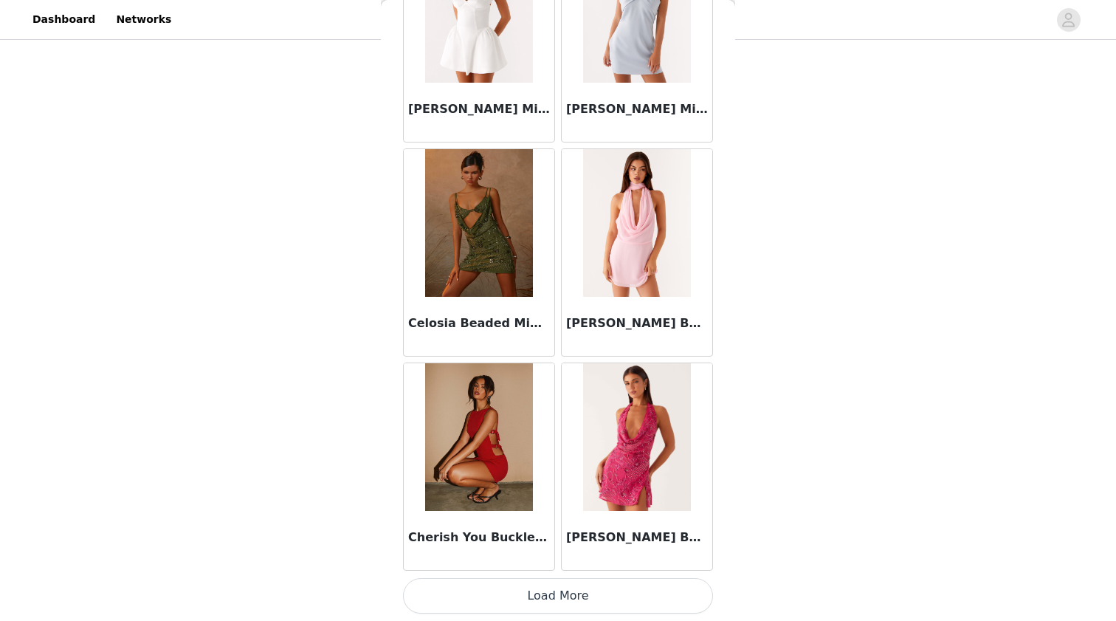
click at [482, 599] on button "Load More" at bounding box center [558, 595] width 310 height 35
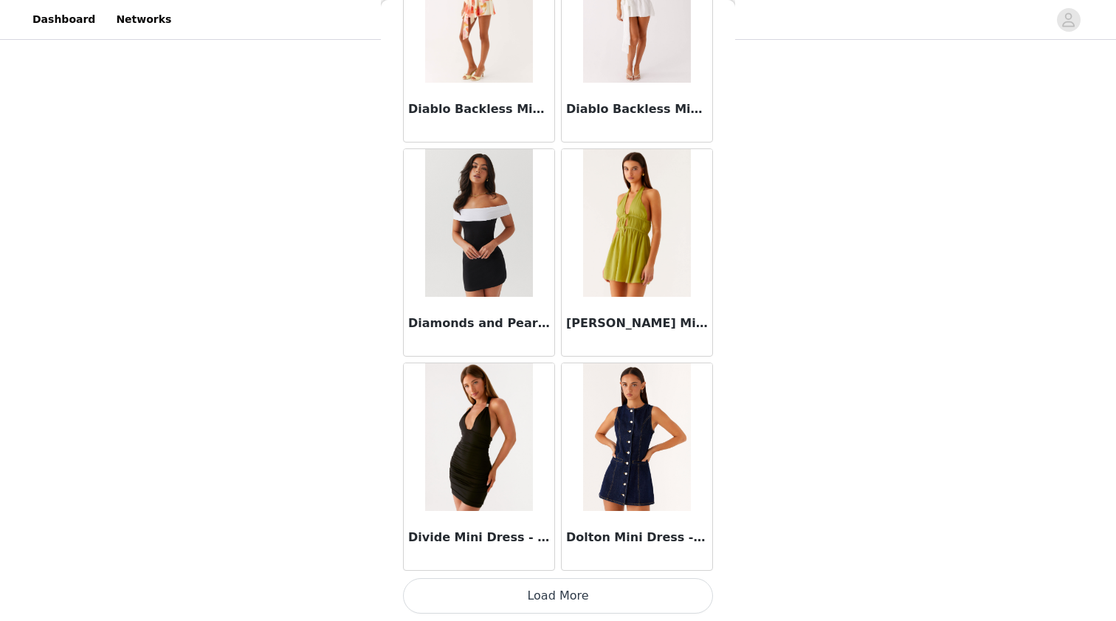
click at [486, 596] on button "Load More" at bounding box center [558, 595] width 310 height 35
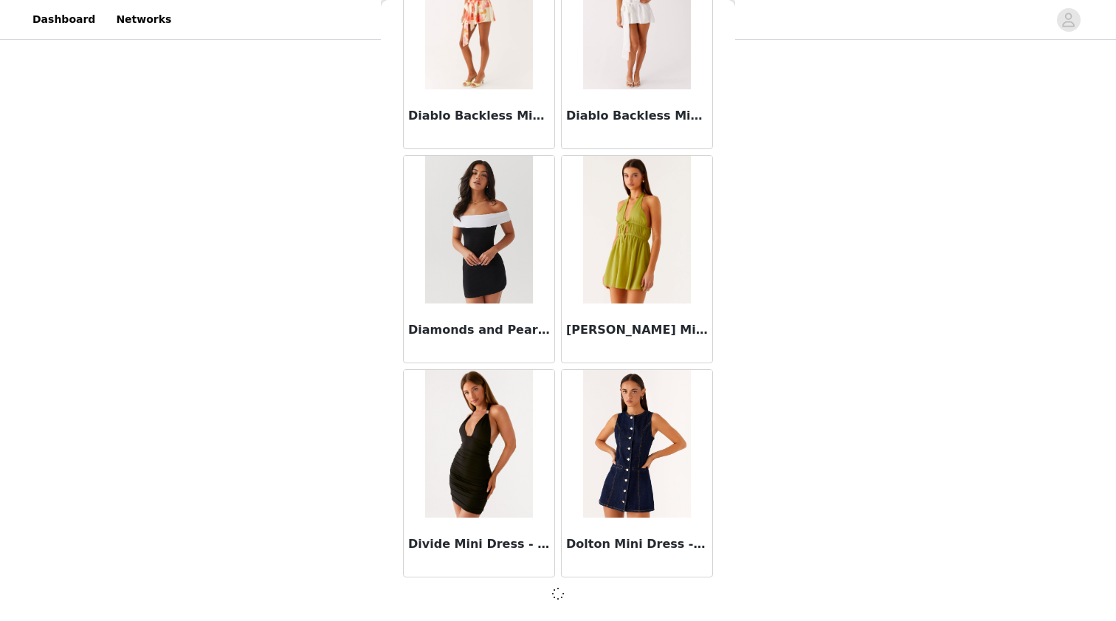
scroll to position [10195, 0]
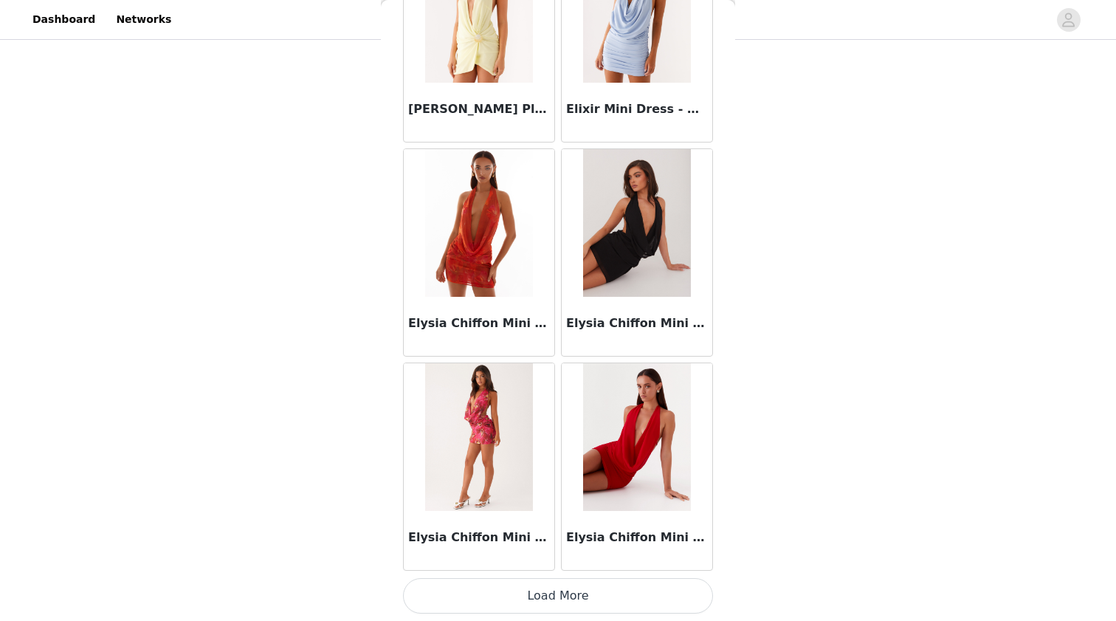
click at [450, 588] on button "Load More" at bounding box center [558, 595] width 310 height 35
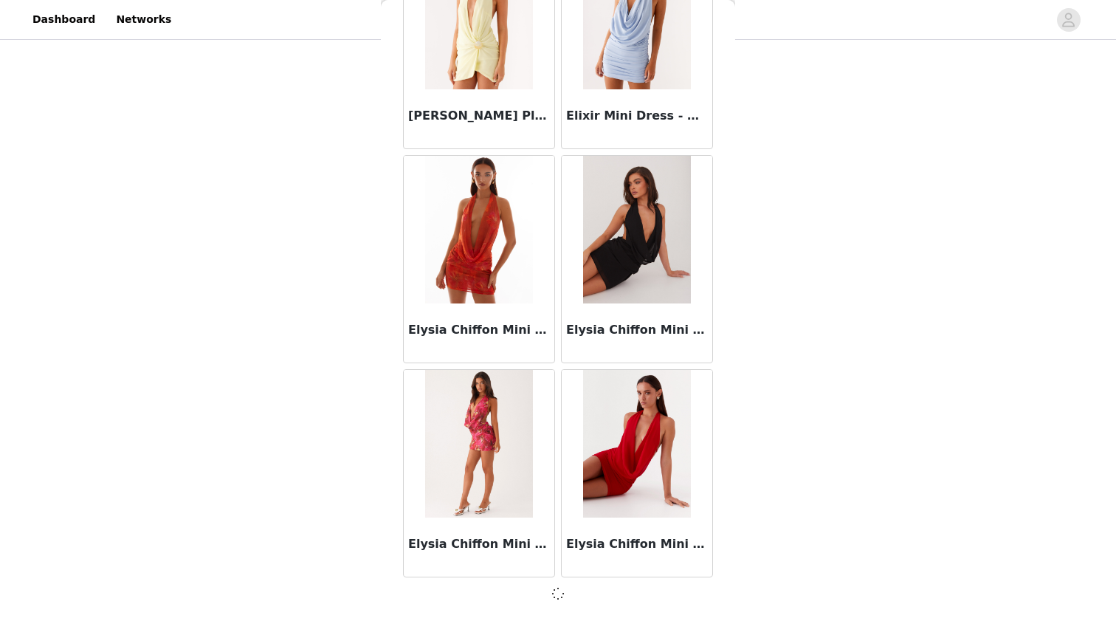
scroll to position [12336, 0]
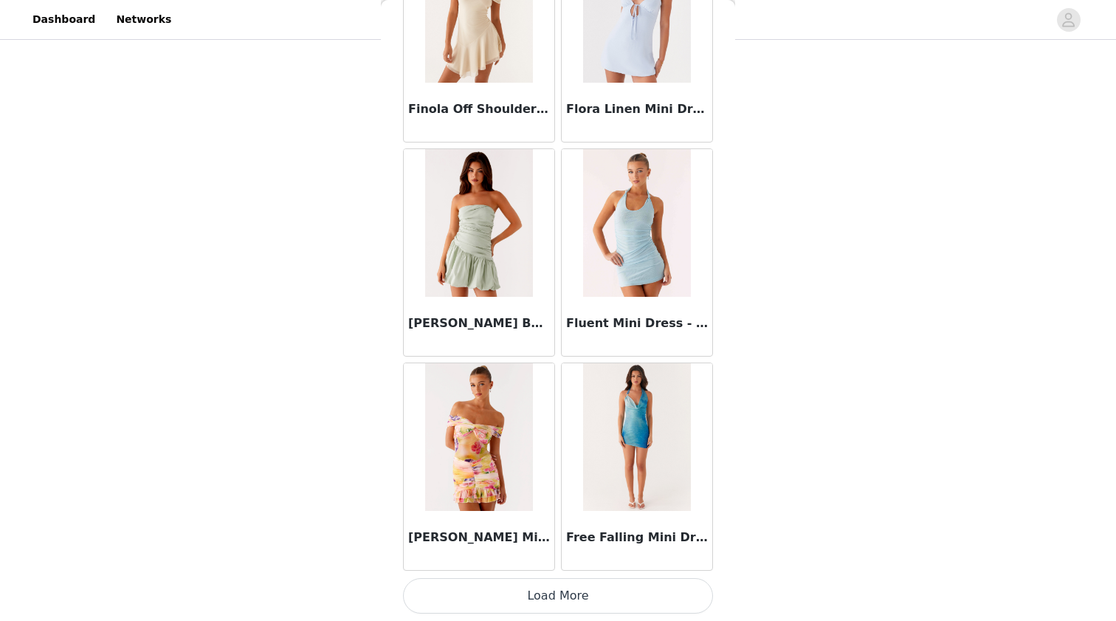
click at [481, 604] on button "Load More" at bounding box center [558, 595] width 310 height 35
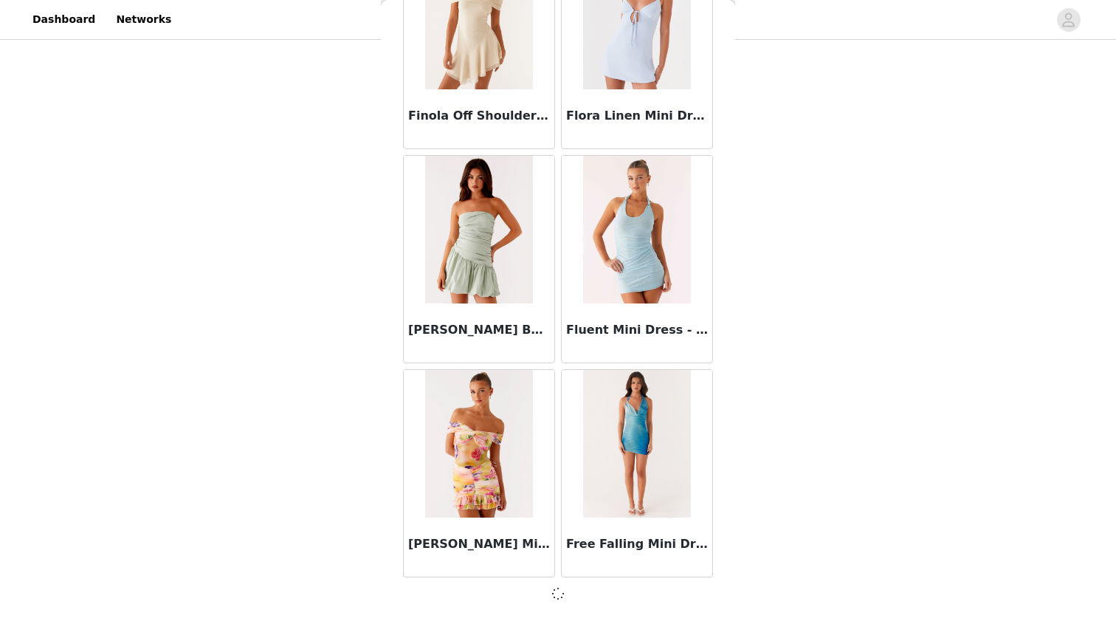
scroll to position [14477, 0]
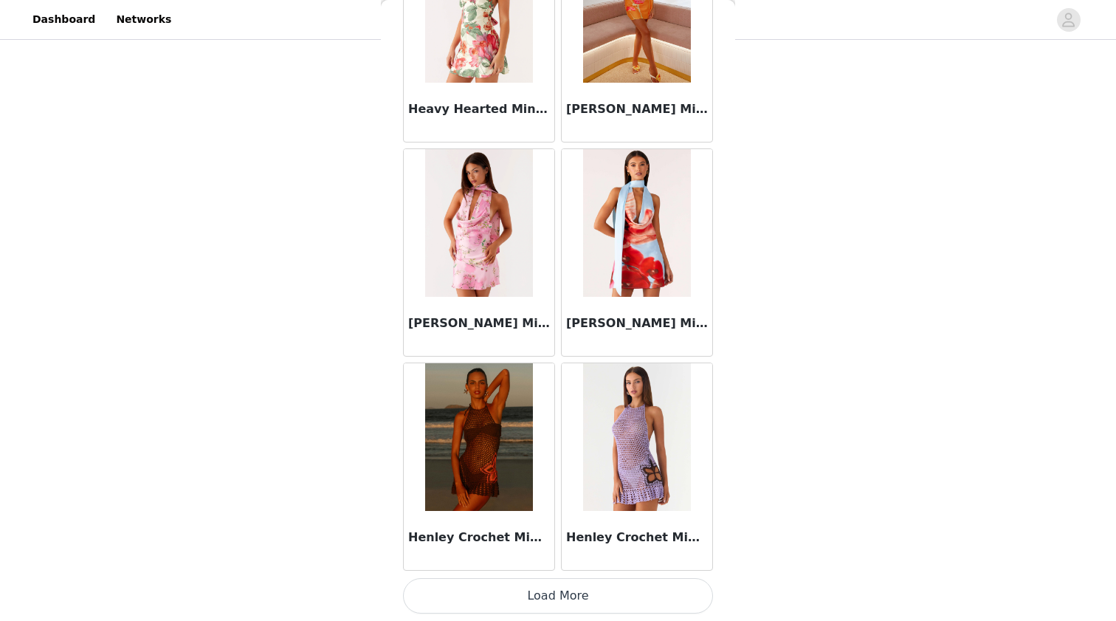
click at [474, 592] on button "Load More" at bounding box center [558, 595] width 310 height 35
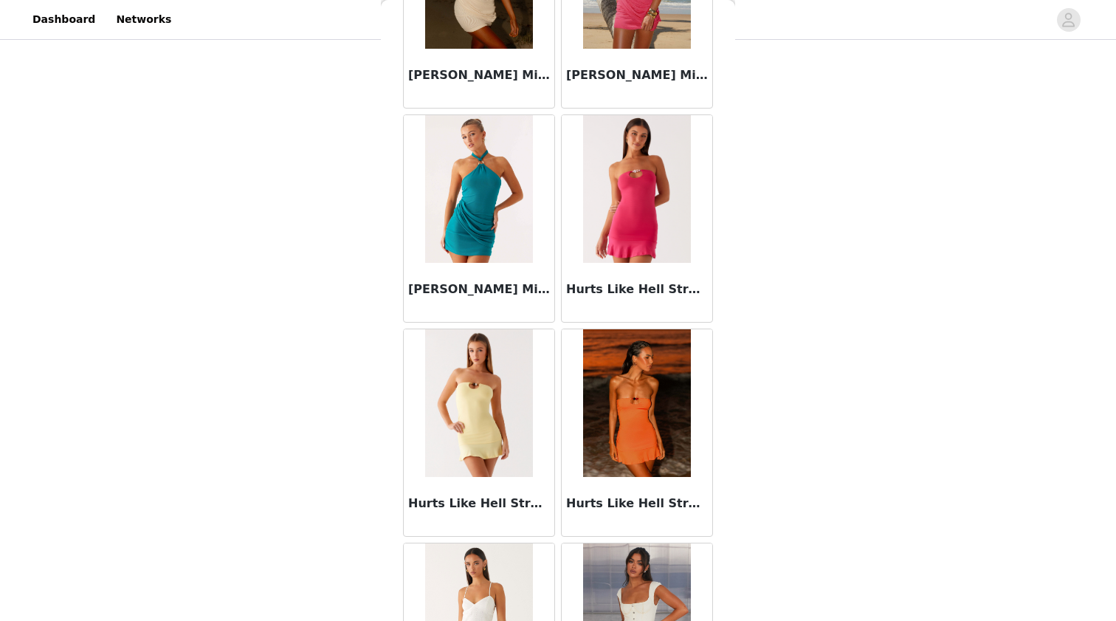
scroll to position [415, 0]
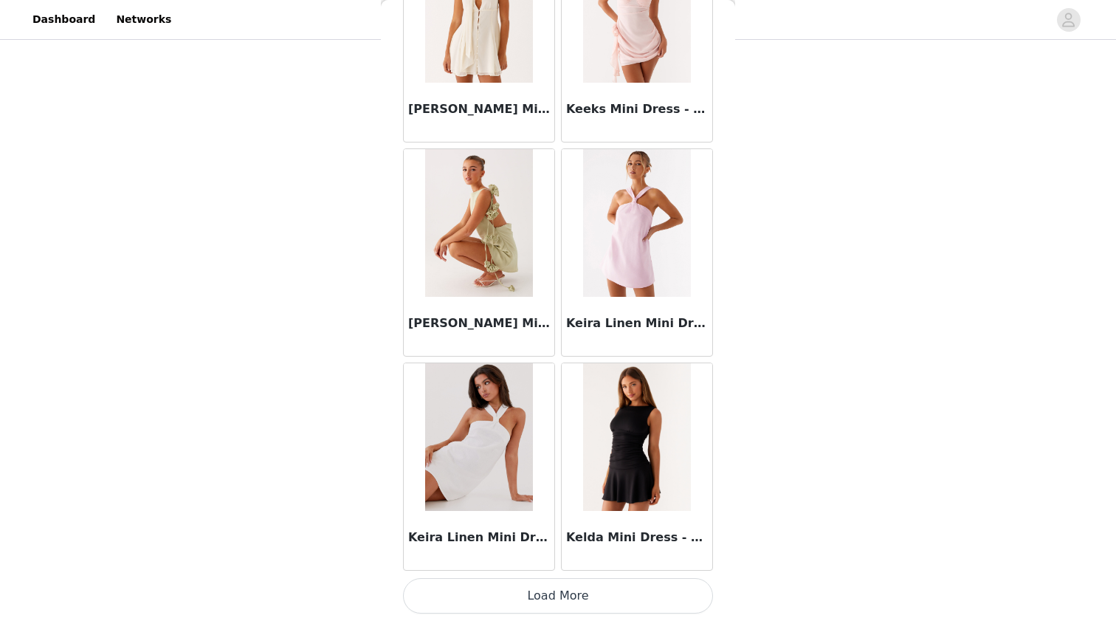
click at [484, 594] on button "Load More" at bounding box center [558, 595] width 310 height 35
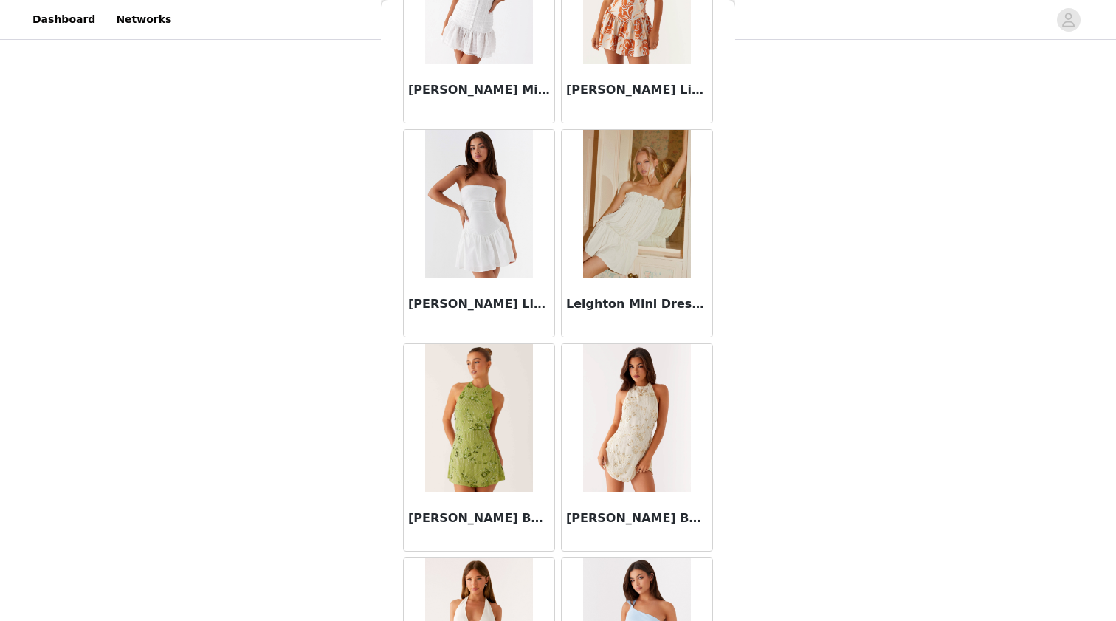
scroll to position [20705, 0]
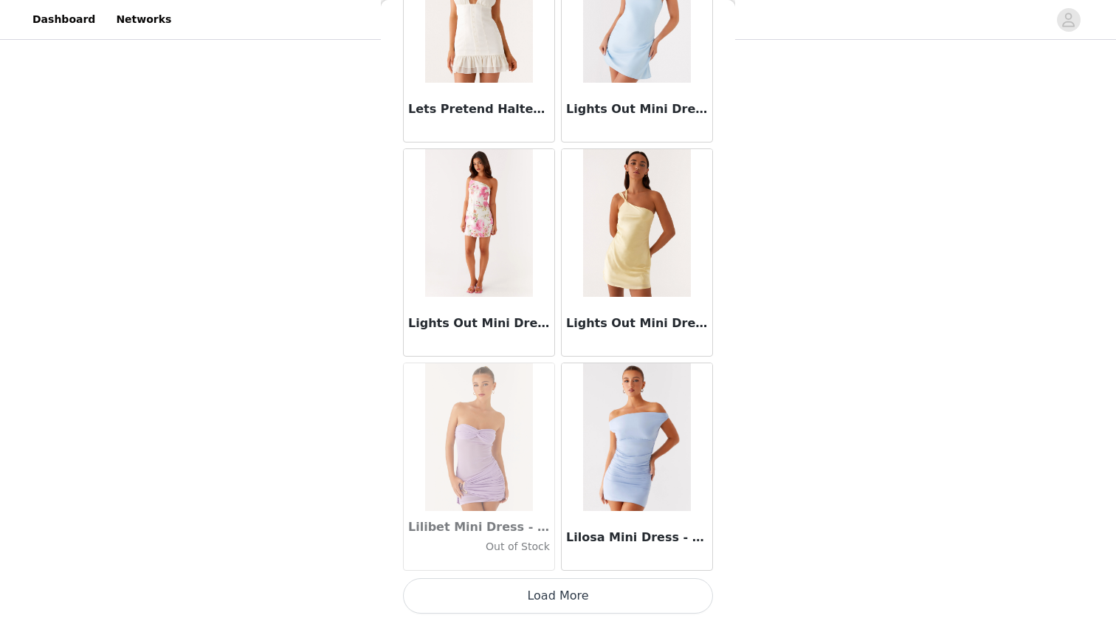
click at [470, 599] on button "Load More" at bounding box center [558, 595] width 310 height 35
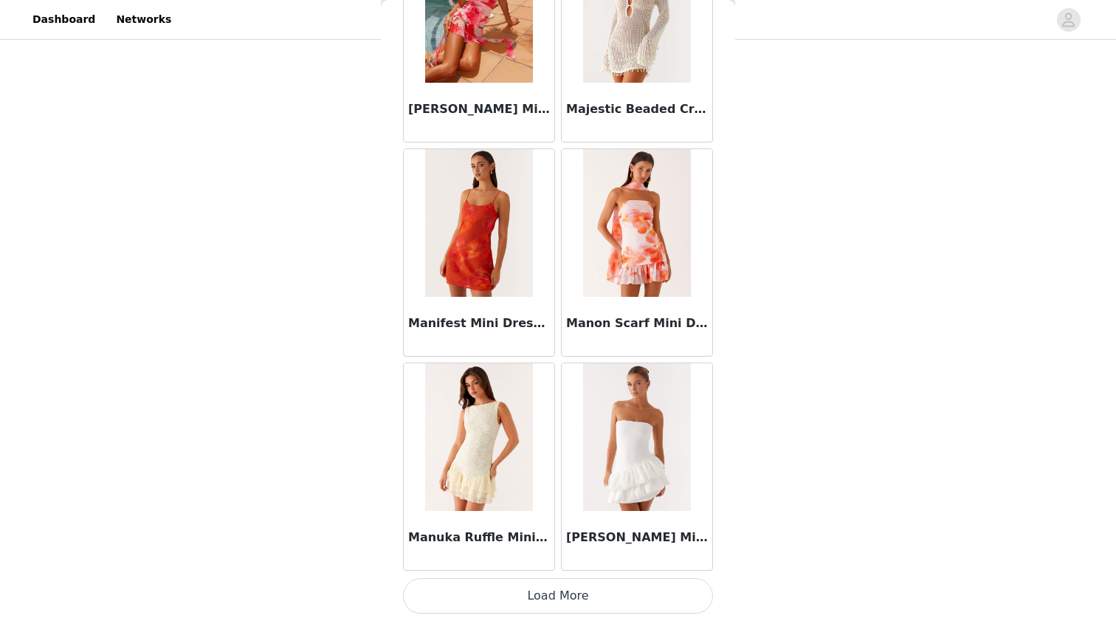
click at [515, 591] on button "Load More" at bounding box center [558, 595] width 310 height 35
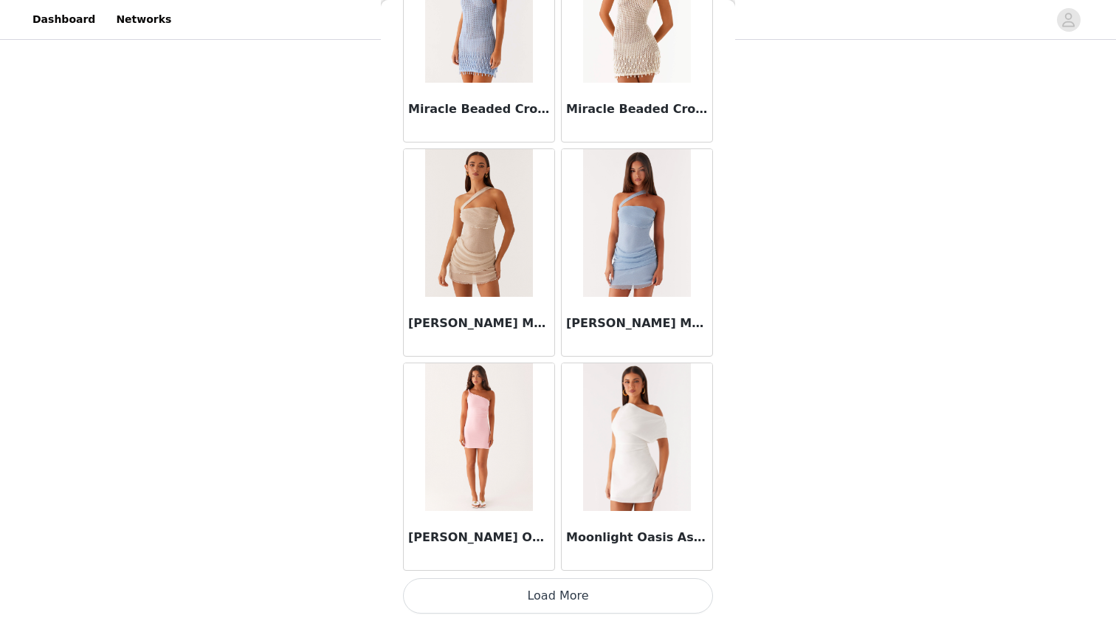
click at [516, 608] on button "Load More" at bounding box center [558, 595] width 310 height 35
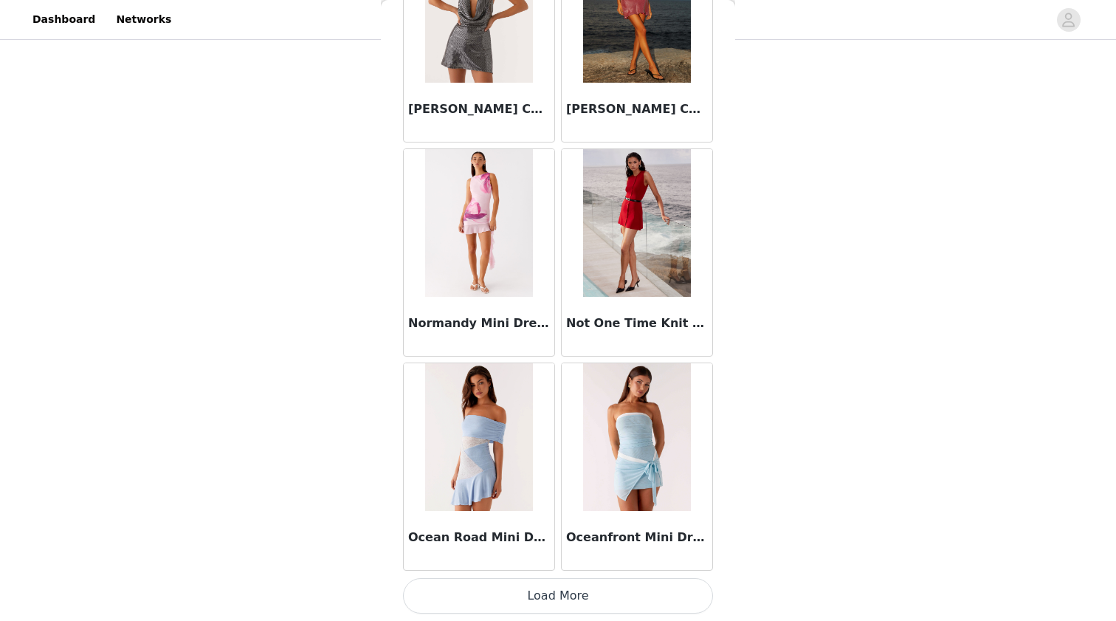
click at [512, 601] on button "Load More" at bounding box center [558, 595] width 310 height 35
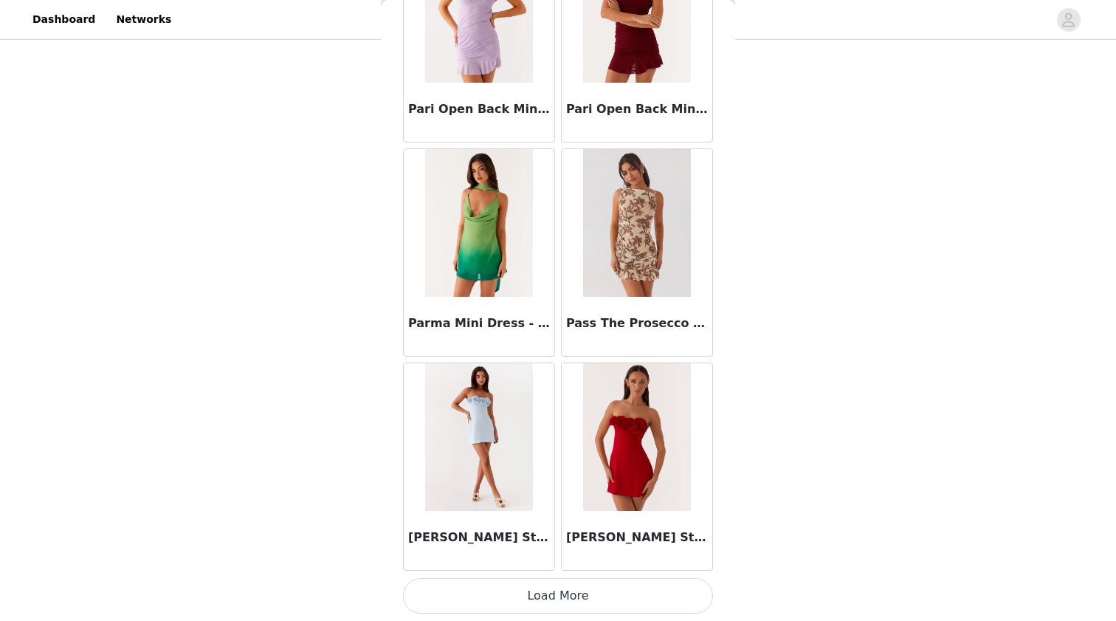
click at [495, 586] on button "Load More" at bounding box center [558, 595] width 310 height 35
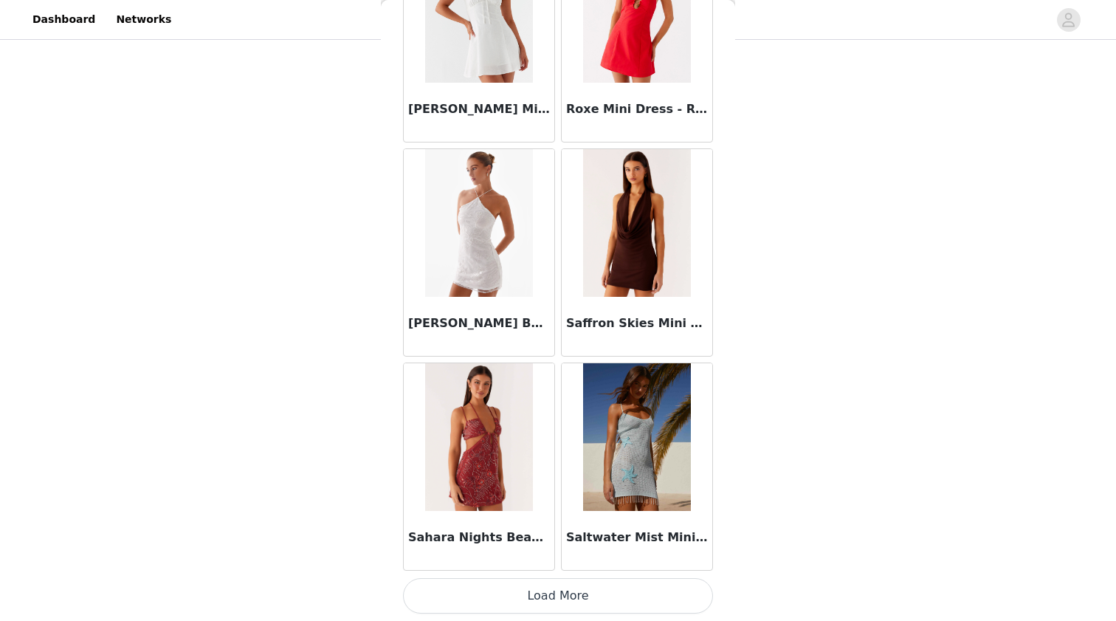
click at [500, 602] on button "Load More" at bounding box center [558, 595] width 310 height 35
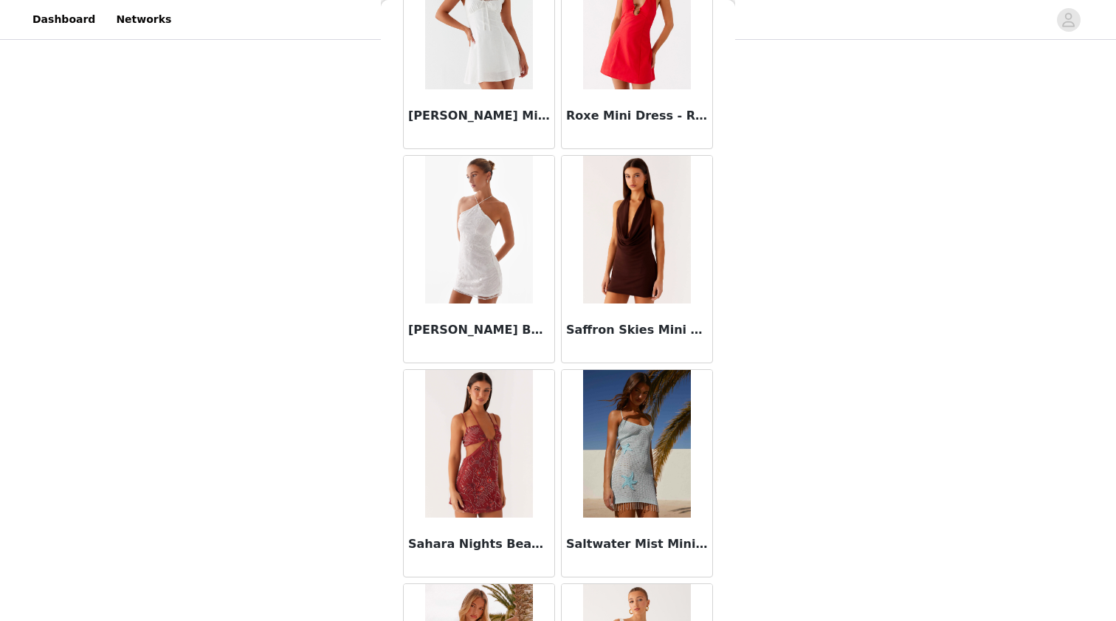
scroll to position [415, 0]
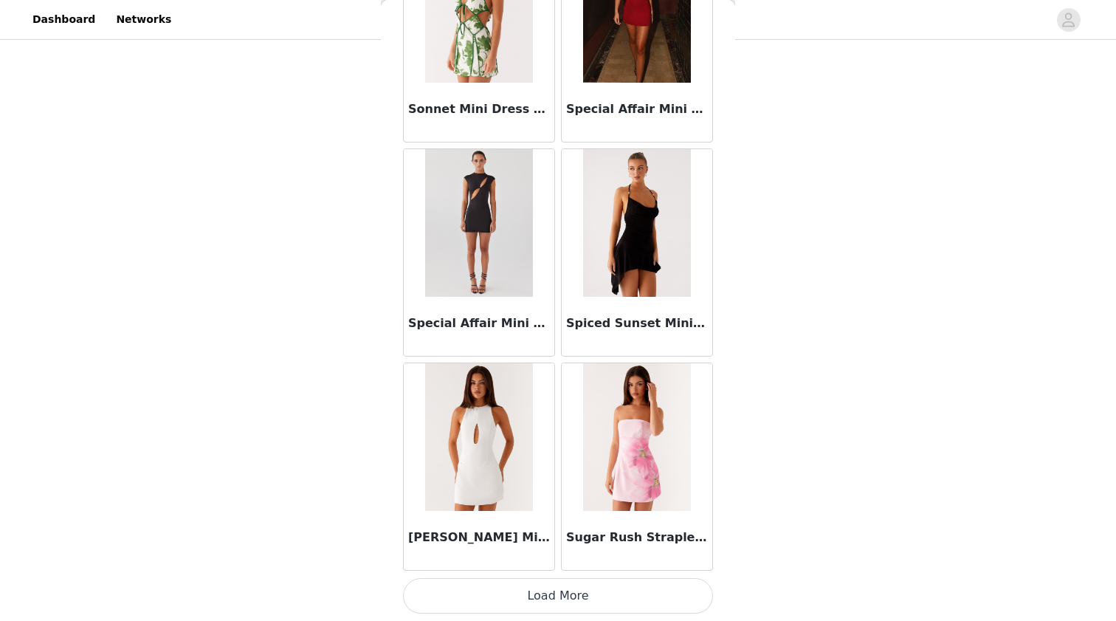
click at [506, 599] on button "Load More" at bounding box center [558, 595] width 310 height 35
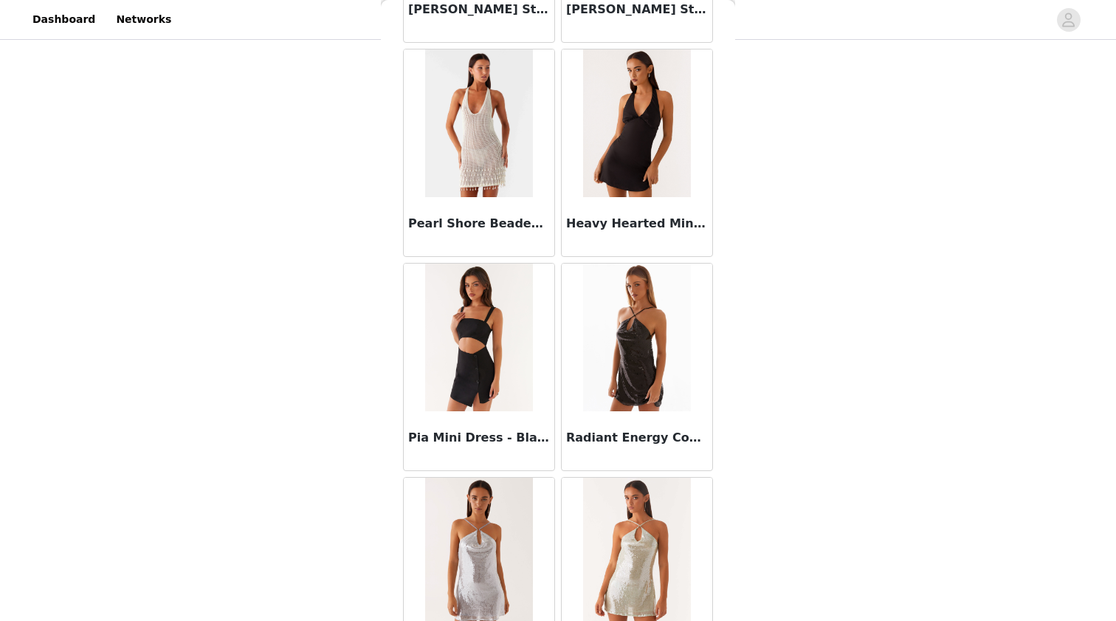
scroll to position [29834, 0]
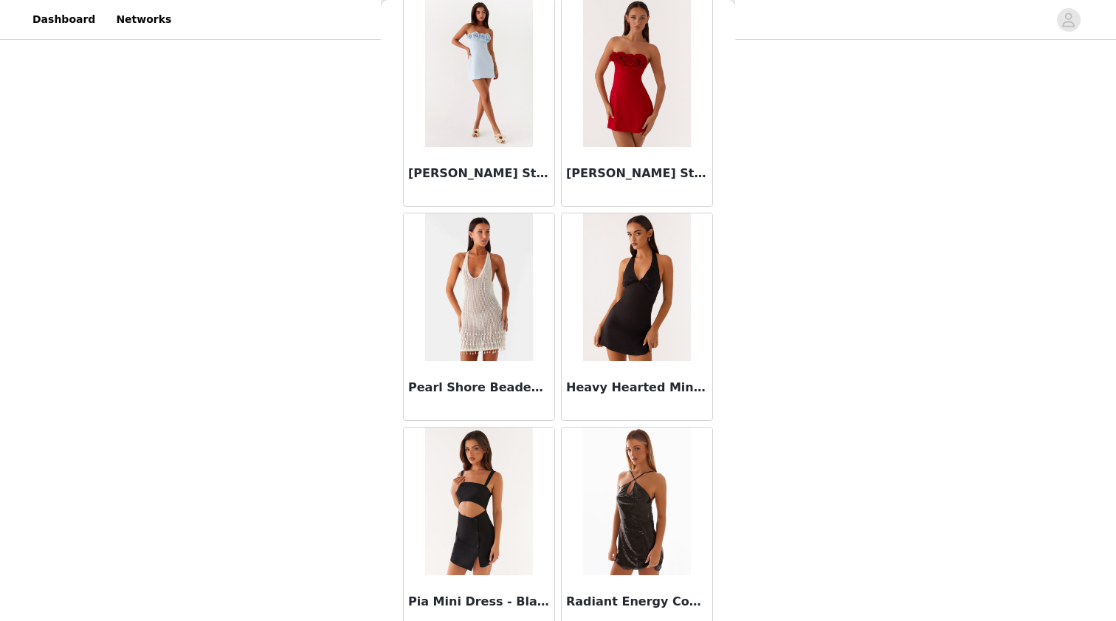
click at [851, 261] on div "STEP 1 OF 5 Select your styles! Please note that the sizes are in AU Sizes 5/6 …" at bounding box center [558, 71] width 1116 height 887
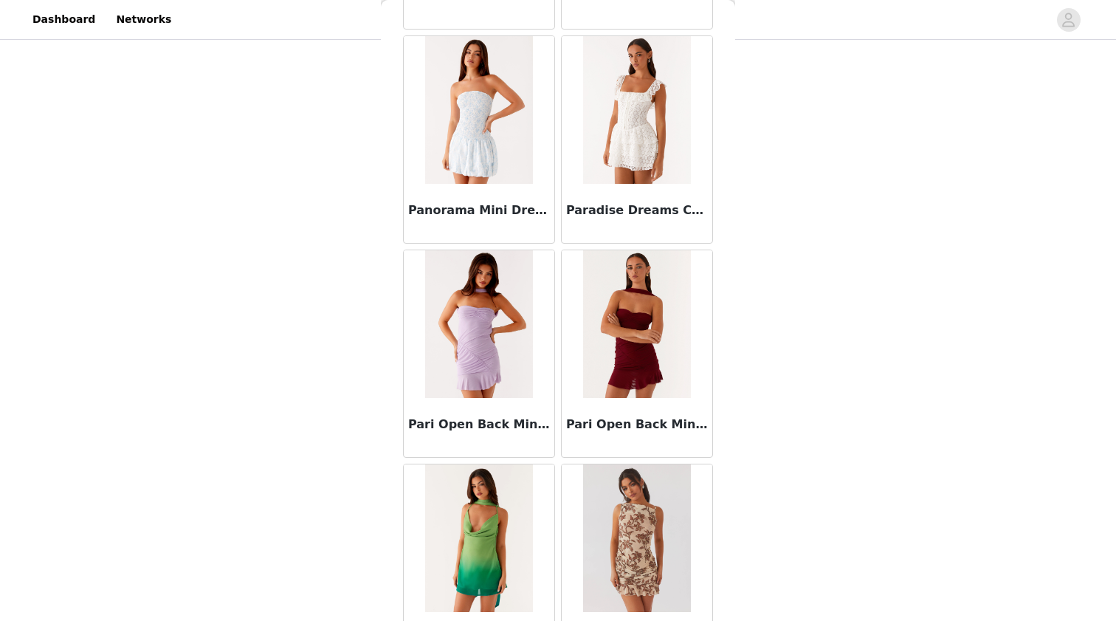
scroll to position [29255, 0]
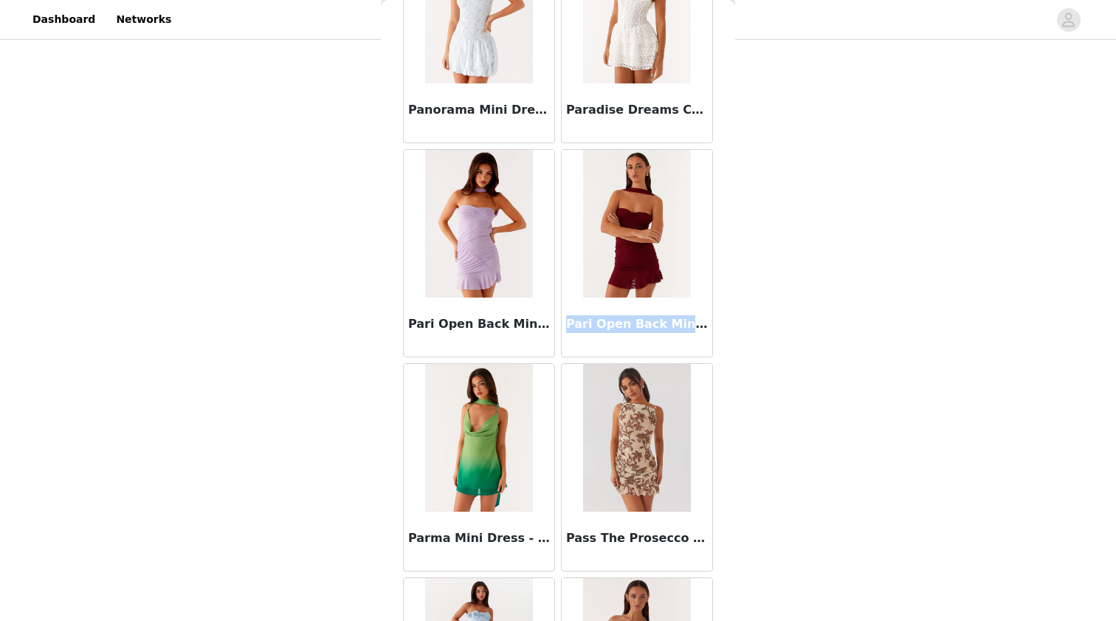
drag, startPoint x: 568, startPoint y: 324, endPoint x: 692, endPoint y: 325, distance: 124.0
click at [692, 325] on h3 "Pari Open Back Mini Dress - Mulberry" at bounding box center [637, 324] width 142 height 18
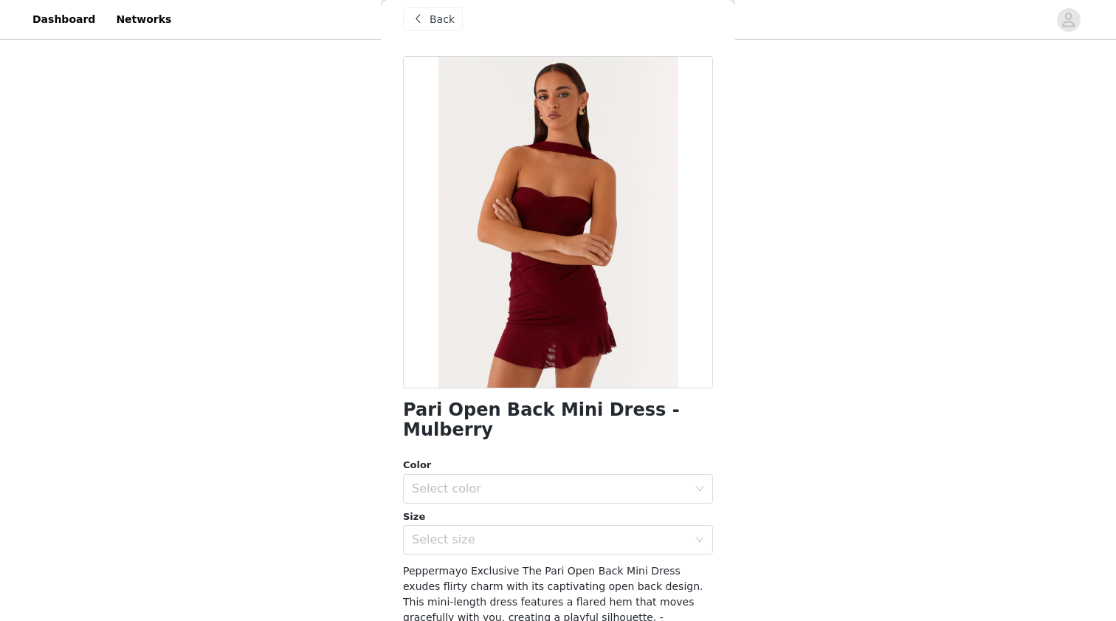
scroll to position [3, 0]
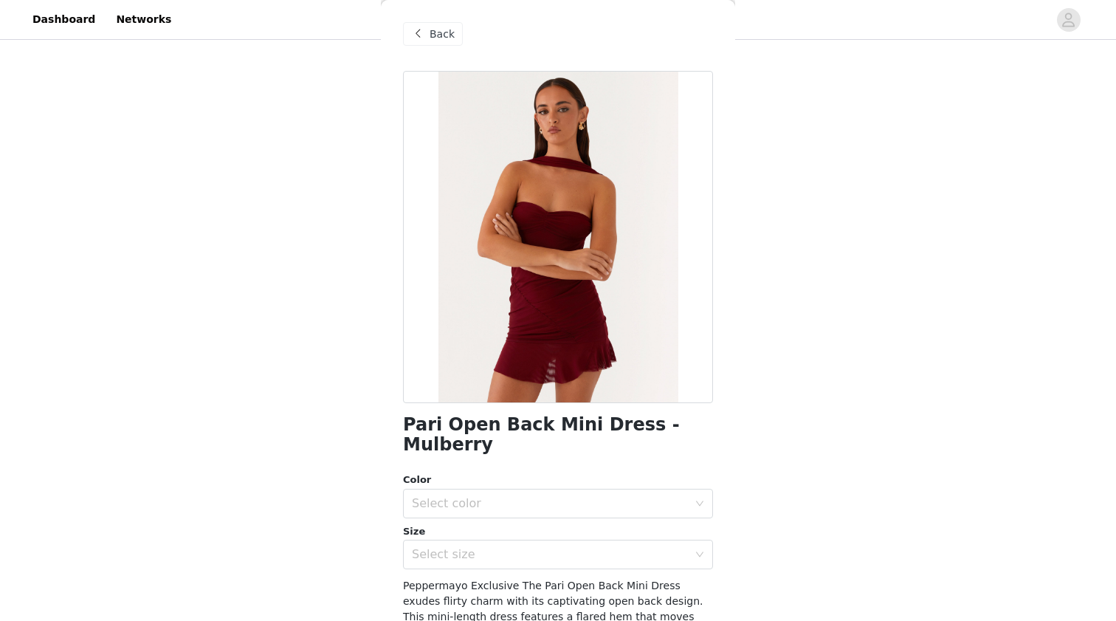
click at [582, 420] on h1 "Pari Open Back Mini Dress - Mulberry" at bounding box center [558, 435] width 310 height 40
copy div "Pari Open Back Mini Dress - Mulberry"
click at [817, 274] on div "STEP 1 OF 5 Select your styles! Please note that the sizes are in AU Sizes 5/6 …" at bounding box center [558, 71] width 1116 height 887
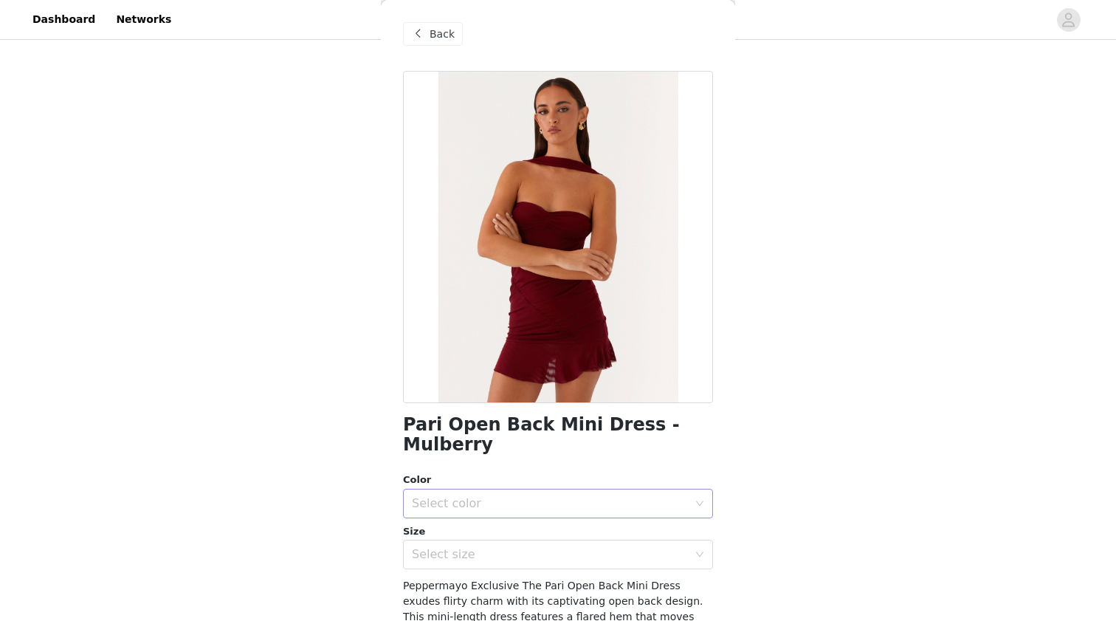
click at [613, 496] on div "Select color" at bounding box center [550, 503] width 276 height 15
click at [590, 509] on li "Mulberry" at bounding box center [558, 515] width 310 height 24
click at [574, 547] on div "Select size" at bounding box center [550, 554] width 276 height 15
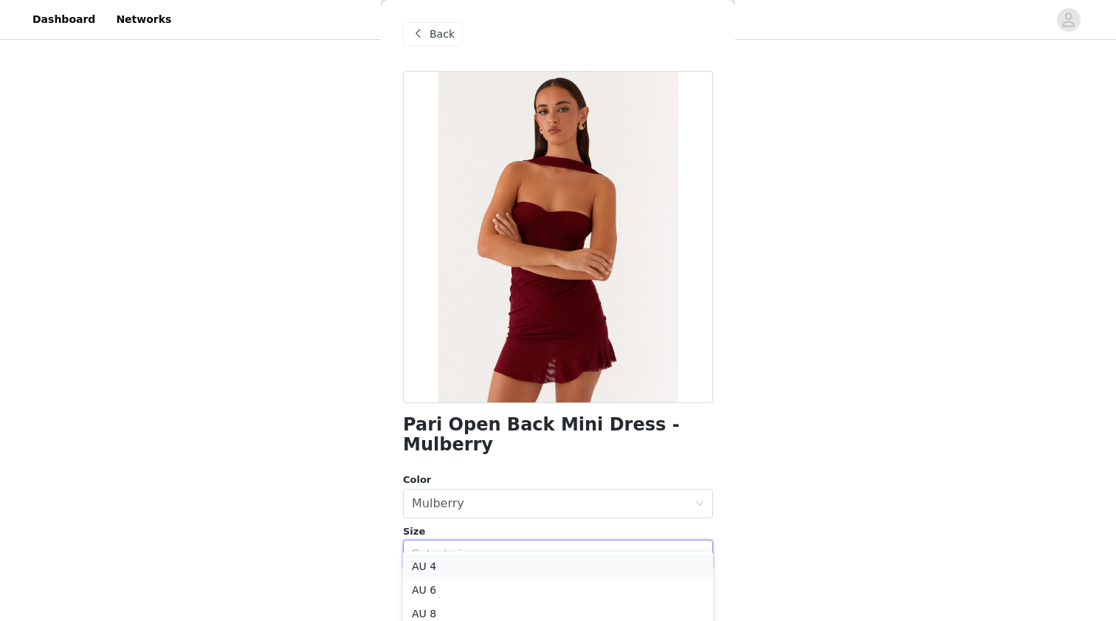
click at [560, 574] on li "AU 4" at bounding box center [558, 566] width 310 height 24
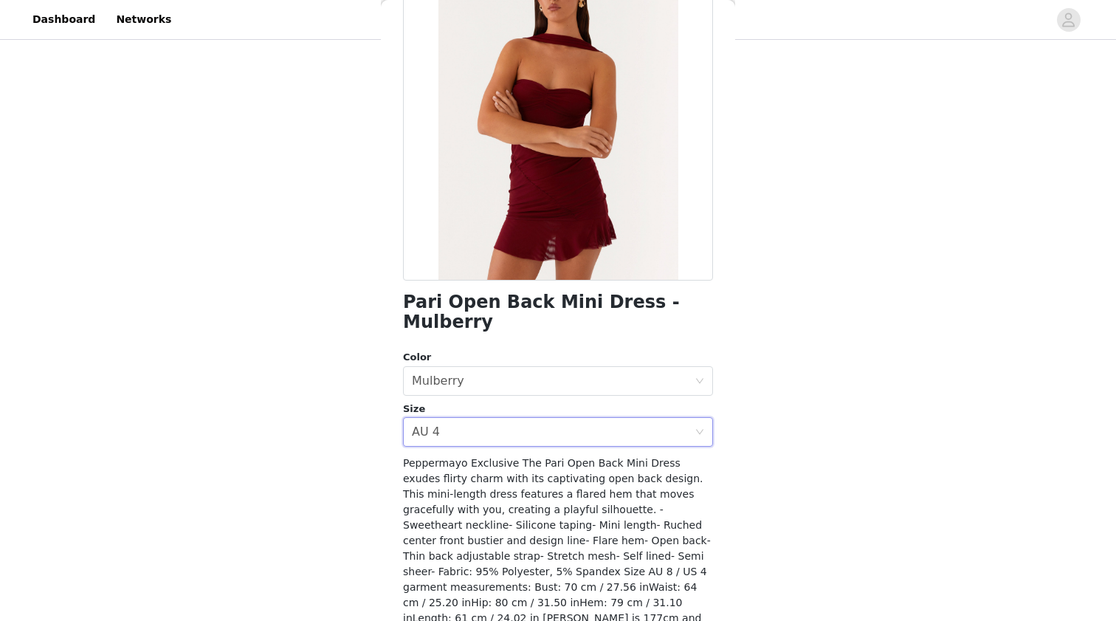
scroll to position [172, 0]
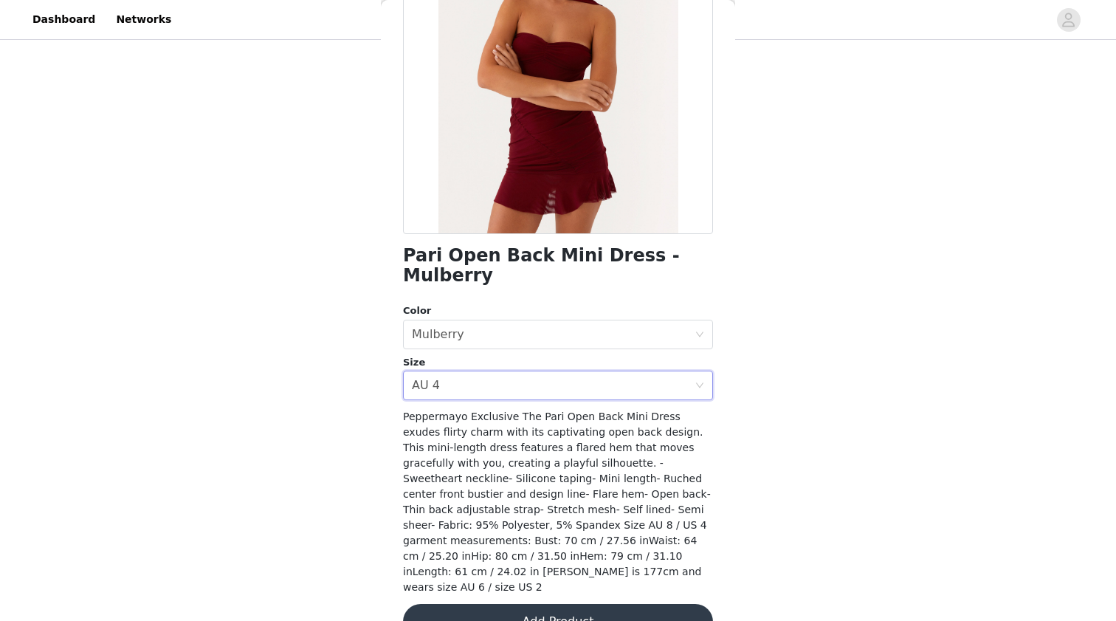
click at [529, 409] on div "Peppermayo Exclusive The Pari Open Back Mini Dress exudes flirty charm with its…" at bounding box center [558, 502] width 310 height 186
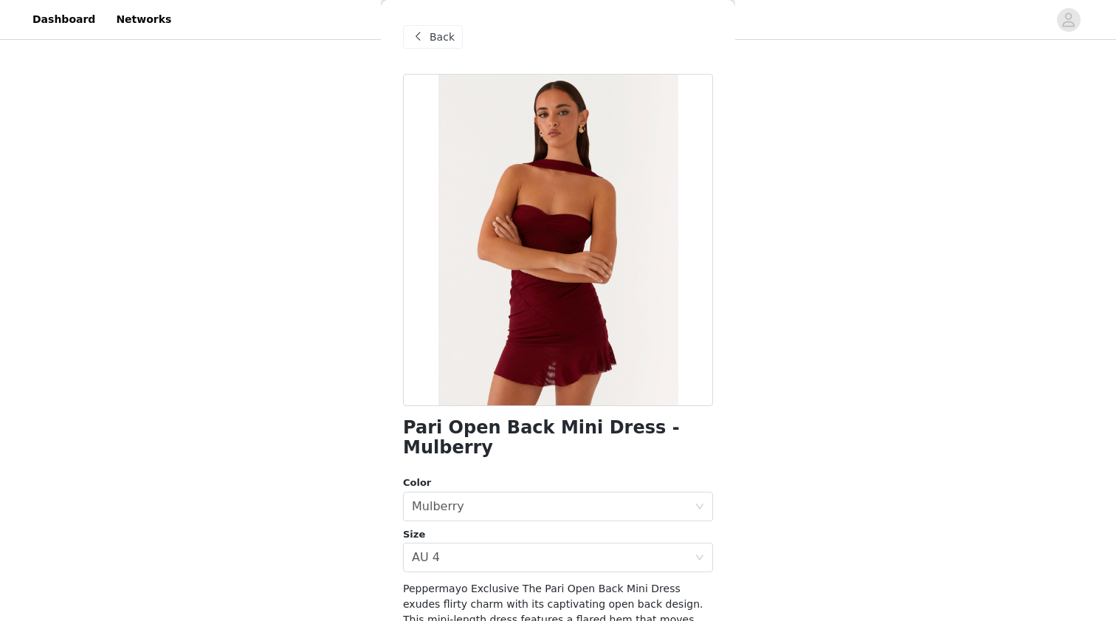
scroll to position [0, 0]
click at [431, 40] on span "Back" at bounding box center [442, 38] width 25 height 16
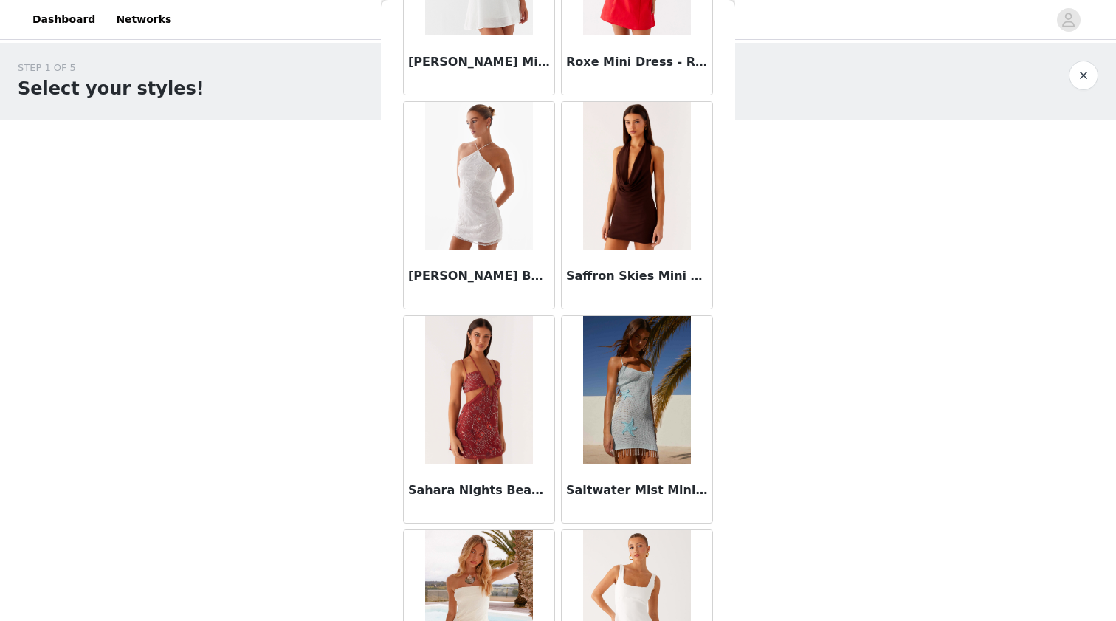
scroll to position [31694, 0]
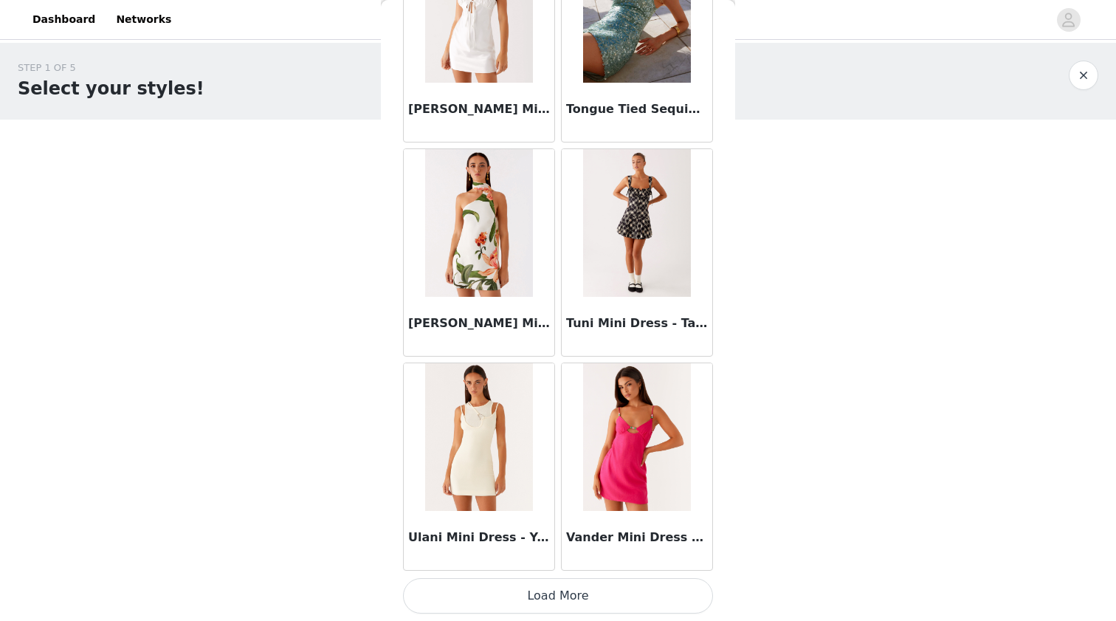
click at [533, 600] on button "Load More" at bounding box center [558, 595] width 310 height 35
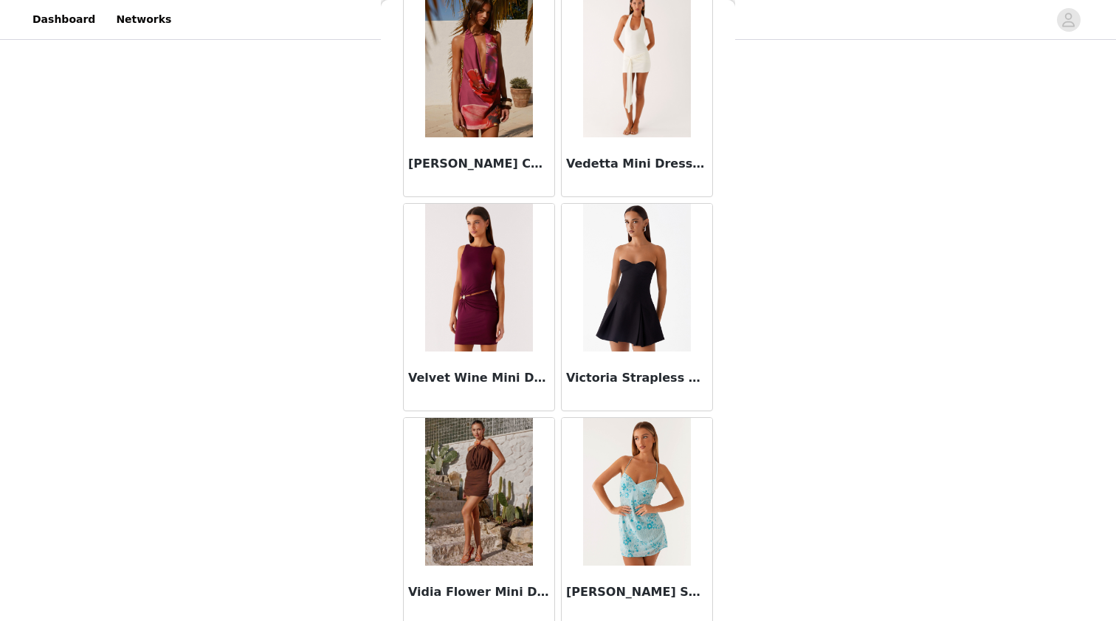
scroll to position [36821, 0]
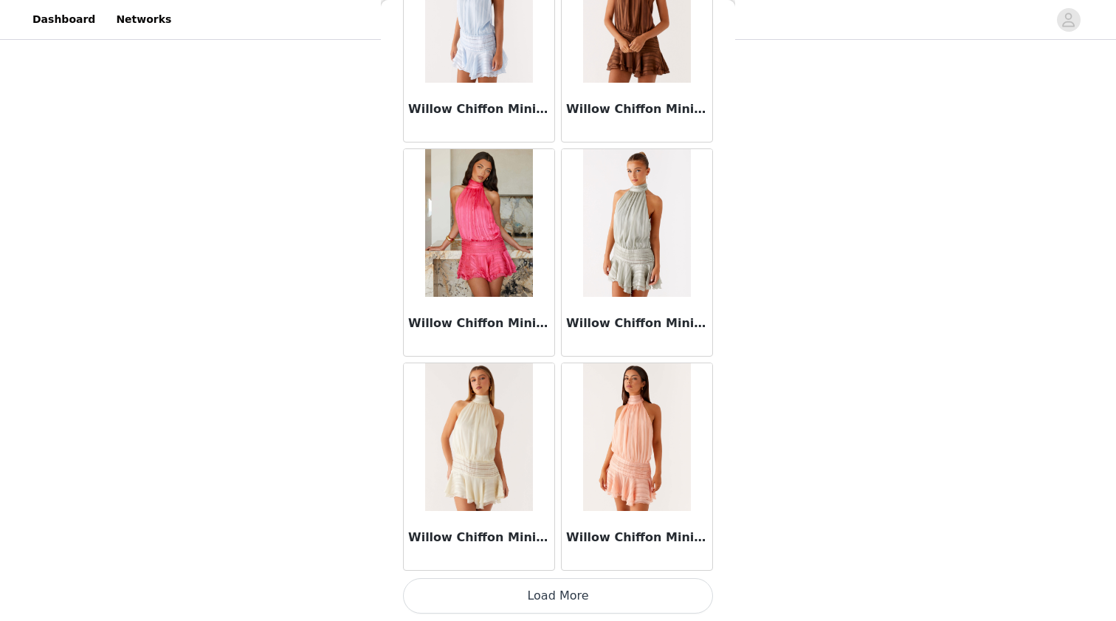
click at [535, 588] on button "Load More" at bounding box center [558, 595] width 310 height 35
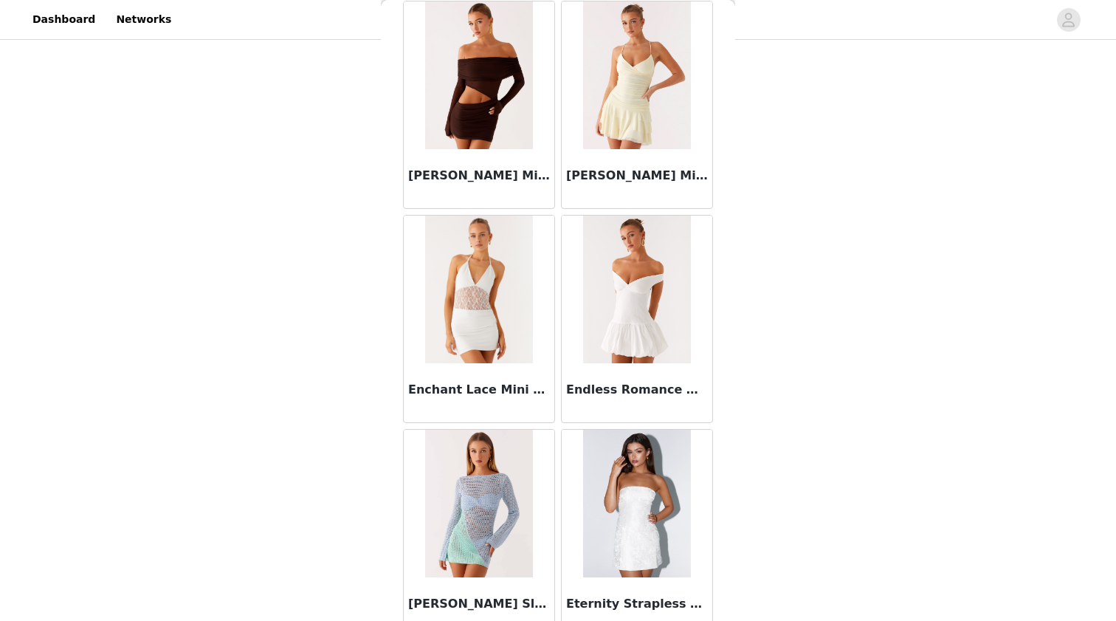
scroll to position [13308, 0]
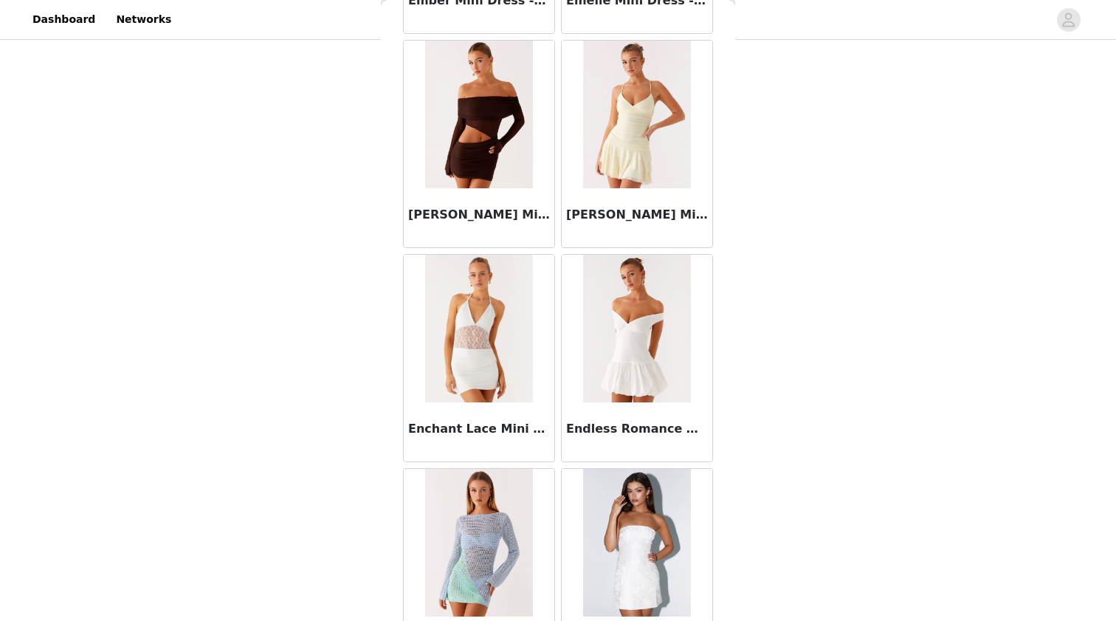
click at [526, 160] on img at bounding box center [478, 115] width 107 height 148
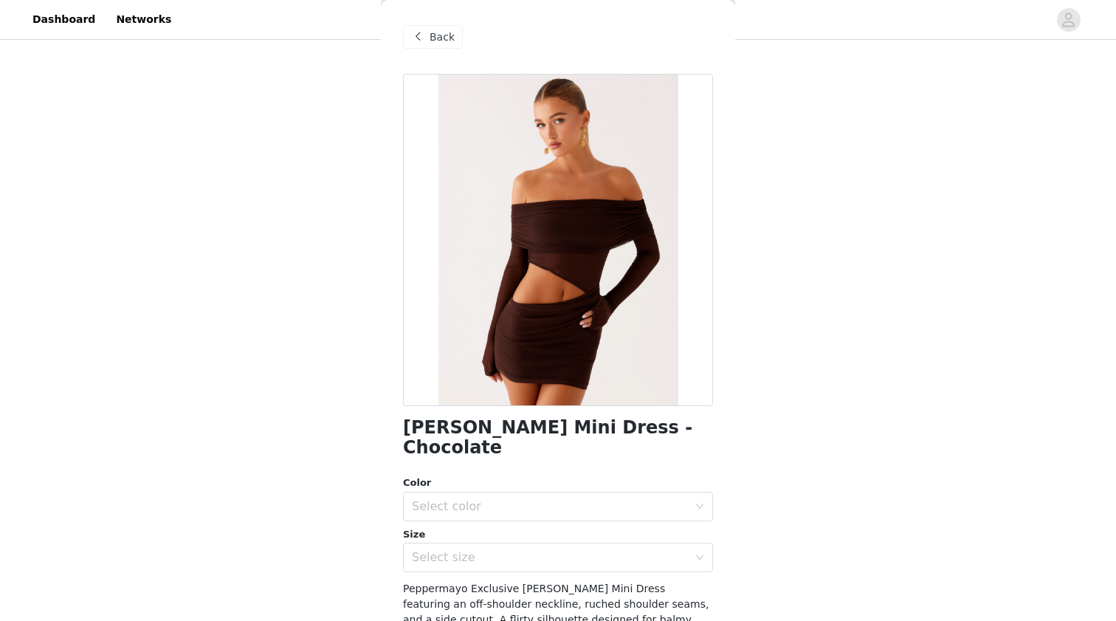
scroll to position [47, 0]
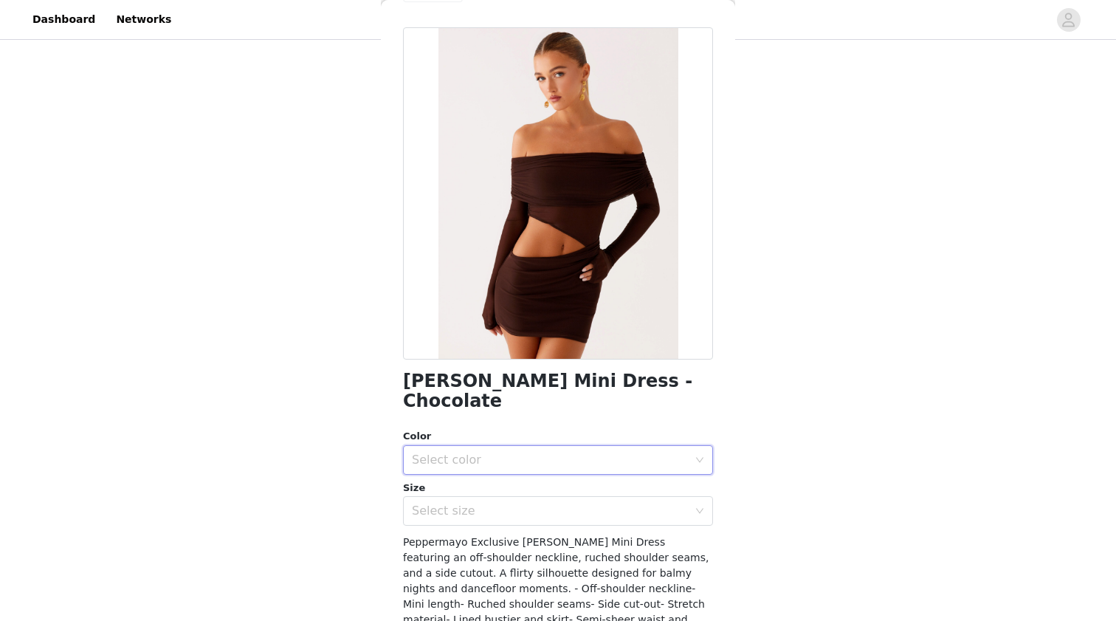
click at [521, 446] on div "Select color" at bounding box center [553, 460] width 283 height 28
click at [494, 474] on li "Chcolate" at bounding box center [558, 472] width 310 height 24
click at [493, 503] on div "Select size" at bounding box center [550, 510] width 276 height 15
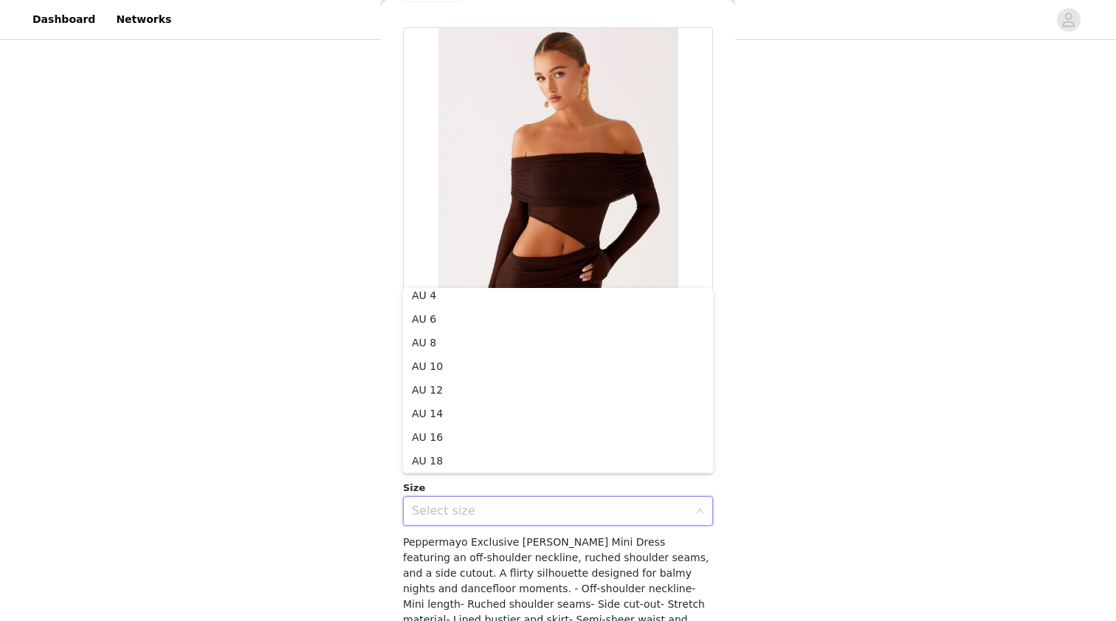
click at [855, 305] on div "STEP 1 OF 5 Select your styles! Please note that the sizes are in AU Sizes 5/6 …" at bounding box center [558, 71] width 1116 height 887
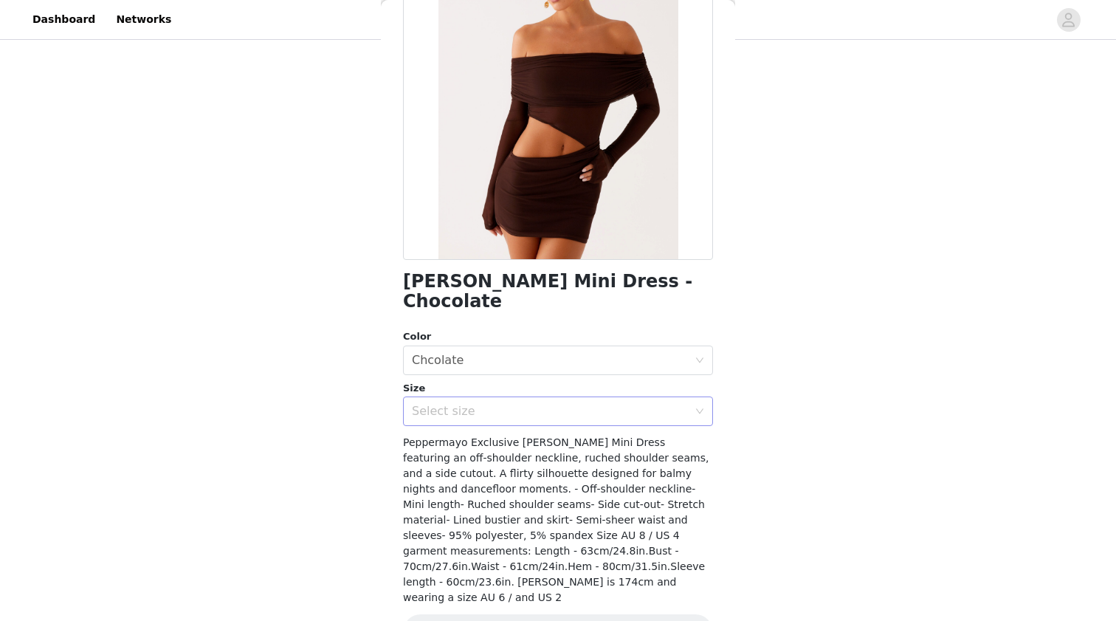
scroll to position [148, 0]
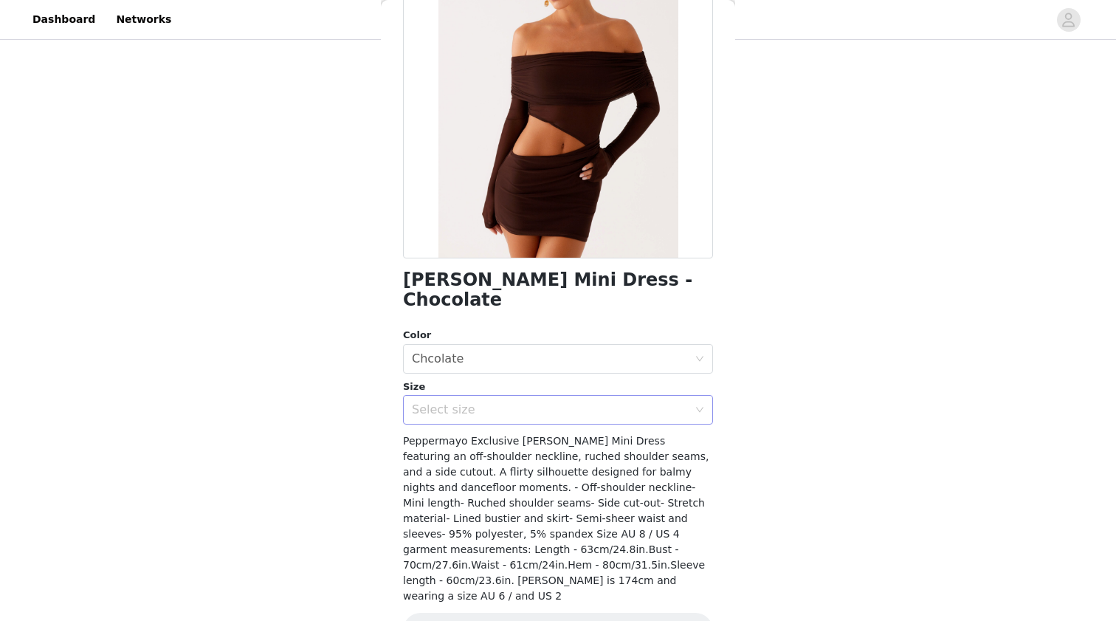
click at [543, 402] on div "Select size" at bounding box center [550, 409] width 276 height 15
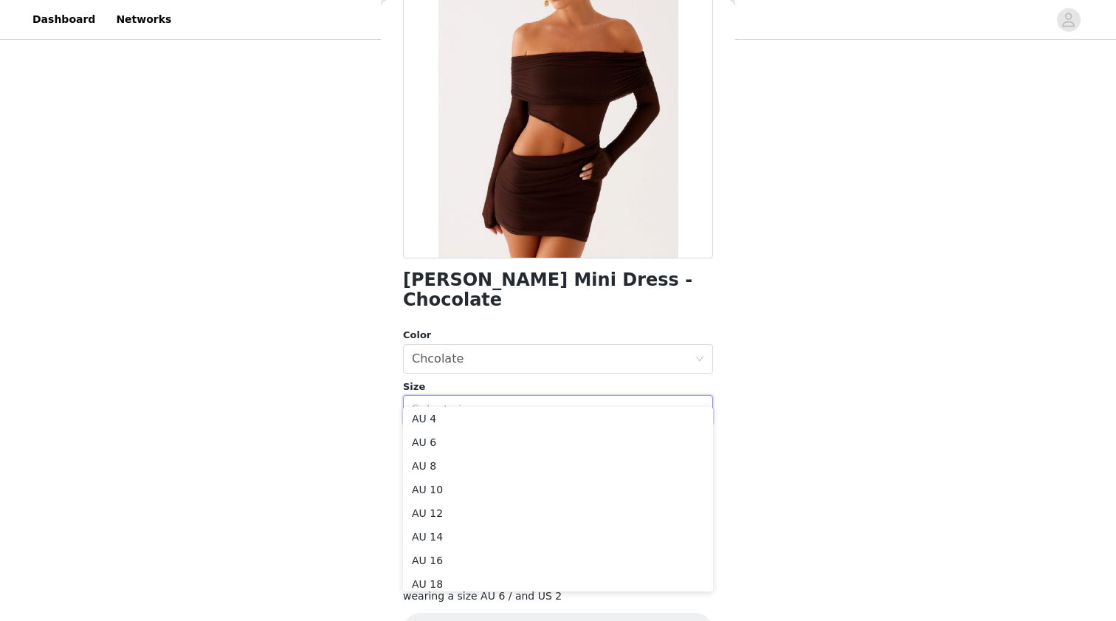
click at [532, 402] on div "Select size" at bounding box center [550, 409] width 276 height 15
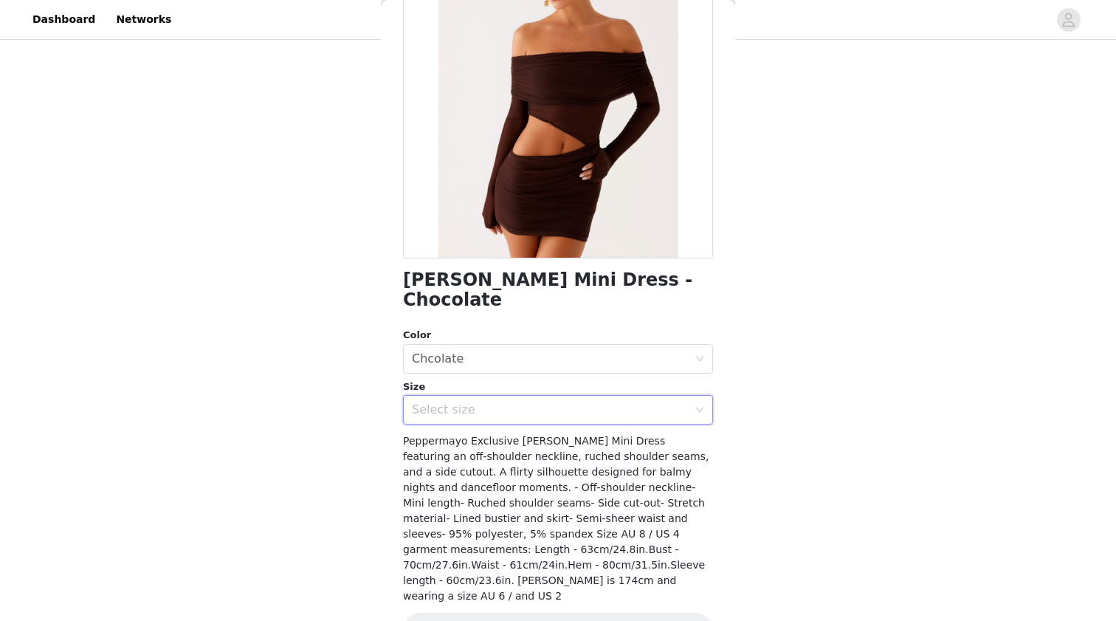
click at [532, 402] on div "Select size" at bounding box center [550, 409] width 276 height 15
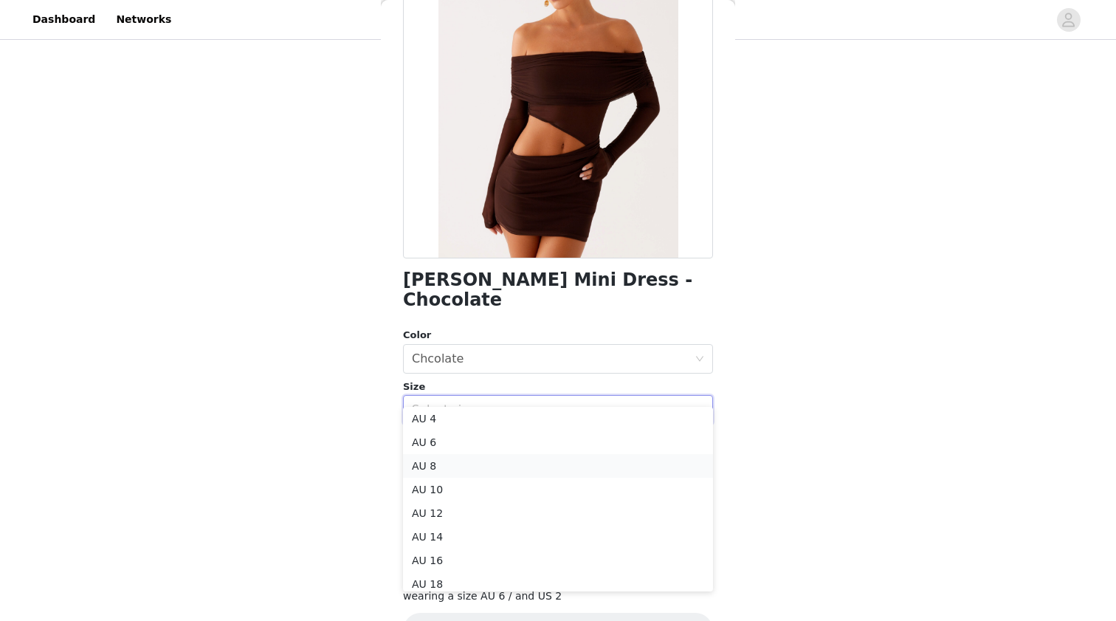
click at [507, 465] on li "AU 8" at bounding box center [558, 466] width 310 height 24
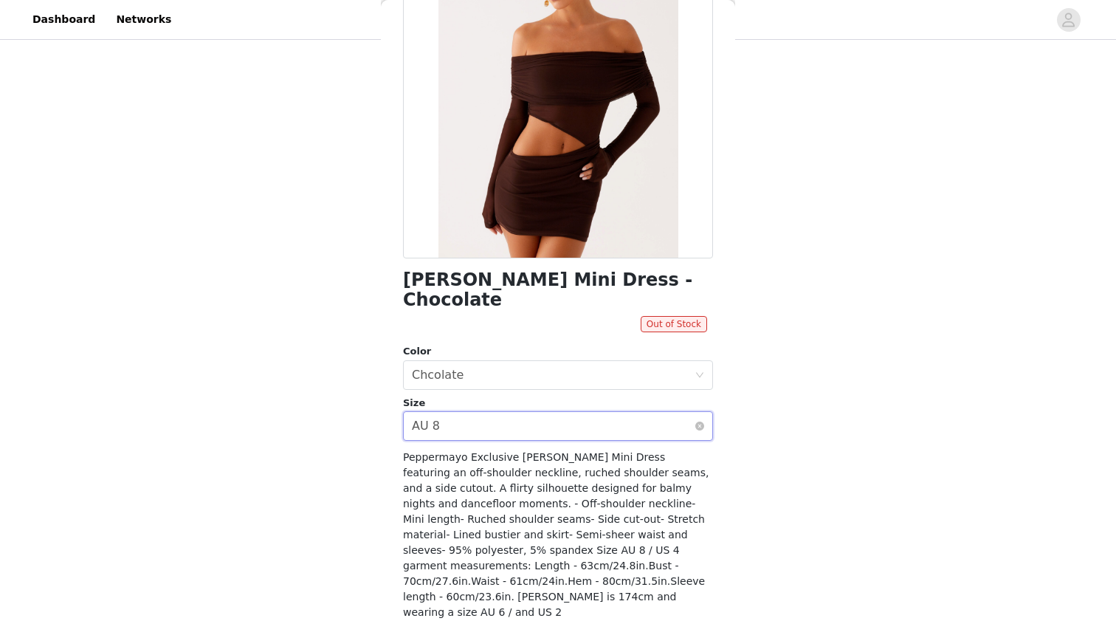
click at [552, 412] on div "Select size AU 8" at bounding box center [553, 426] width 283 height 28
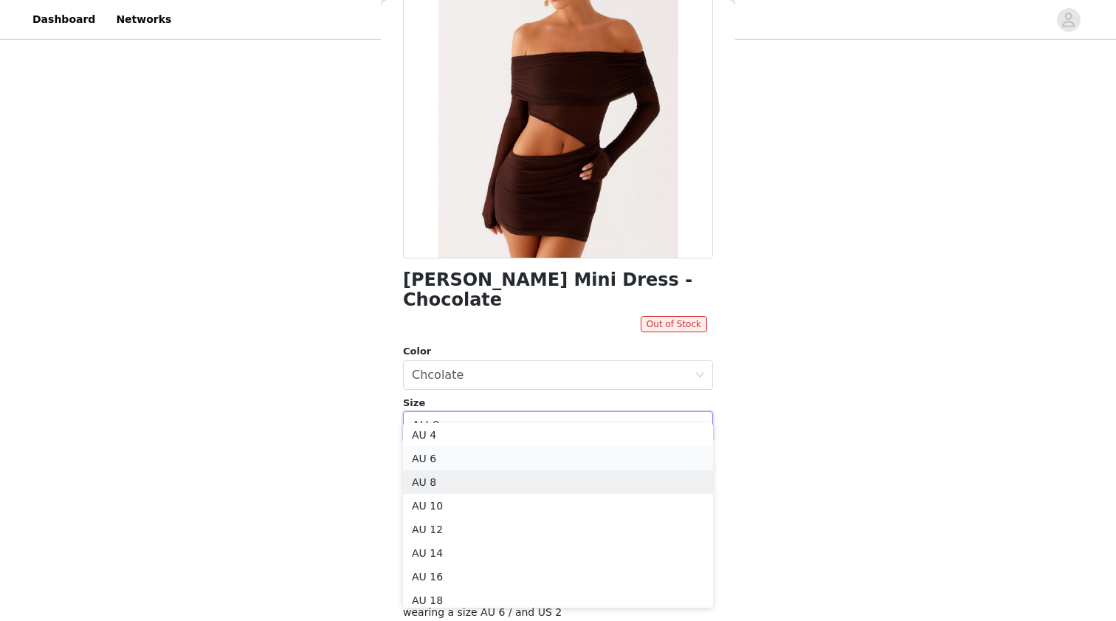
click at [519, 458] on li "AU 6" at bounding box center [558, 459] width 310 height 24
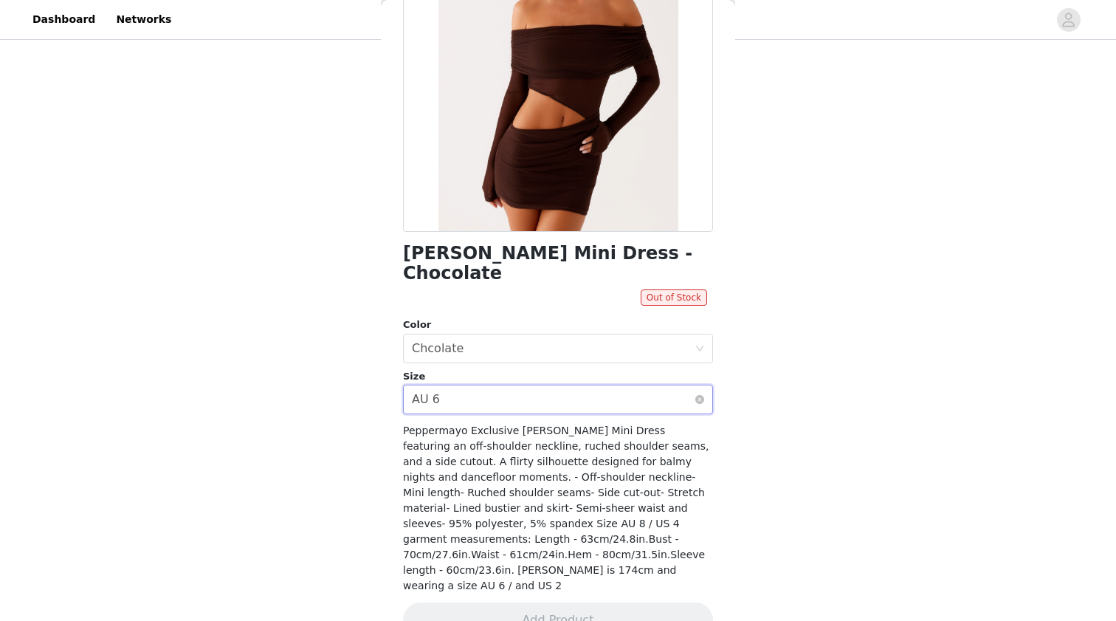
scroll to position [173, 0]
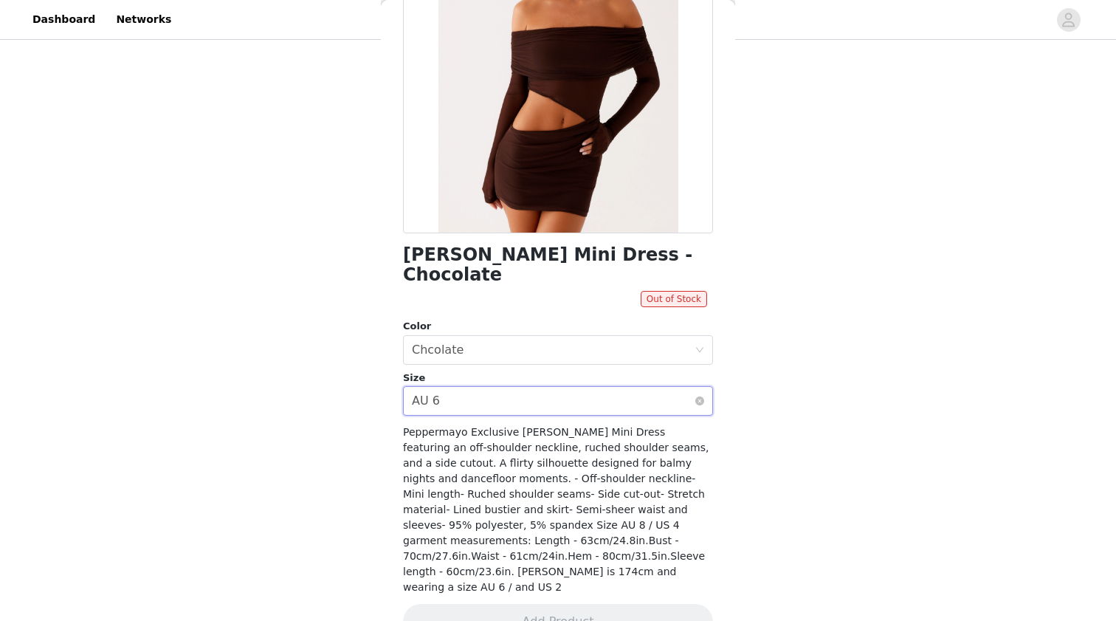
click at [545, 387] on div "Select size AU 6" at bounding box center [553, 401] width 283 height 28
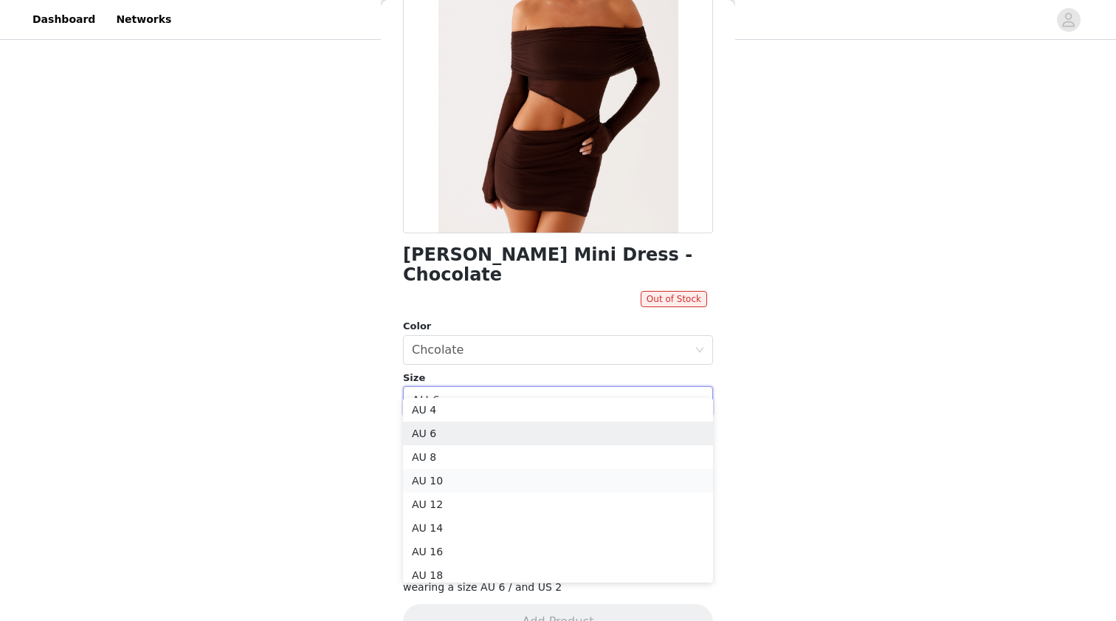
click at [541, 476] on li "AU 10" at bounding box center [558, 481] width 310 height 24
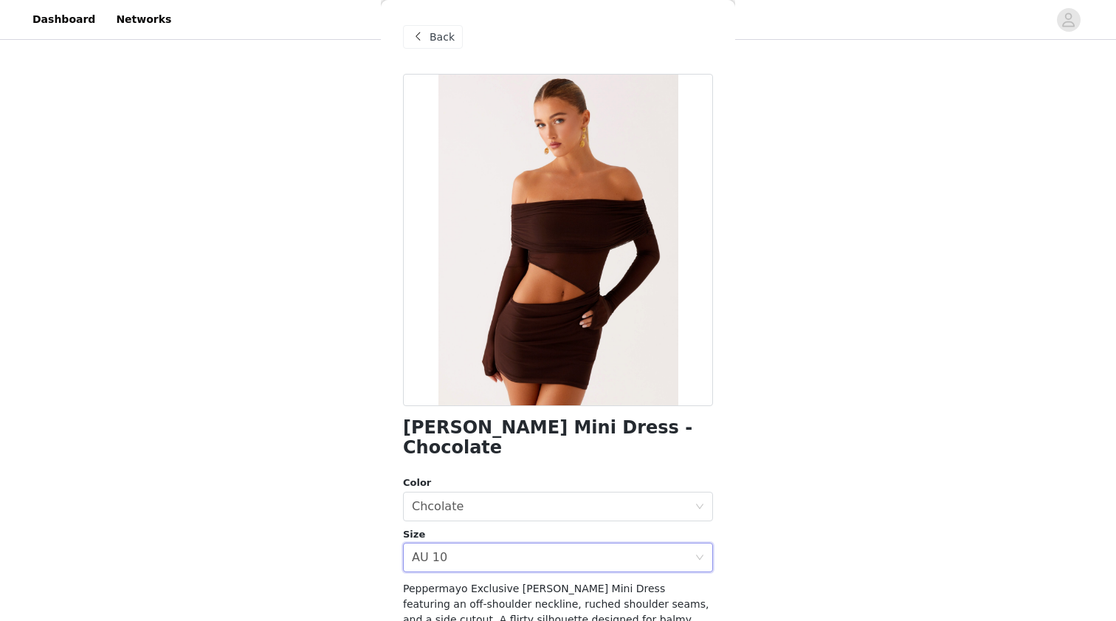
scroll to position [0, 0]
click at [448, 39] on span "Back" at bounding box center [442, 38] width 25 height 16
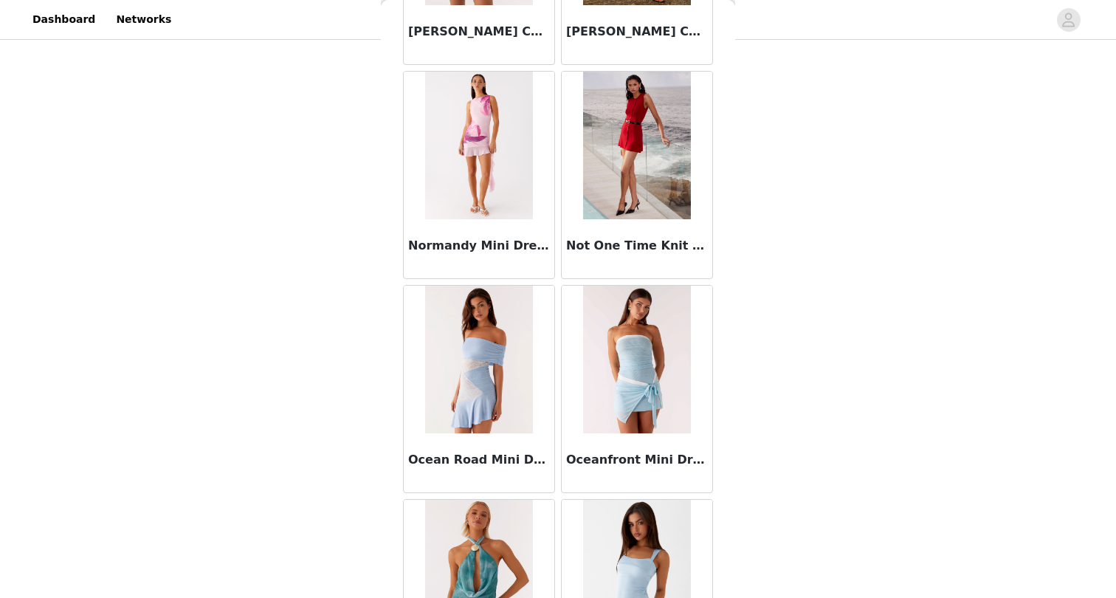
scroll to position [13223, 0]
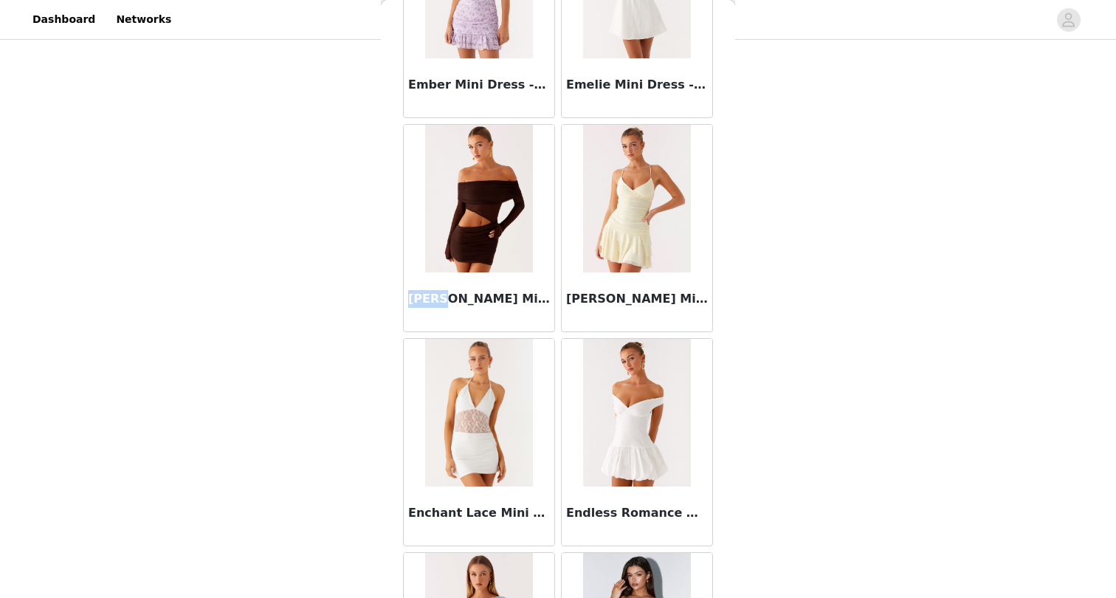
click at [789, 185] on div "STEP 1 OF 5 Select your styles! Please note that the sizes are in AU Sizes 5/6 …" at bounding box center [558, 296] width 1116 height 887
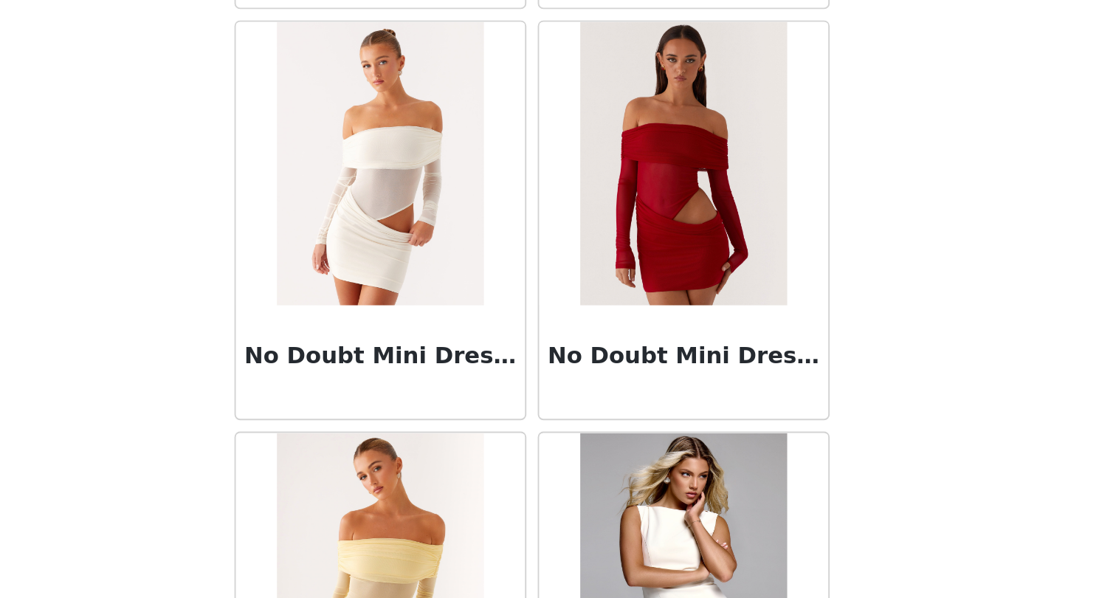
scroll to position [219, 0]
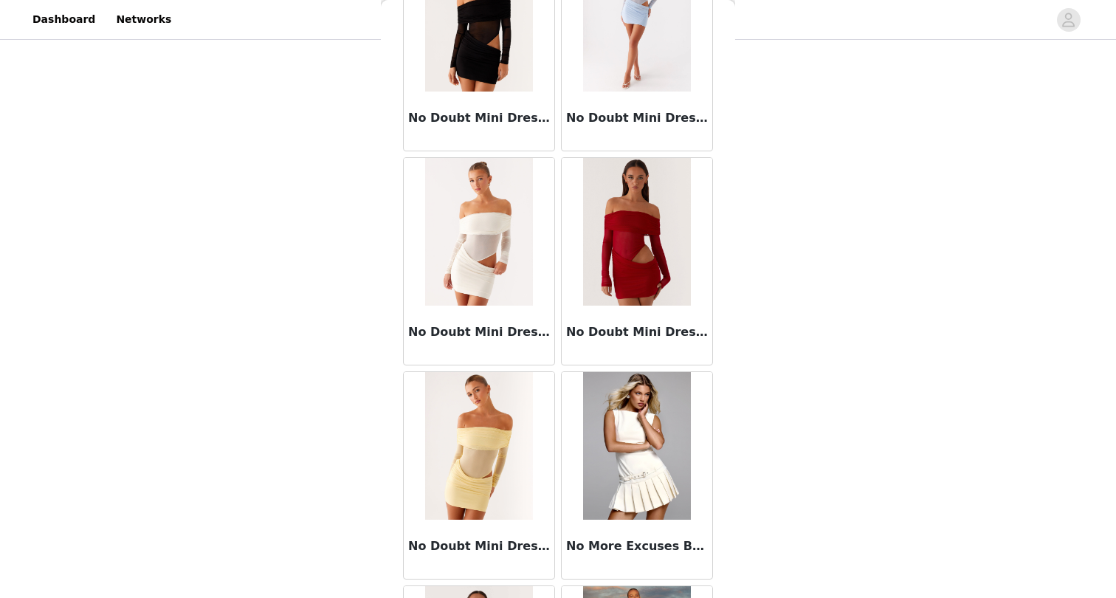
click at [630, 275] on img at bounding box center [636, 232] width 107 height 148
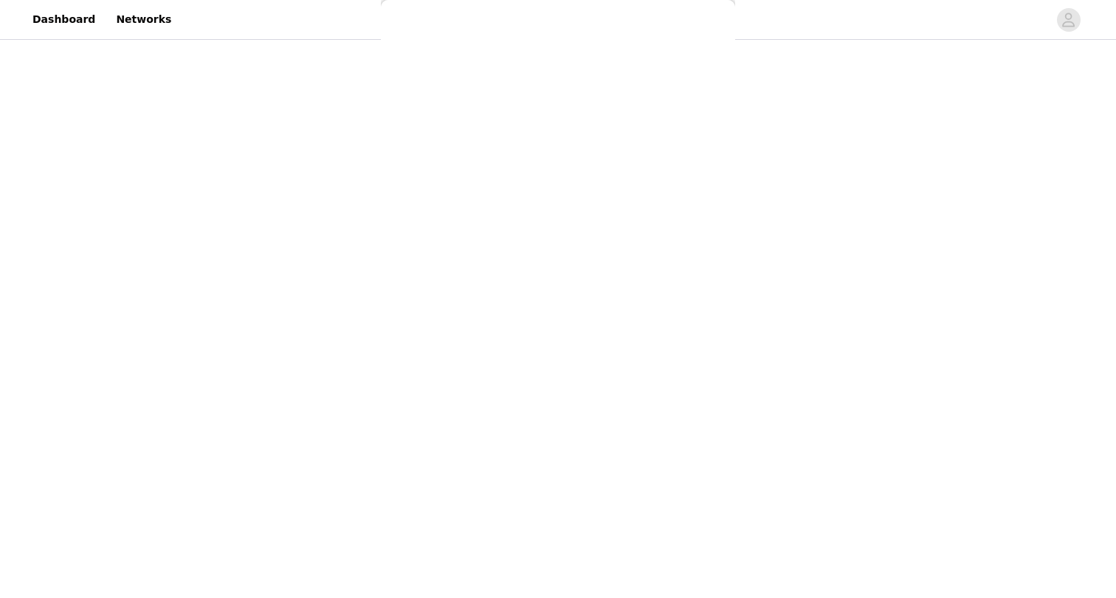
scroll to position [0, 0]
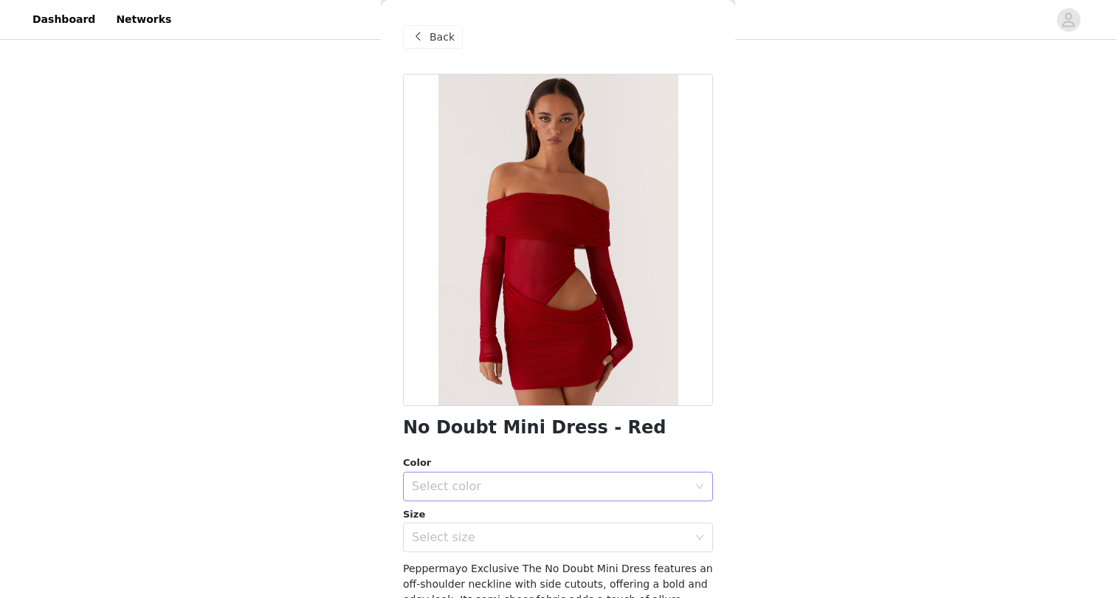
click at [498, 487] on div "Select color" at bounding box center [550, 486] width 276 height 15
click at [475, 516] on li "Red" at bounding box center [558, 518] width 310 height 24
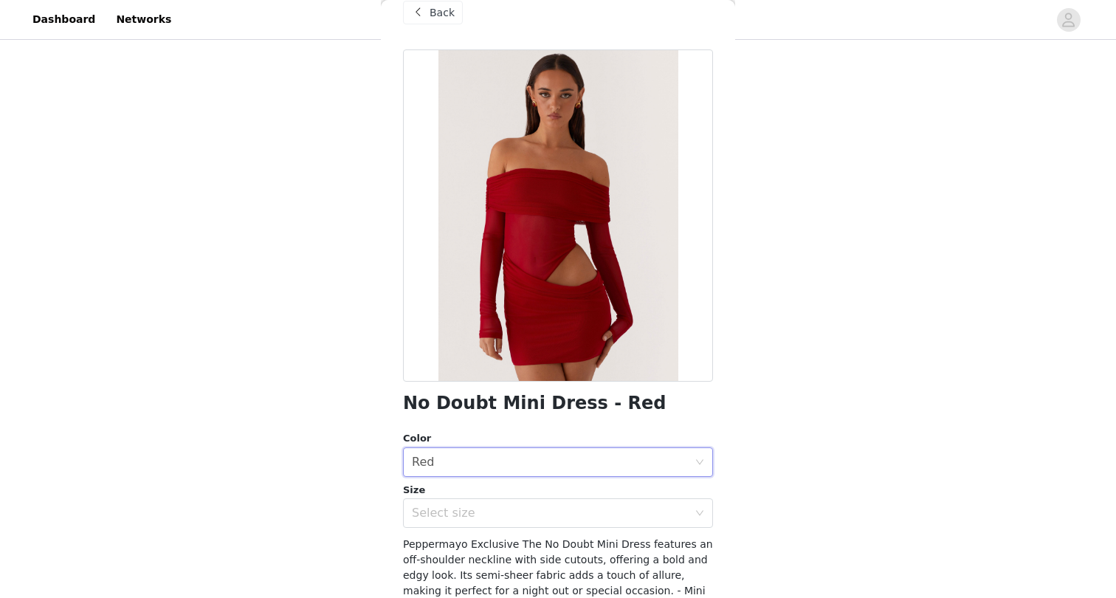
scroll to position [37, 0]
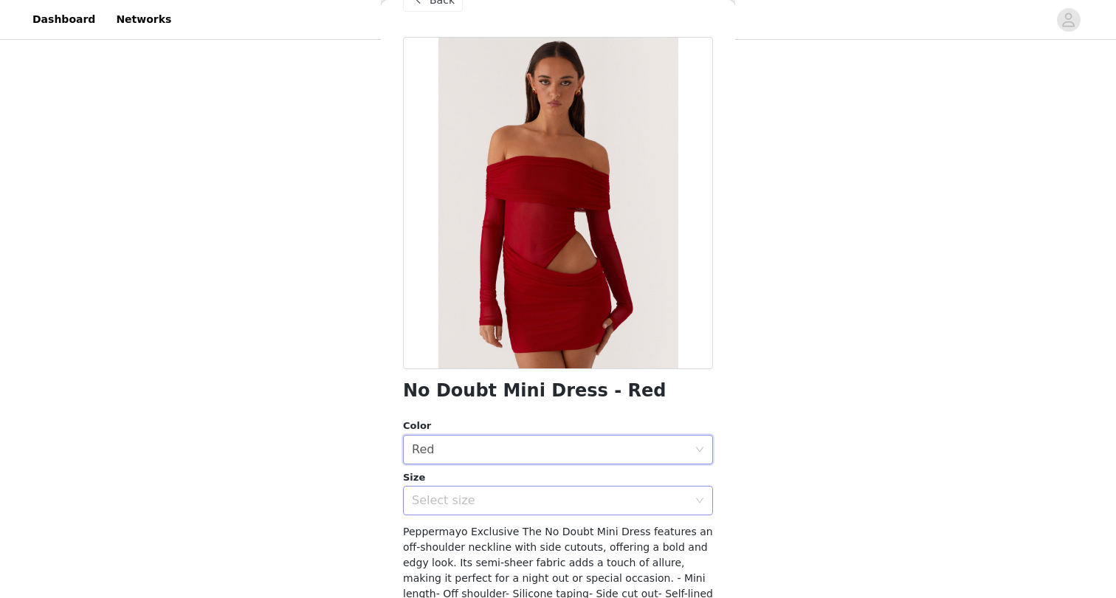
click at [582, 493] on div "Select size" at bounding box center [550, 500] width 276 height 15
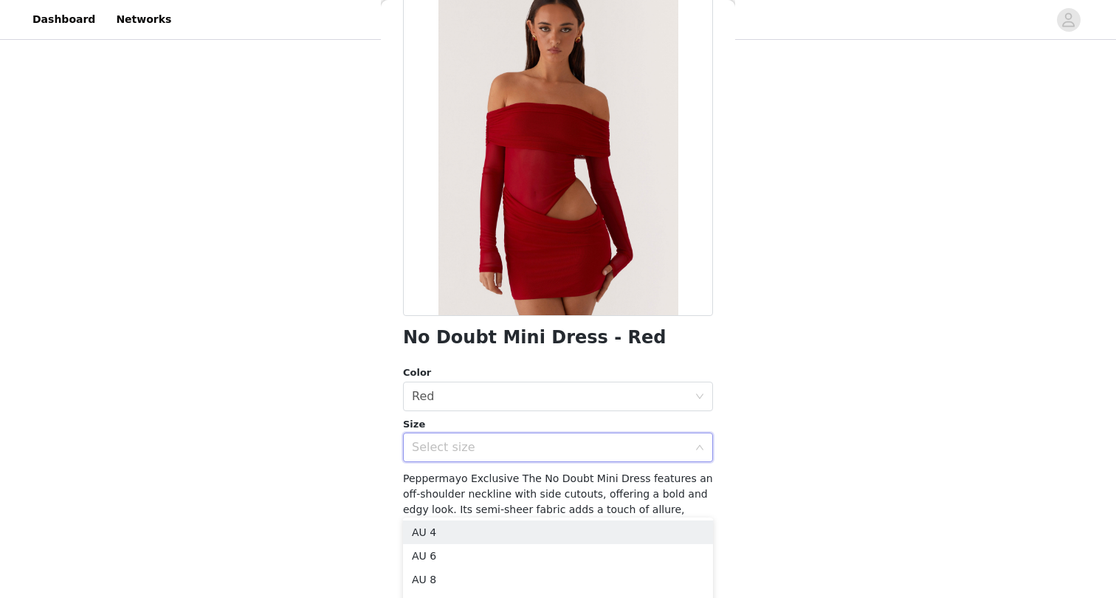
scroll to position [95, 0]
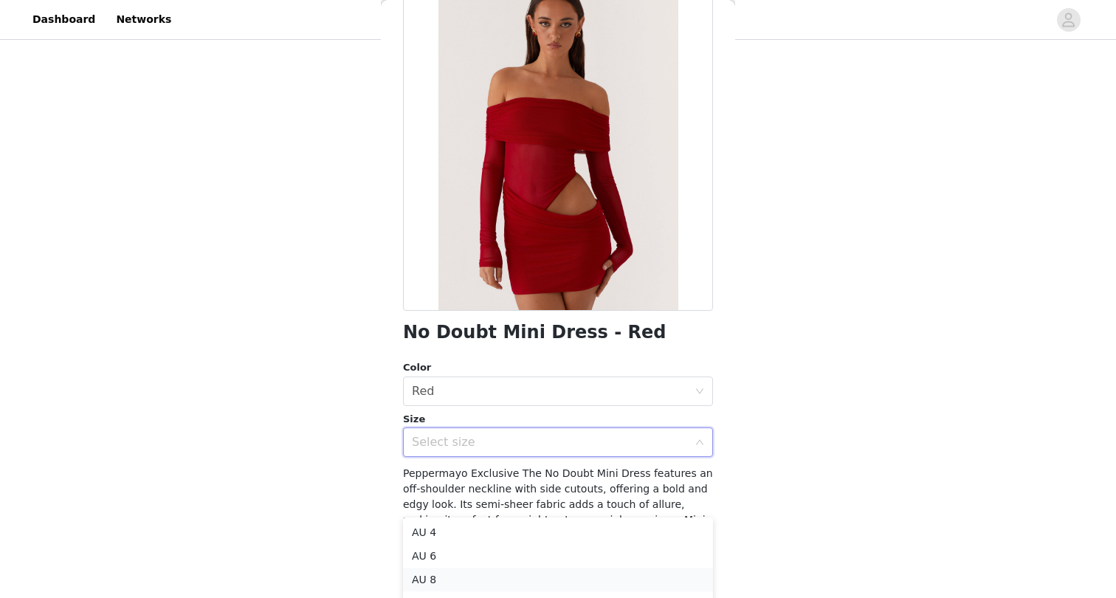
click at [504, 575] on li "AU 8" at bounding box center [558, 580] width 310 height 24
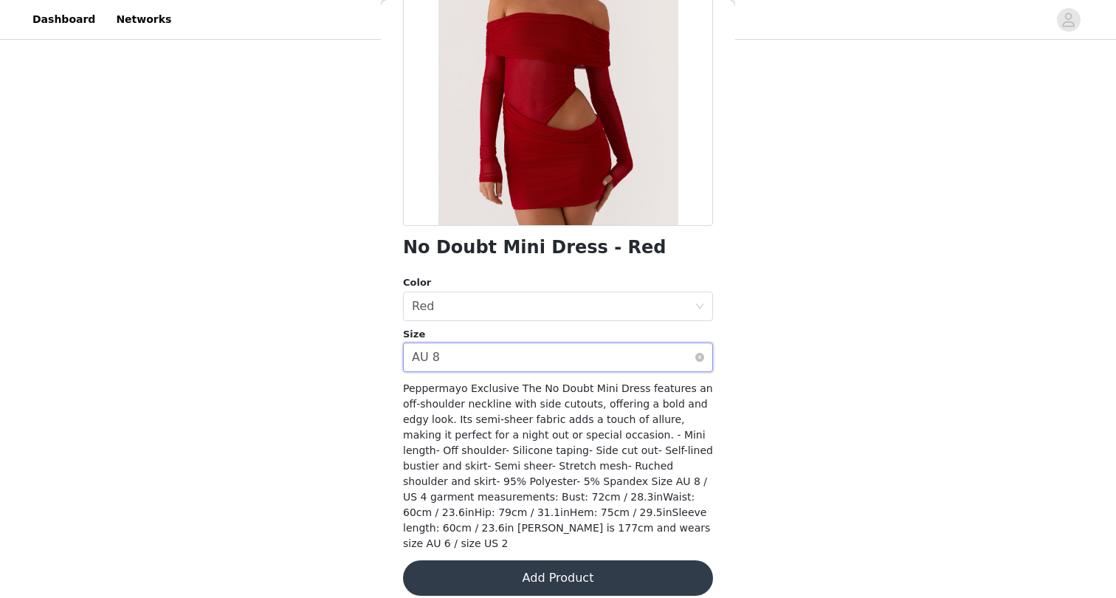
click at [525, 355] on div "Select size AU 8" at bounding box center [553, 357] width 283 height 28
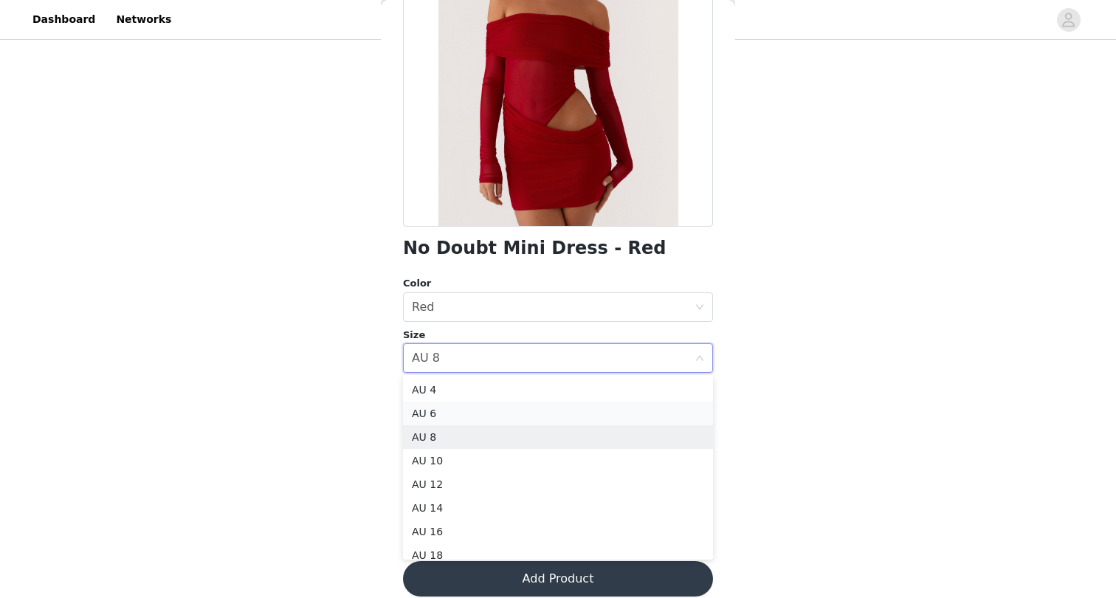
click at [503, 420] on li "AU 6" at bounding box center [558, 414] width 310 height 24
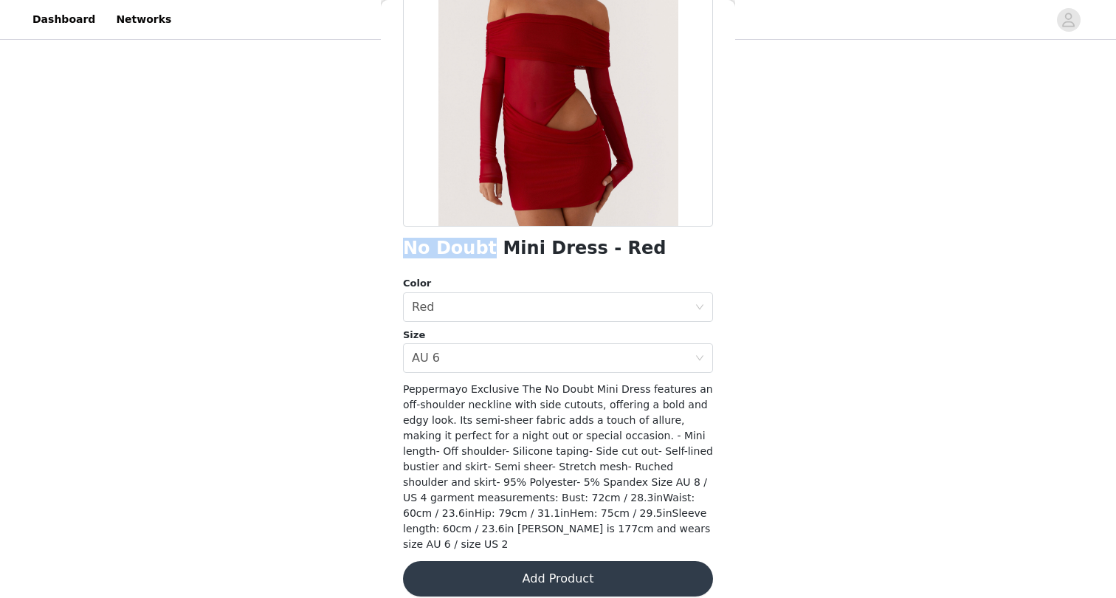
drag, startPoint x: 477, startPoint y: 252, endPoint x: 403, endPoint y: 252, distance: 73.8
click at [403, 252] on h1 "No Doubt Mini Dress - Red" at bounding box center [534, 248] width 263 height 20
copy h1 "No Doubt"
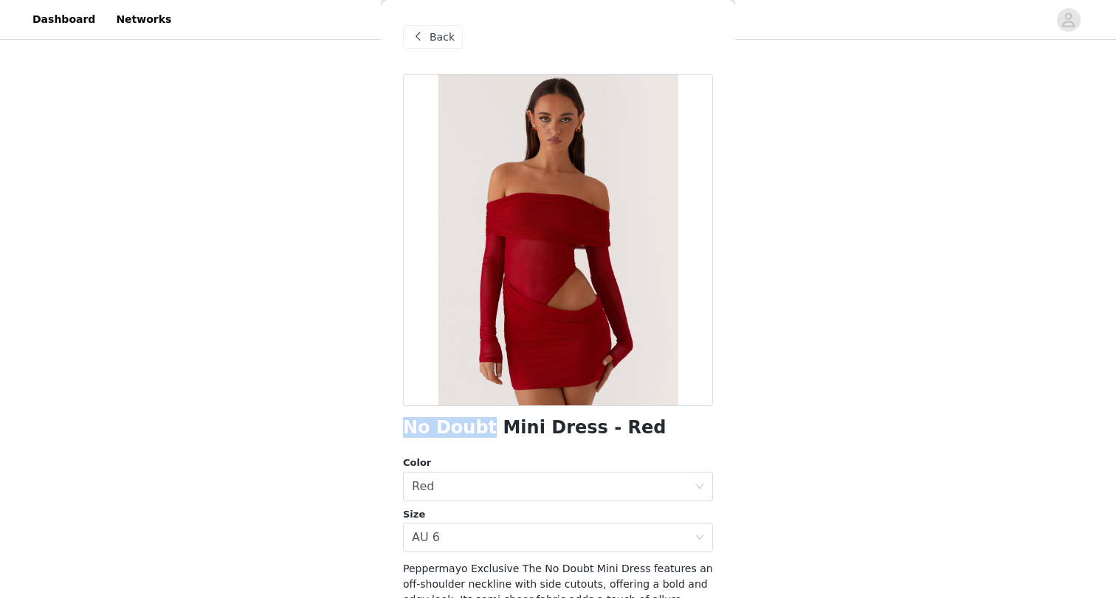
scroll to position [0, 0]
click at [433, 34] on span "Back" at bounding box center [442, 38] width 25 height 16
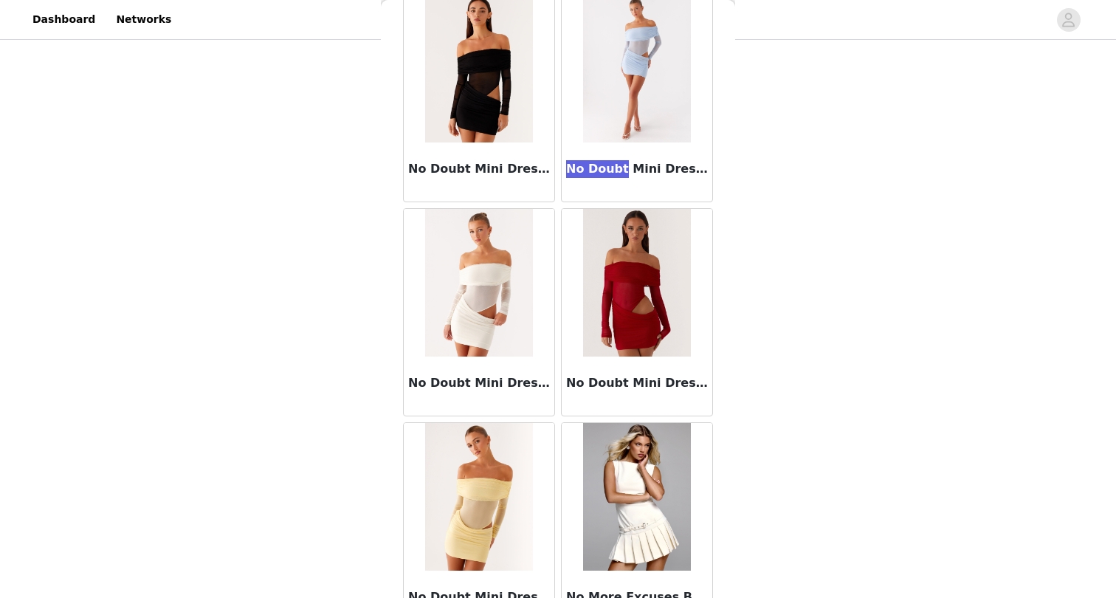
scroll to position [26585, 0]
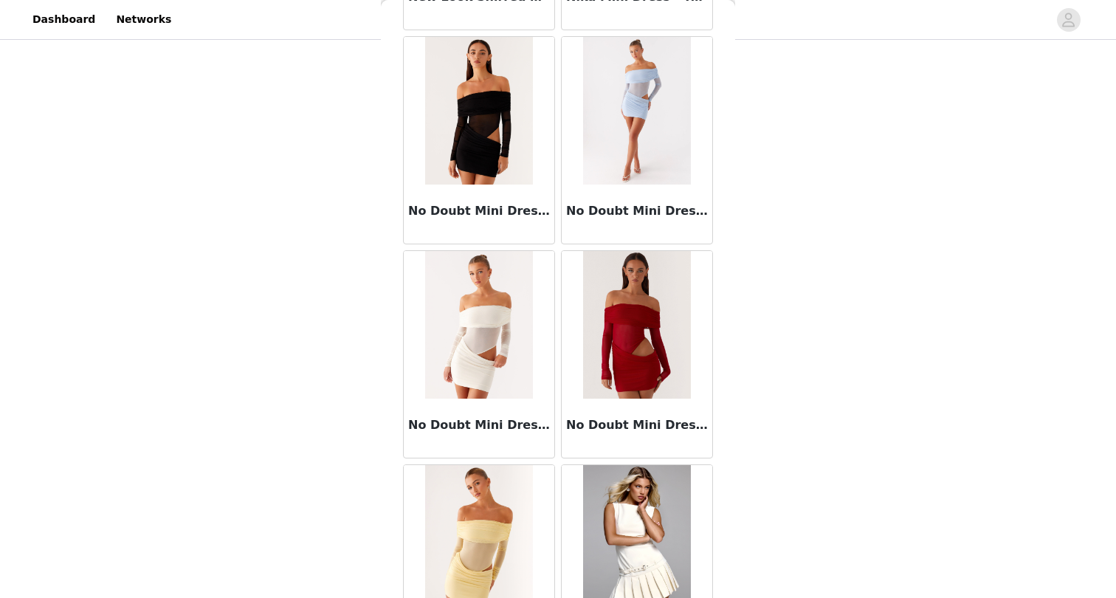
click at [489, 415] on div "No Doubt Mini Dress - Ivory" at bounding box center [479, 428] width 151 height 59
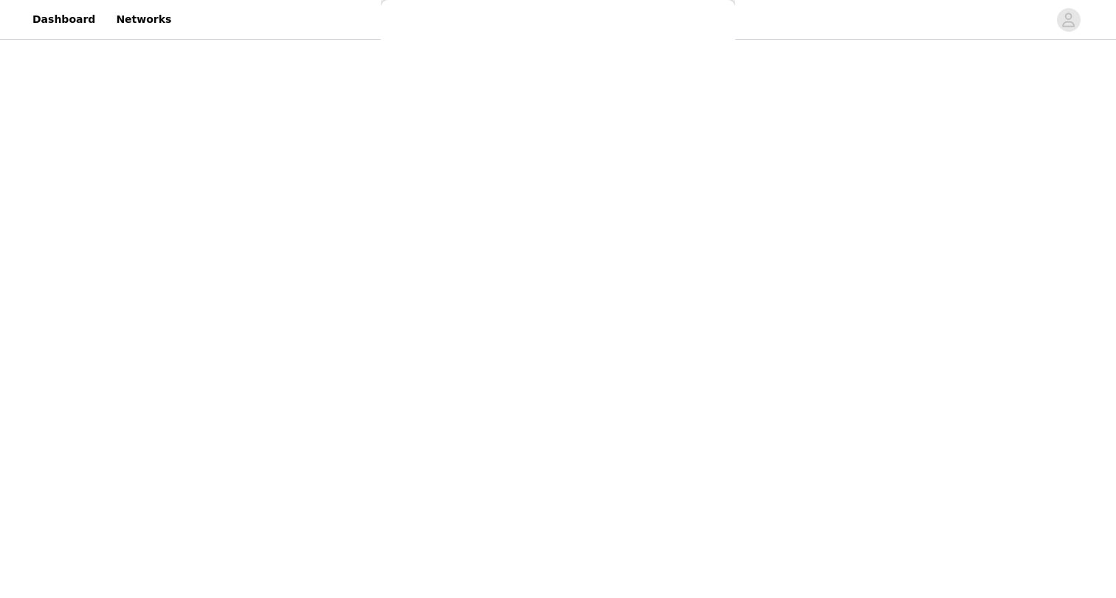
scroll to position [179, 0]
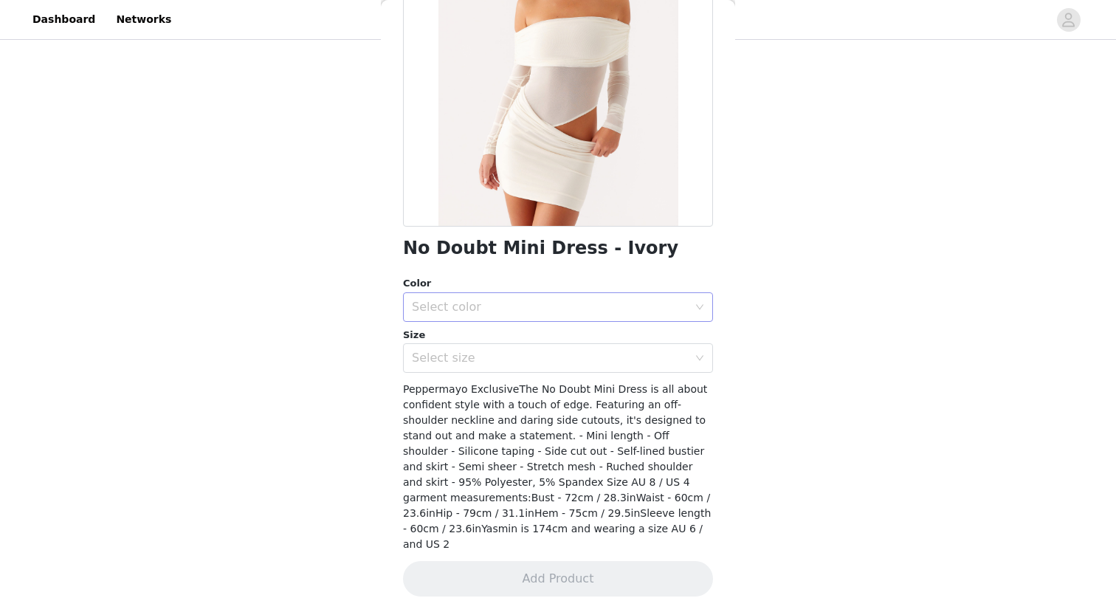
click at [453, 305] on div "Select color" at bounding box center [550, 307] width 276 height 15
click at [453, 341] on li "Ivory" at bounding box center [558, 339] width 310 height 24
click at [450, 364] on div "Select size" at bounding box center [550, 358] width 276 height 15
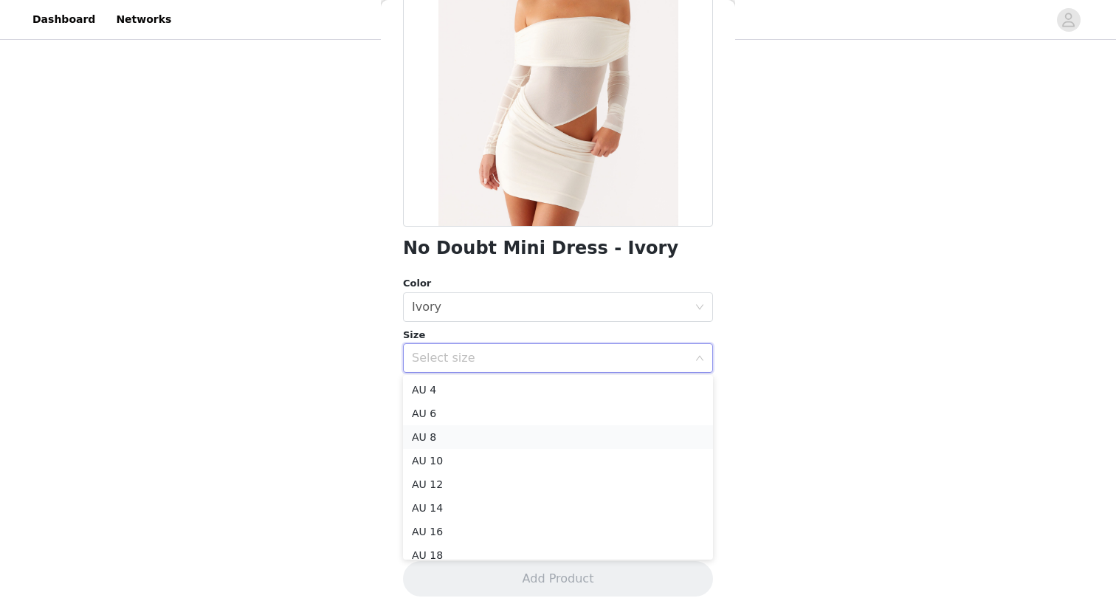
click at [441, 435] on li "AU 8" at bounding box center [558, 437] width 310 height 24
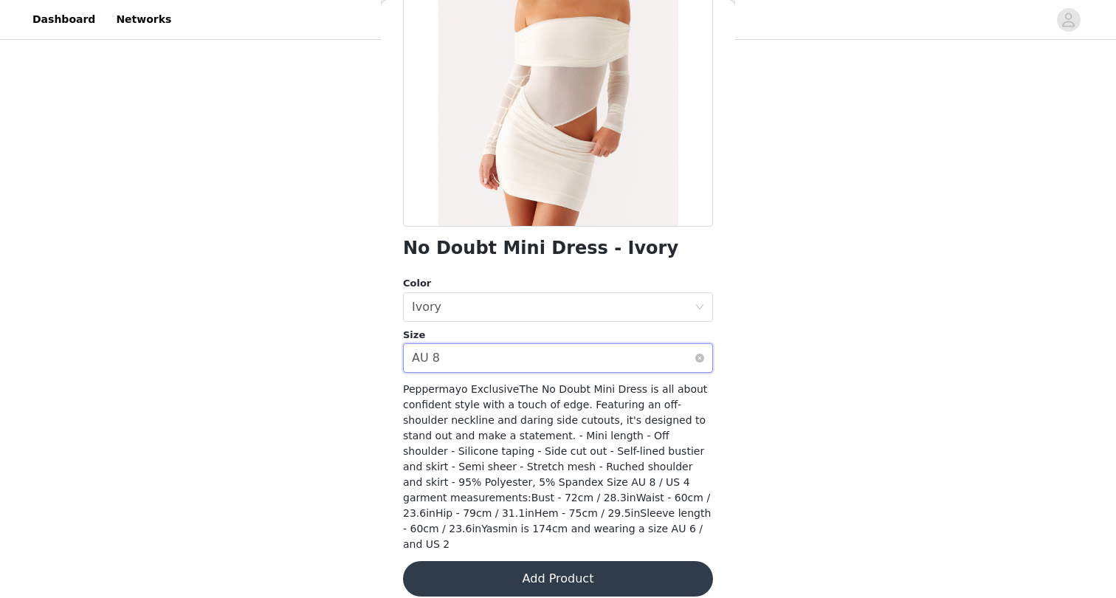
click at [469, 362] on div "Select size AU 8" at bounding box center [553, 358] width 283 height 28
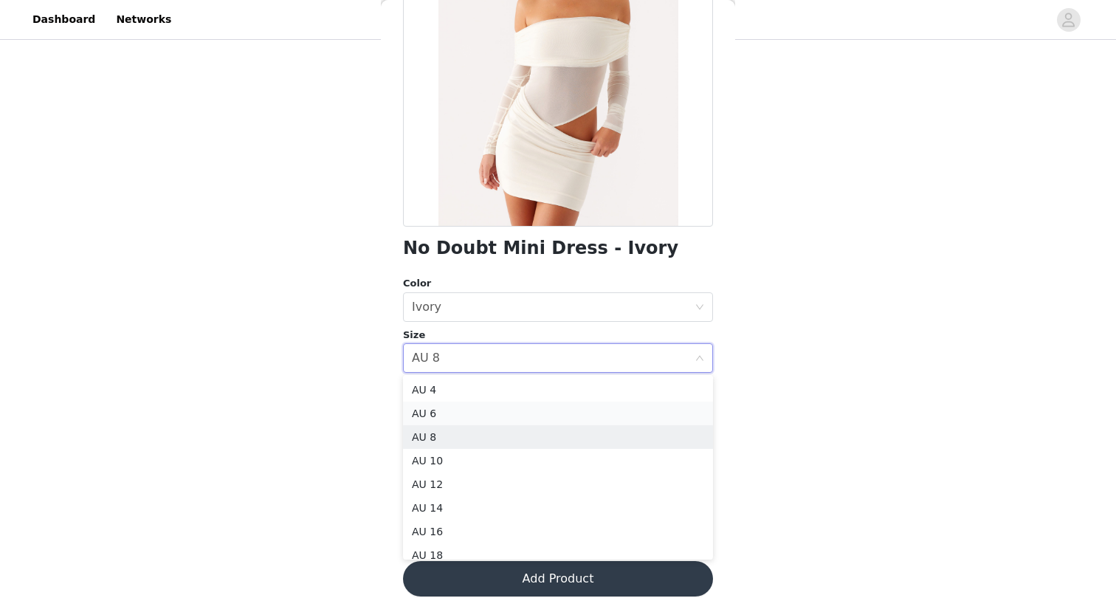
click at [457, 411] on li "AU 6" at bounding box center [558, 414] width 310 height 24
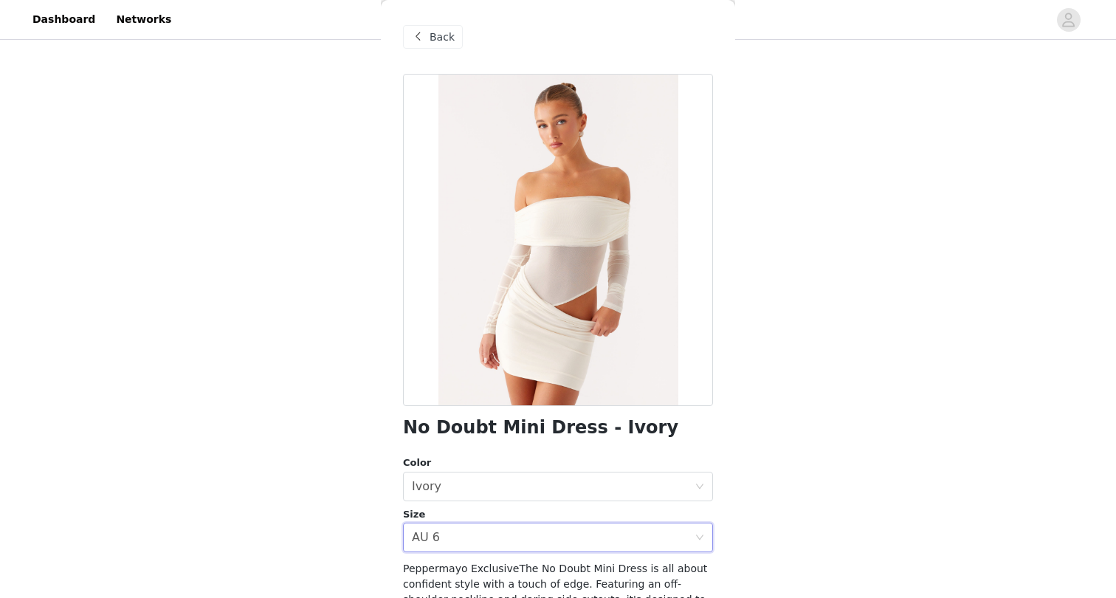
scroll to position [0, 0]
click at [432, 37] on span "Back" at bounding box center [442, 38] width 25 height 16
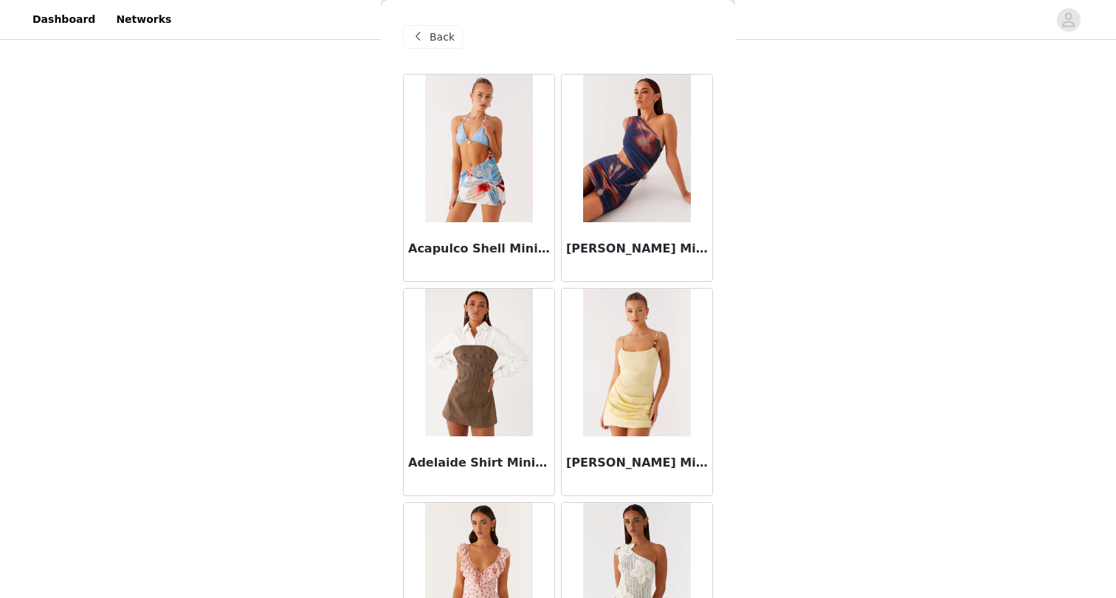
scroll to position [26497, 0]
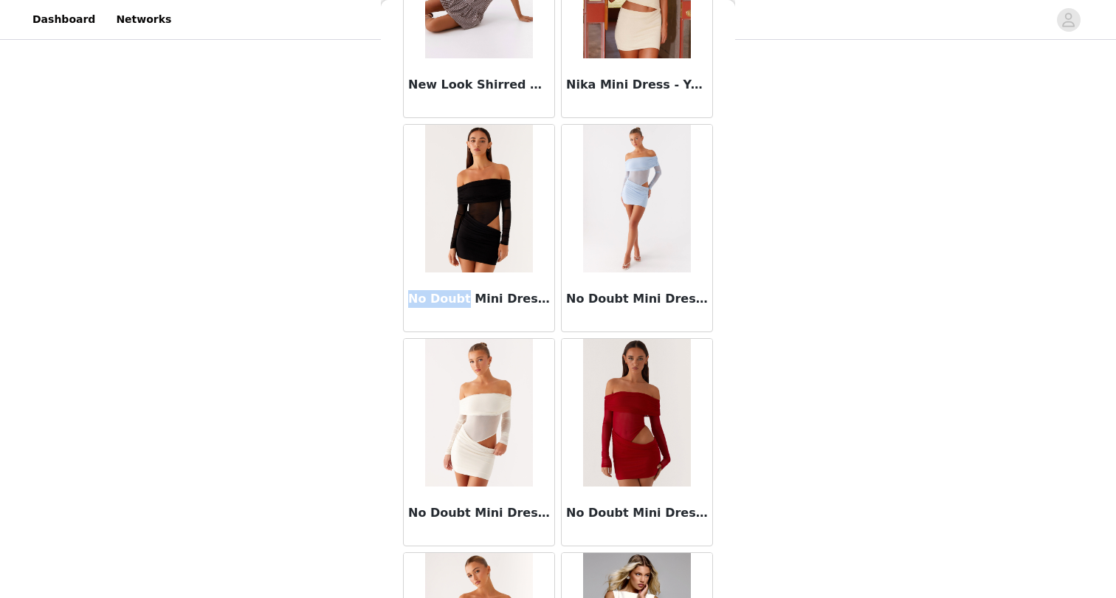
click at [495, 467] on img at bounding box center [478, 413] width 107 height 148
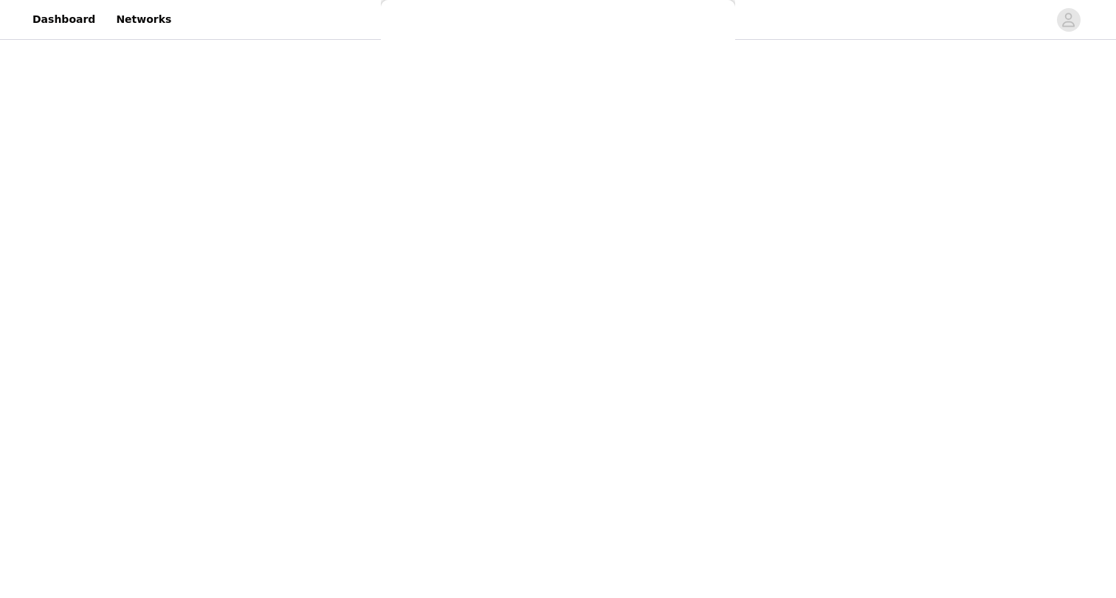
scroll to position [179, 0]
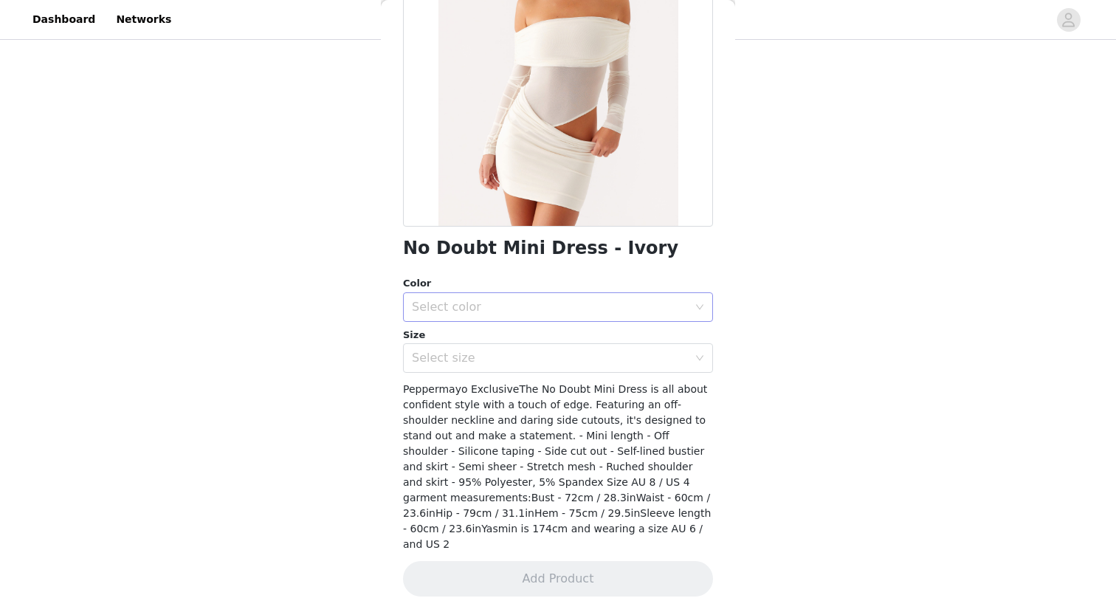
click at [449, 309] on div "Select color" at bounding box center [550, 307] width 276 height 15
click at [447, 340] on li "Ivory" at bounding box center [558, 339] width 310 height 24
click at [445, 359] on div "Select size" at bounding box center [550, 358] width 276 height 15
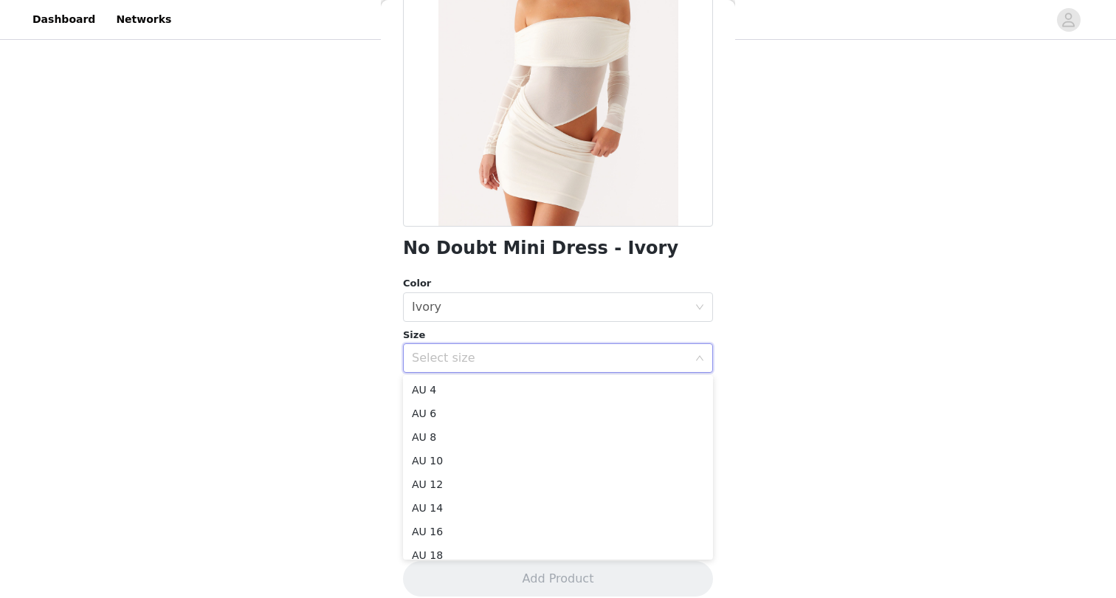
click at [465, 336] on div "Size" at bounding box center [558, 335] width 310 height 15
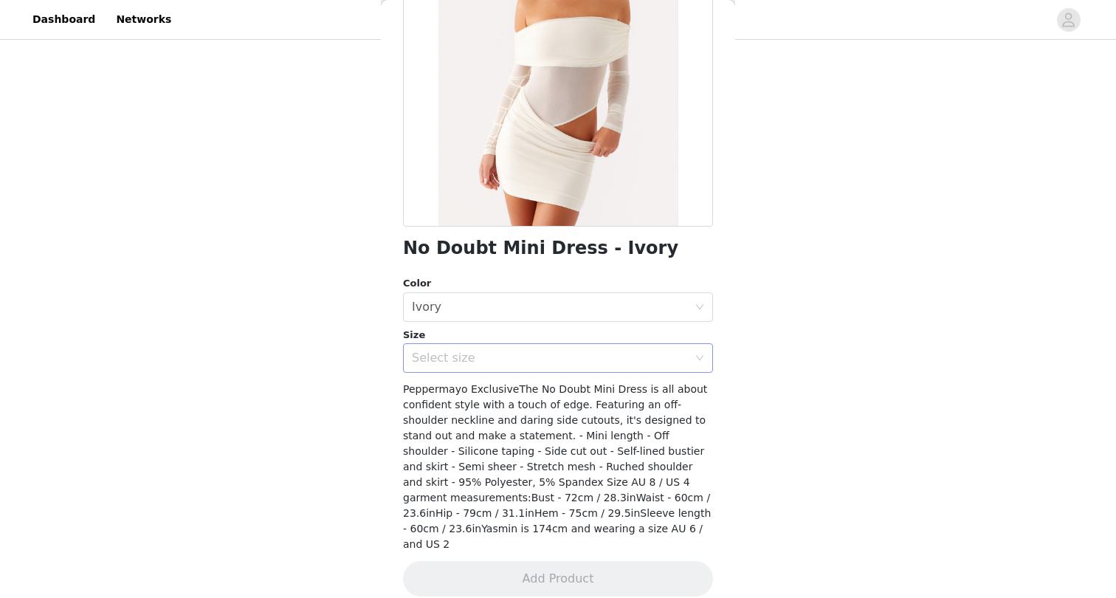
click at [460, 364] on div "Select size" at bounding box center [550, 358] width 276 height 15
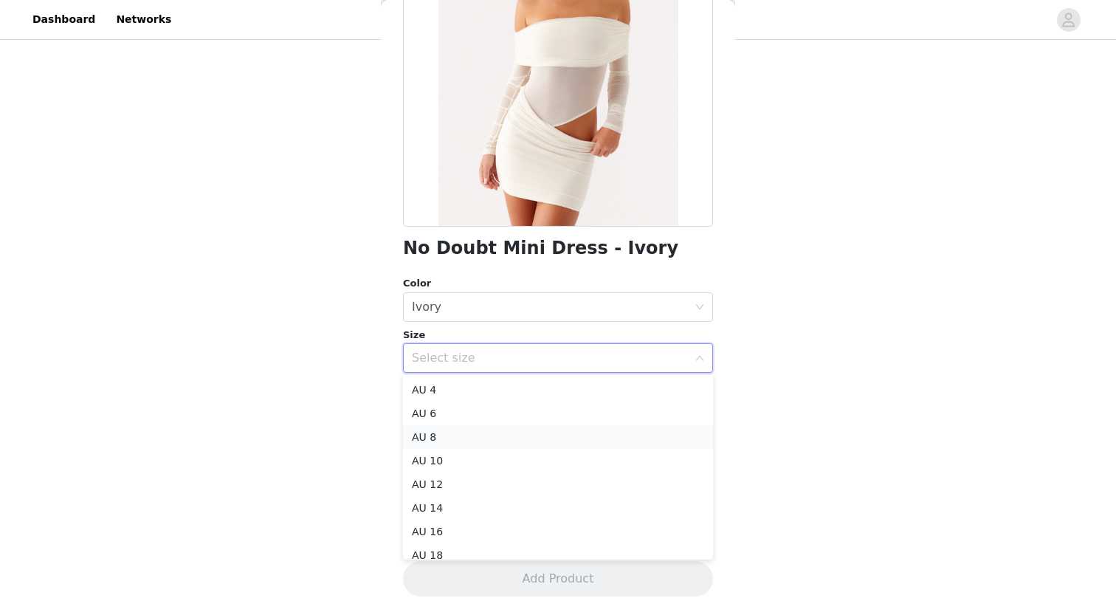
click at [460, 441] on li "AU 8" at bounding box center [558, 437] width 310 height 24
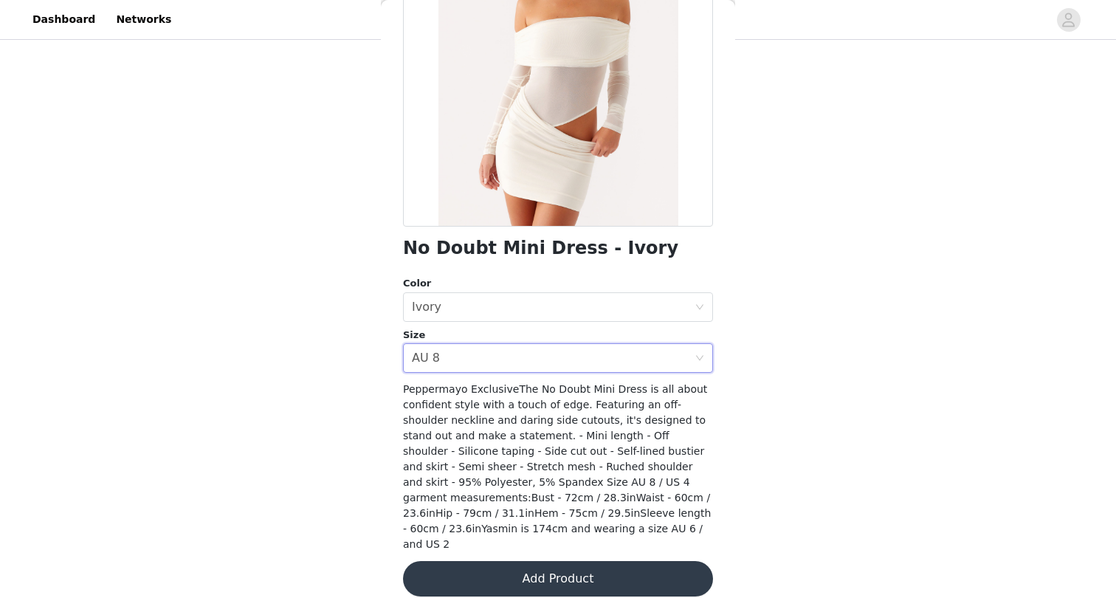
click at [502, 564] on button "Add Product" at bounding box center [558, 578] width 310 height 35
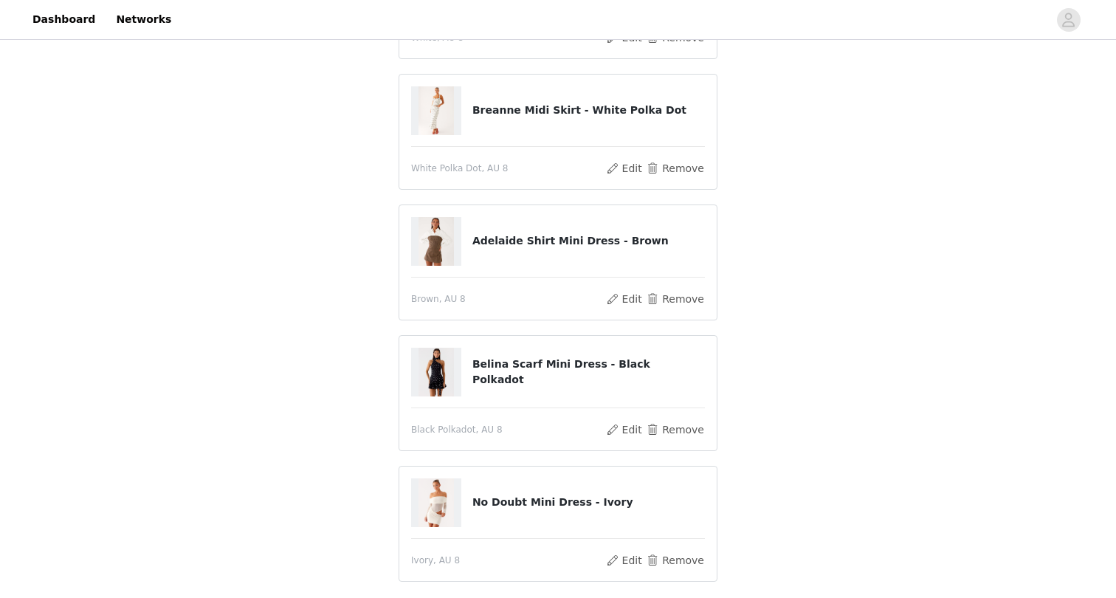
scroll to position [349, 0]
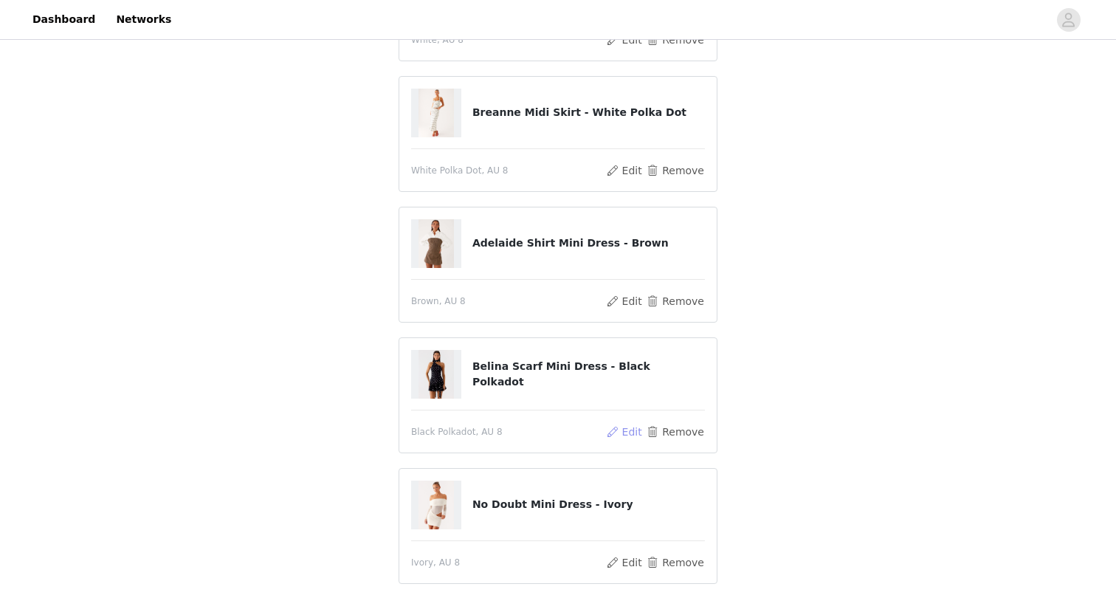
click at [628, 433] on button "Edit" at bounding box center [624, 432] width 38 height 18
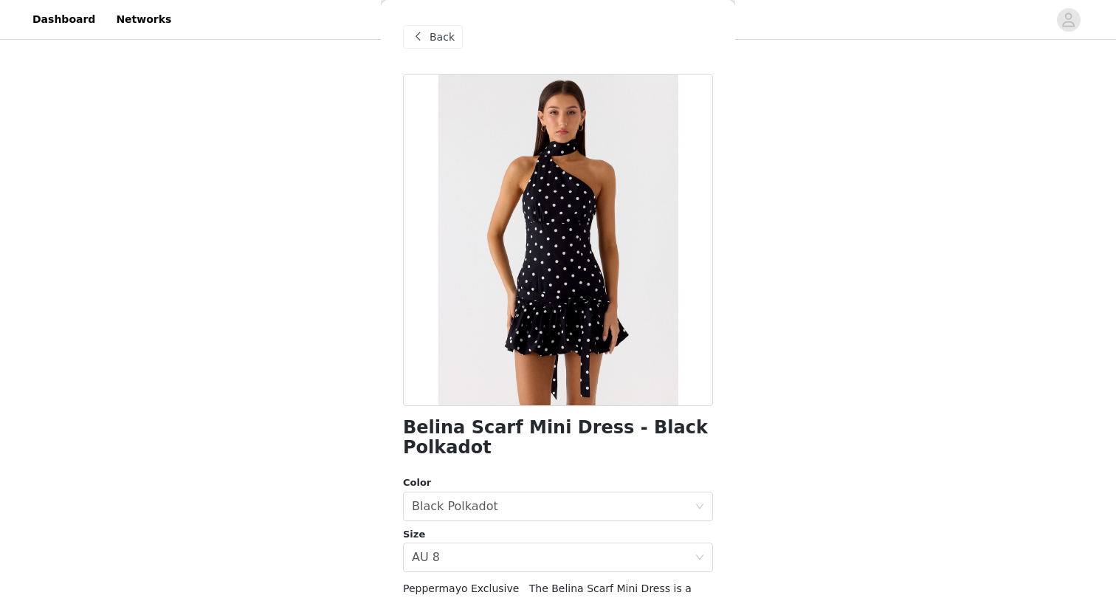
click at [437, 33] on span "Back" at bounding box center [442, 38] width 25 height 16
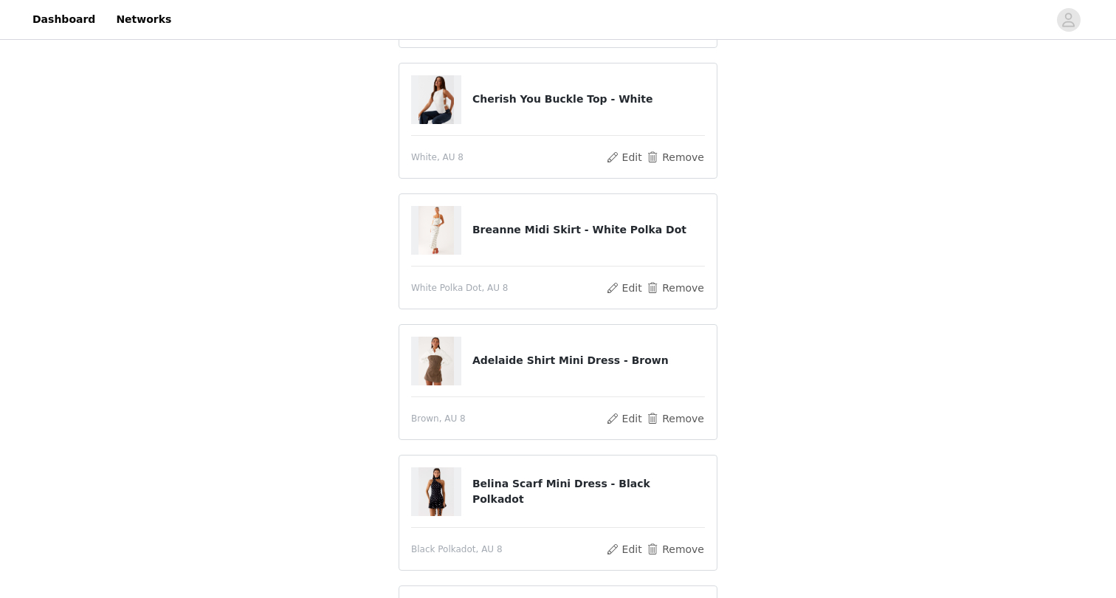
scroll to position [242, 0]
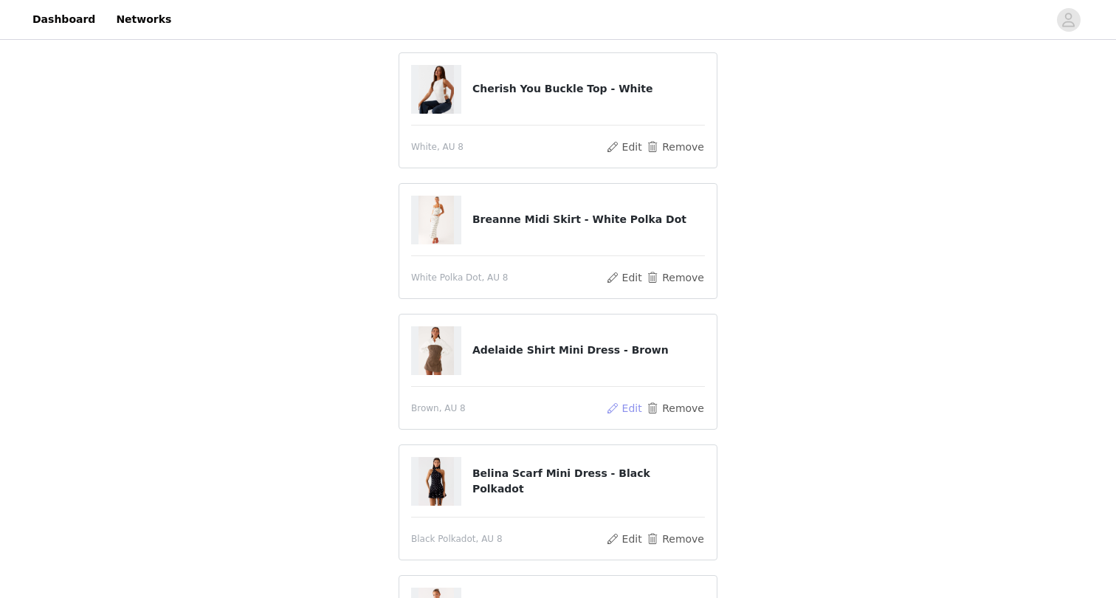
click at [636, 409] on button "Edit" at bounding box center [624, 408] width 38 height 18
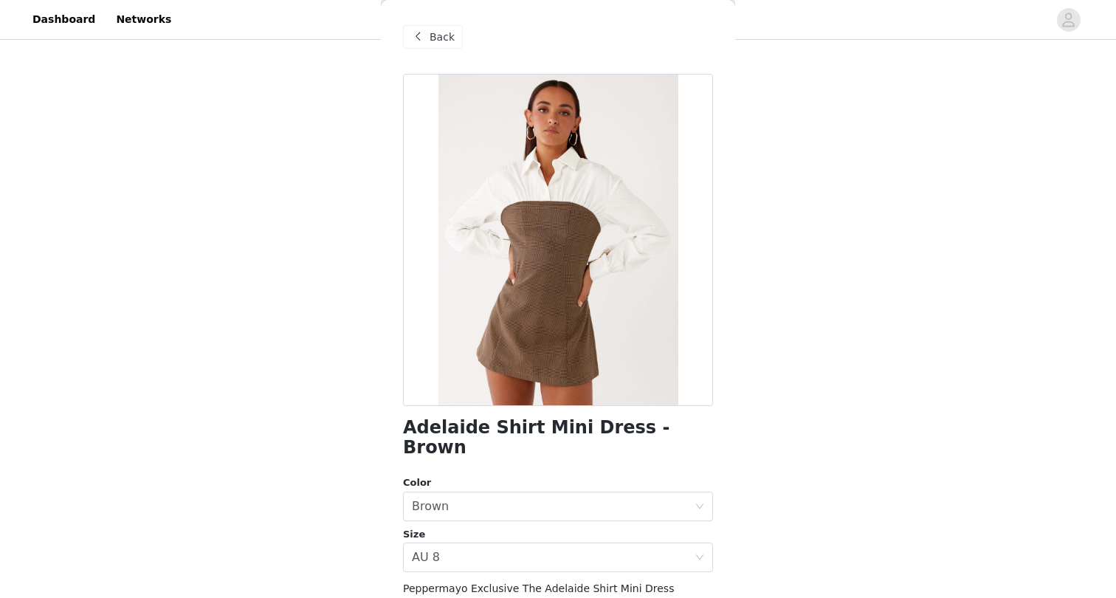
scroll to position [126, 0]
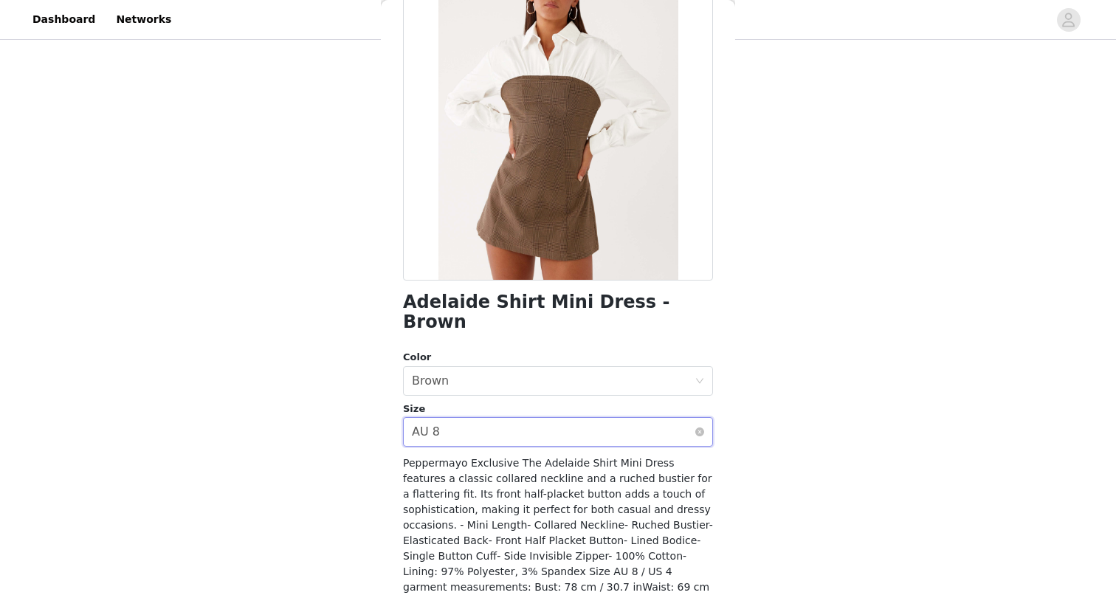
click at [507, 418] on div "Select size AU 8" at bounding box center [553, 432] width 283 height 28
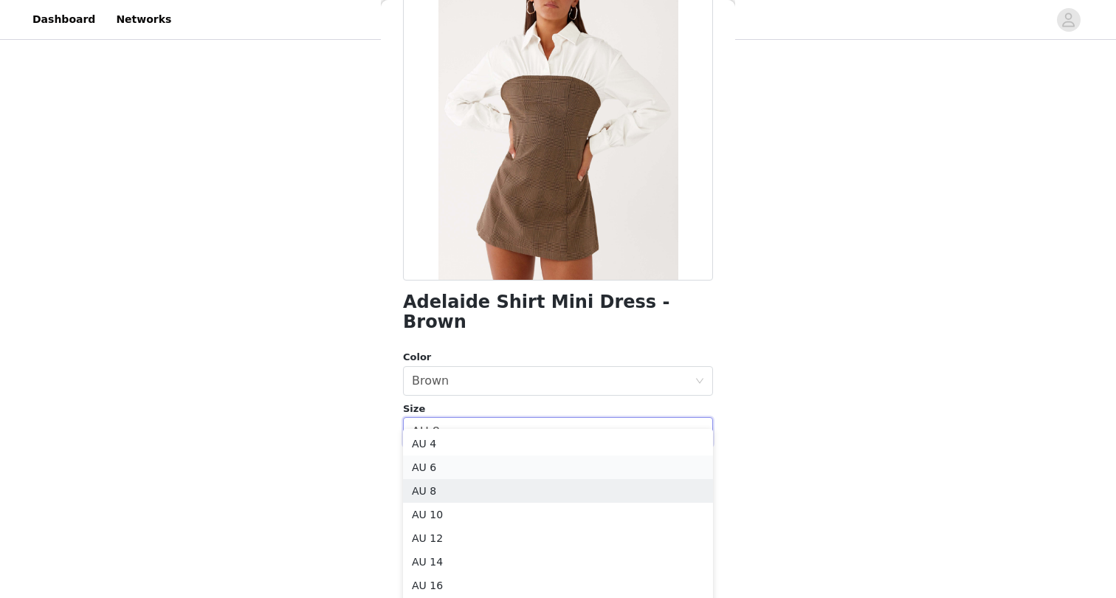
click at [472, 464] on li "AU 6" at bounding box center [558, 467] width 310 height 24
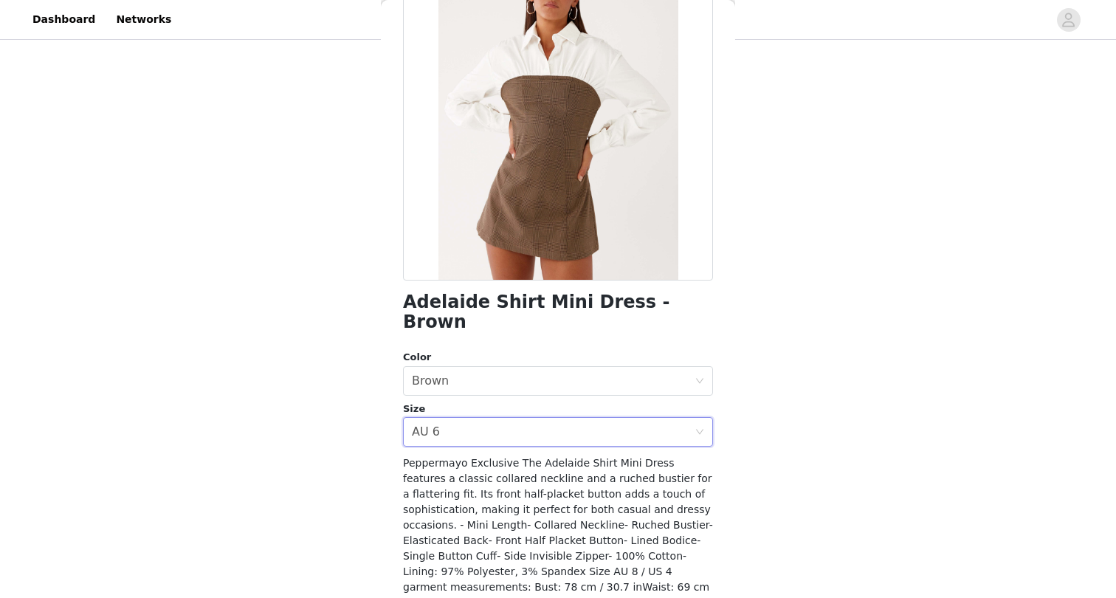
click at [814, 348] on div "STEP 1 OF 5 Select your styles! Please note that the sizes are in AU Sizes Brea…" at bounding box center [558, 262] width 1116 height 923
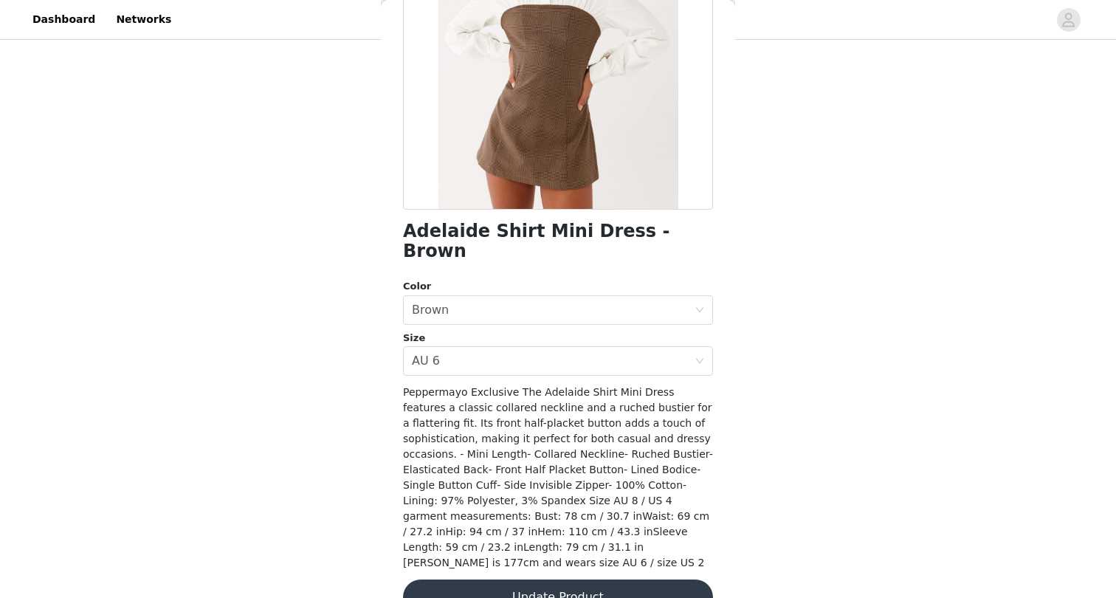
scroll to position [195, 0]
click at [557, 581] on button "Update Product" at bounding box center [558, 598] width 310 height 35
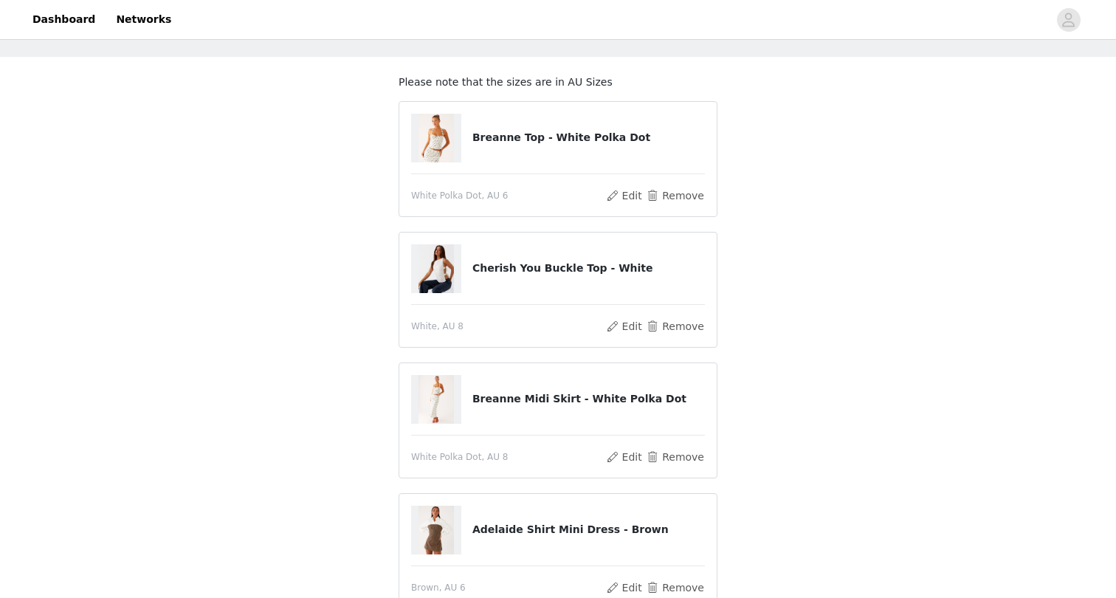
scroll to position [61, 0]
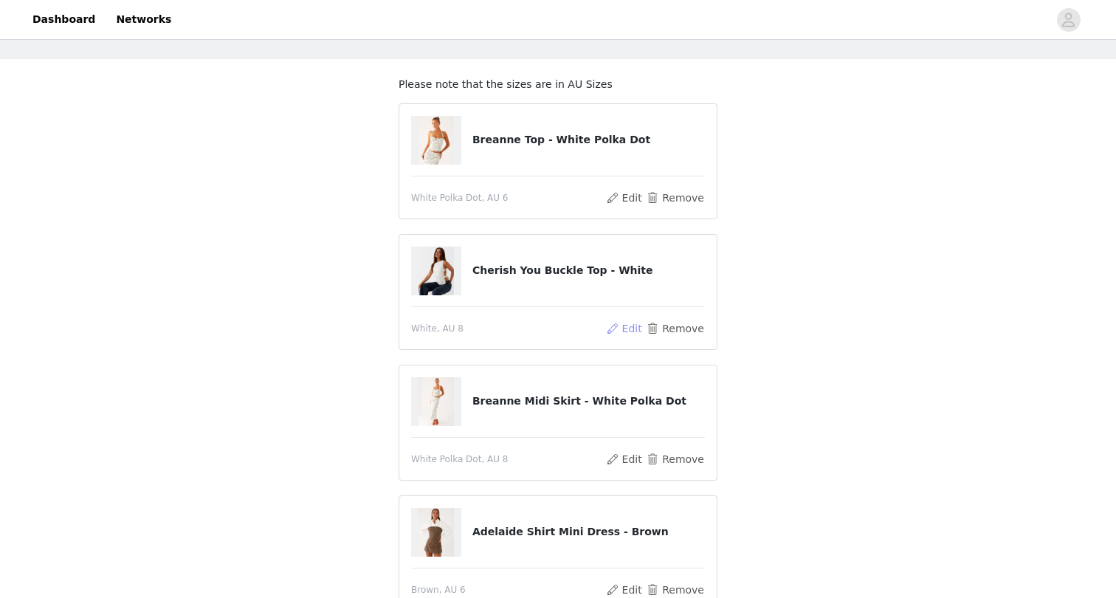
click at [624, 327] on button "Edit" at bounding box center [624, 329] width 38 height 18
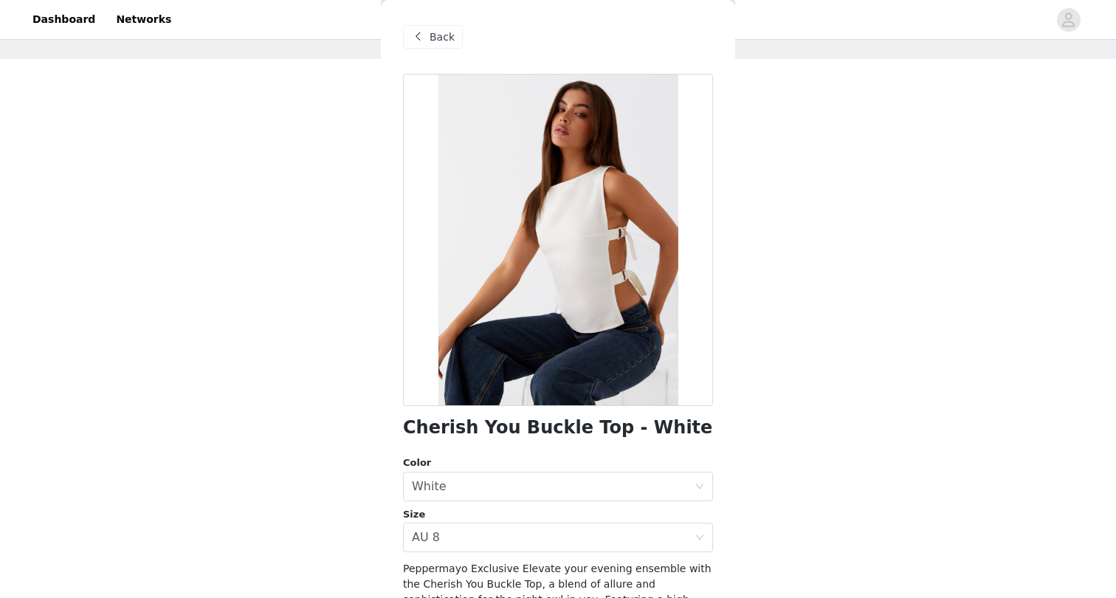
scroll to position [0, 0]
click at [444, 40] on span "Back" at bounding box center [442, 38] width 25 height 16
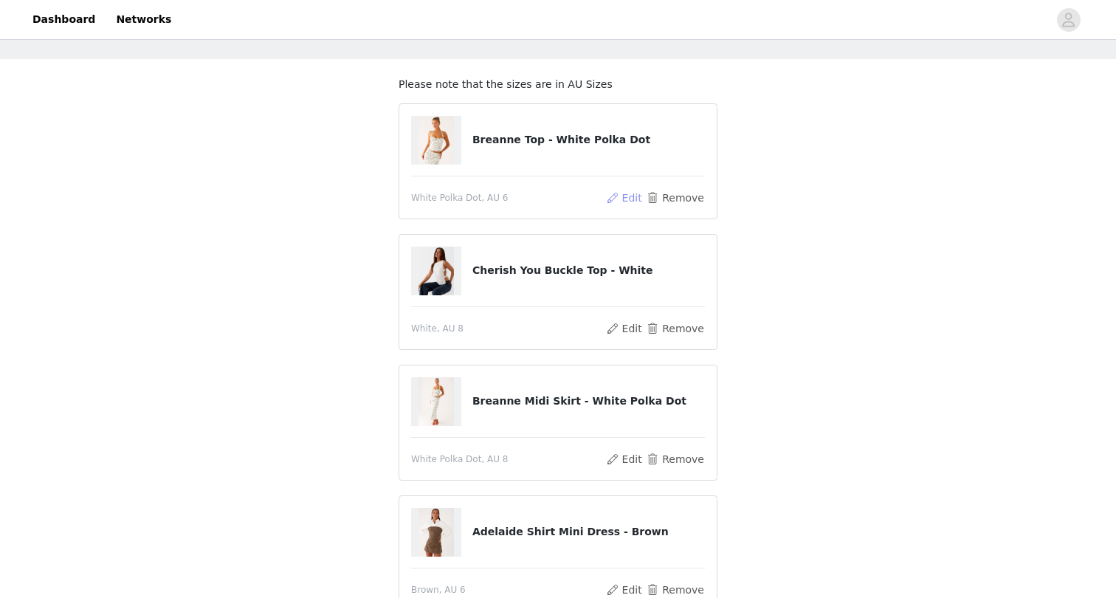
click at [633, 202] on button "Edit" at bounding box center [624, 198] width 38 height 18
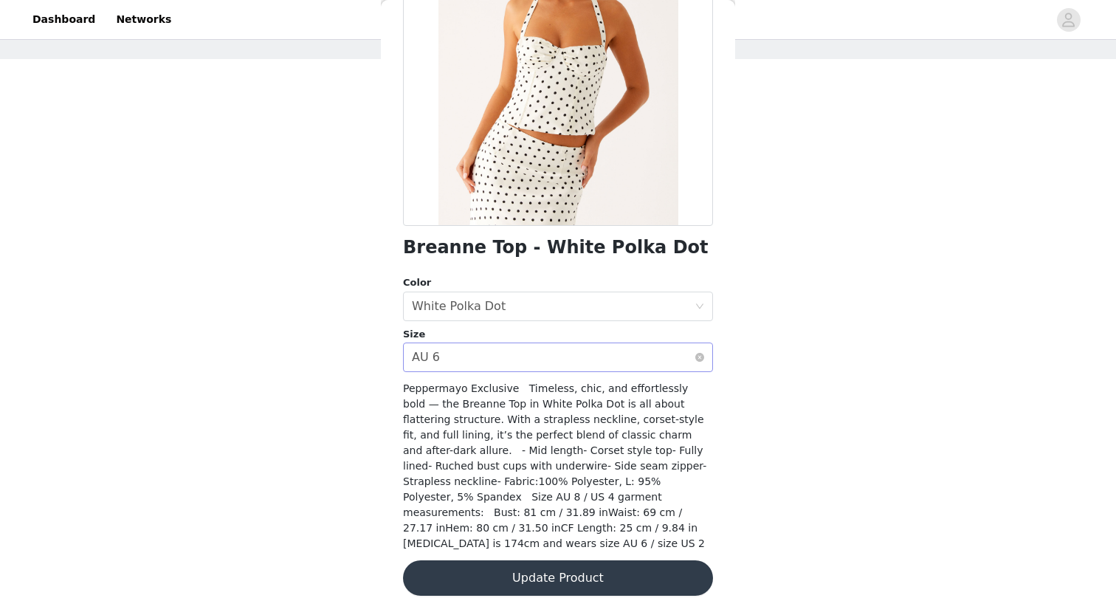
scroll to position [179, 0]
click at [520, 355] on div "Select size AU 6" at bounding box center [553, 358] width 283 height 28
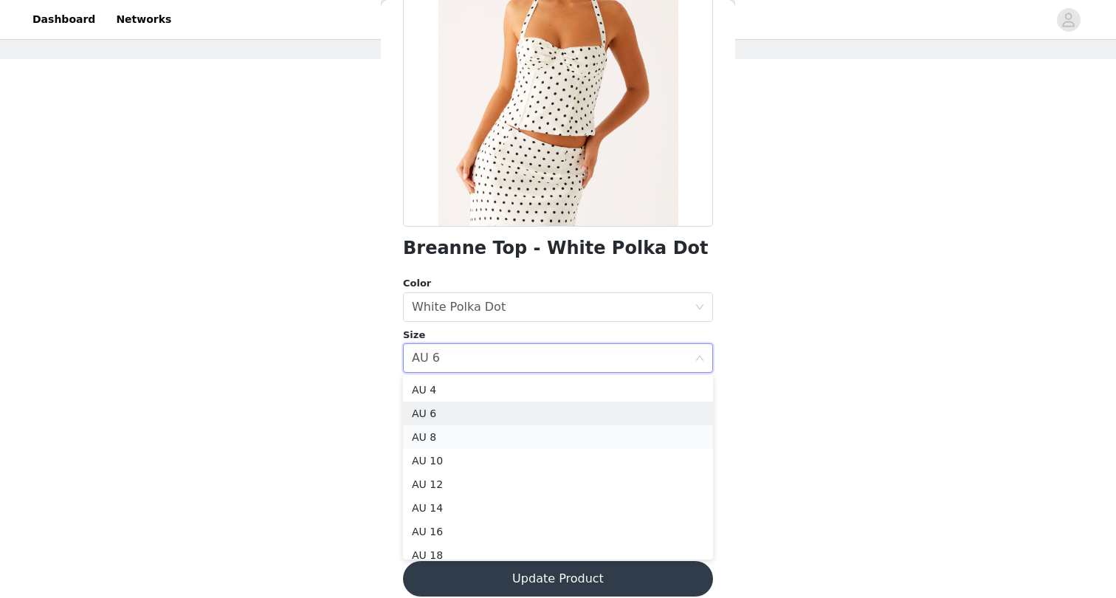
click at [489, 435] on li "AU 8" at bounding box center [558, 437] width 310 height 24
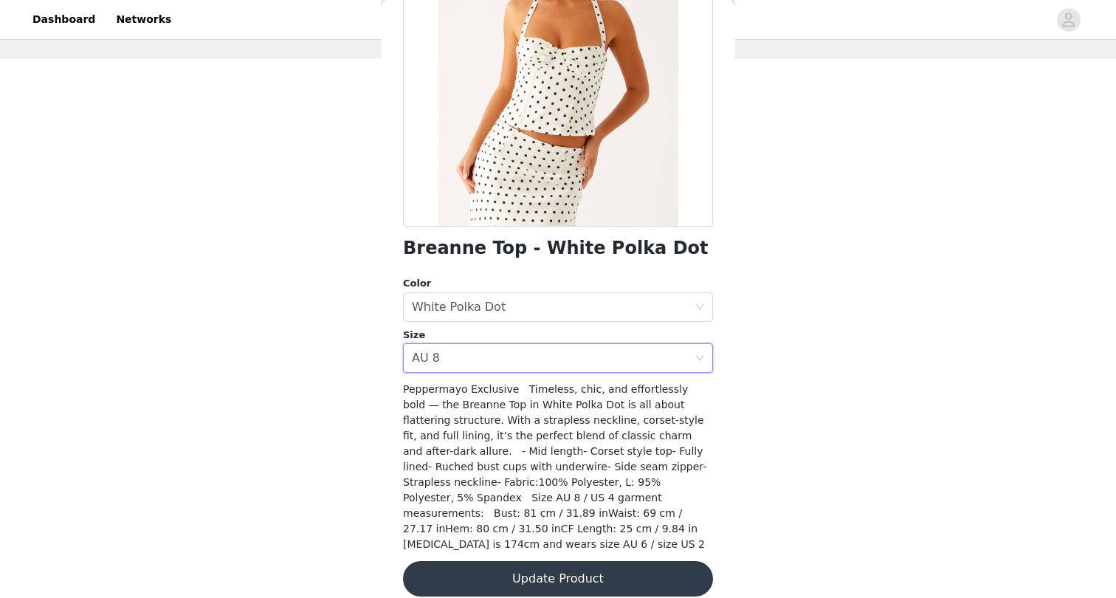
click at [520, 561] on button "Update Product" at bounding box center [558, 578] width 310 height 35
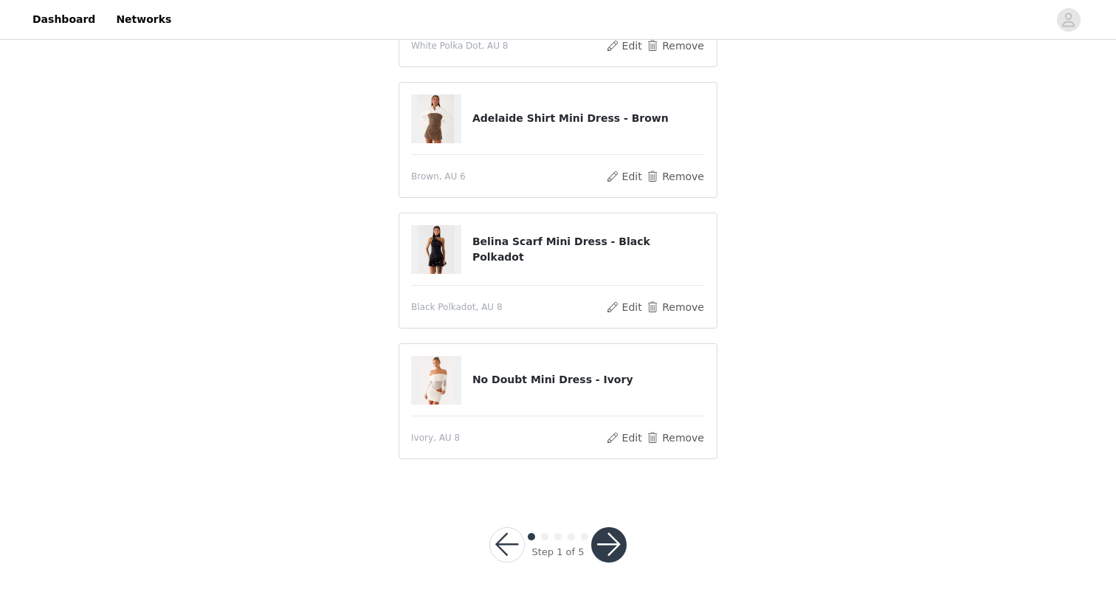
scroll to position [473, 0]
click at [633, 437] on button "Edit" at bounding box center [624, 439] width 38 height 18
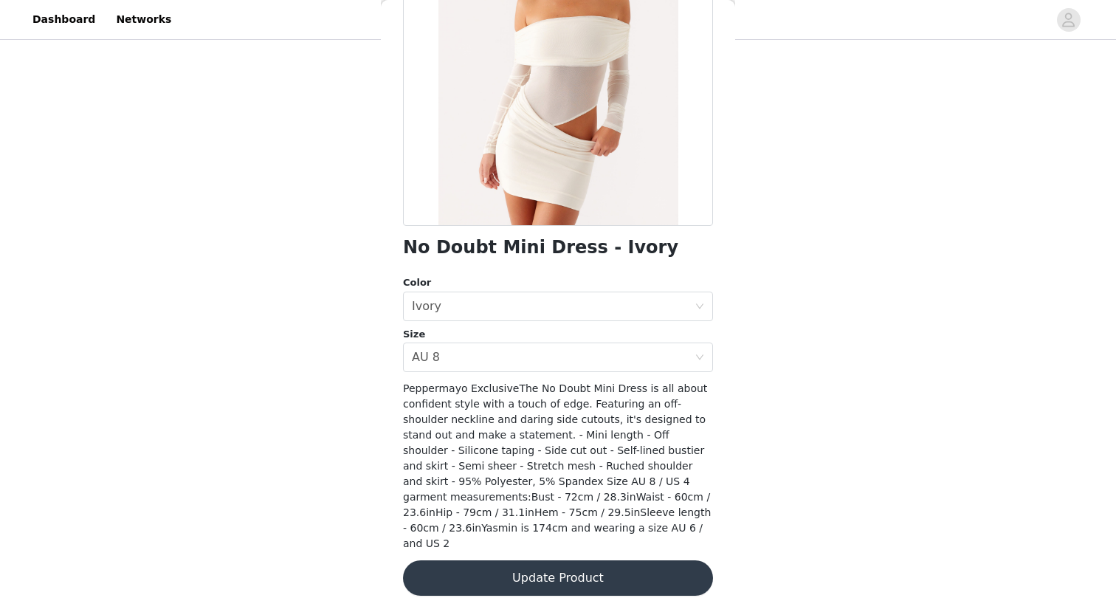
scroll to position [179, 0]
click at [821, 295] on div "STEP 1 OF 5 Select your styles! Please note that the sizes are in AU Sizes Brea…" at bounding box center [558, 31] width 1116 height 923
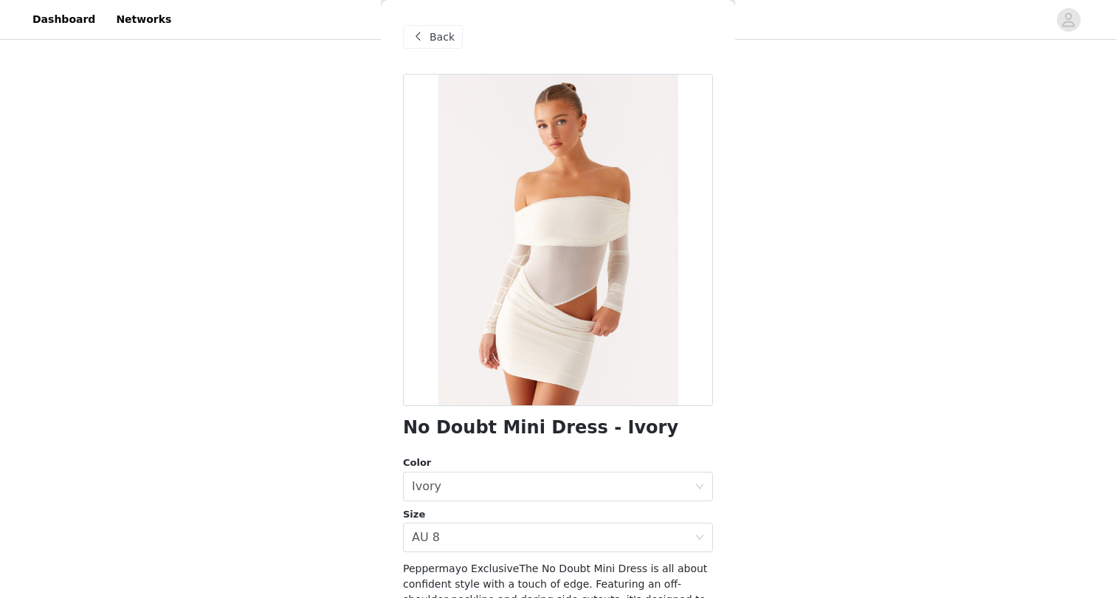
scroll to position [0, 0]
click at [427, 41] on div "Back" at bounding box center [433, 37] width 60 height 24
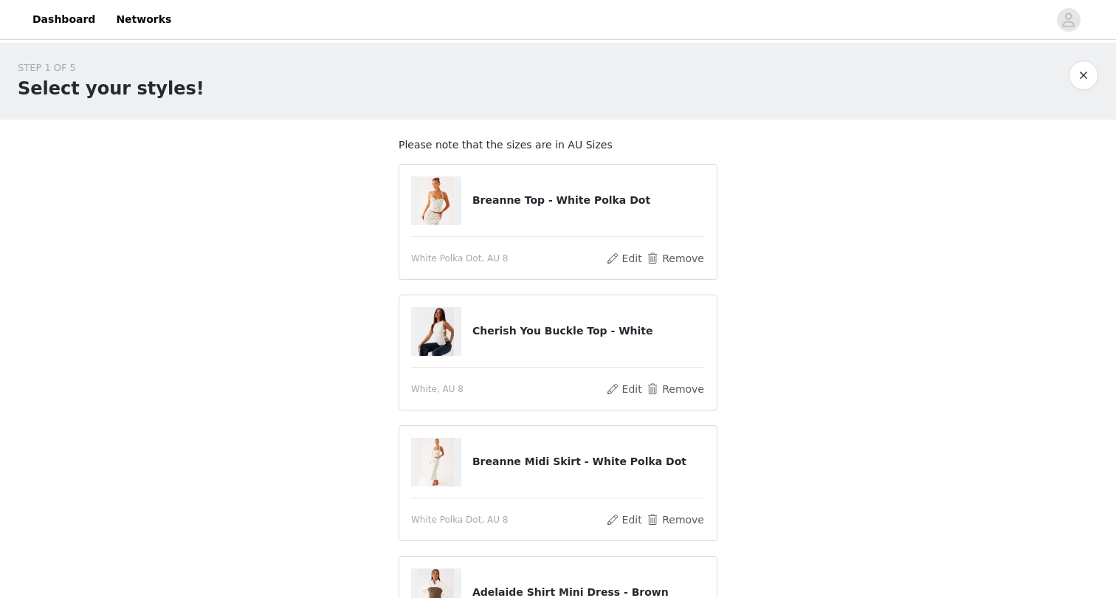
scroll to position [97, 0]
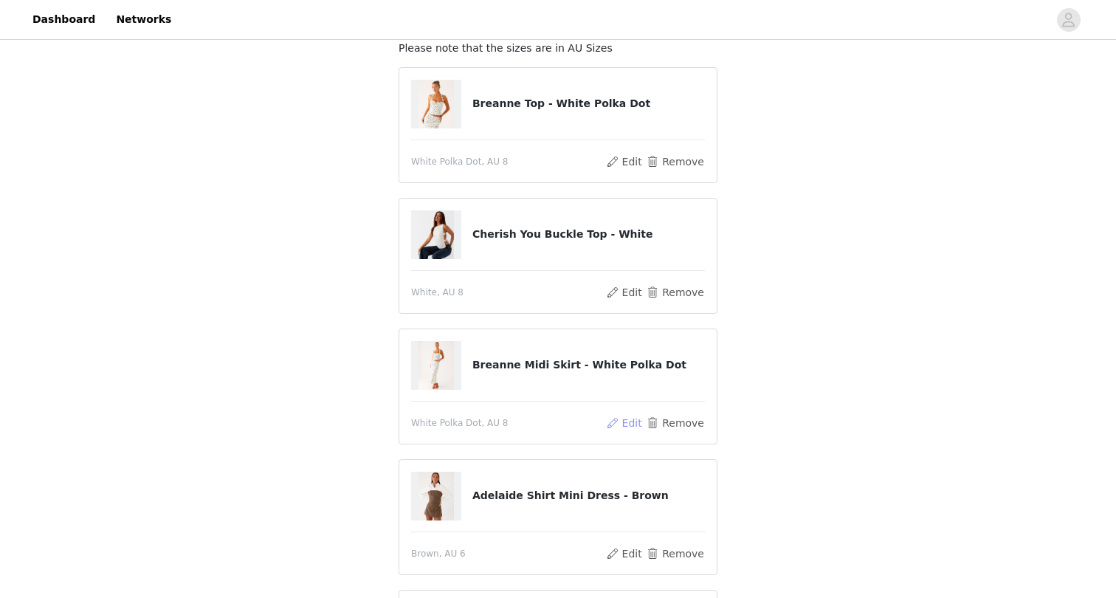
click at [633, 426] on button "Edit" at bounding box center [624, 423] width 38 height 18
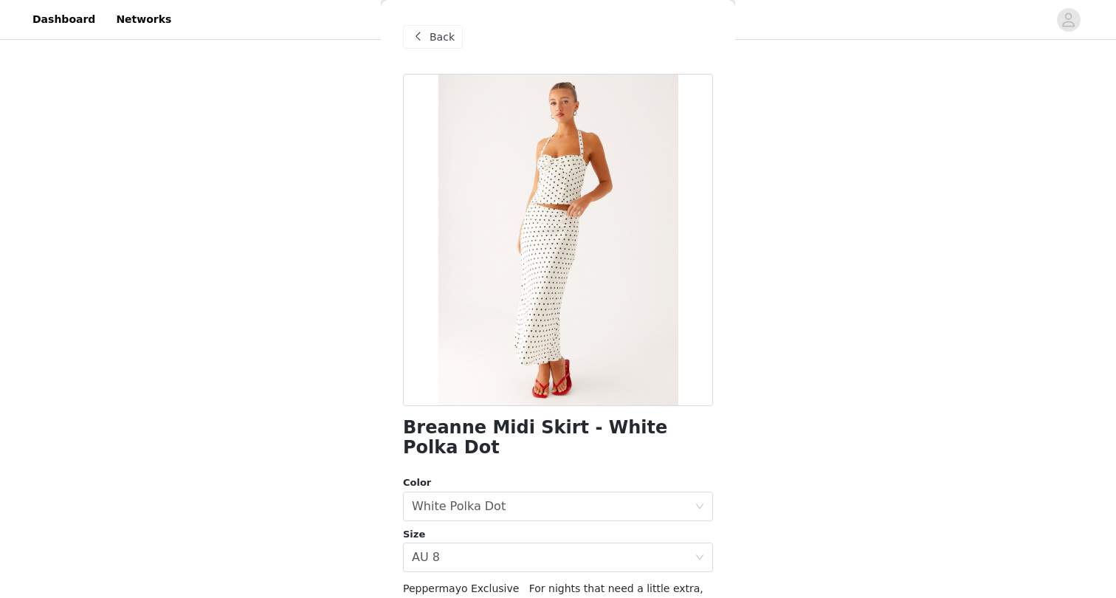
click at [424, 33] on span at bounding box center [418, 37] width 18 height 18
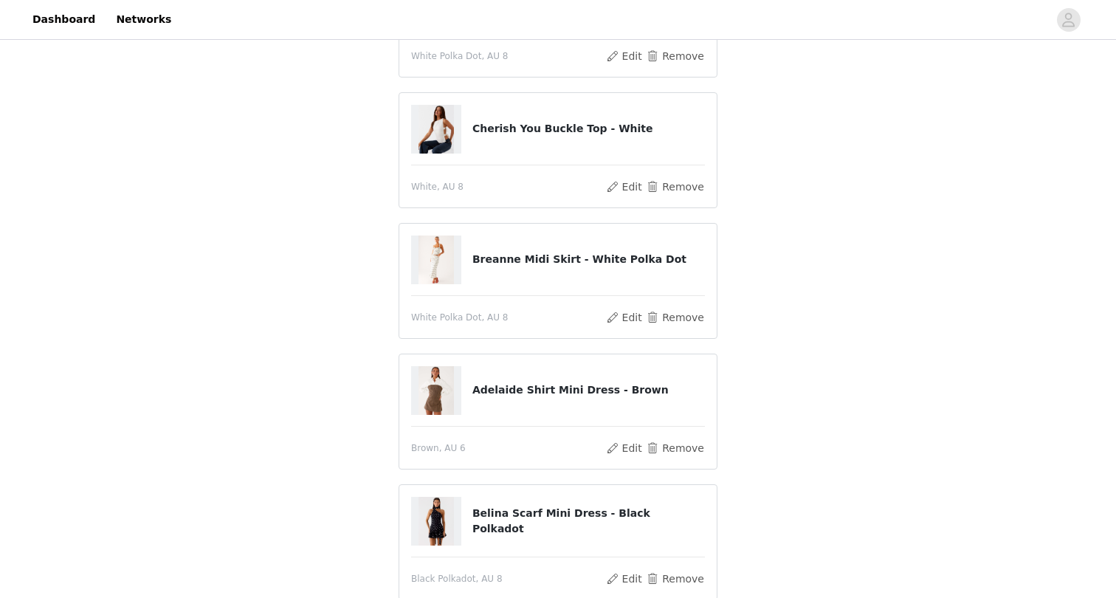
scroll to position [410, 0]
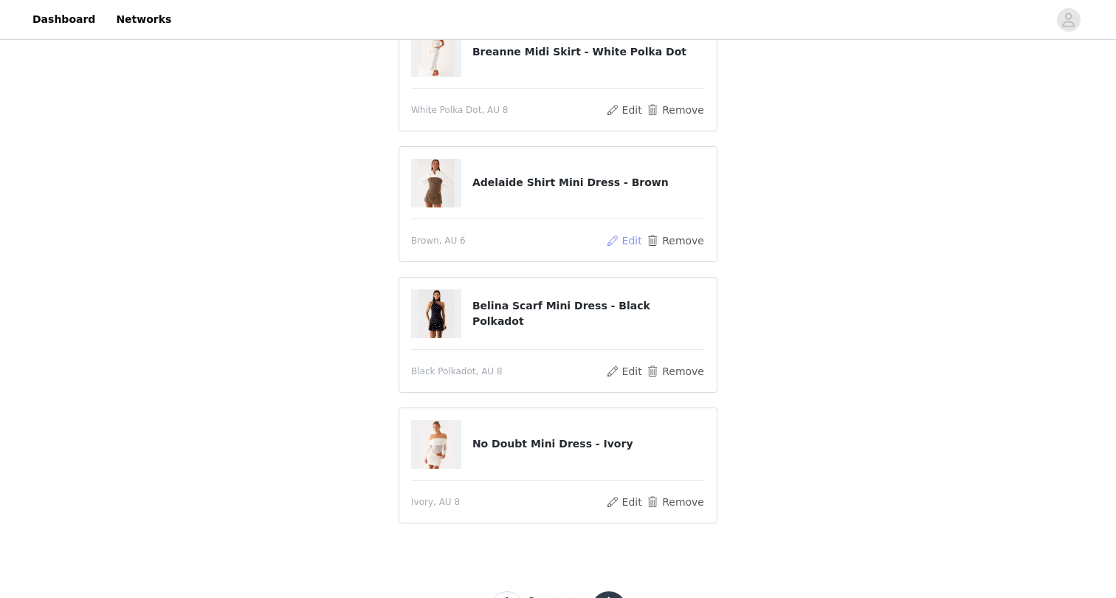
click at [630, 237] on button "Edit" at bounding box center [624, 241] width 38 height 18
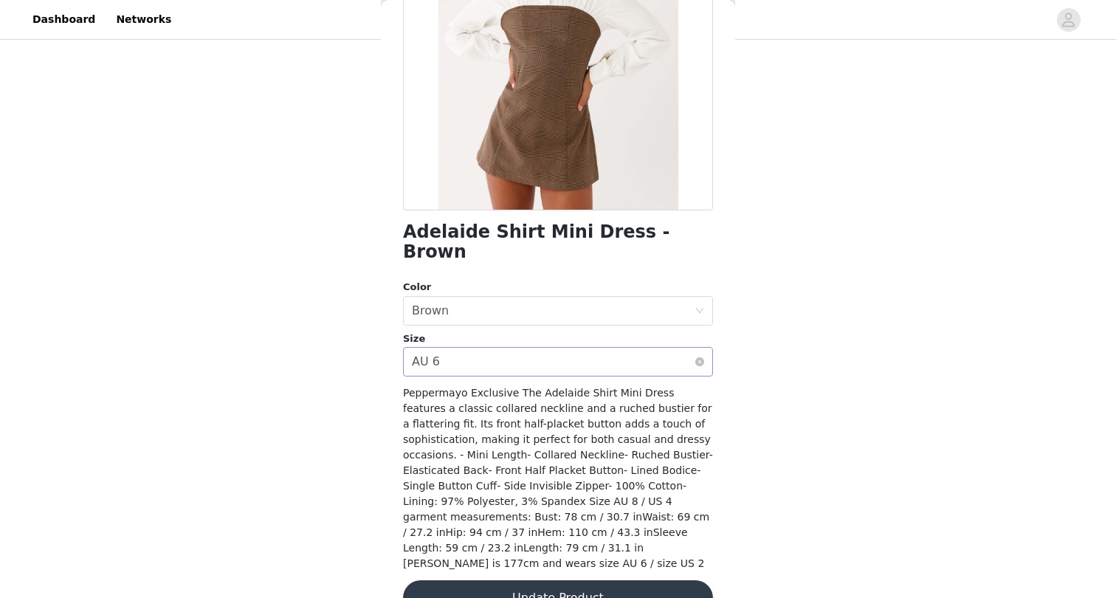
scroll to position [195, 0]
click at [614, 348] on div "Select size AU 6" at bounding box center [553, 362] width 283 height 28
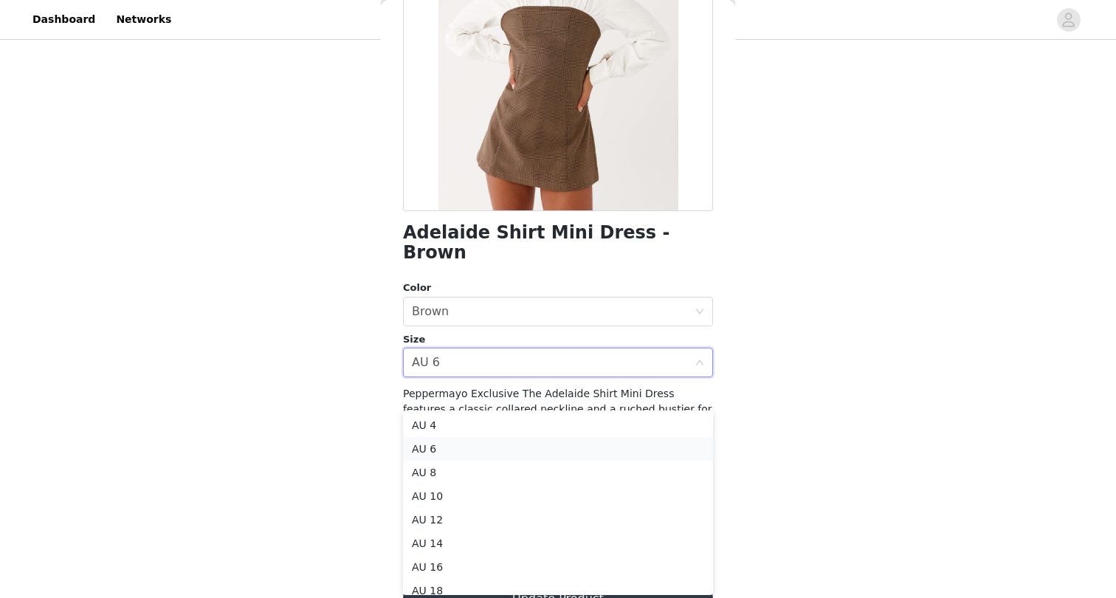
scroll to position [372, 0]
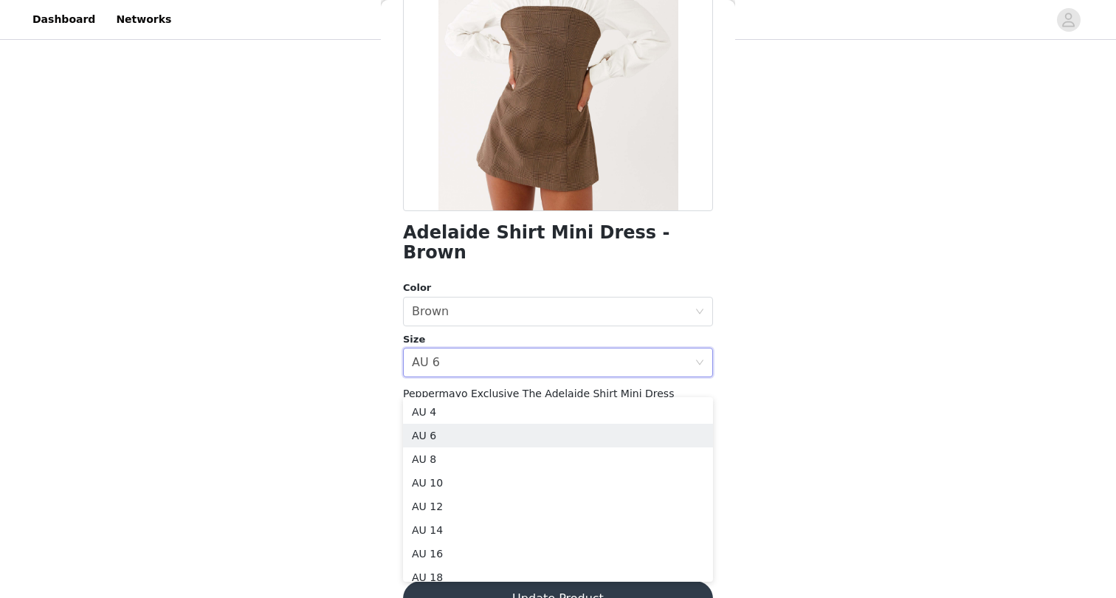
click at [841, 344] on div "STEP 1 OF 5 Select your styles! Please note that the sizes are in AU Sizes Brea…" at bounding box center [558, 132] width 1116 height 923
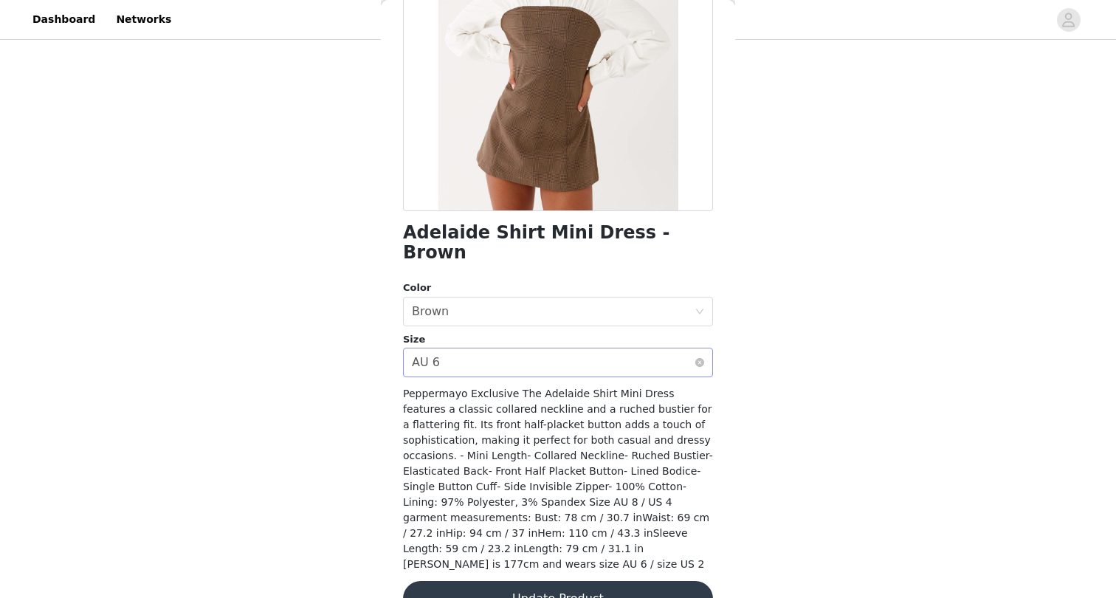
click at [615, 348] on div "Select size AU 6" at bounding box center [553, 362] width 283 height 28
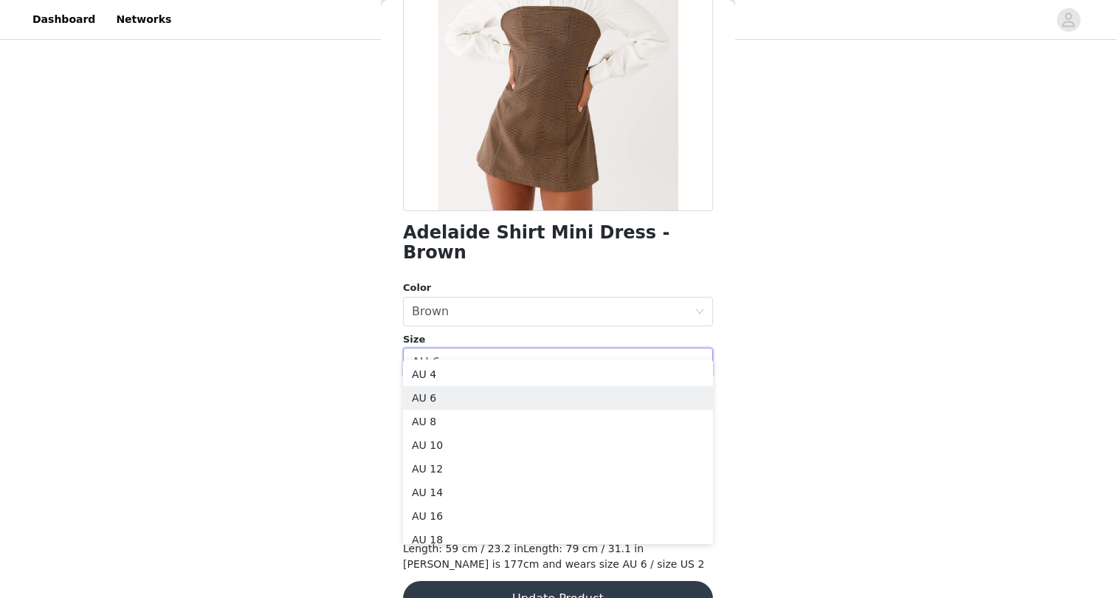
click at [808, 346] on div "STEP 1 OF 5 Select your styles! Please note that the sizes are in AU Sizes Brea…" at bounding box center [558, 132] width 1116 height 923
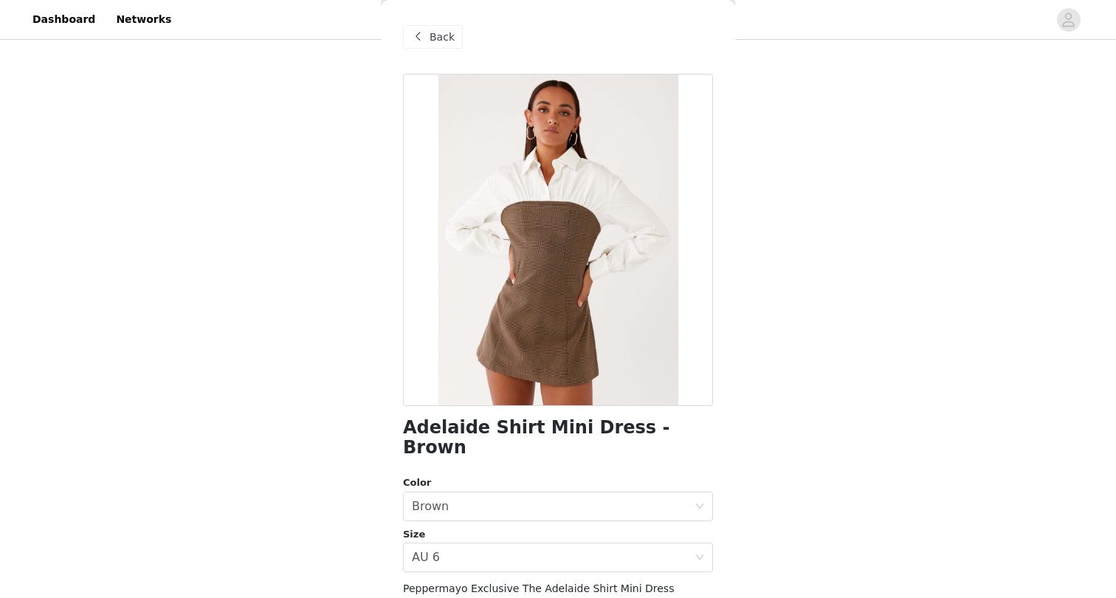
scroll to position [0, 0]
click at [453, 35] on div "Back" at bounding box center [433, 37] width 60 height 24
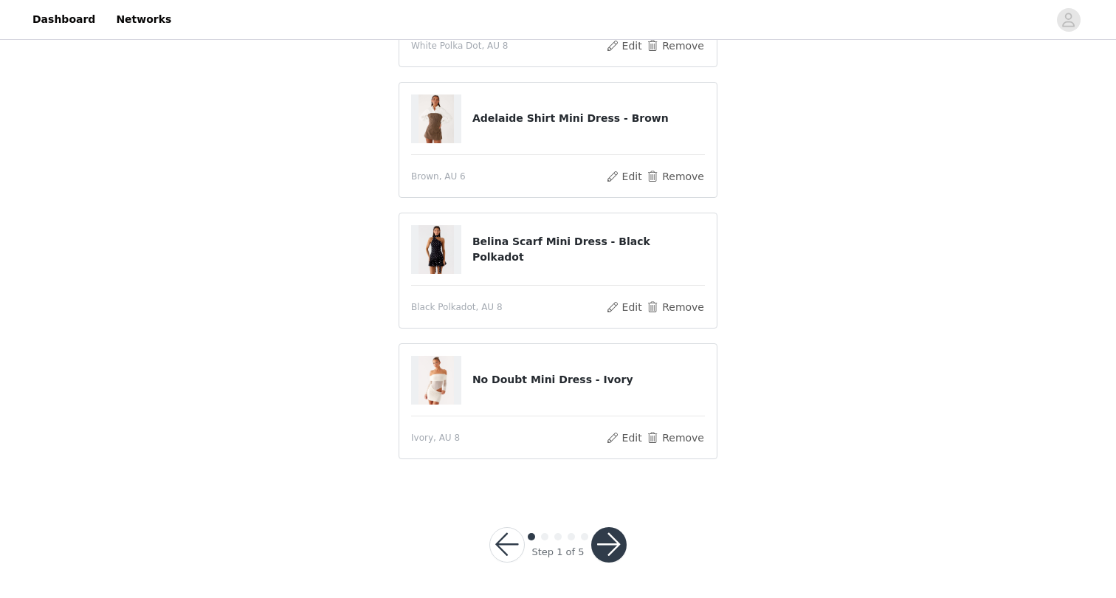
scroll to position [473, 0]
click at [636, 435] on button "Edit" at bounding box center [624, 439] width 38 height 18
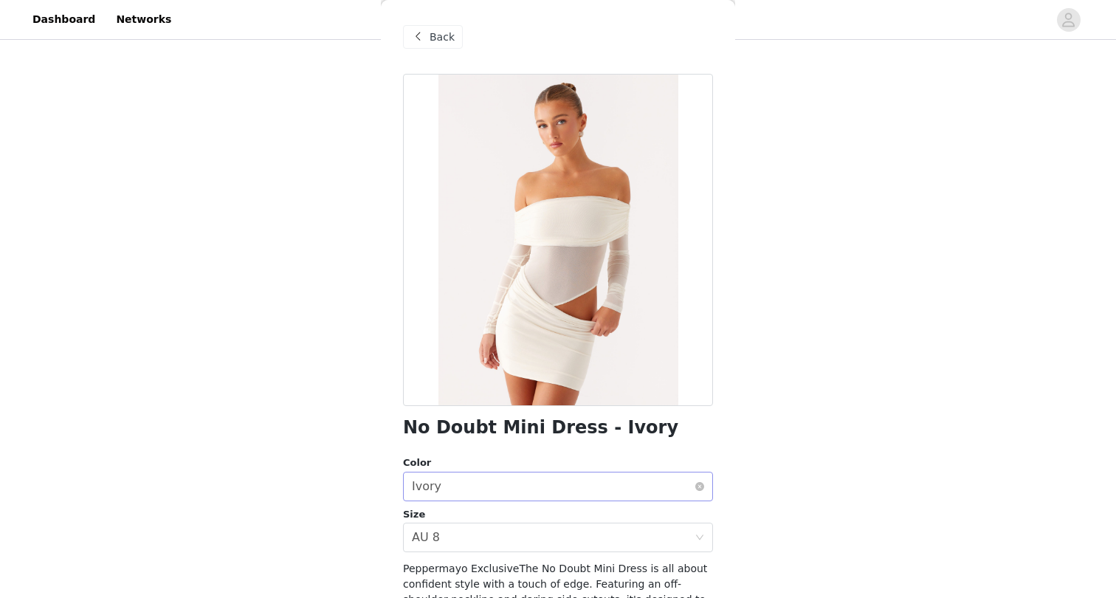
scroll to position [179, 0]
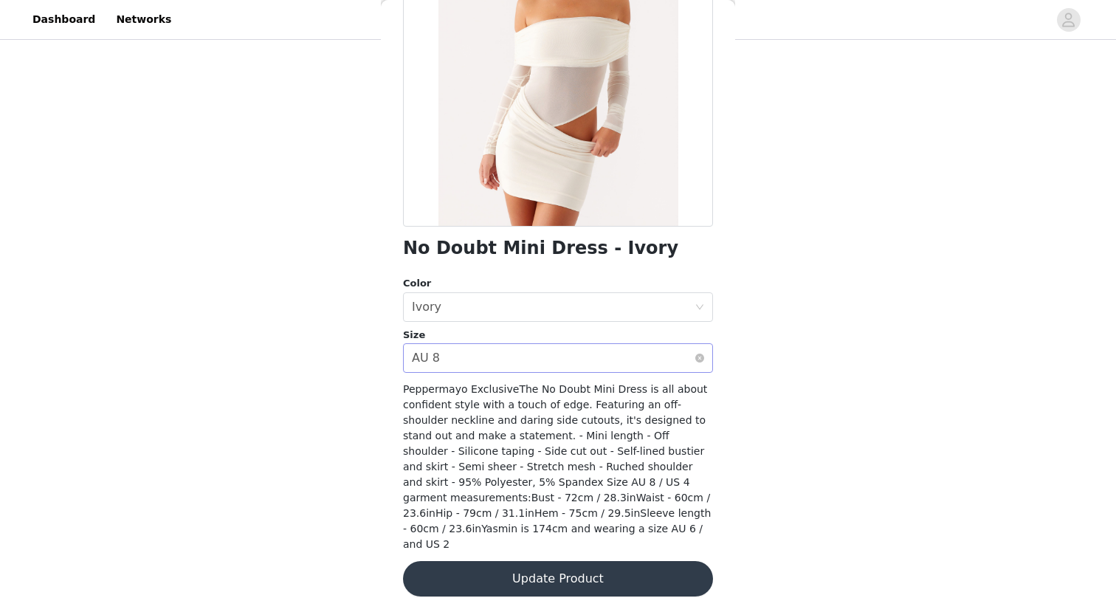
click at [490, 349] on div "Select size AU 8" at bounding box center [553, 358] width 283 height 28
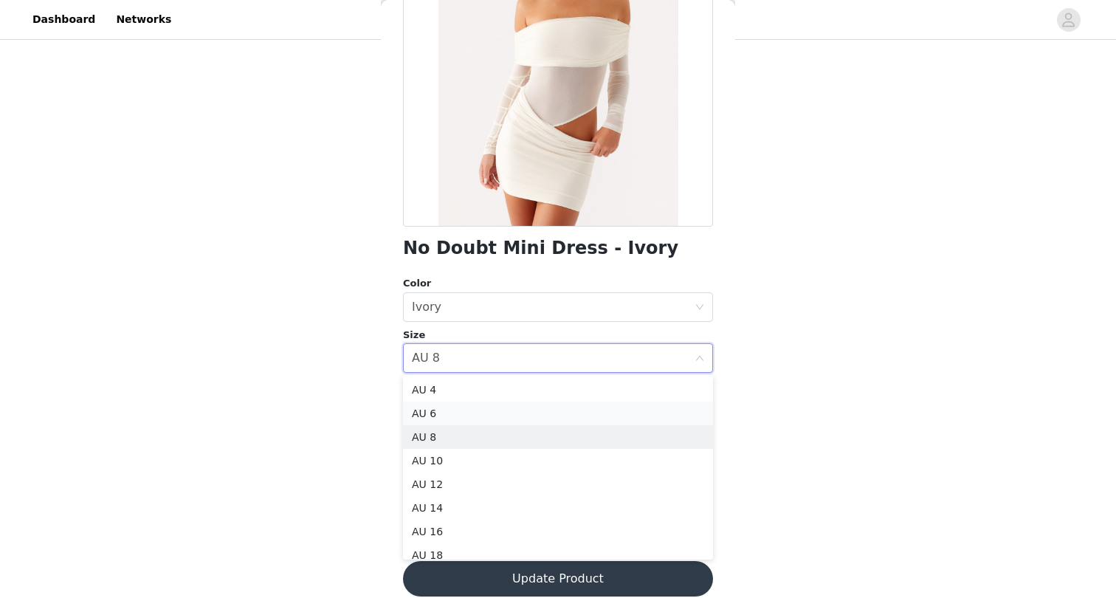
click at [476, 411] on li "AU 6" at bounding box center [558, 414] width 310 height 24
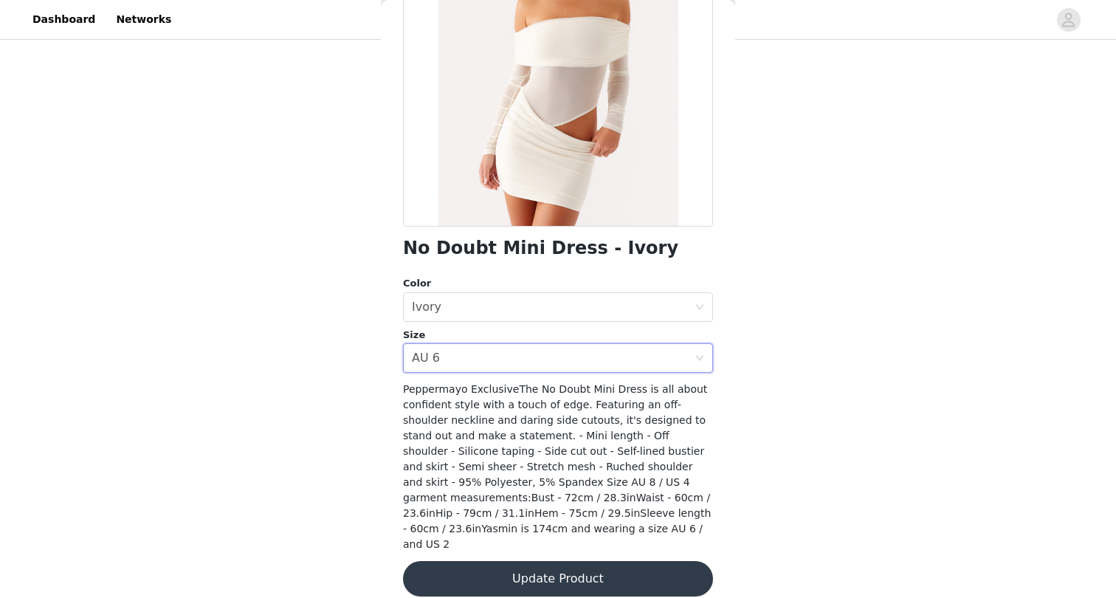
click at [526, 567] on button "Update Product" at bounding box center [558, 578] width 310 height 35
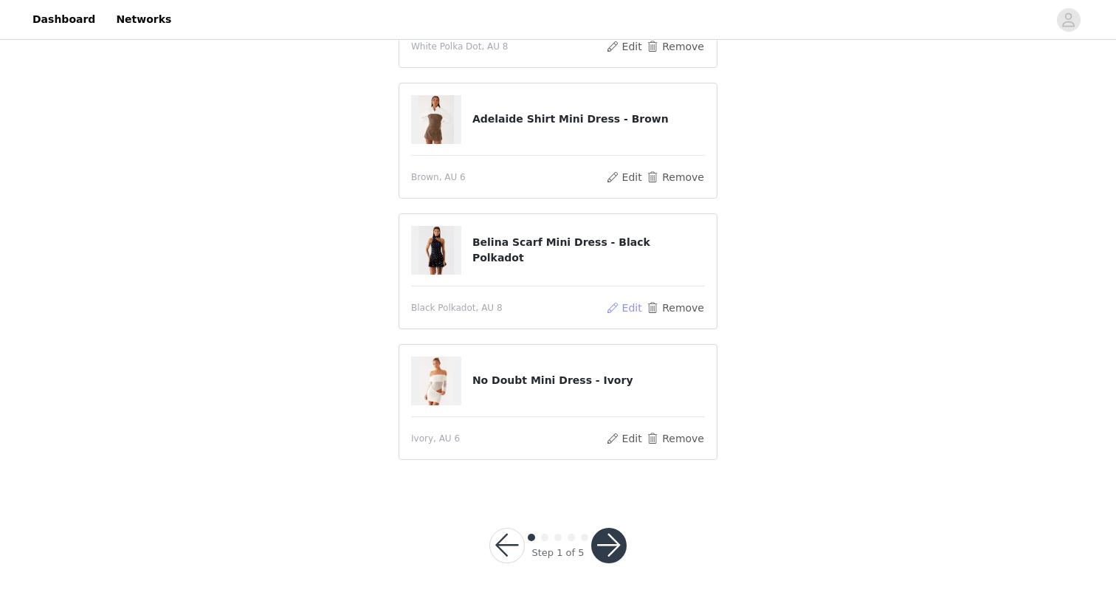
click at [630, 306] on button "Edit" at bounding box center [624, 308] width 38 height 18
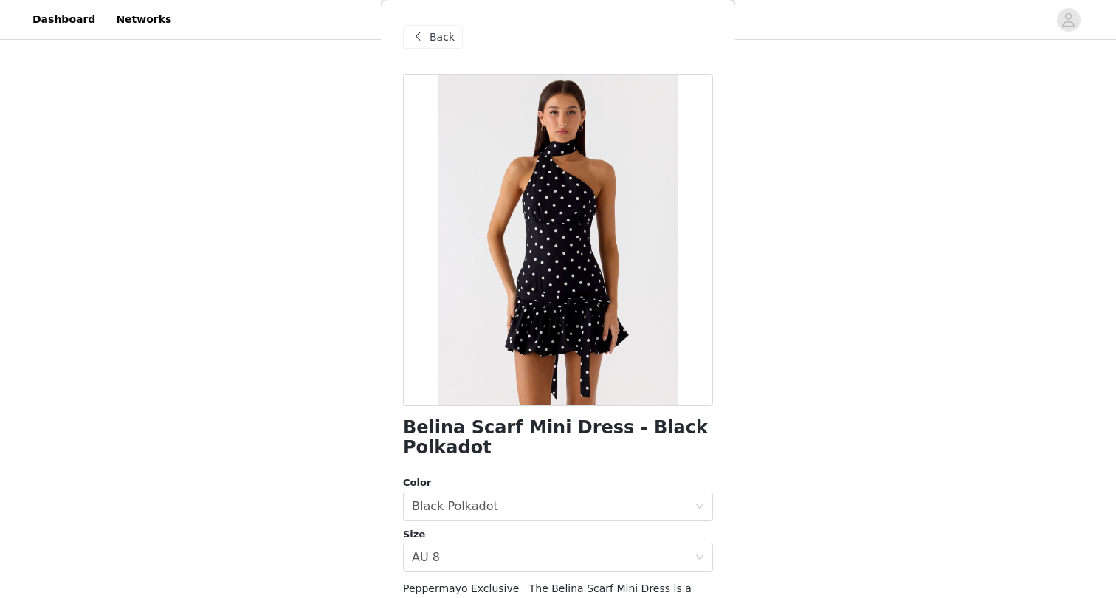
scroll to position [132, 0]
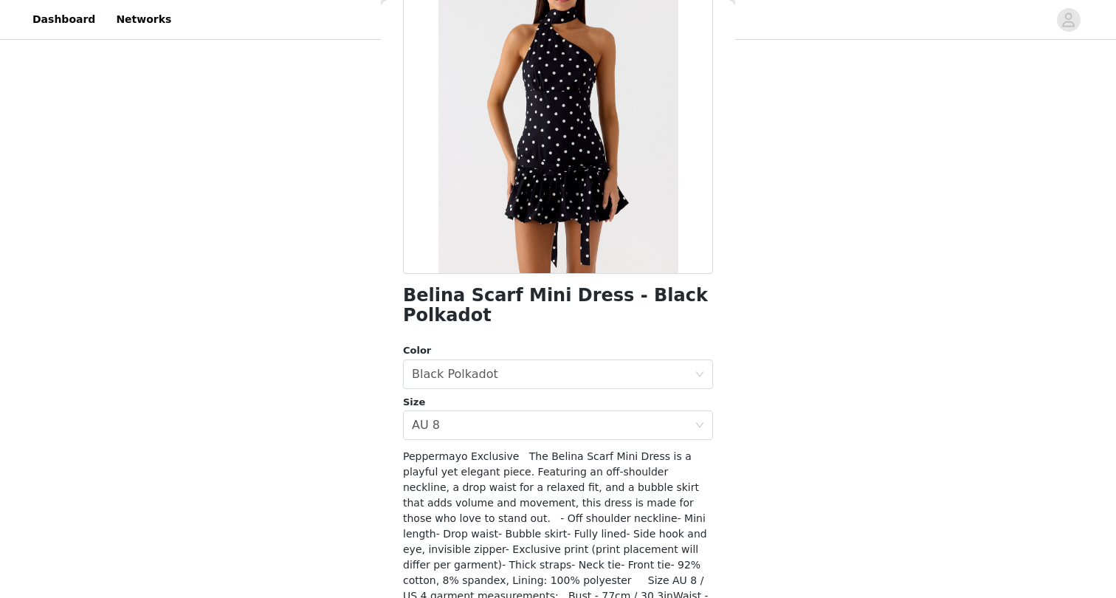
click at [476, 440] on div "Belina Scarf Mini Dress - Black Polkadot Color Select color Black Polkadot Size…" at bounding box center [558, 319] width 310 height 755
click at [468, 423] on div "Select size AU 8" at bounding box center [553, 425] width 283 height 28
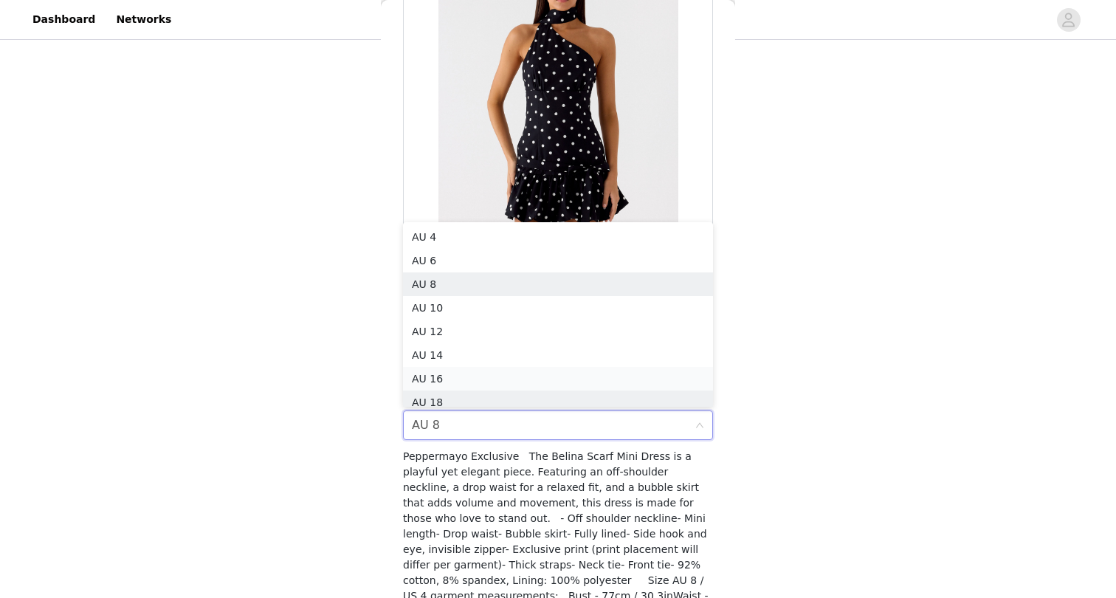
scroll to position [7, 0]
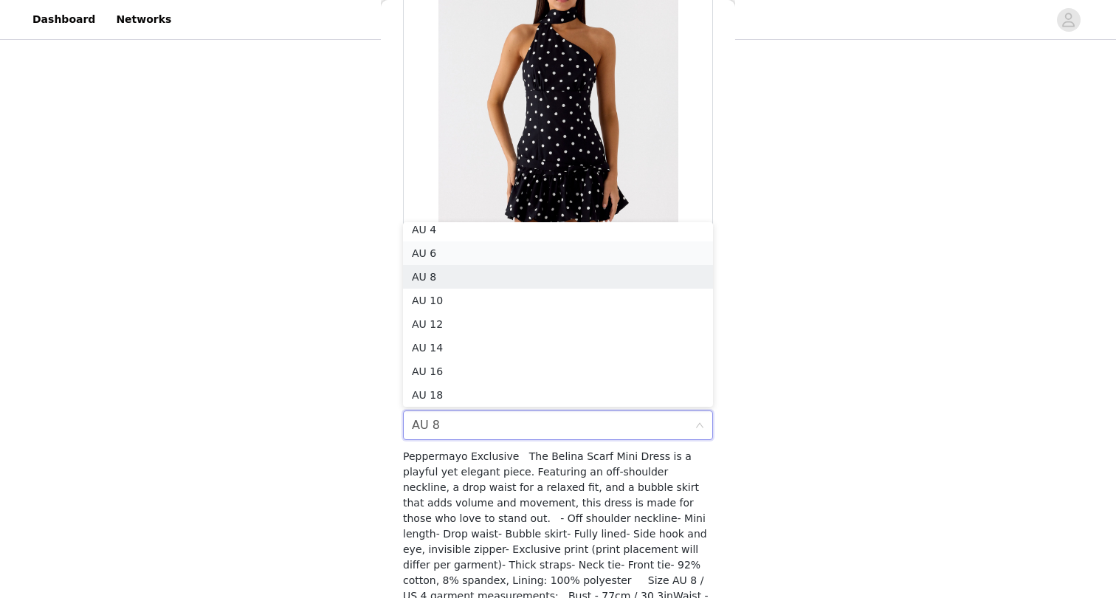
click at [460, 250] on li "AU 6" at bounding box center [558, 253] width 310 height 24
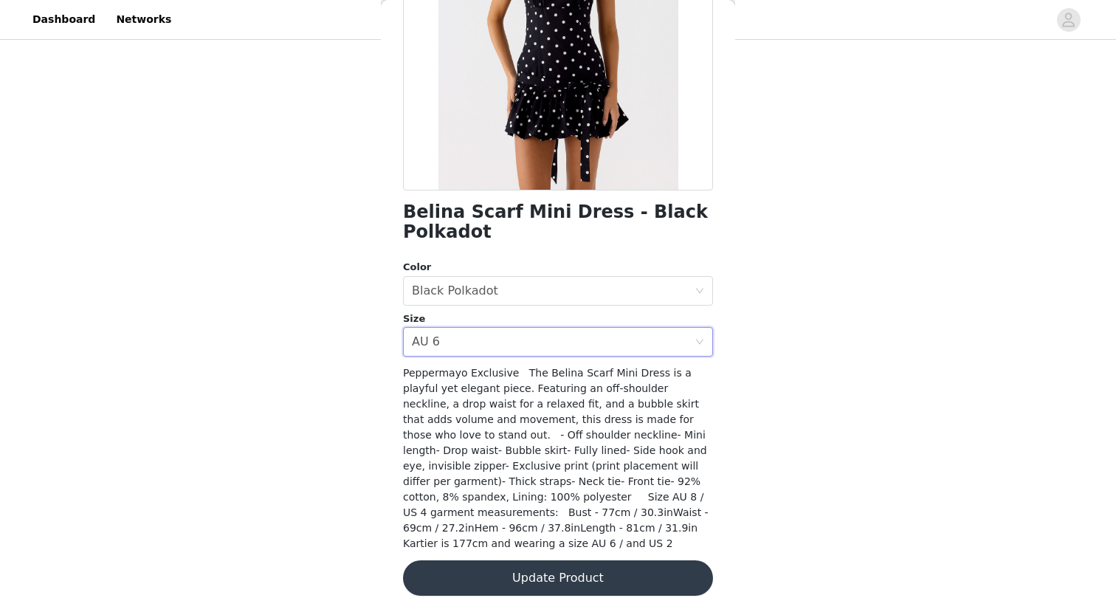
scroll to position [215, 0]
click at [503, 561] on button "Update Product" at bounding box center [558, 578] width 310 height 35
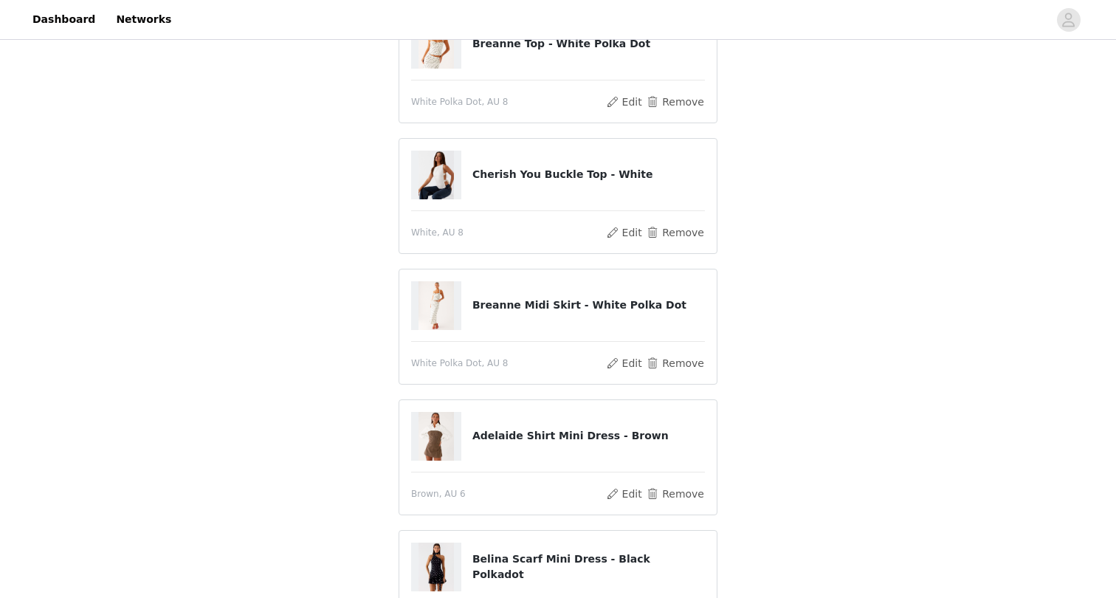
scroll to position [139, 0]
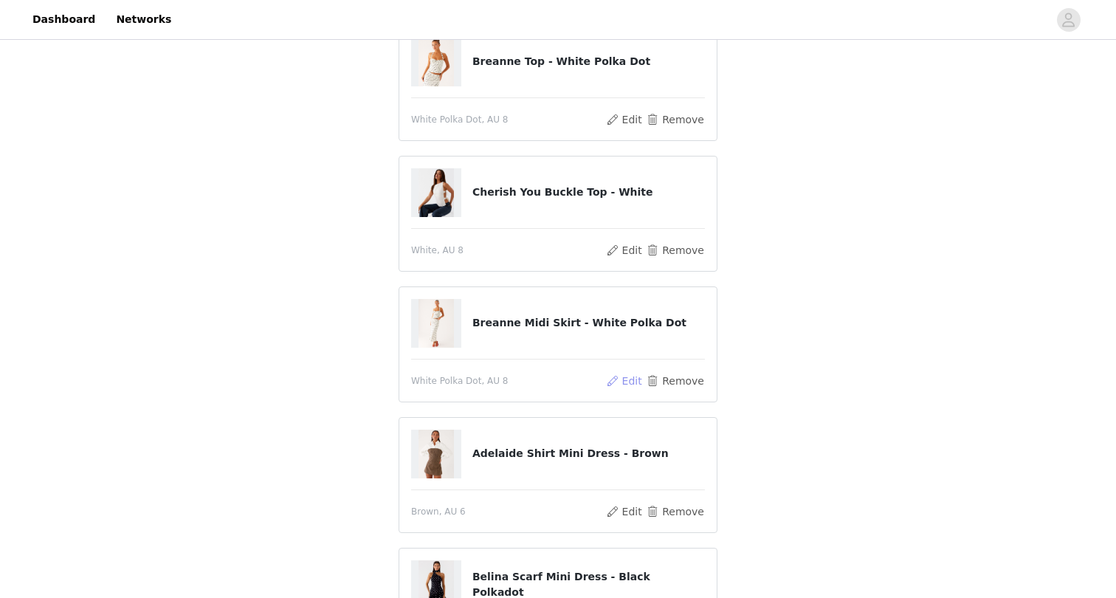
click at [629, 374] on button "Edit" at bounding box center [624, 381] width 38 height 18
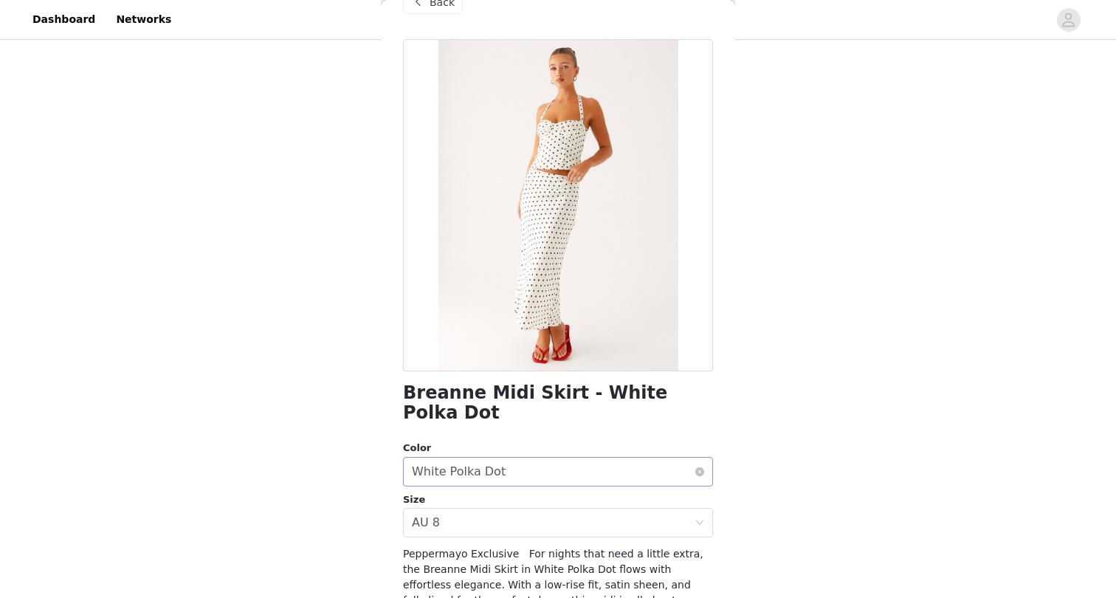
scroll to position [58, 0]
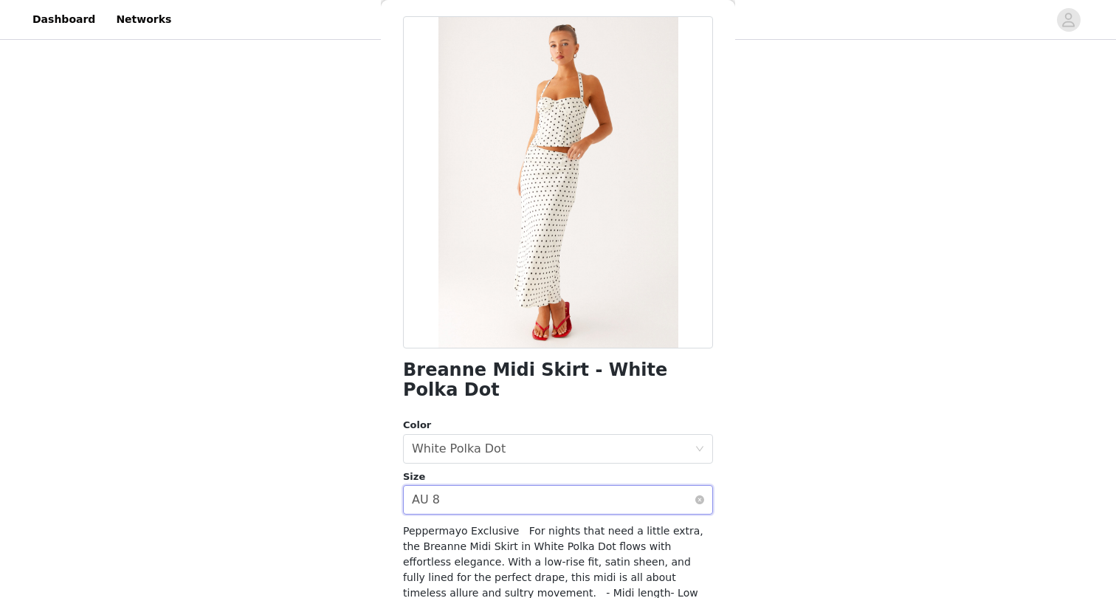
click at [485, 487] on div "Select size AU 8" at bounding box center [553, 500] width 283 height 28
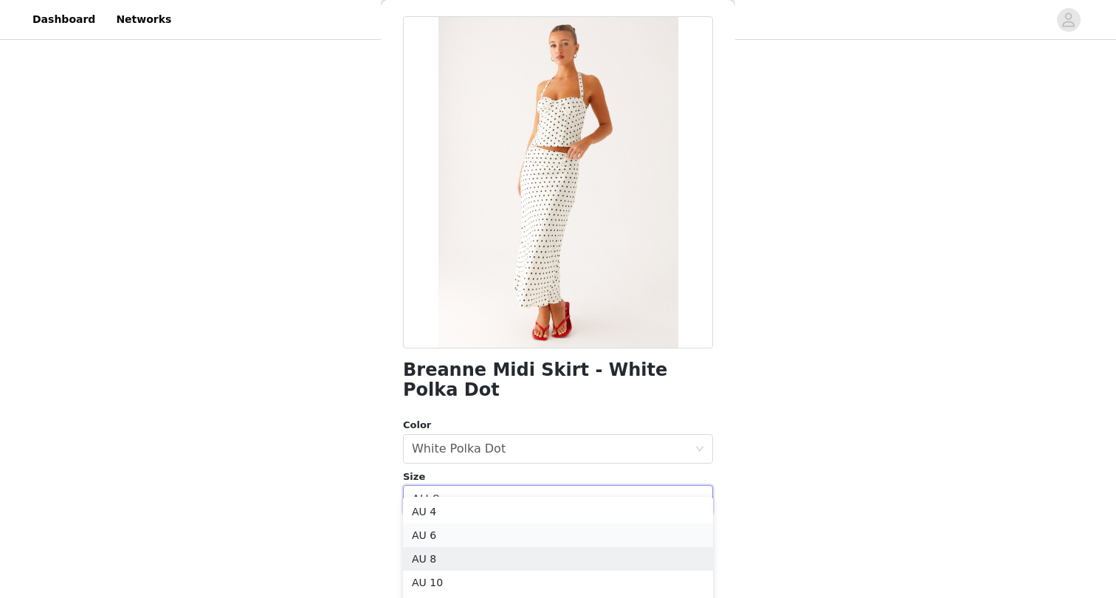
click at [470, 537] on li "AU 6" at bounding box center [558, 535] width 310 height 24
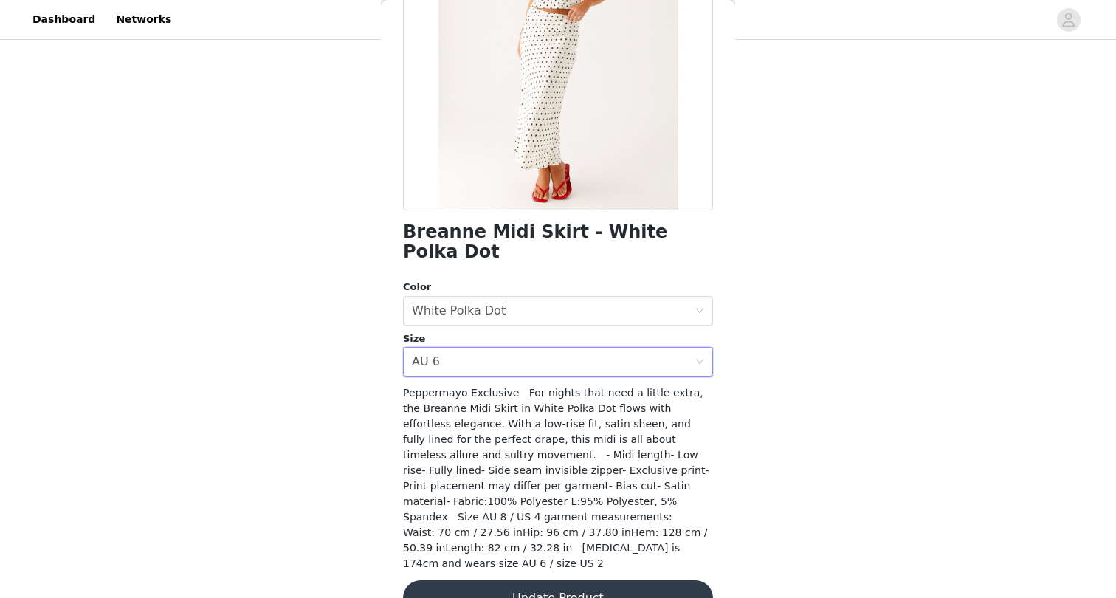
scroll to position [195, 0]
click at [527, 581] on button "Update Product" at bounding box center [558, 598] width 310 height 35
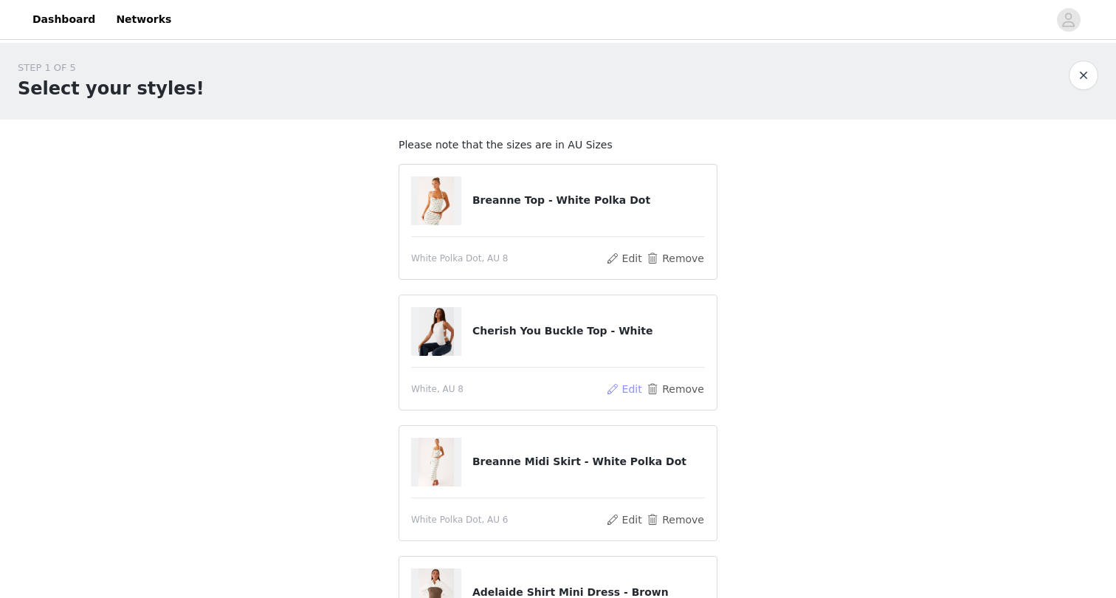
scroll to position [0, 0]
click at [633, 385] on button "Edit" at bounding box center [624, 389] width 38 height 18
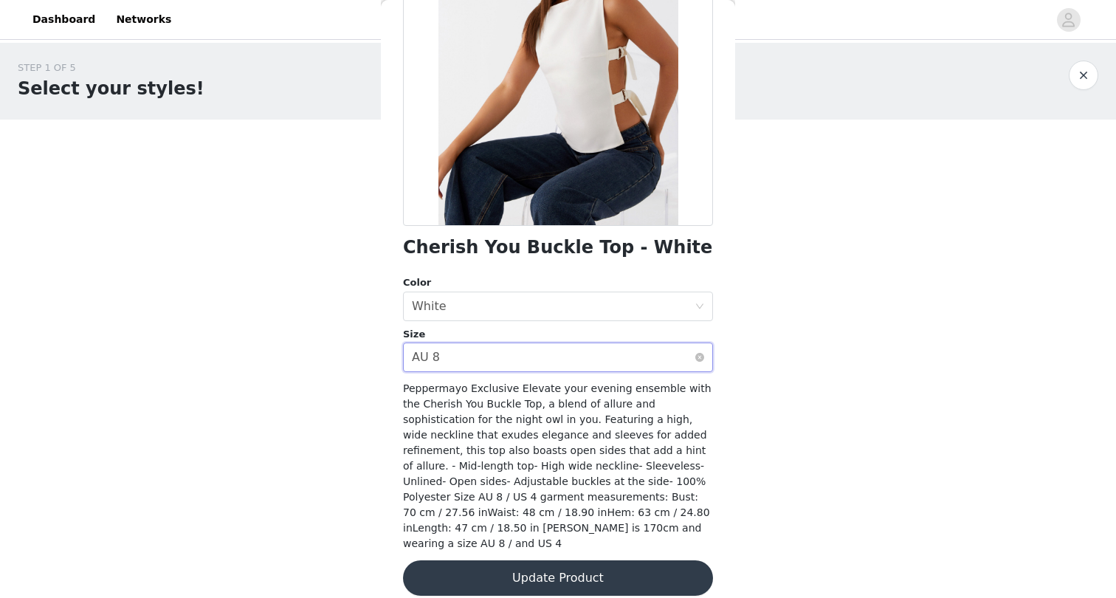
scroll to position [179, 0]
click at [518, 361] on div "Select size AU 8" at bounding box center [553, 358] width 283 height 28
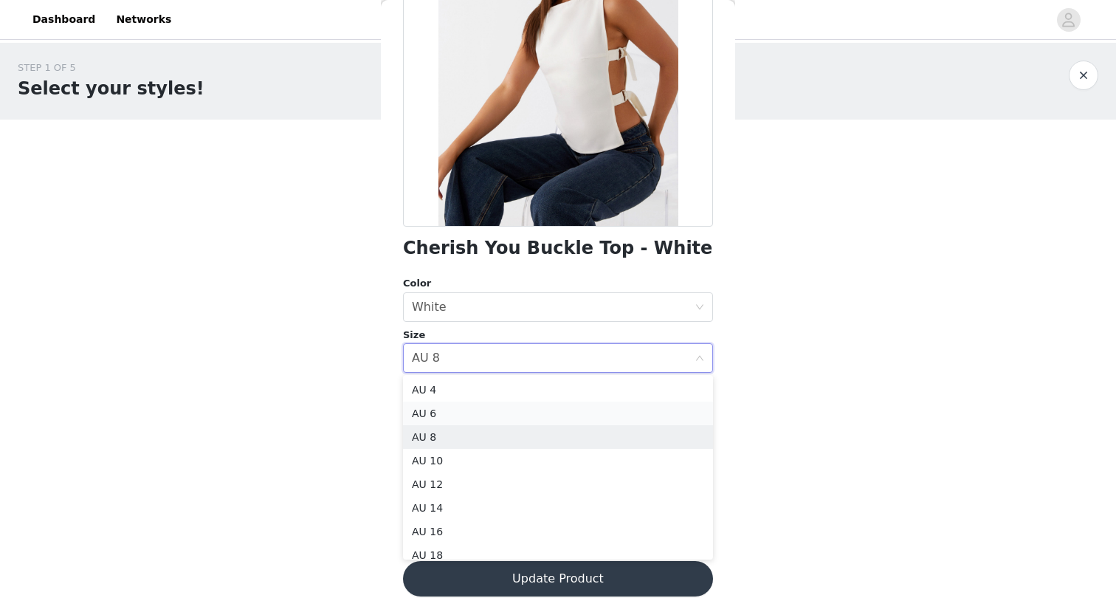
click at [503, 412] on li "AU 6" at bounding box center [558, 414] width 310 height 24
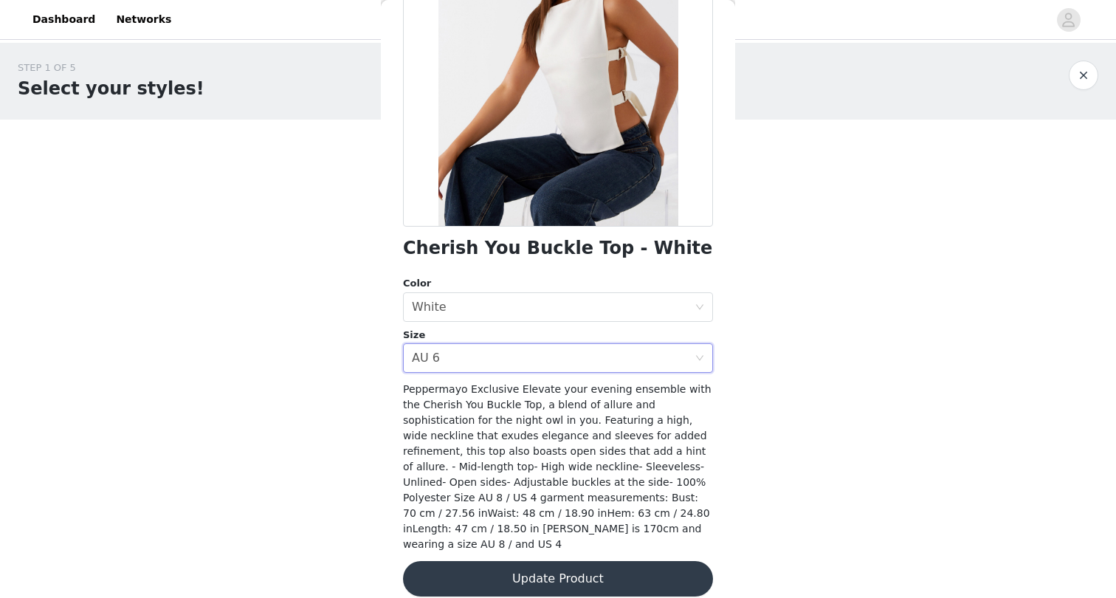
click at [499, 564] on button "Update Product" at bounding box center [558, 578] width 310 height 35
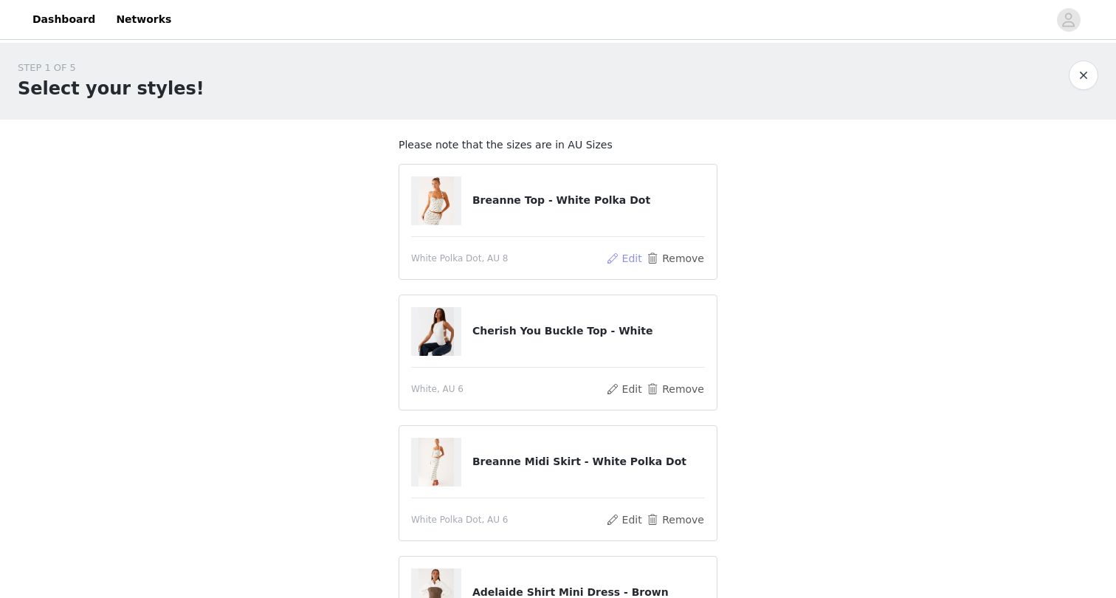
click at [623, 261] on button "Edit" at bounding box center [624, 259] width 38 height 18
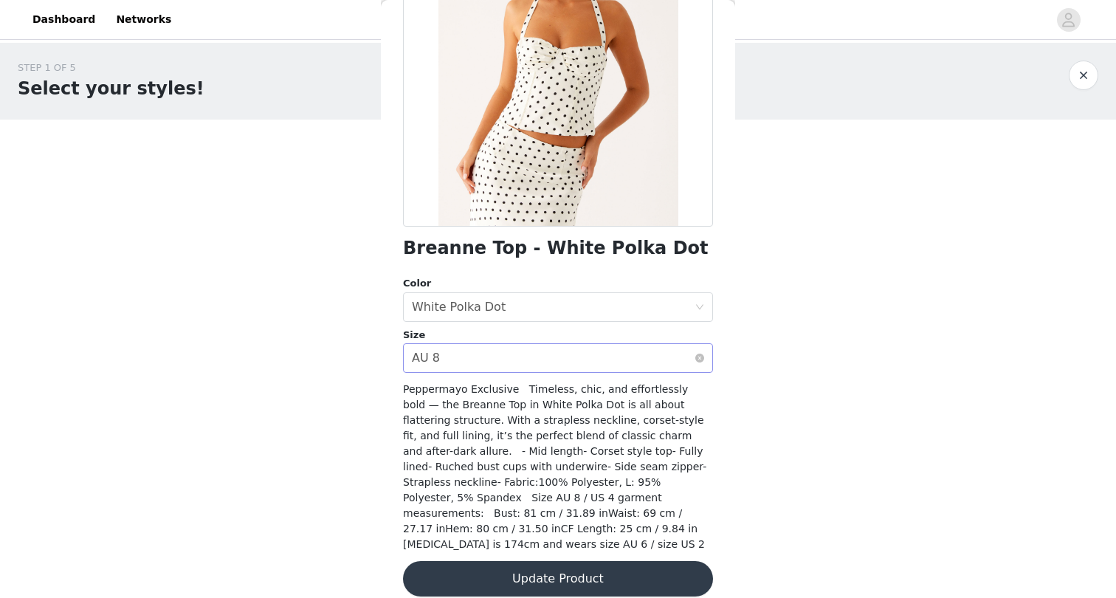
click at [554, 343] on div "Select size AU 8" at bounding box center [558, 358] width 310 height 30
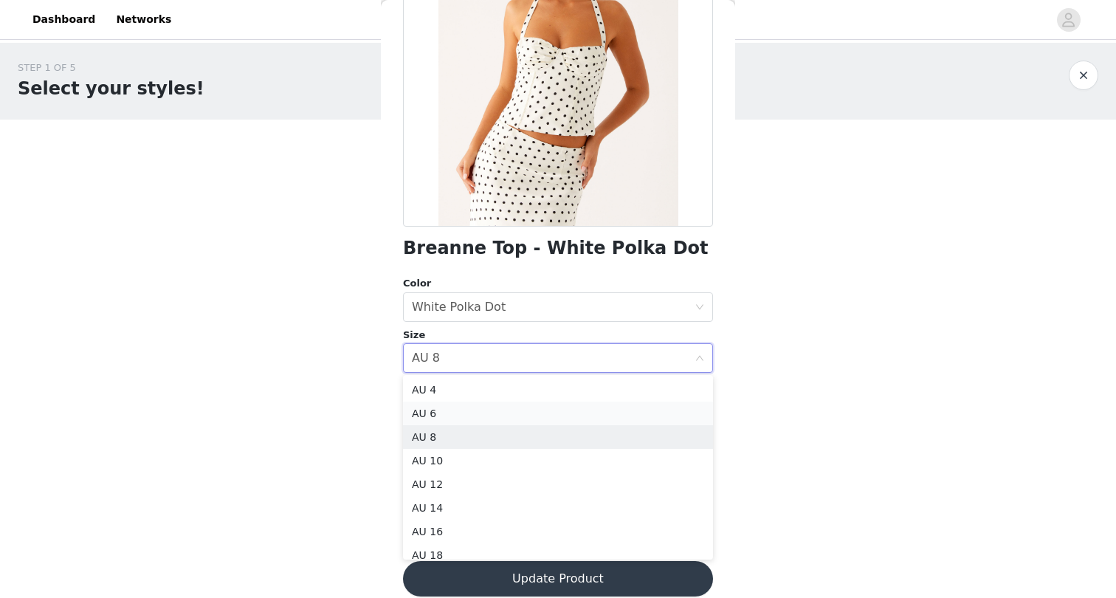
click at [520, 405] on li "AU 6" at bounding box center [558, 414] width 310 height 24
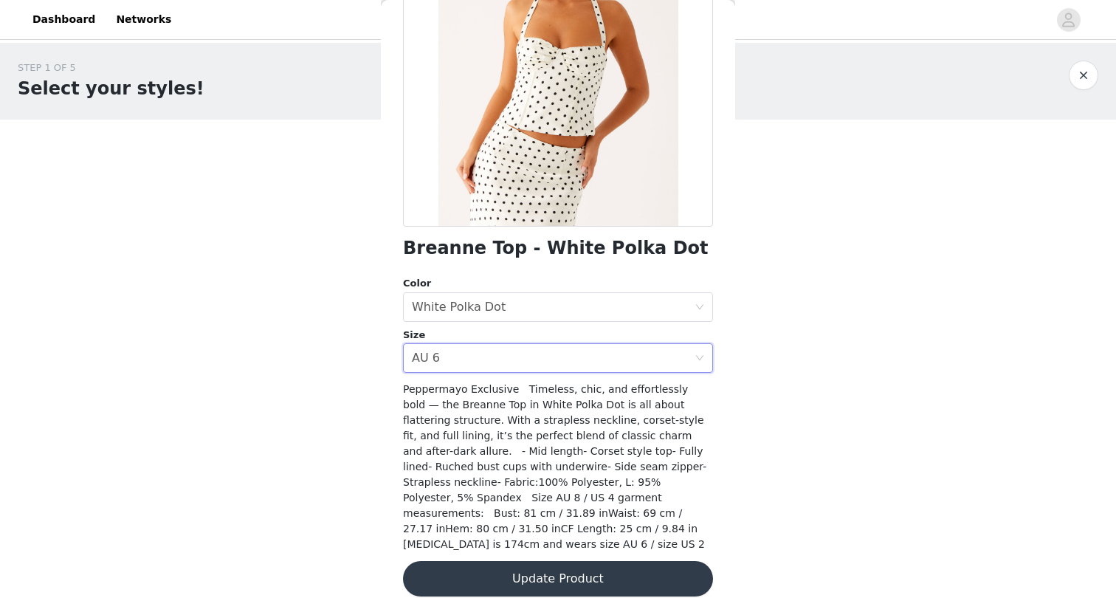
click at [534, 561] on button "Update Product" at bounding box center [558, 578] width 310 height 35
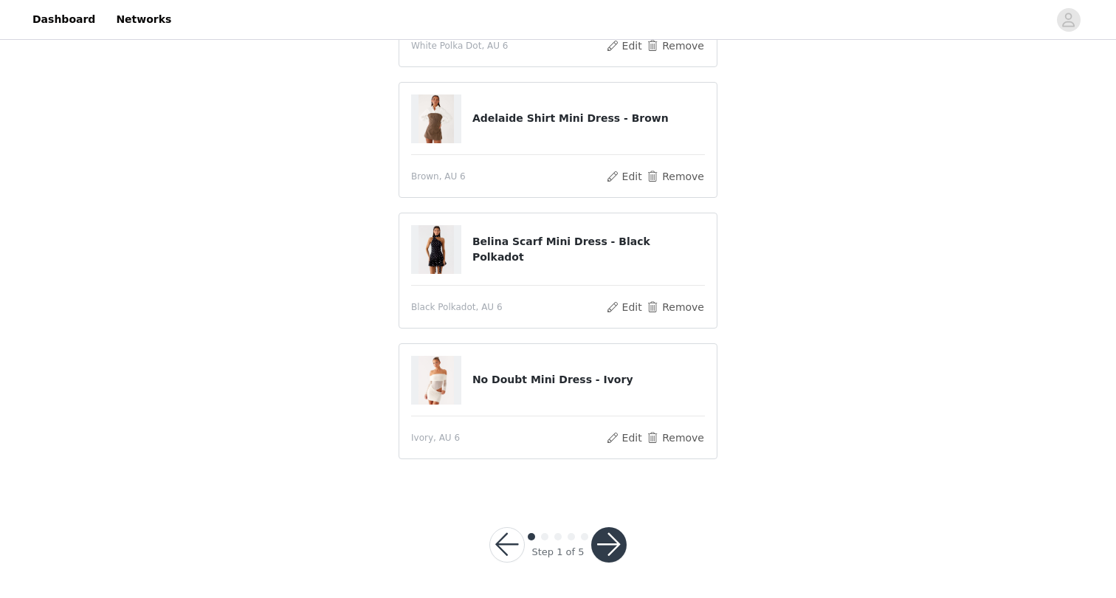
scroll to position [473, 0]
click at [611, 541] on button "button" at bounding box center [608, 545] width 35 height 35
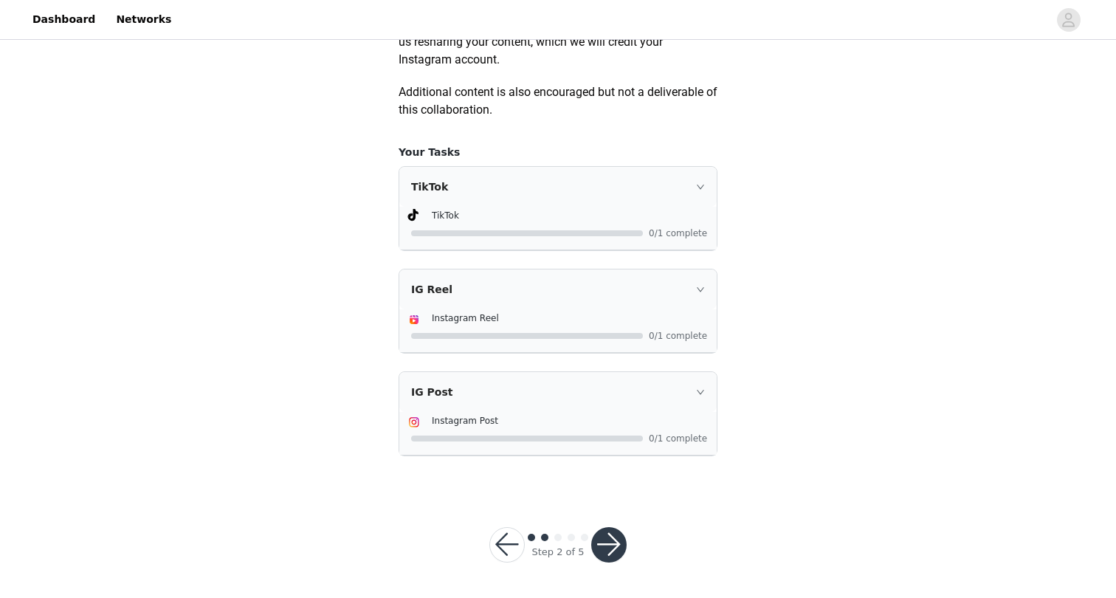
scroll to position [877, 0]
click at [610, 549] on button "button" at bounding box center [608, 544] width 35 height 35
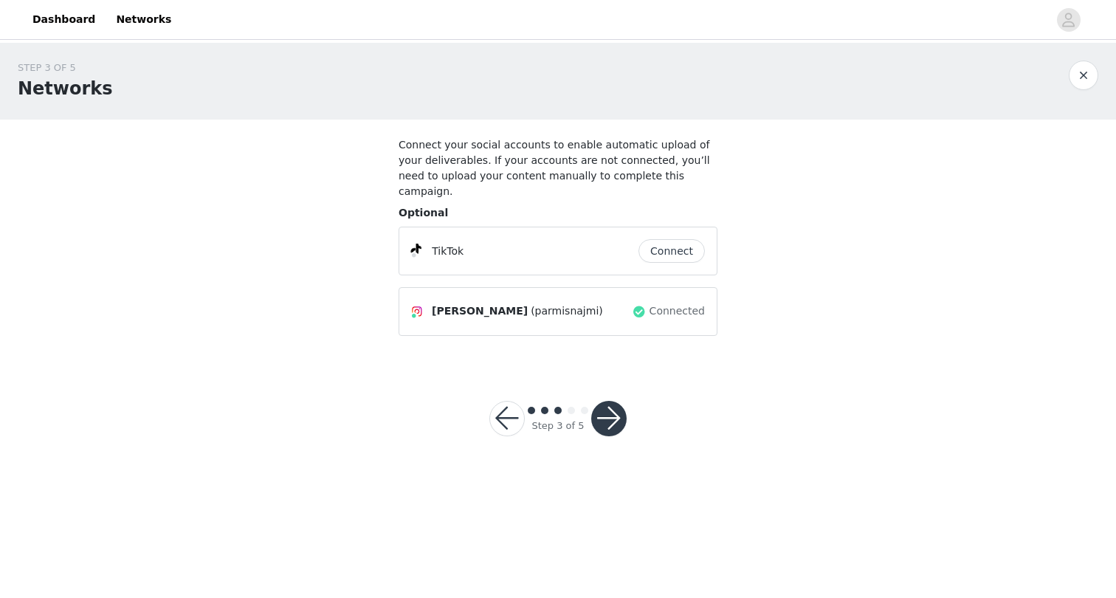
click at [682, 239] on button "Connect" at bounding box center [672, 251] width 66 height 24
click at [605, 403] on button "button" at bounding box center [608, 418] width 35 height 35
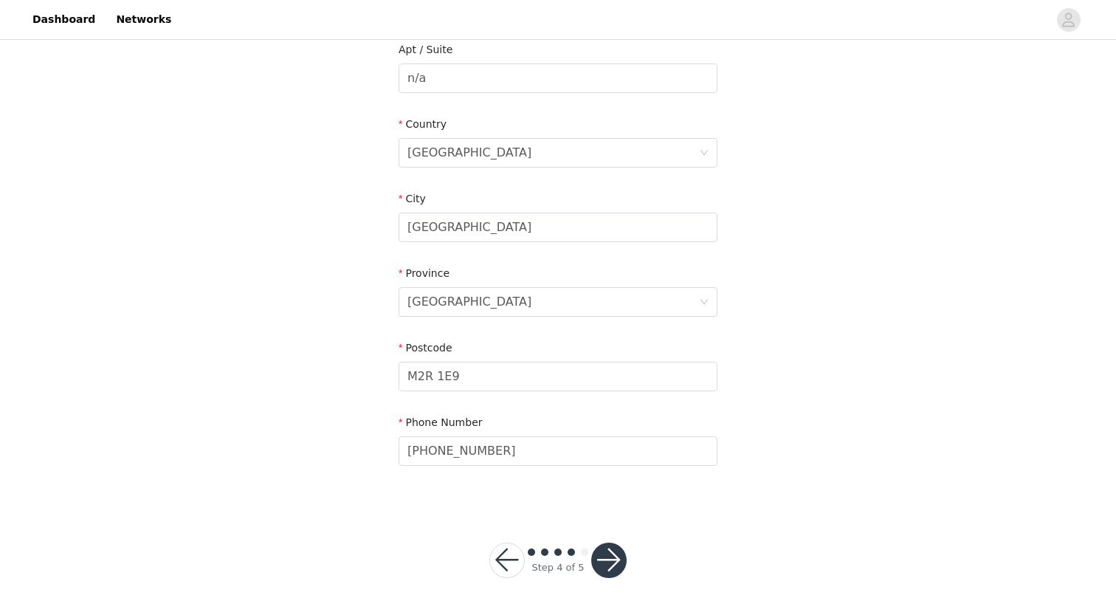
scroll to position [470, 0]
click at [608, 549] on button "button" at bounding box center [608, 560] width 35 height 35
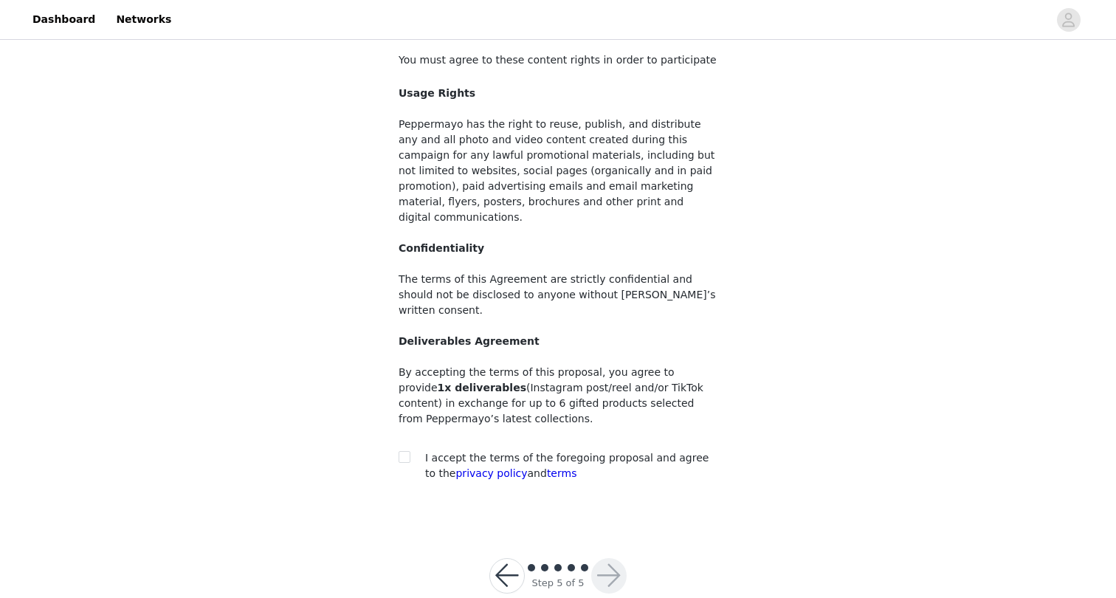
scroll to position [84, 0]
click at [405, 452] on input "checkbox" at bounding box center [404, 457] width 10 height 10
checkbox input "true"
click at [606, 559] on button "button" at bounding box center [608, 576] width 35 height 35
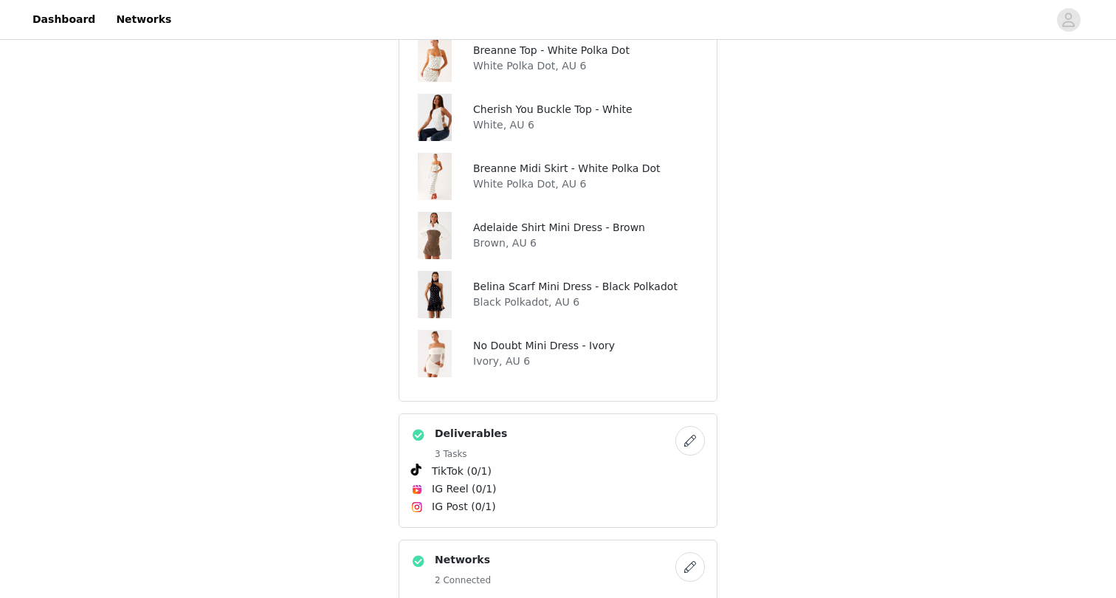
scroll to position [301, 0]
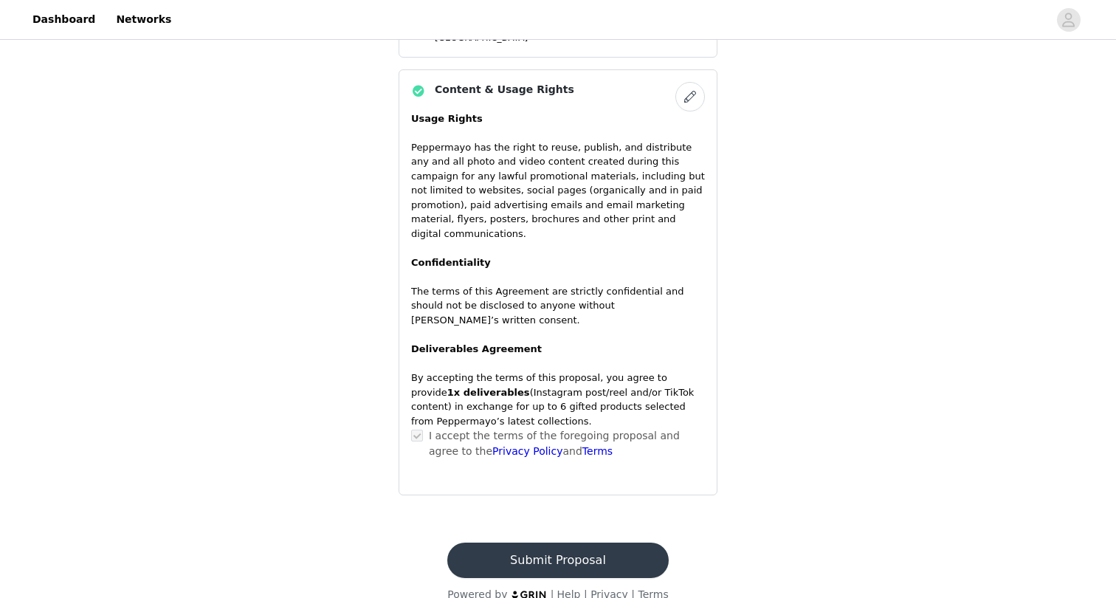
click at [547, 546] on button "Submit Proposal" at bounding box center [557, 560] width 221 height 35
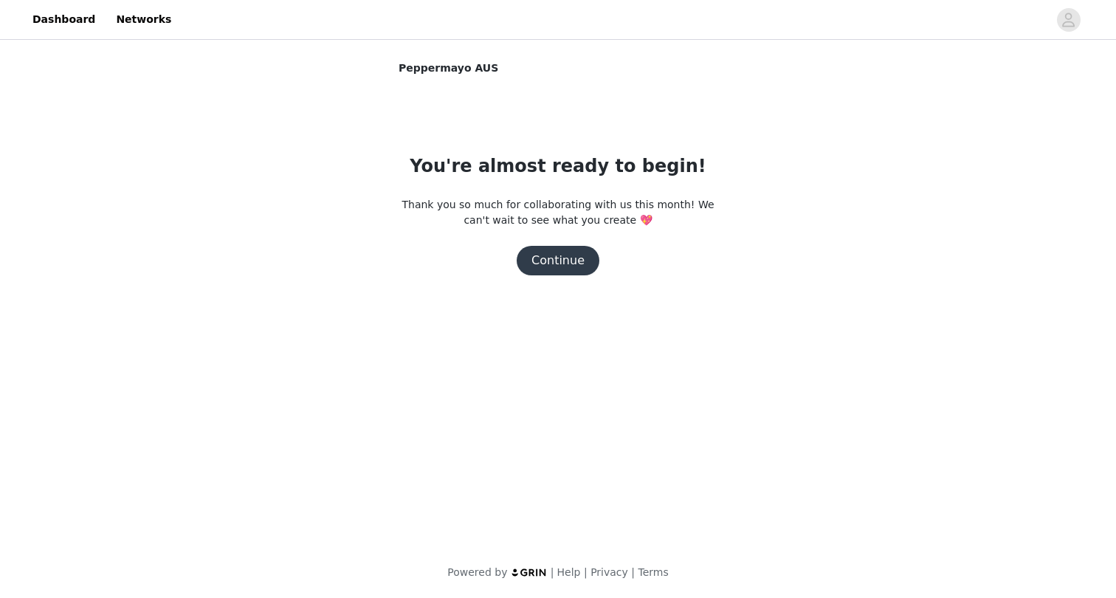
click at [554, 261] on button "Continue" at bounding box center [558, 261] width 83 height 30
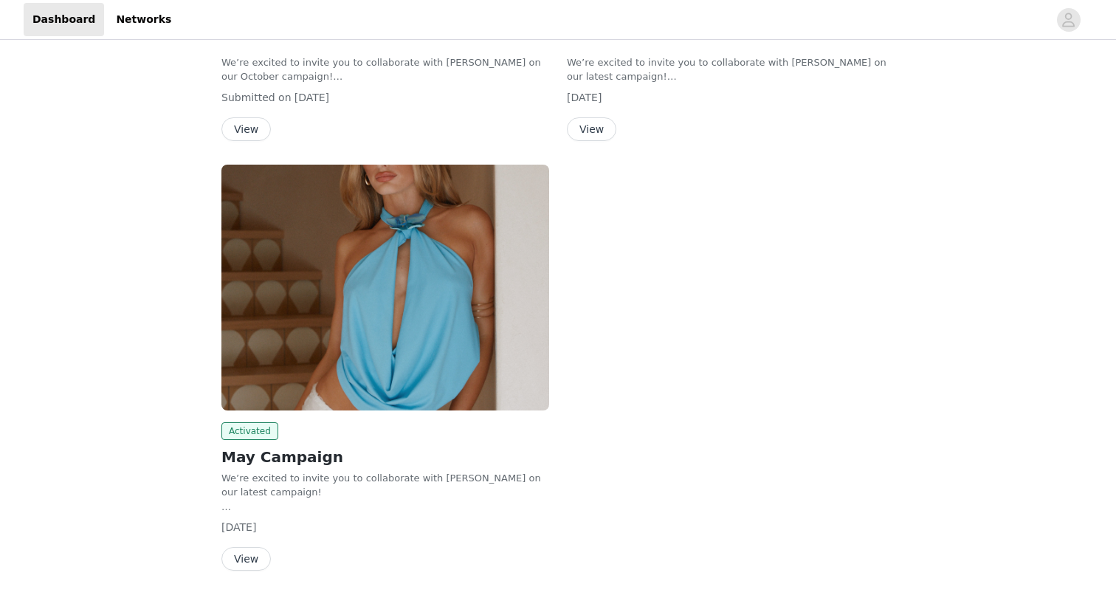
scroll to position [405, 0]
